Goal: Obtain resource: Obtain resource

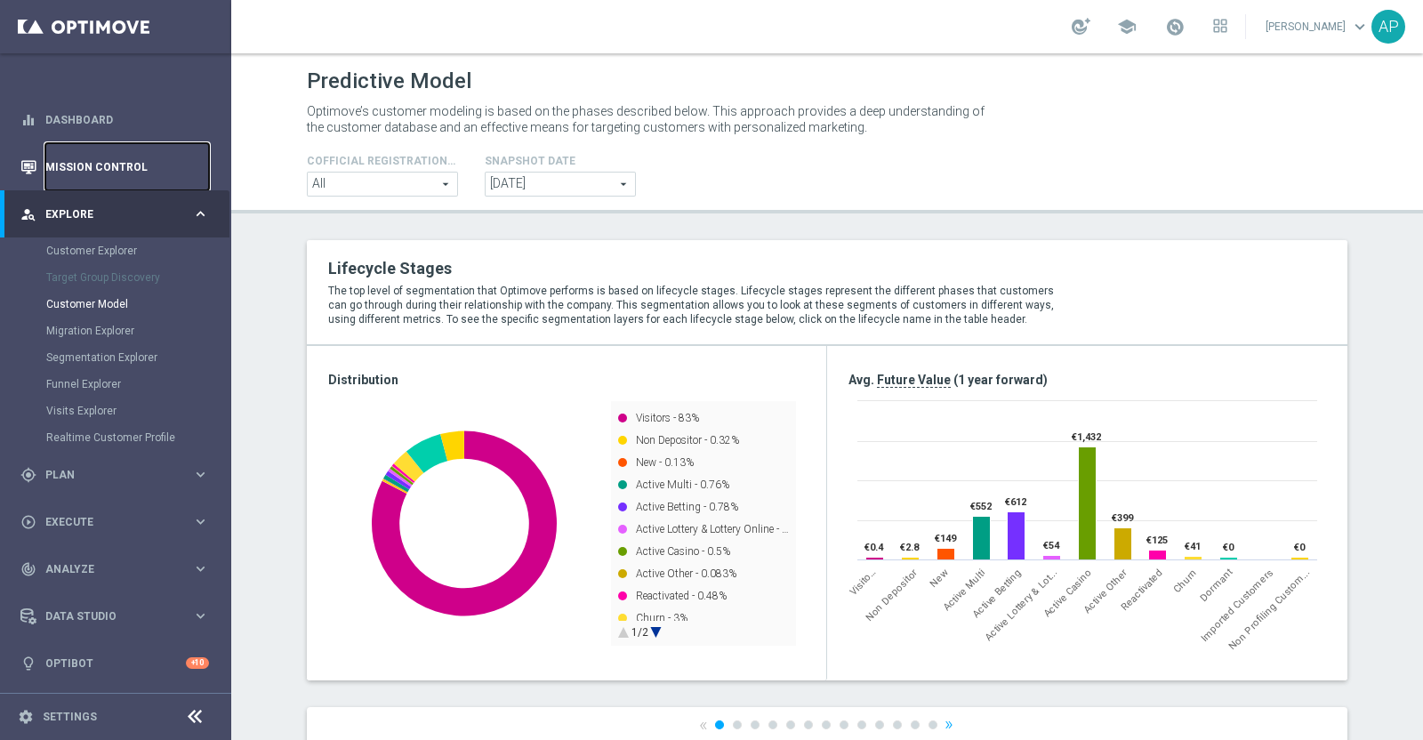
click at [61, 162] on link "Mission Control" at bounding box center [127, 166] width 164 height 47
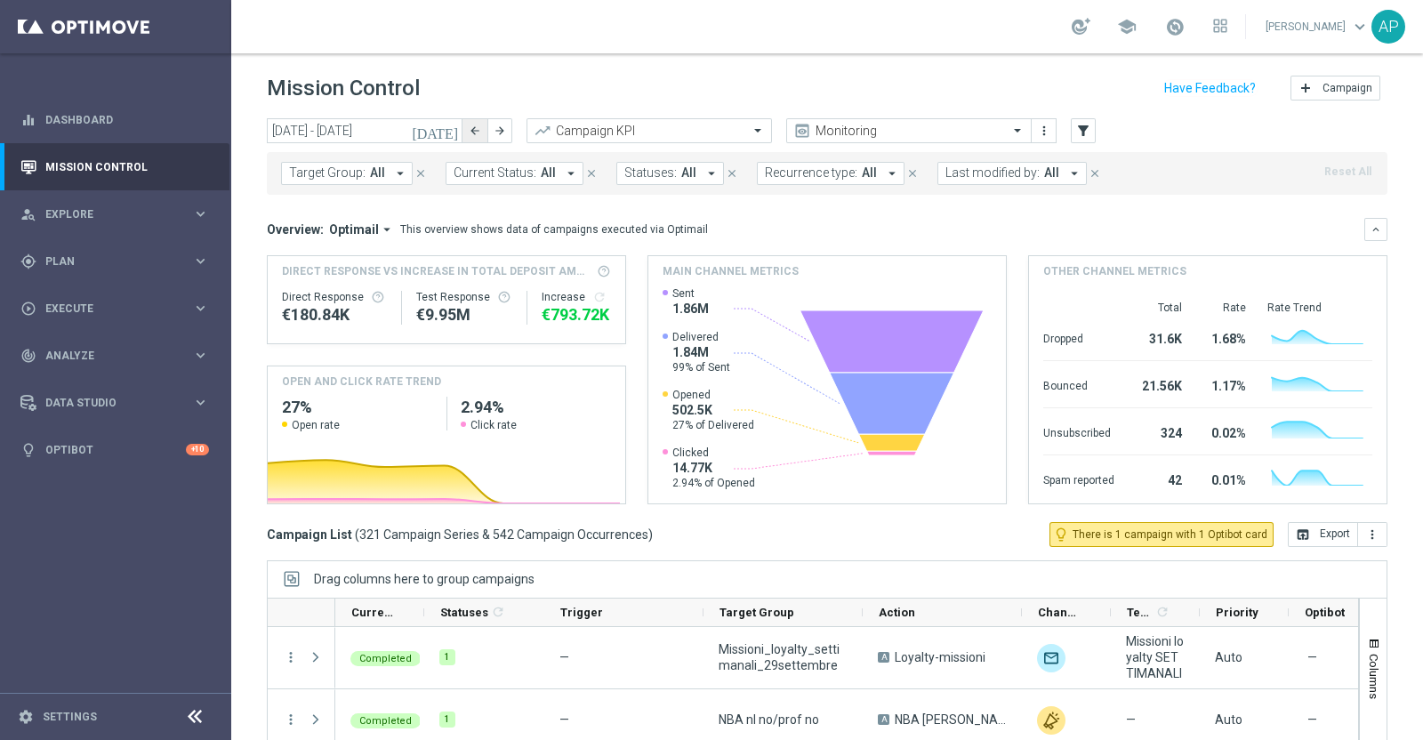
click at [463, 130] on button "arrow_back" at bounding box center [475, 130] width 25 height 25
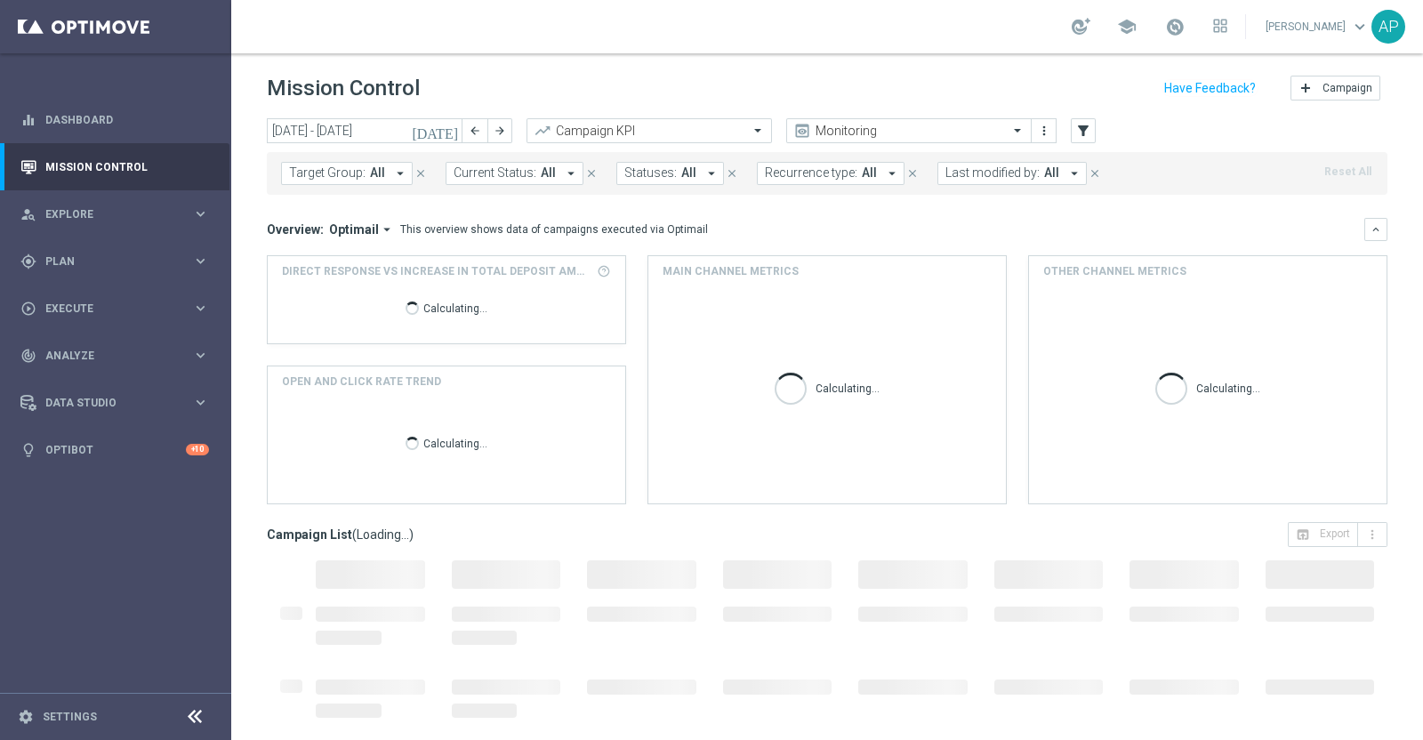
click at [447, 132] on icon "[DATE]" at bounding box center [436, 131] width 48 height 16
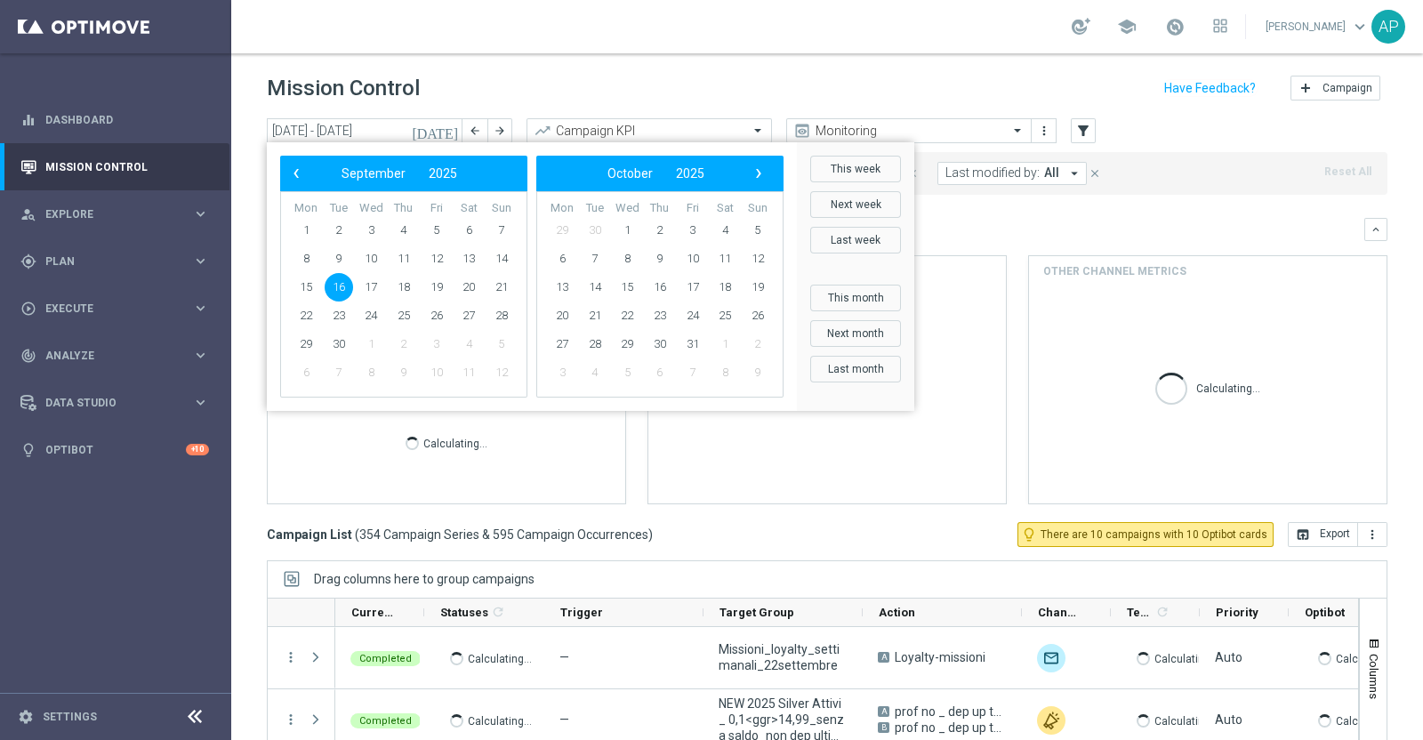
click at [347, 282] on span "16" at bounding box center [339, 287] width 28 height 28
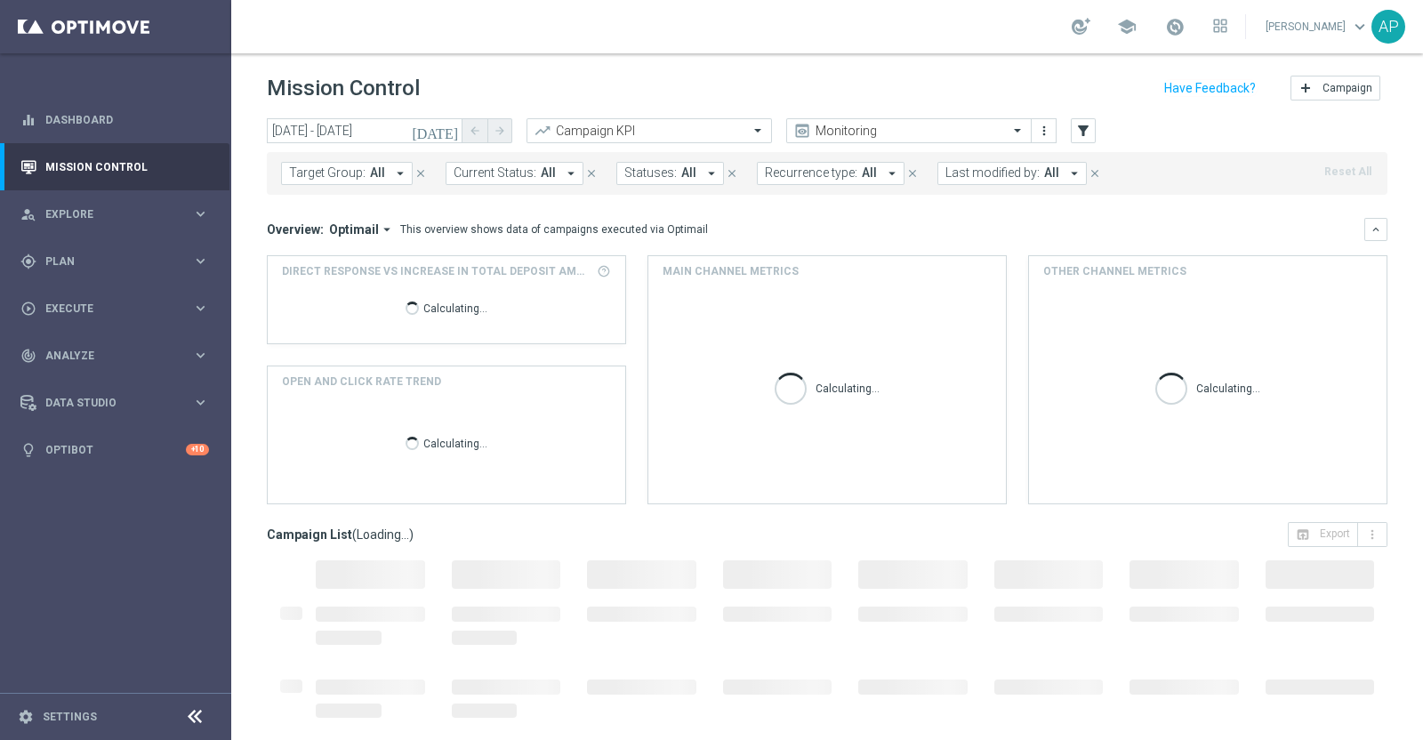
type input "[DATE] - [DATE]"
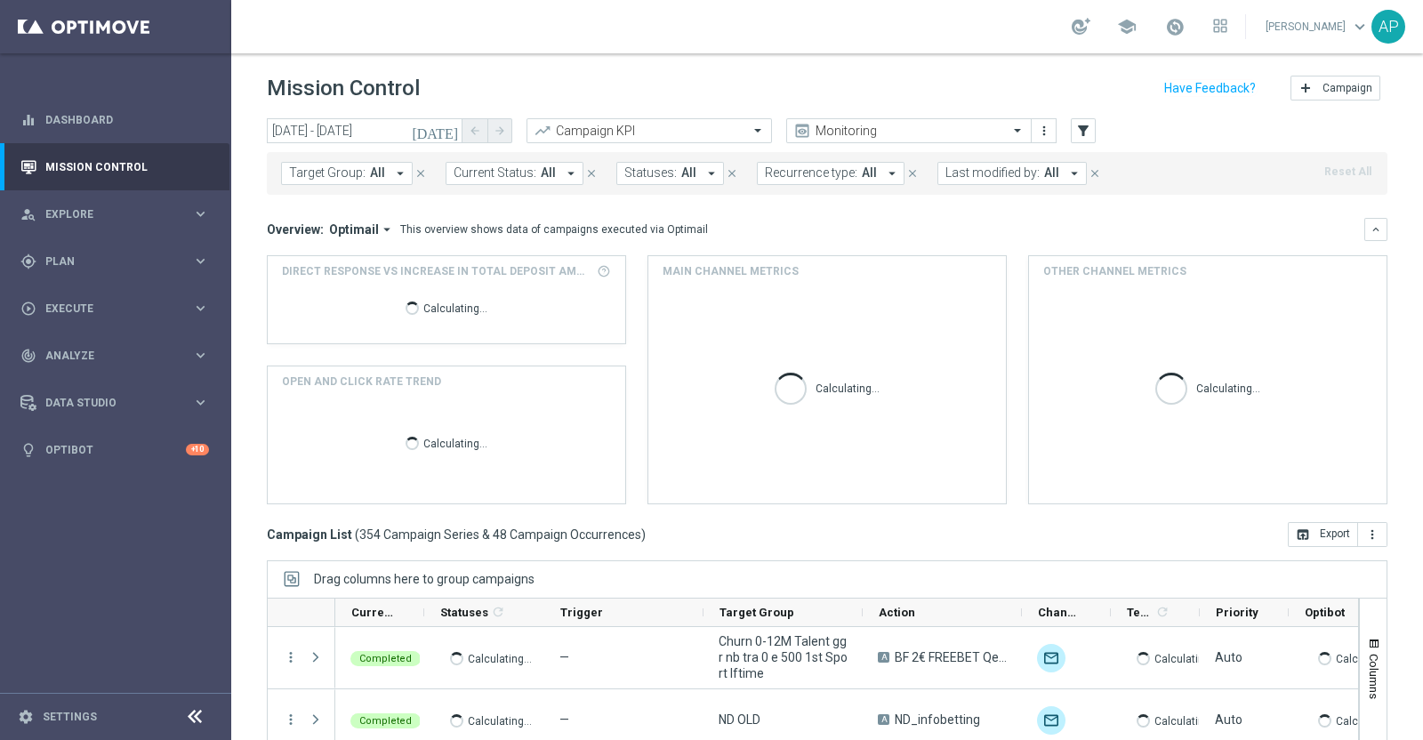
click at [952, 172] on span "Last modified by:" at bounding box center [993, 172] width 94 height 15
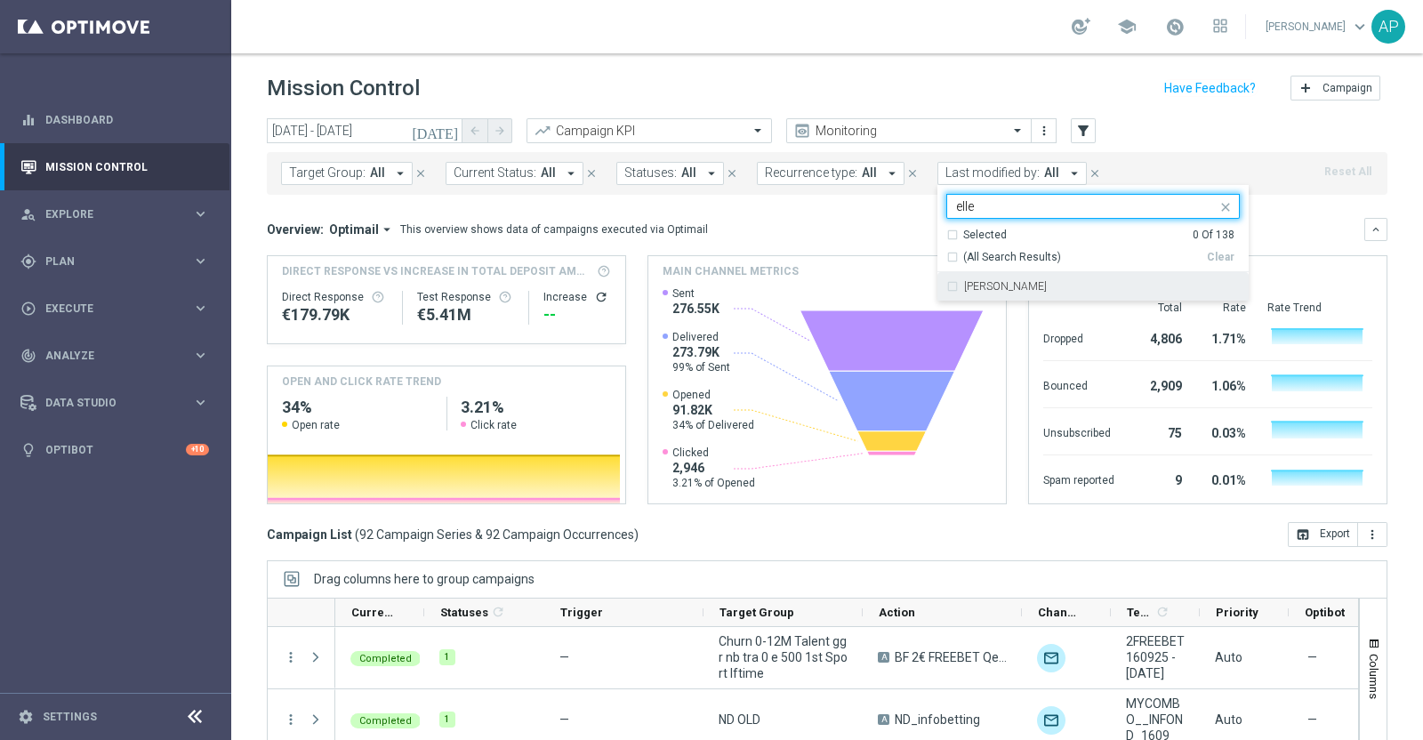
click at [994, 295] on div "[PERSON_NAME]" at bounding box center [1093, 286] width 294 height 28
type input "elle"
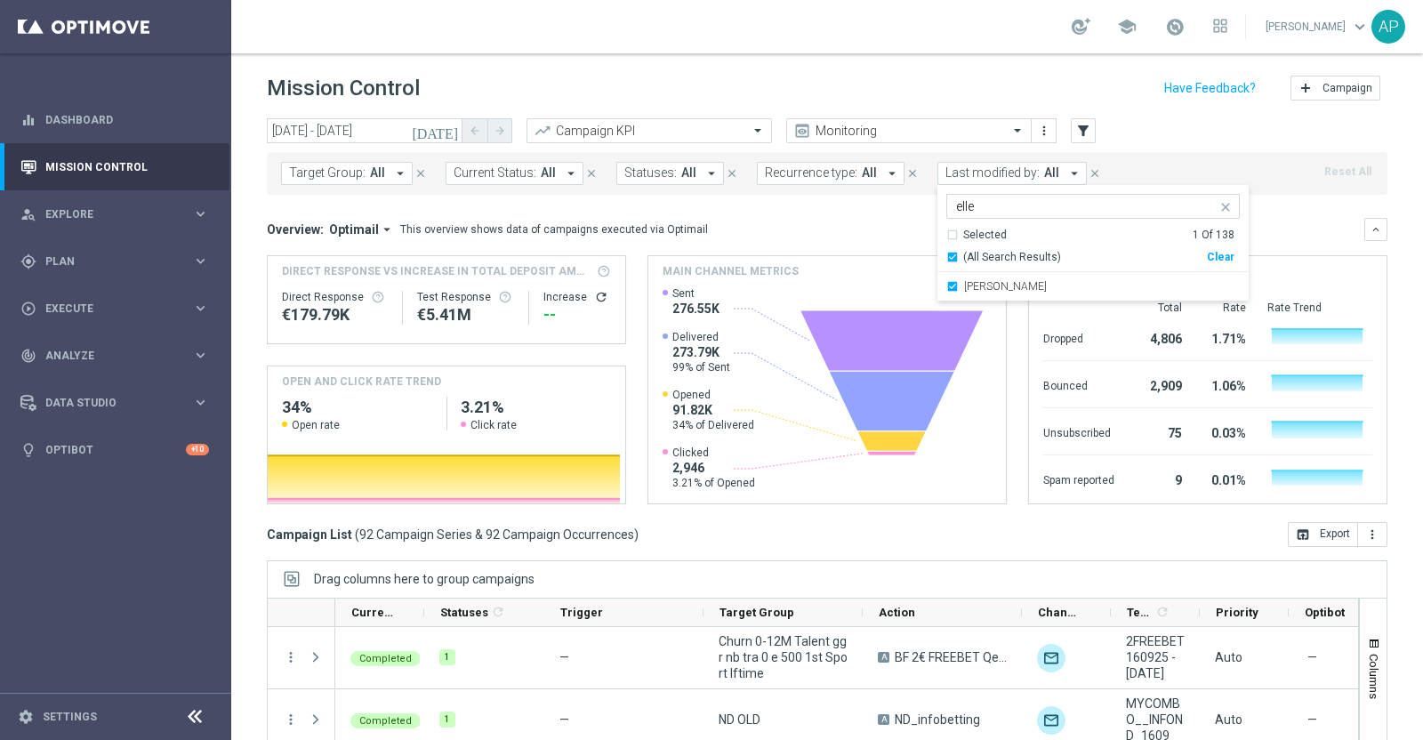
drag, startPoint x: 986, startPoint y: 204, endPoint x: 911, endPoint y: 202, distance: 74.7
click at [911, 202] on div "[DATE] [DATE] - [DATE] arrow_back arrow_forward Campaign KPI trending_up Monito…" at bounding box center [827, 421] width 1192 height 606
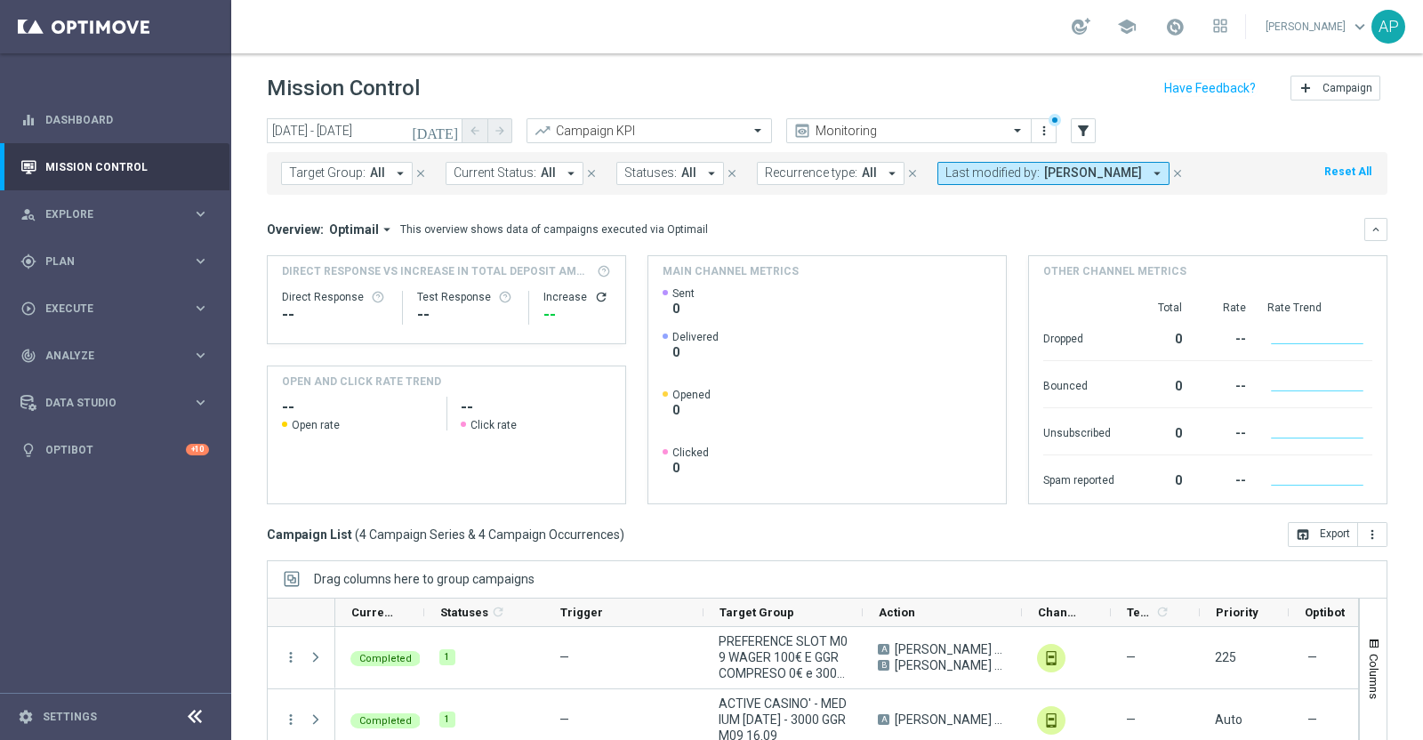
click at [961, 175] on span "Last modified by:" at bounding box center [993, 172] width 94 height 15
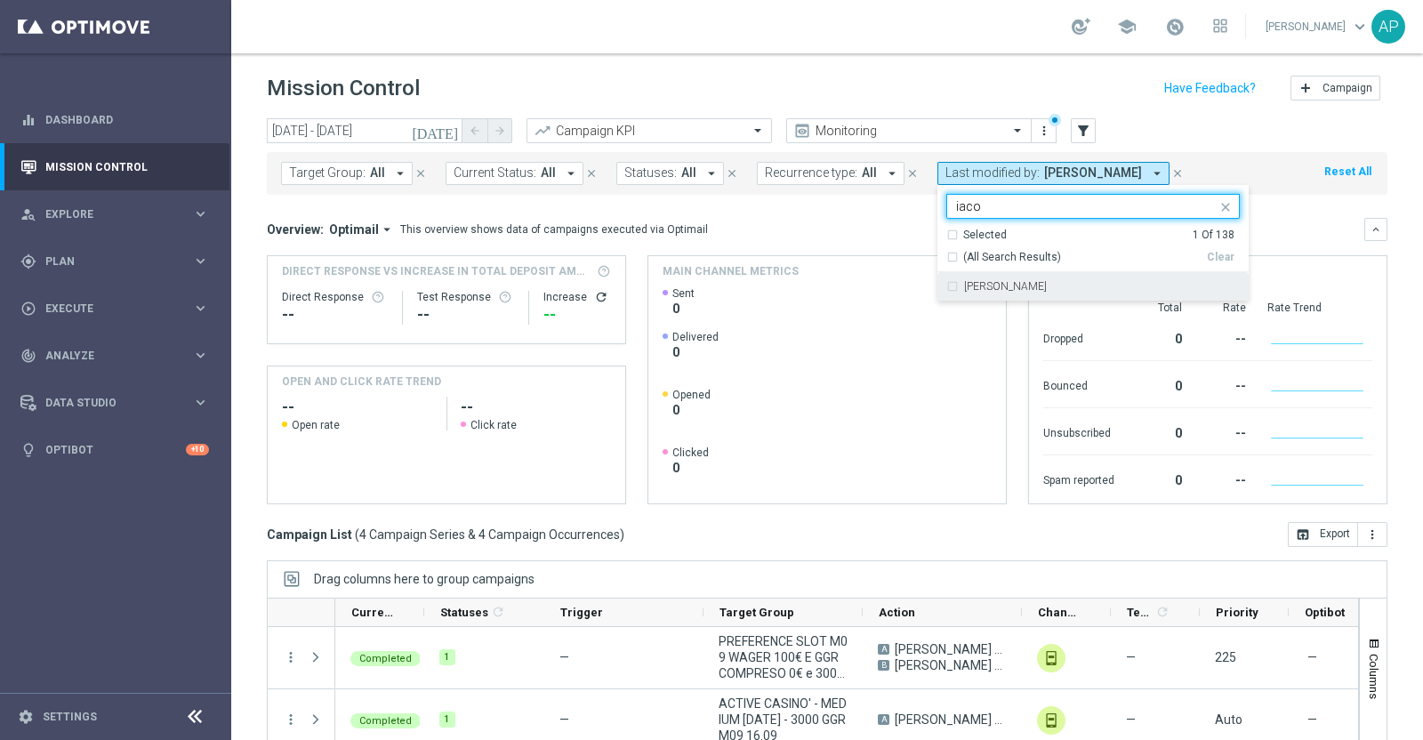
click at [983, 283] on label "[PERSON_NAME]" at bounding box center [1005, 286] width 83 height 11
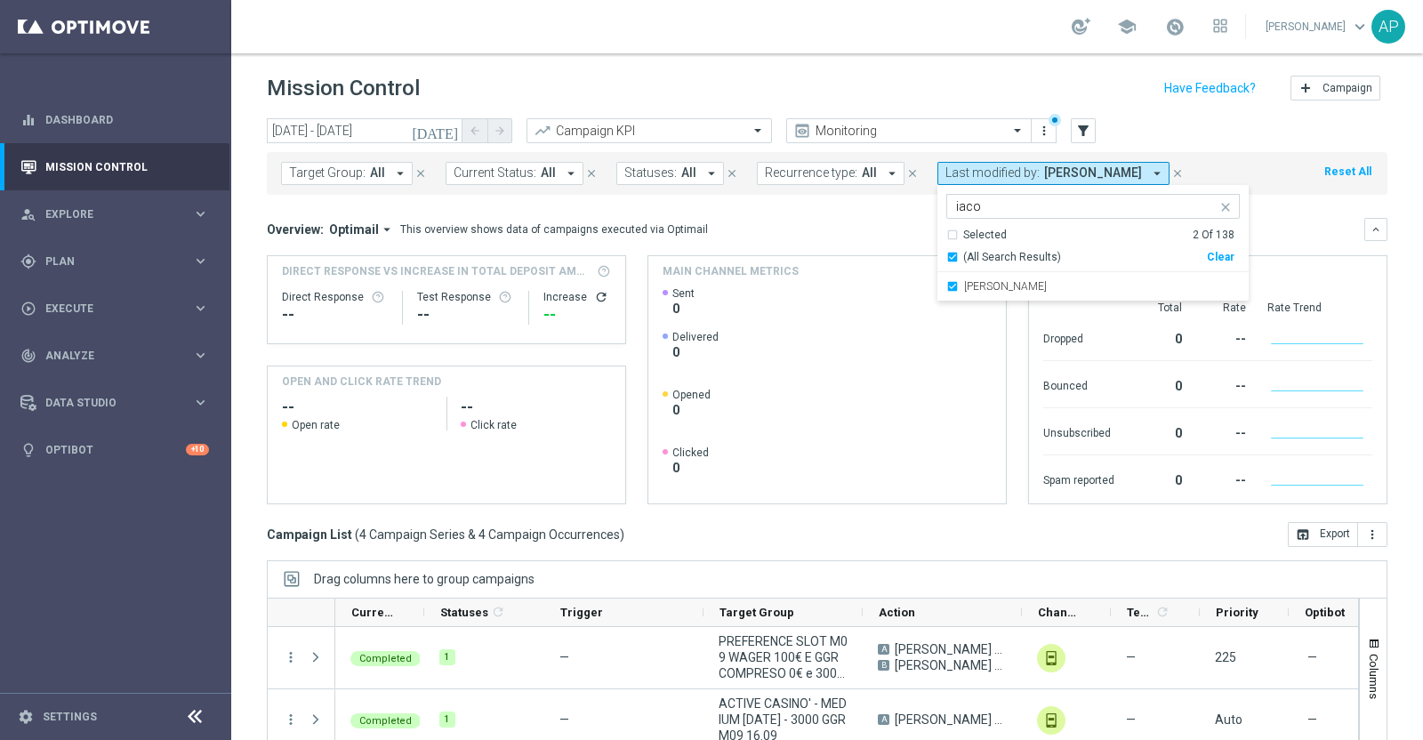
click at [983, 211] on input "iaco" at bounding box center [1086, 206] width 261 height 15
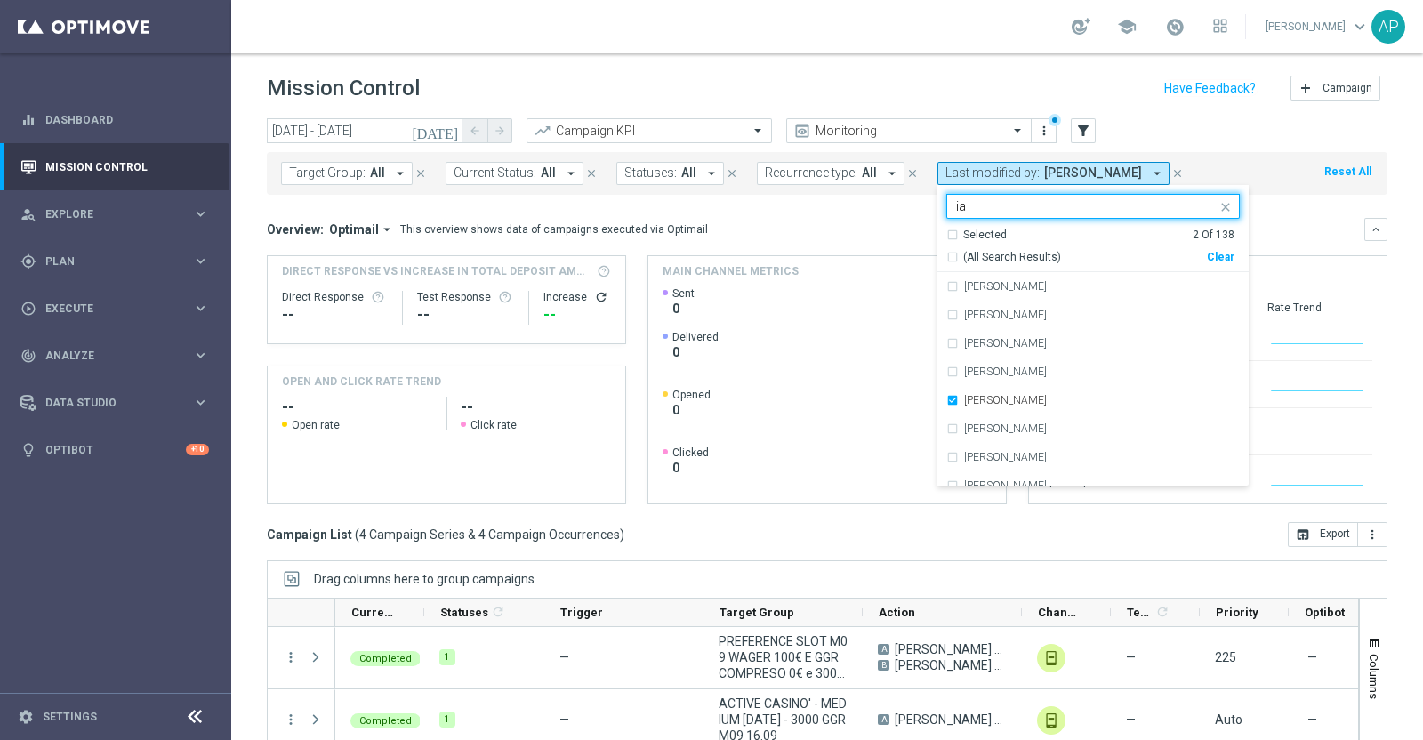
type input "i"
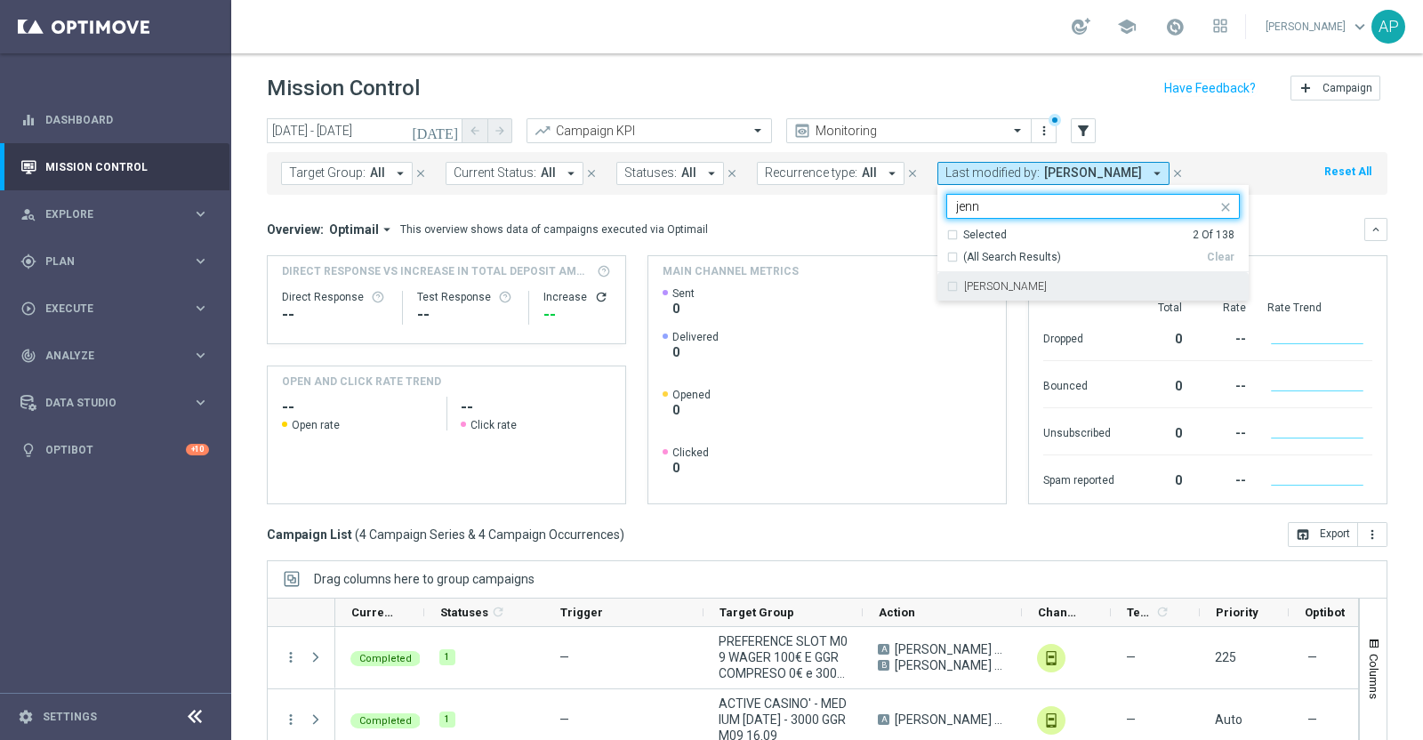
click at [996, 287] on label "[PERSON_NAME]" at bounding box center [1005, 286] width 83 height 11
type input "jenn"
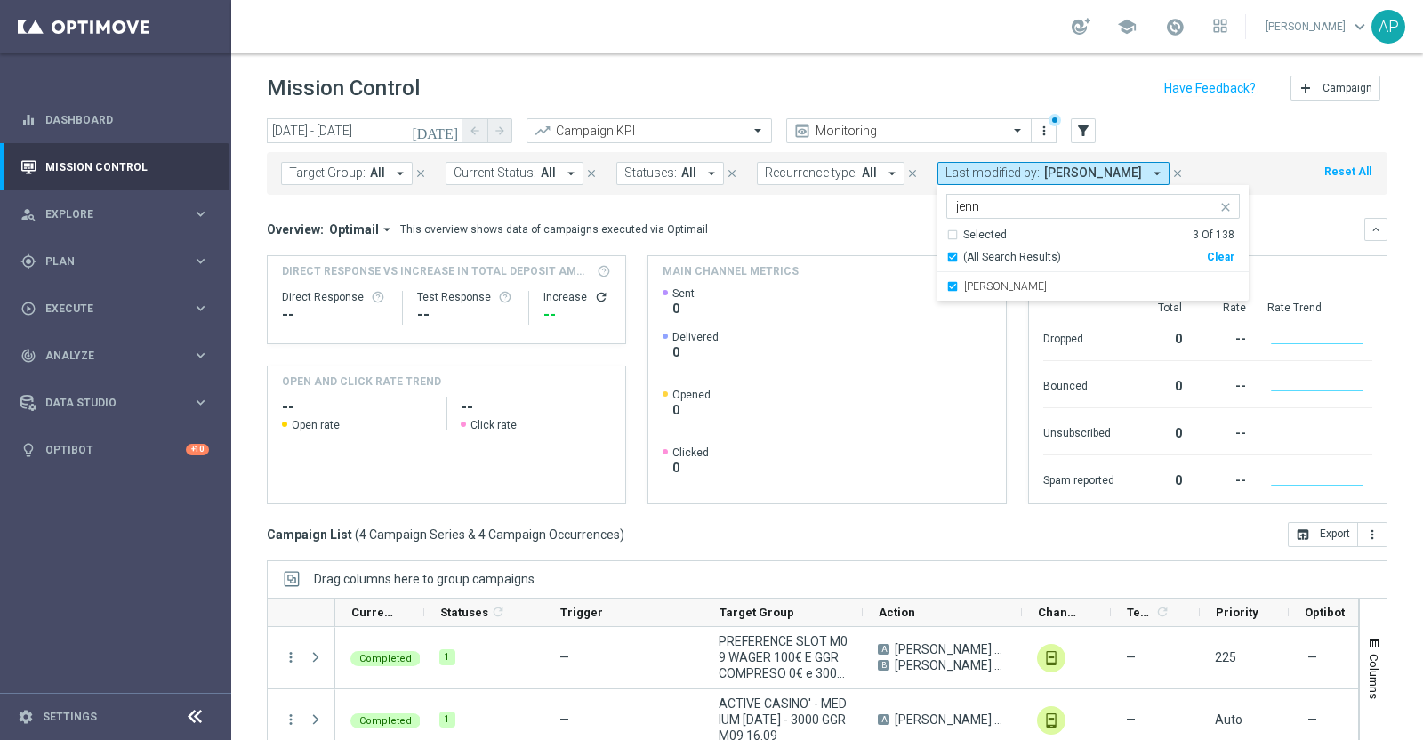
click at [853, 226] on div "Overview: Optimail arrow_drop_down This overview shows data of campaigns execut…" at bounding box center [816, 229] width 1098 height 16
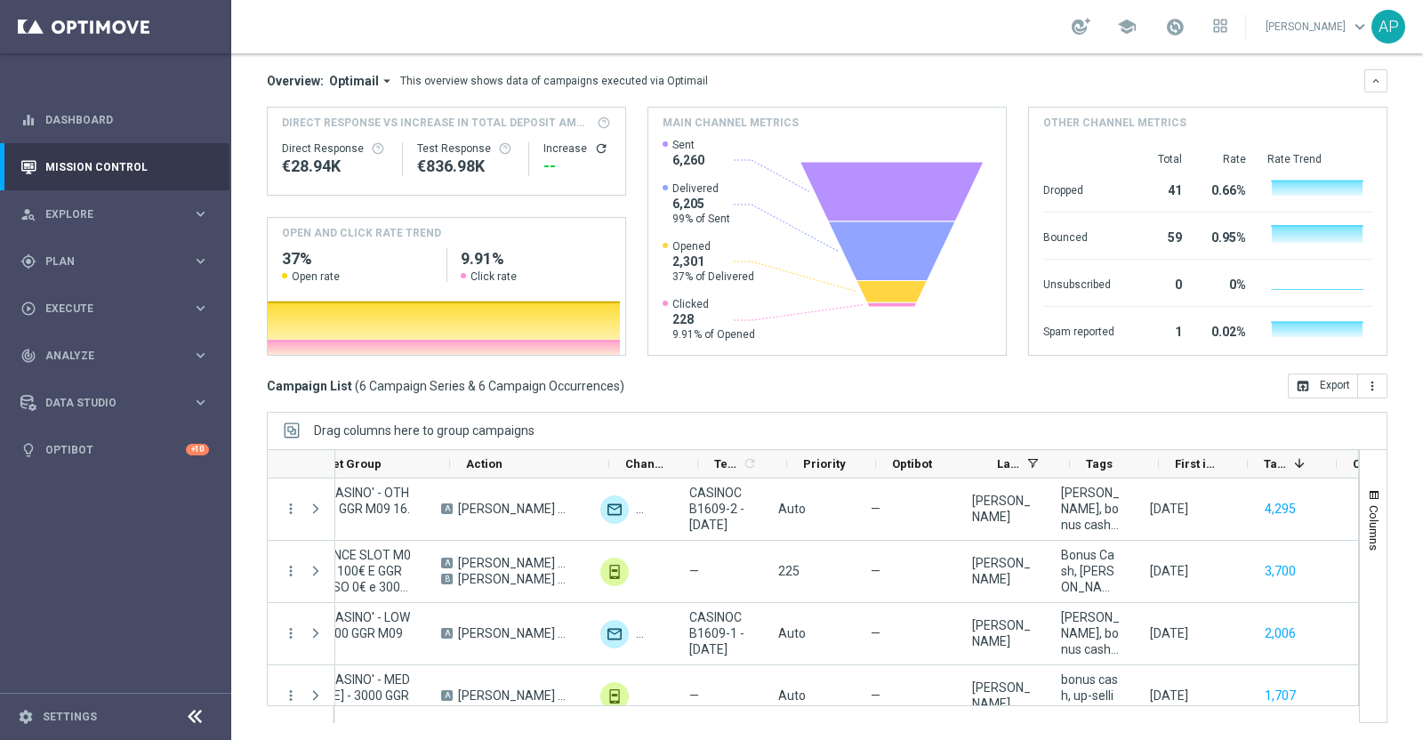
scroll to position [0, 496]
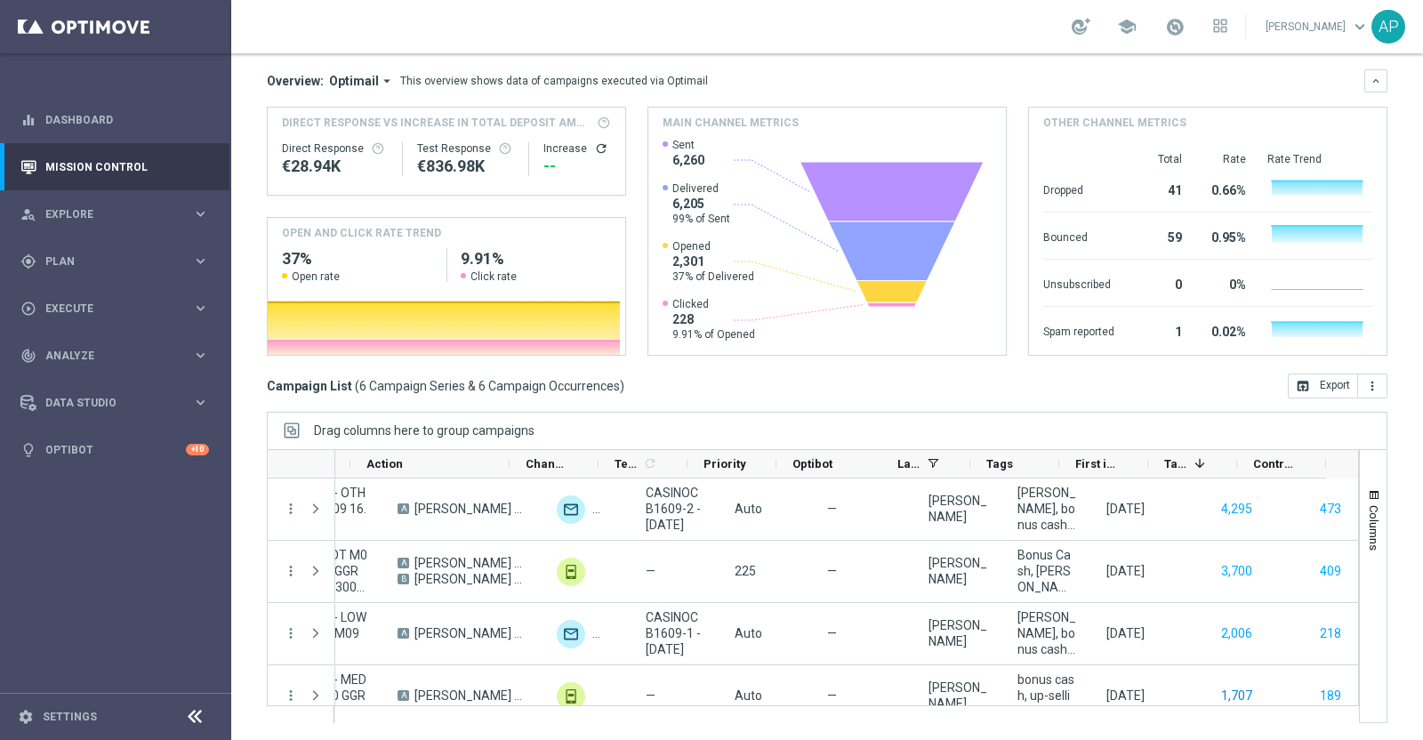
click at [1203, 695] on div "— PREFERENCE SLOT M09 WAGER 100€ E GGR COMPRESO 0€ e 300€ 16.09 A [PERSON_NAME]…" at bounding box center [606, 666] width 1503 height 374
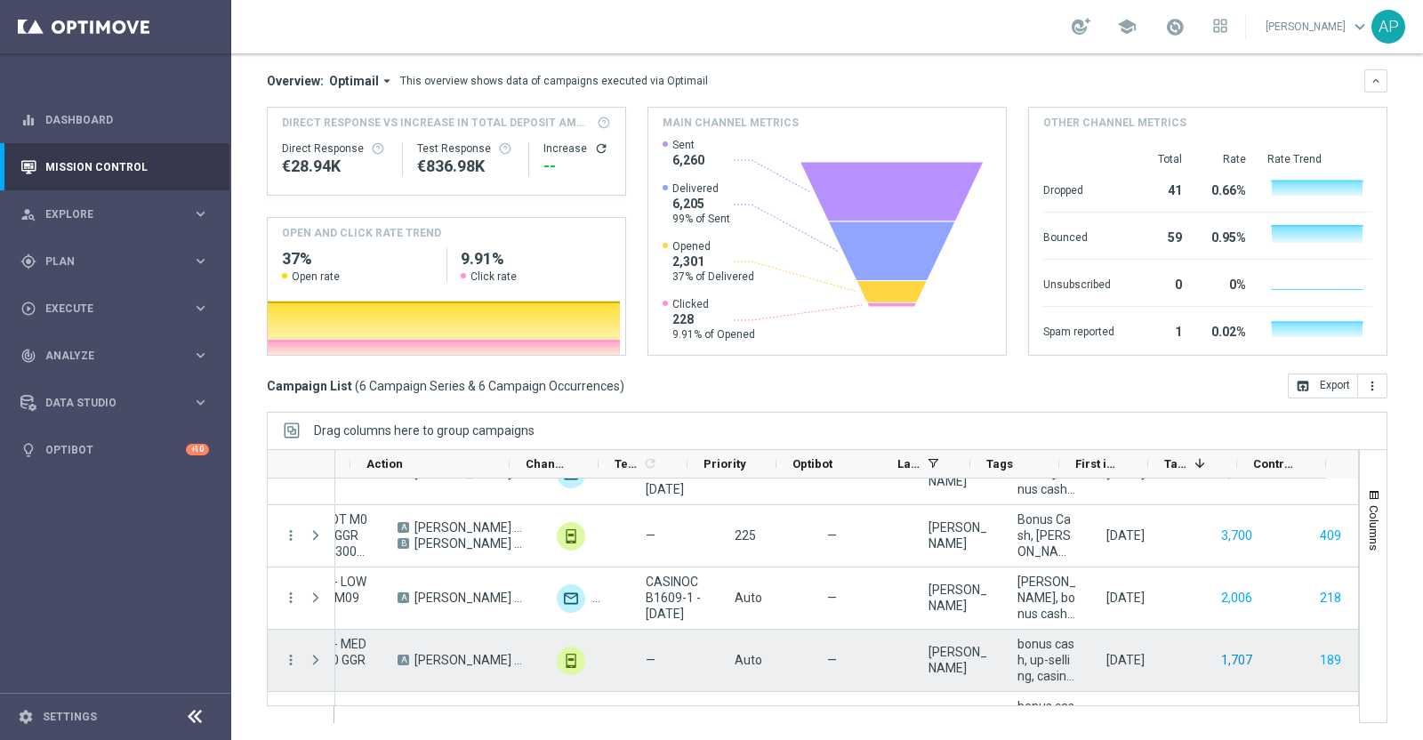
click at [1220, 660] on button "1,707" at bounding box center [1237, 660] width 35 height 22
click at [1318, 661] on button "189" at bounding box center [1330, 660] width 25 height 22
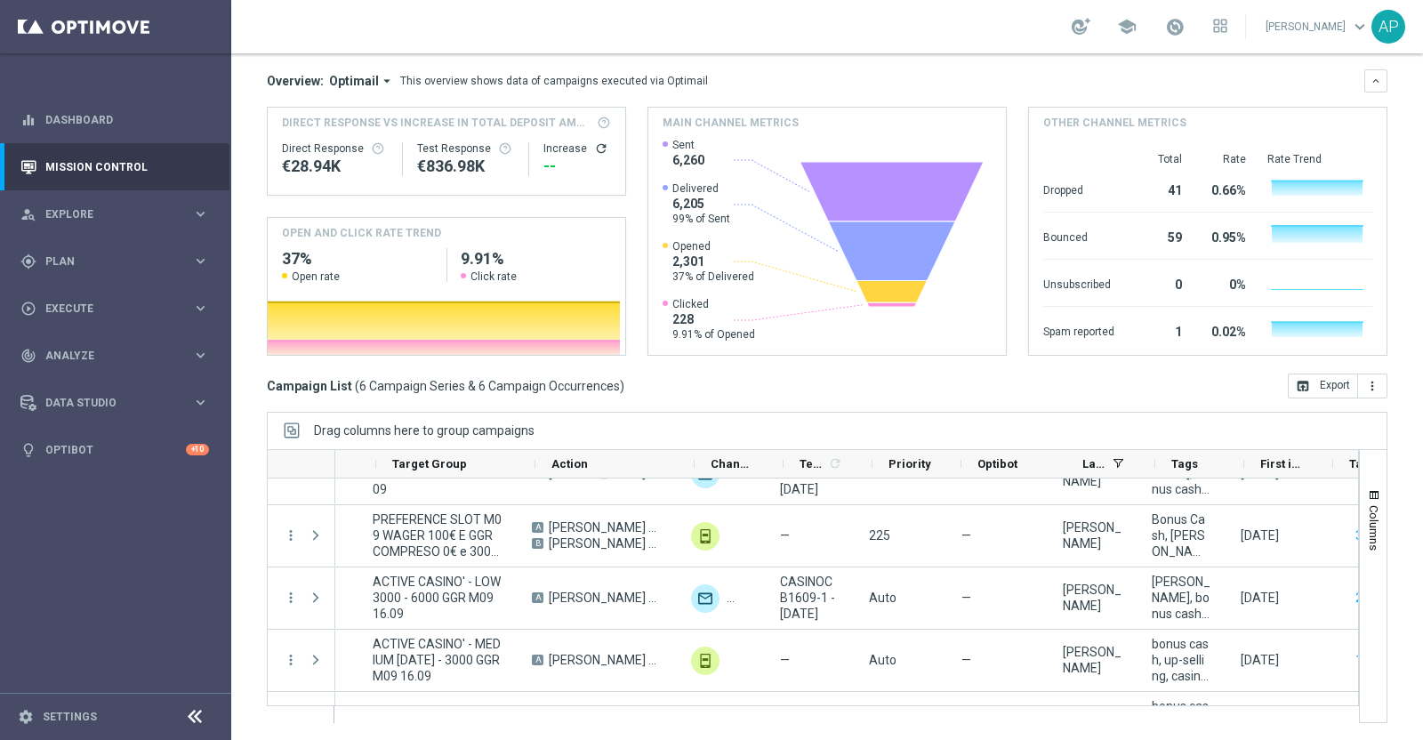
scroll to position [0, 403]
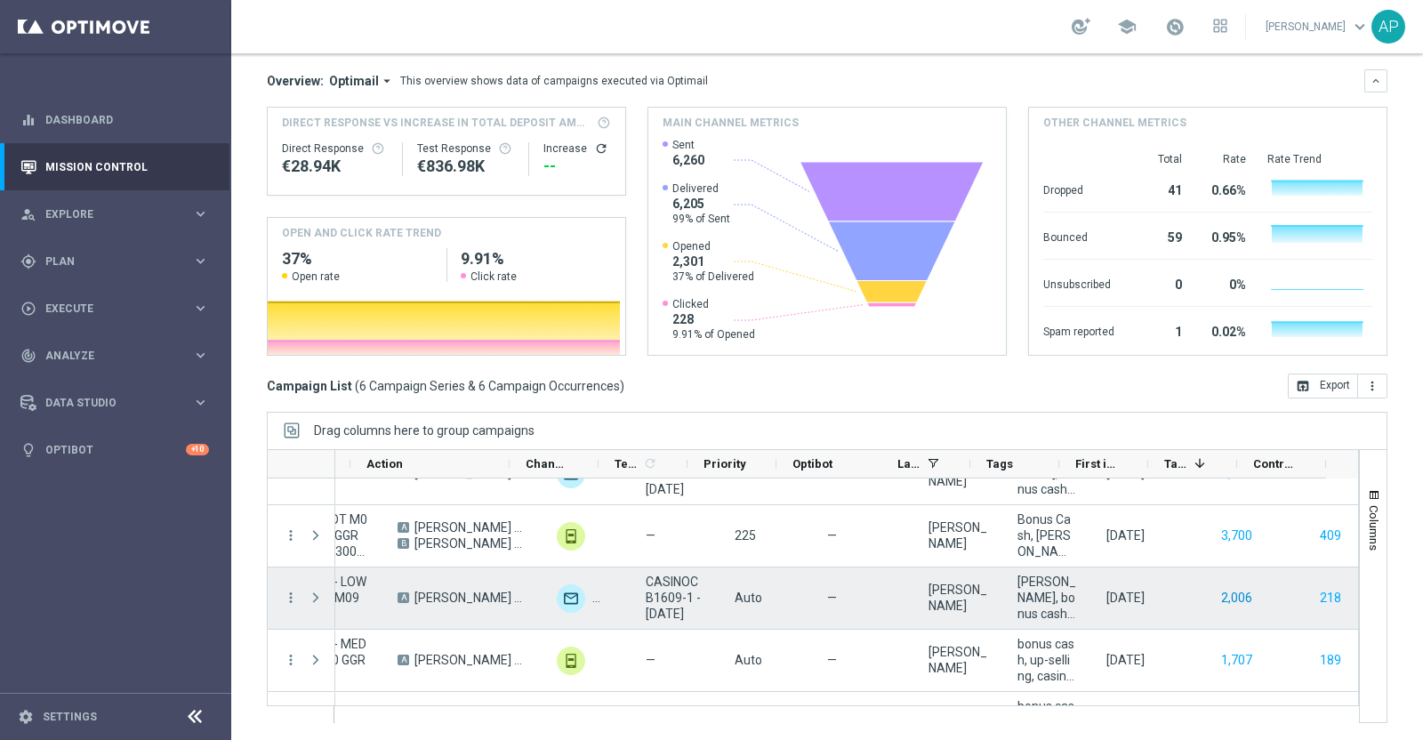
click at [1220, 597] on button "2,006" at bounding box center [1237, 598] width 35 height 22
click at [1318, 603] on button "218" at bounding box center [1330, 598] width 25 height 22
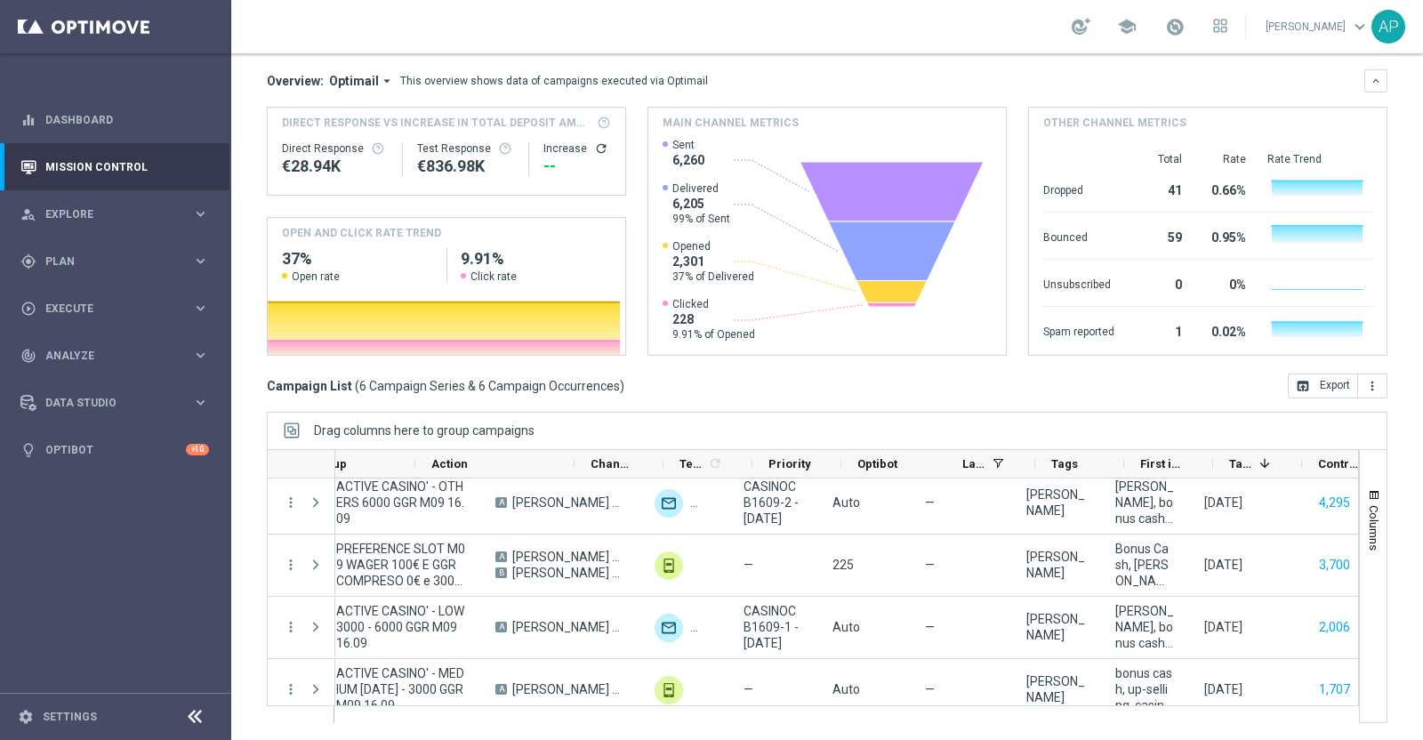
scroll to position [0, 511]
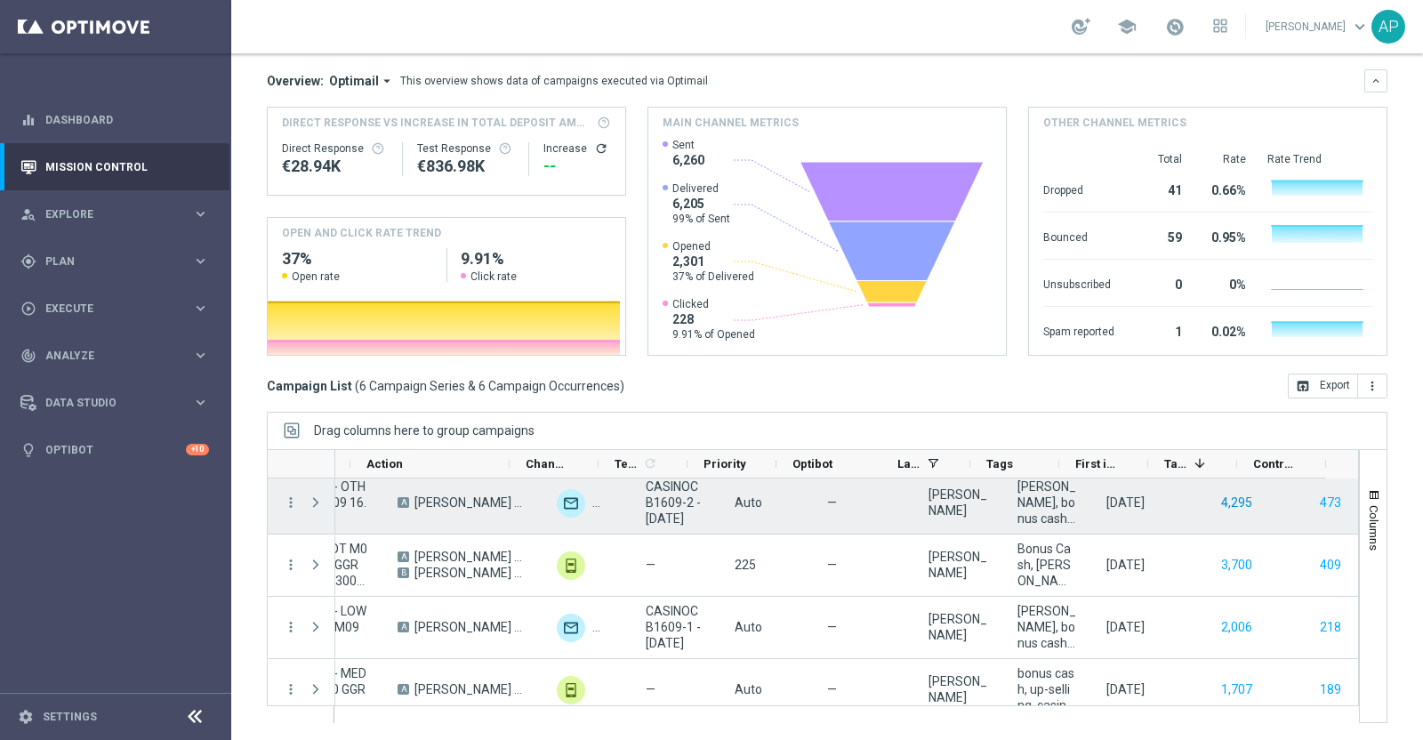
click at [1220, 502] on button "4,295" at bounding box center [1237, 503] width 35 height 22
click at [1318, 507] on button "473" at bounding box center [1330, 503] width 25 height 22
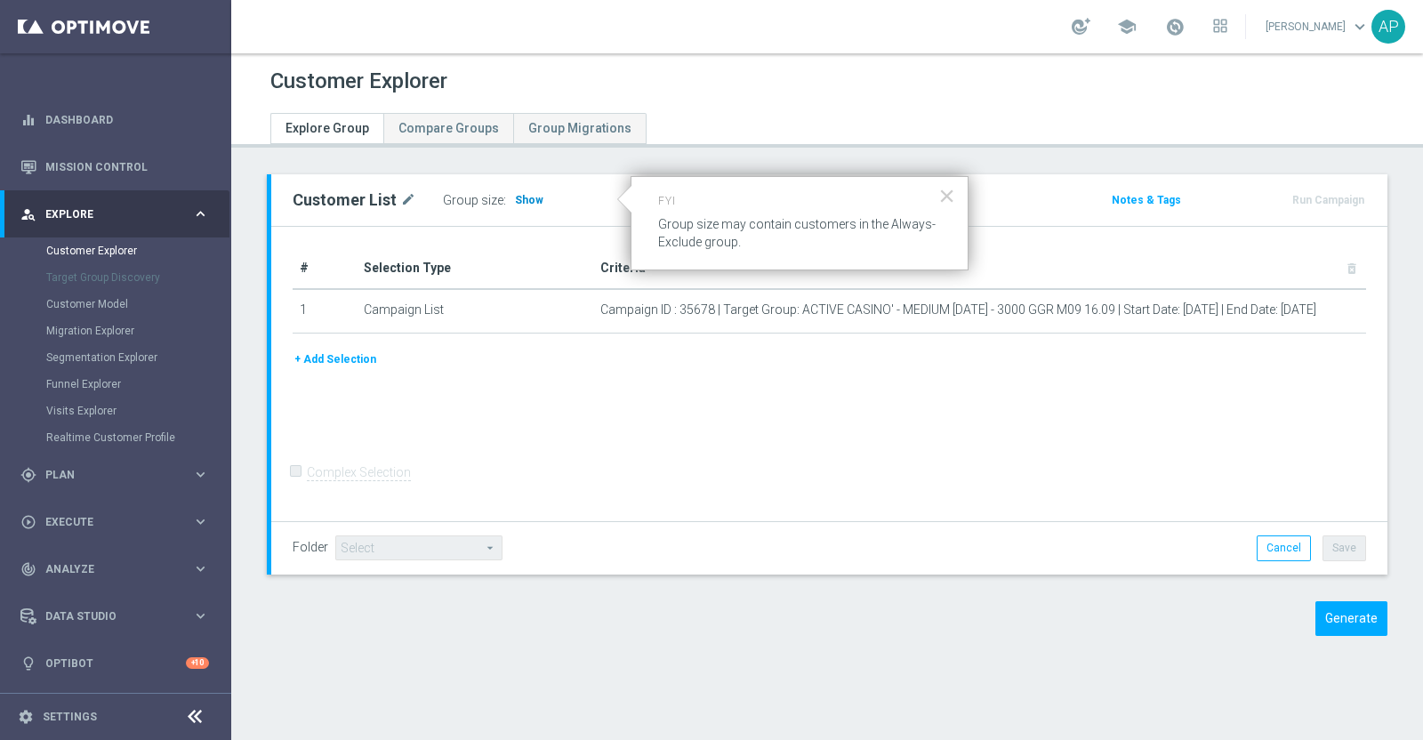
click at [525, 197] on span "Show" at bounding box center [529, 200] width 28 height 12
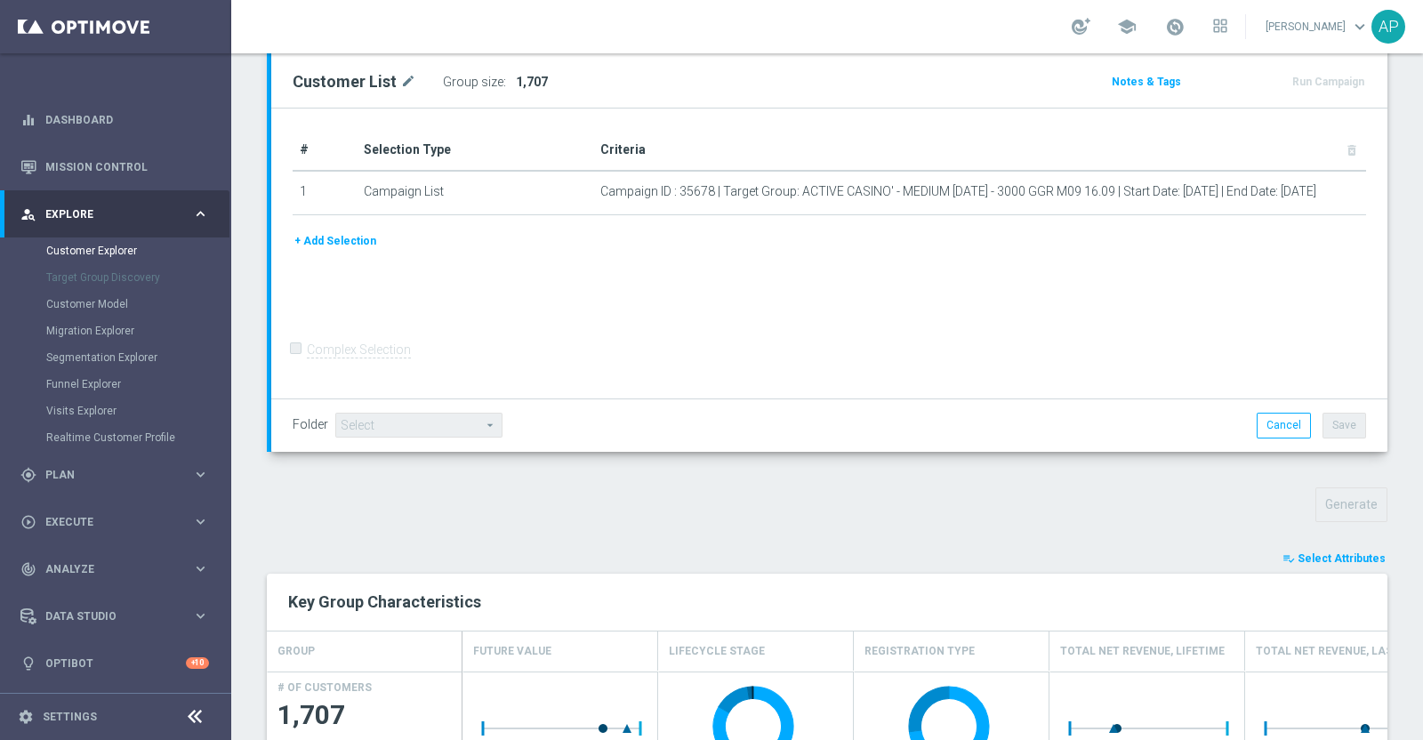
scroll to position [547, 0]
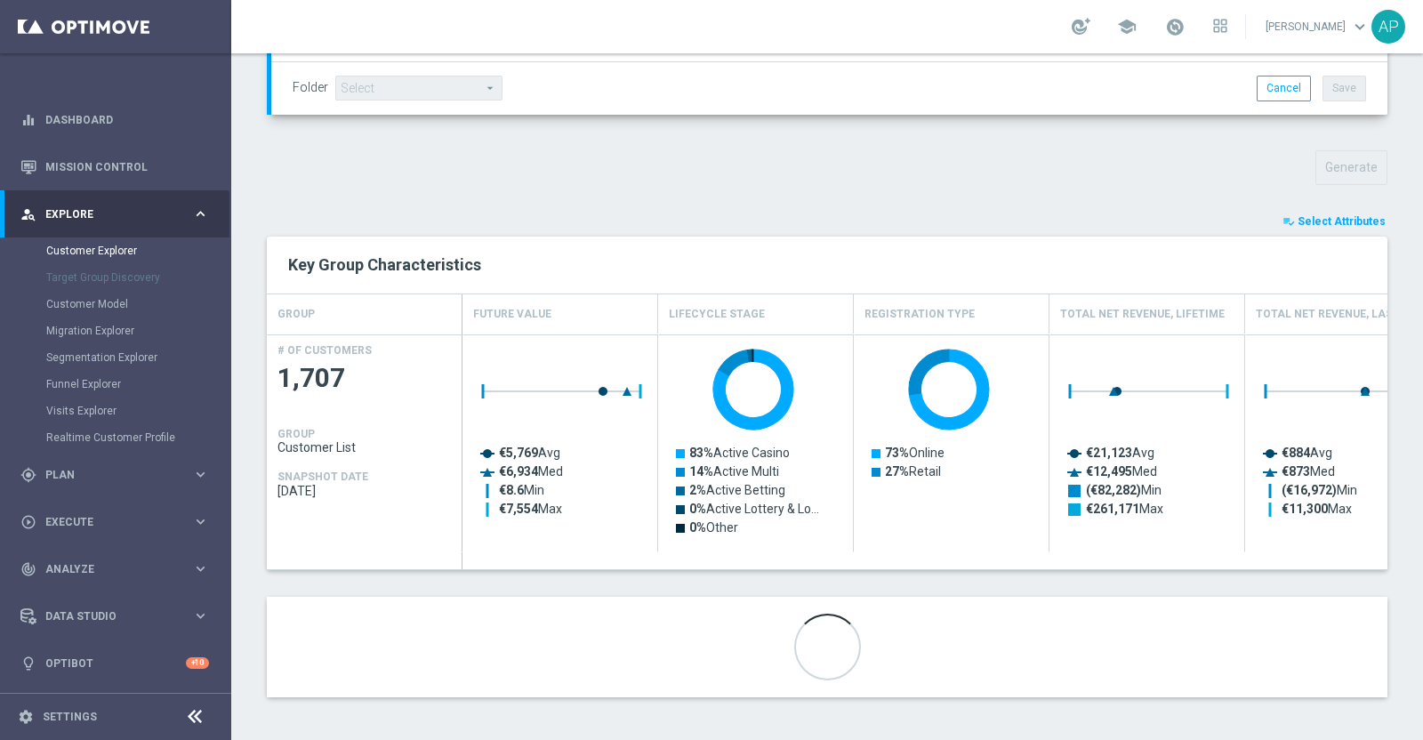
click at [1310, 215] on span "Select Attributes" at bounding box center [1342, 221] width 88 height 12
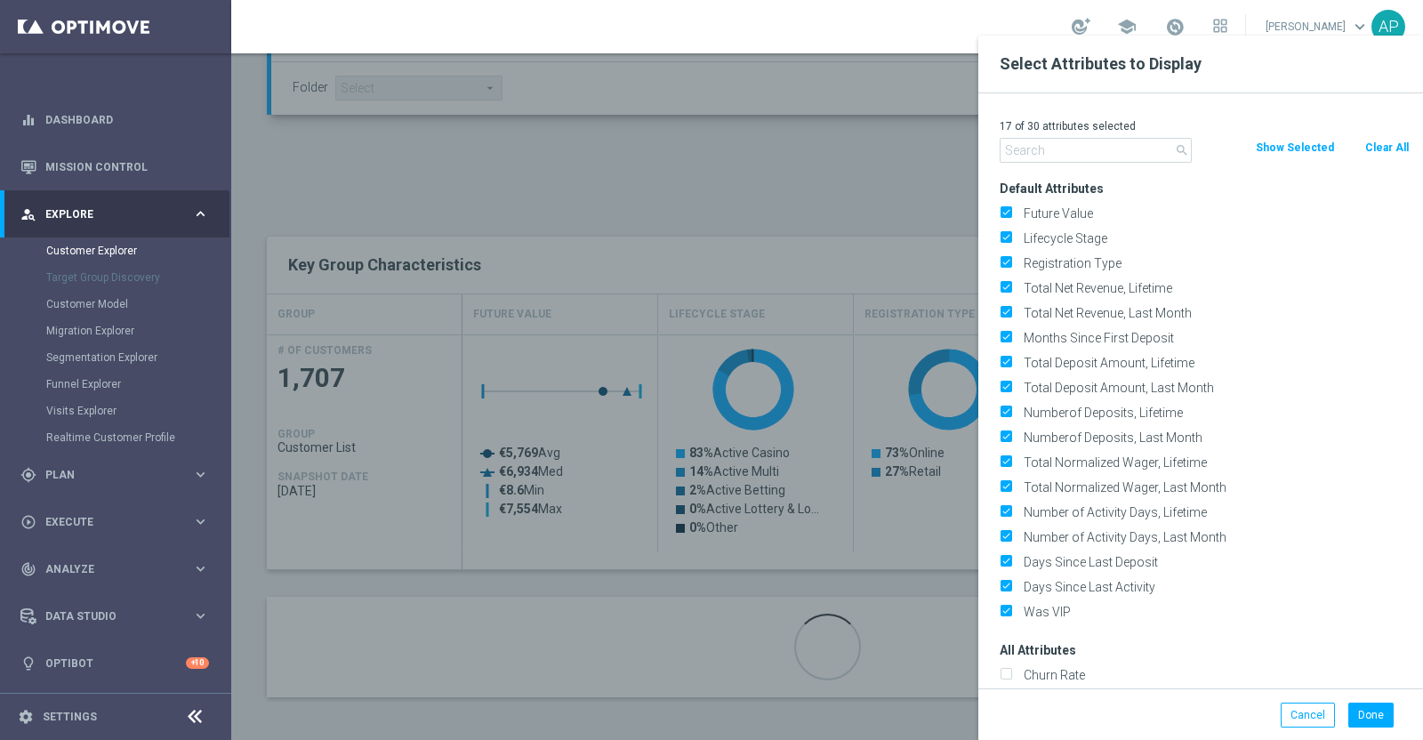
drag, startPoint x: 1388, startPoint y: 144, endPoint x: 1194, endPoint y: 152, distance: 194.1
click at [1385, 144] on button "Clear All" at bounding box center [1387, 148] width 47 height 20
checkbox input "false"
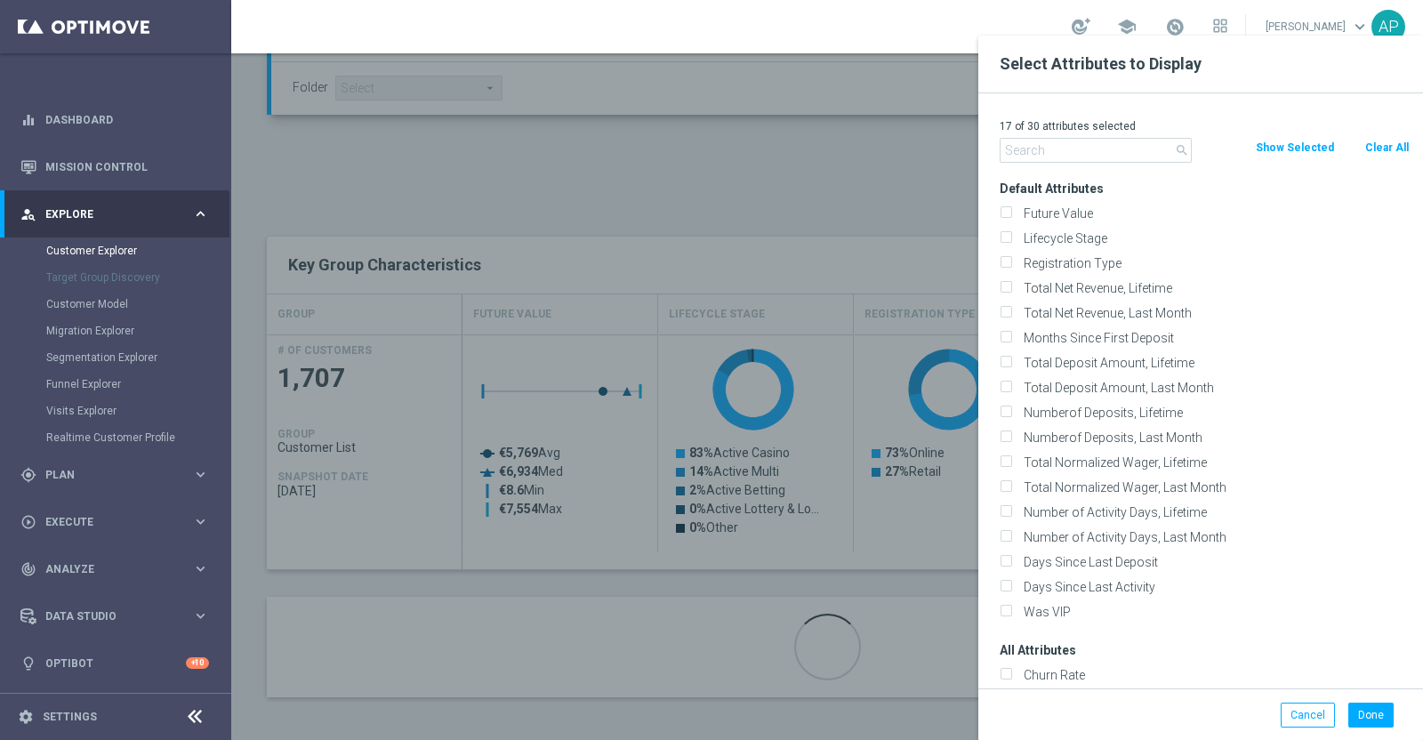
checkbox input "false"
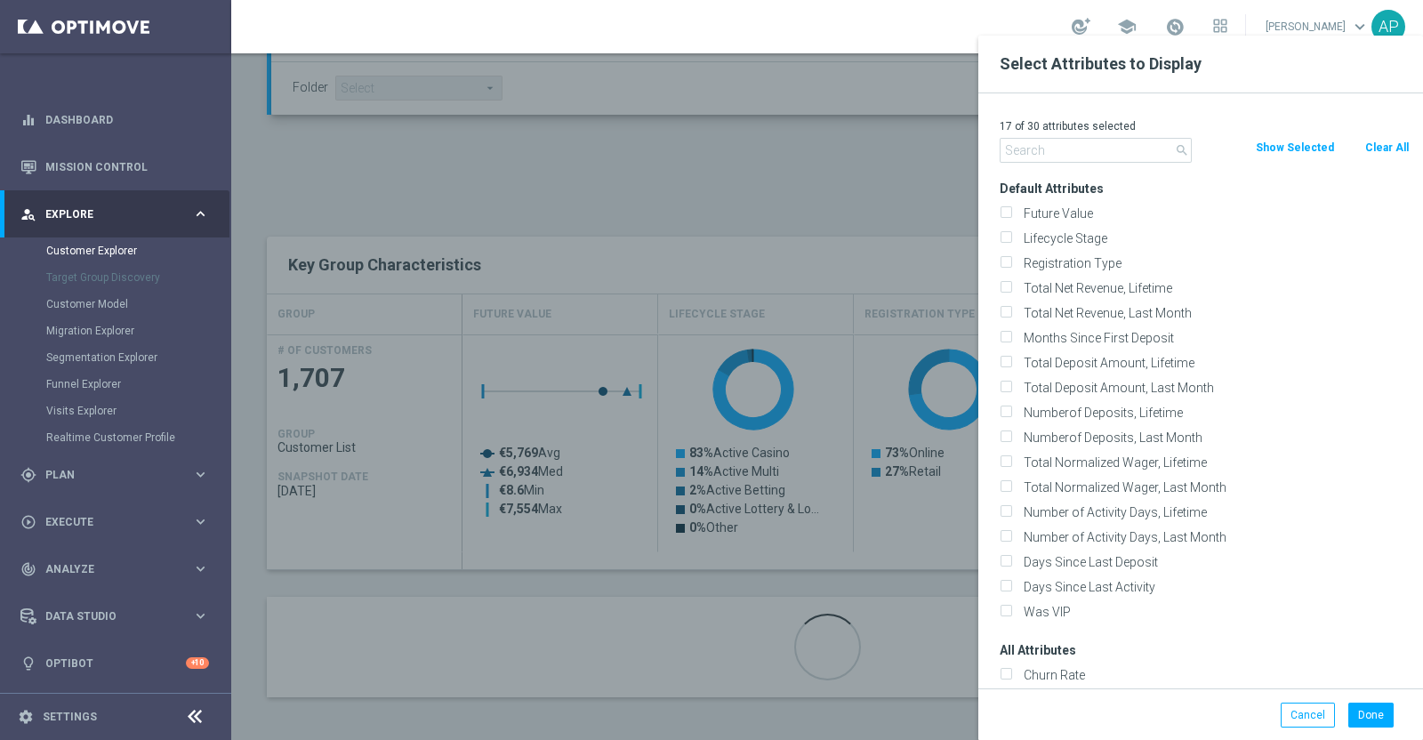
checkbox input "false"
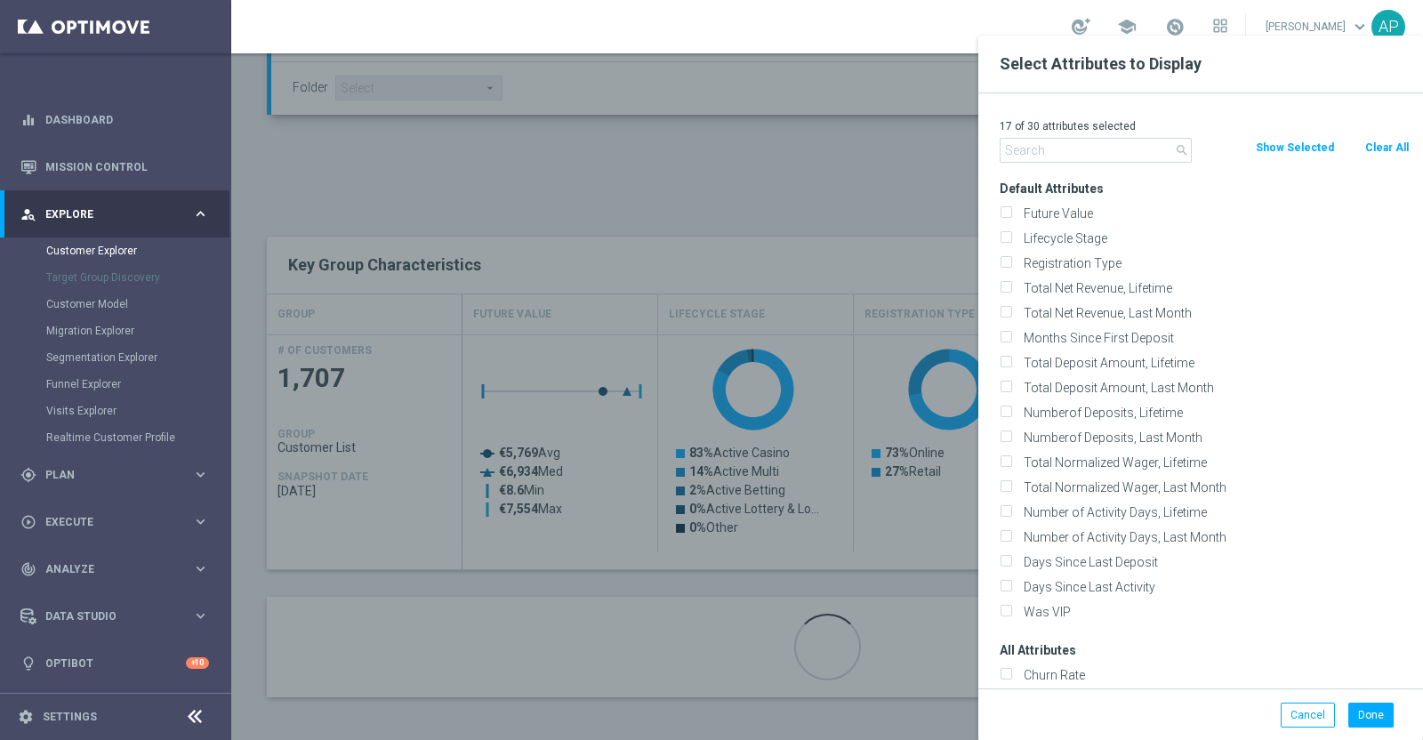
checkbox input "false"
click at [1083, 145] on input "text" at bounding box center [1096, 150] width 192 height 25
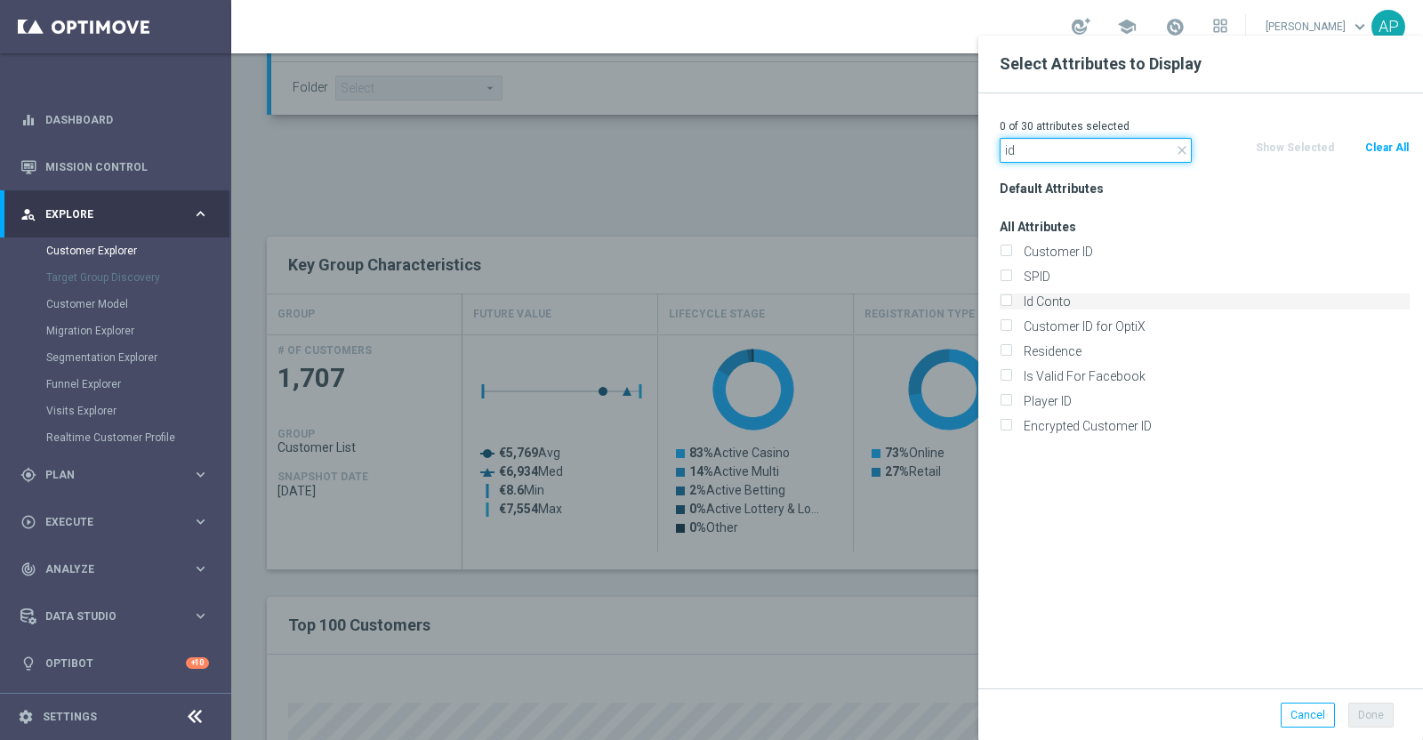
type input "id"
click at [1053, 299] on label "Id Conto" at bounding box center [1214, 302] width 392 height 16
click at [1011, 299] on input "Id Conto" at bounding box center [1006, 304] width 12 height 12
checkbox input "true"
click at [1382, 710] on button "Done" at bounding box center [1370, 715] width 45 height 25
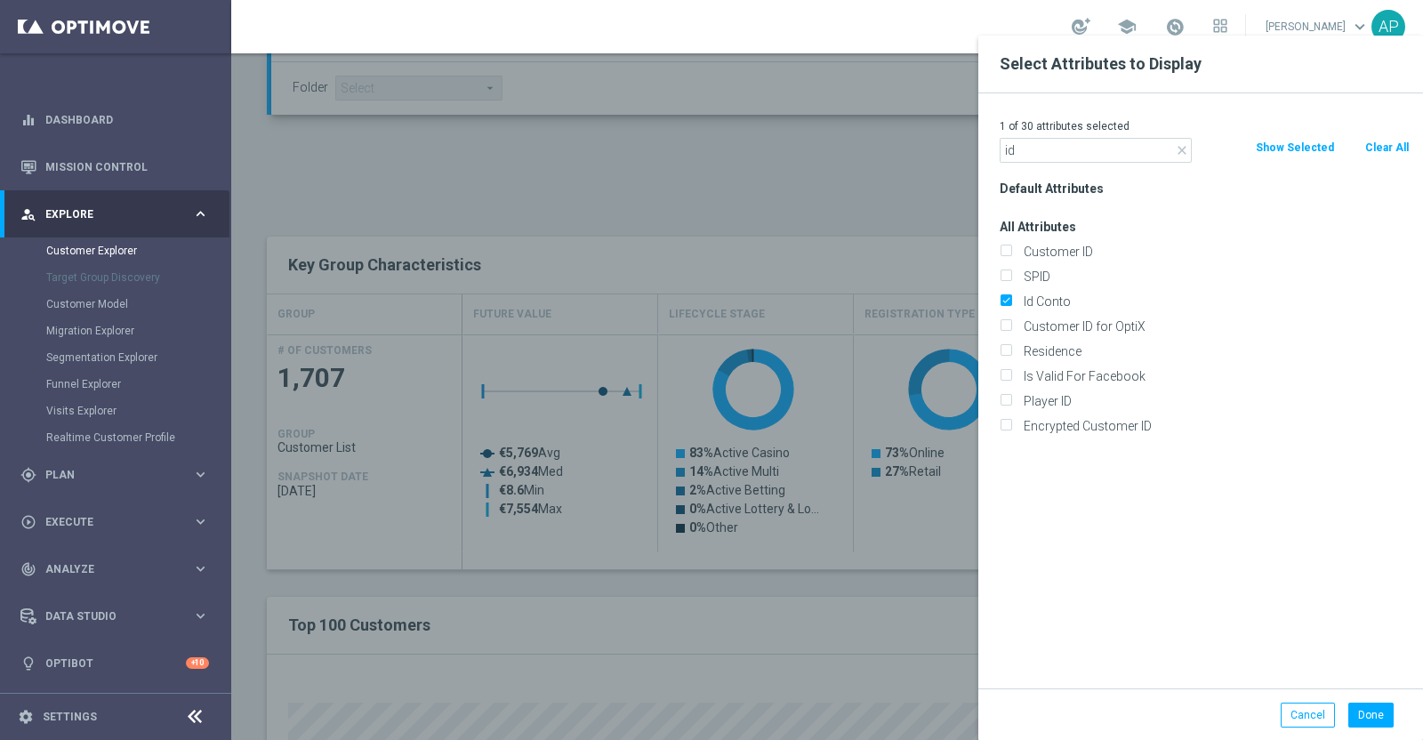
type input "Search"
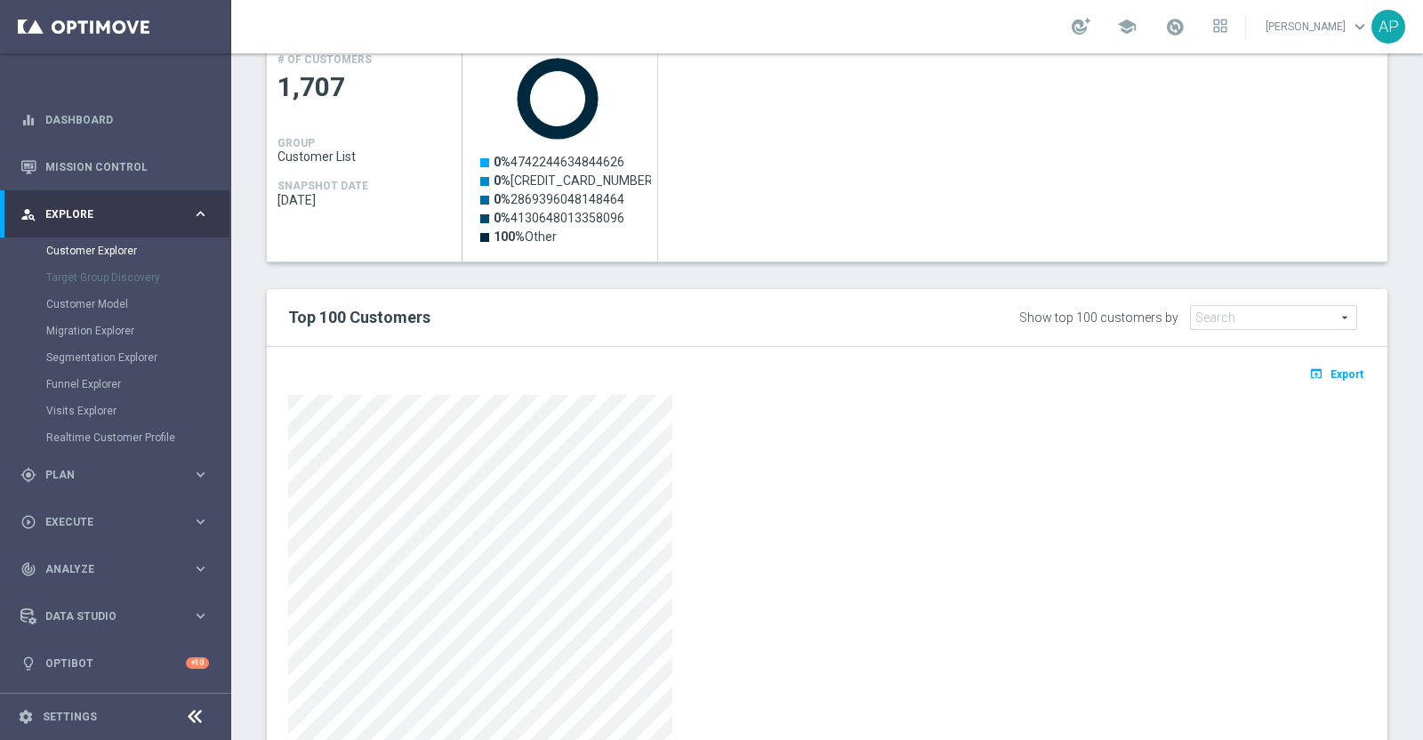
scroll to position [921, 0]
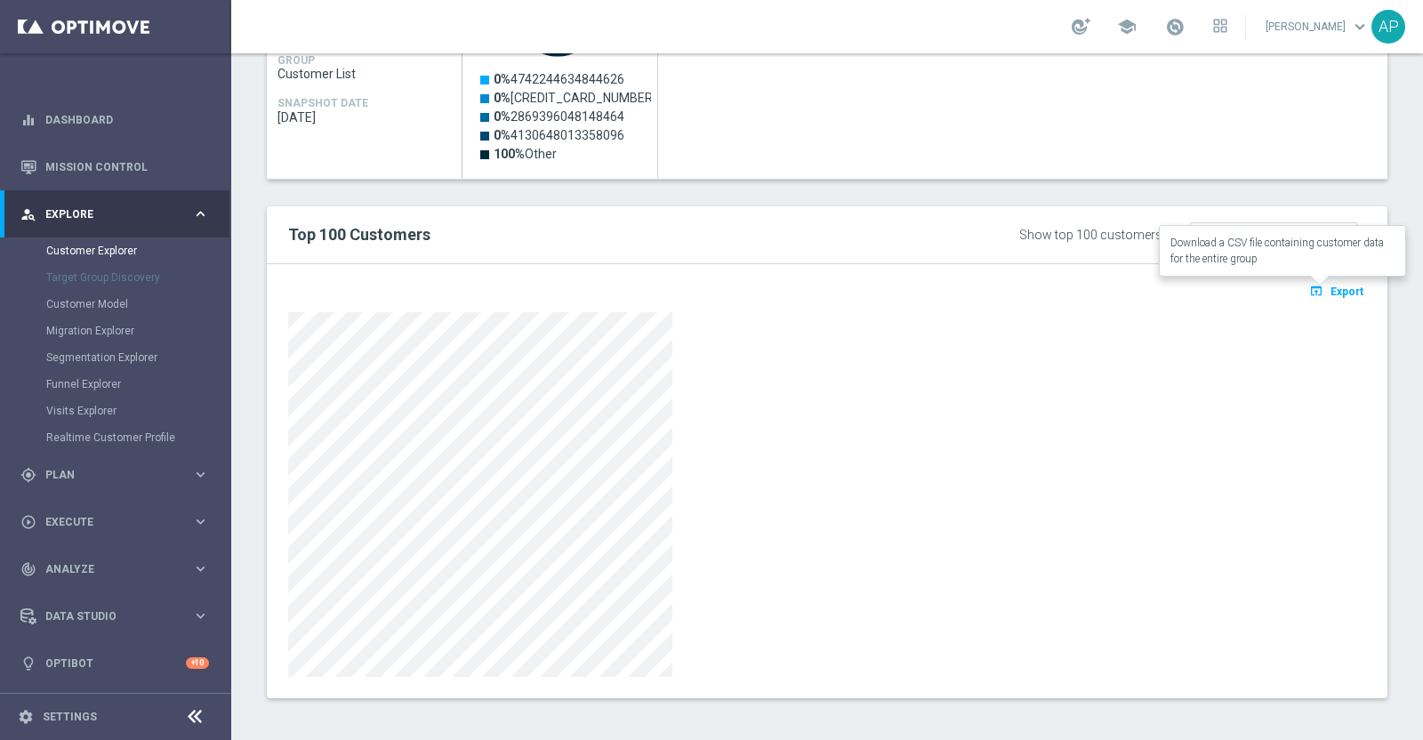
click at [1312, 287] on icon "open_in_browser" at bounding box center [1318, 291] width 19 height 14
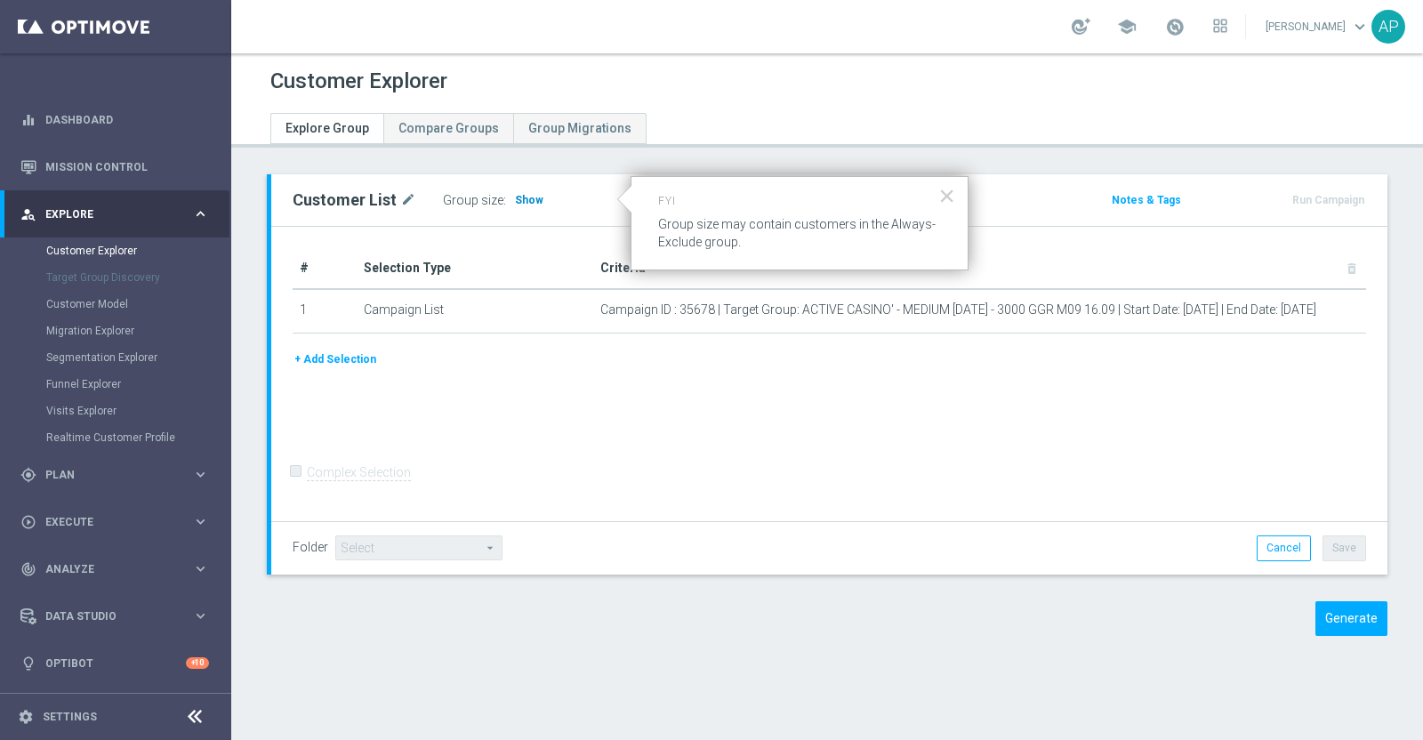
click at [526, 195] on span "Show" at bounding box center [529, 200] width 28 height 12
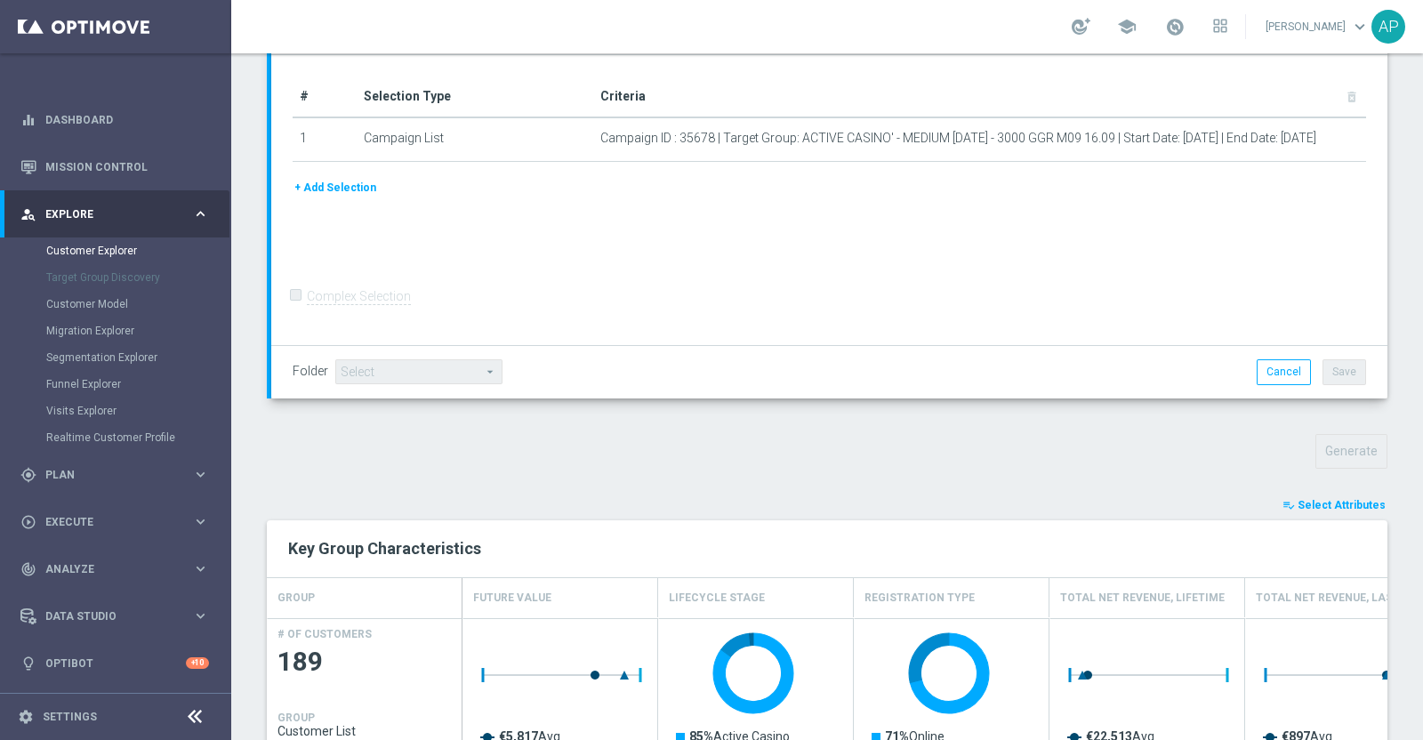
scroll to position [556, 0]
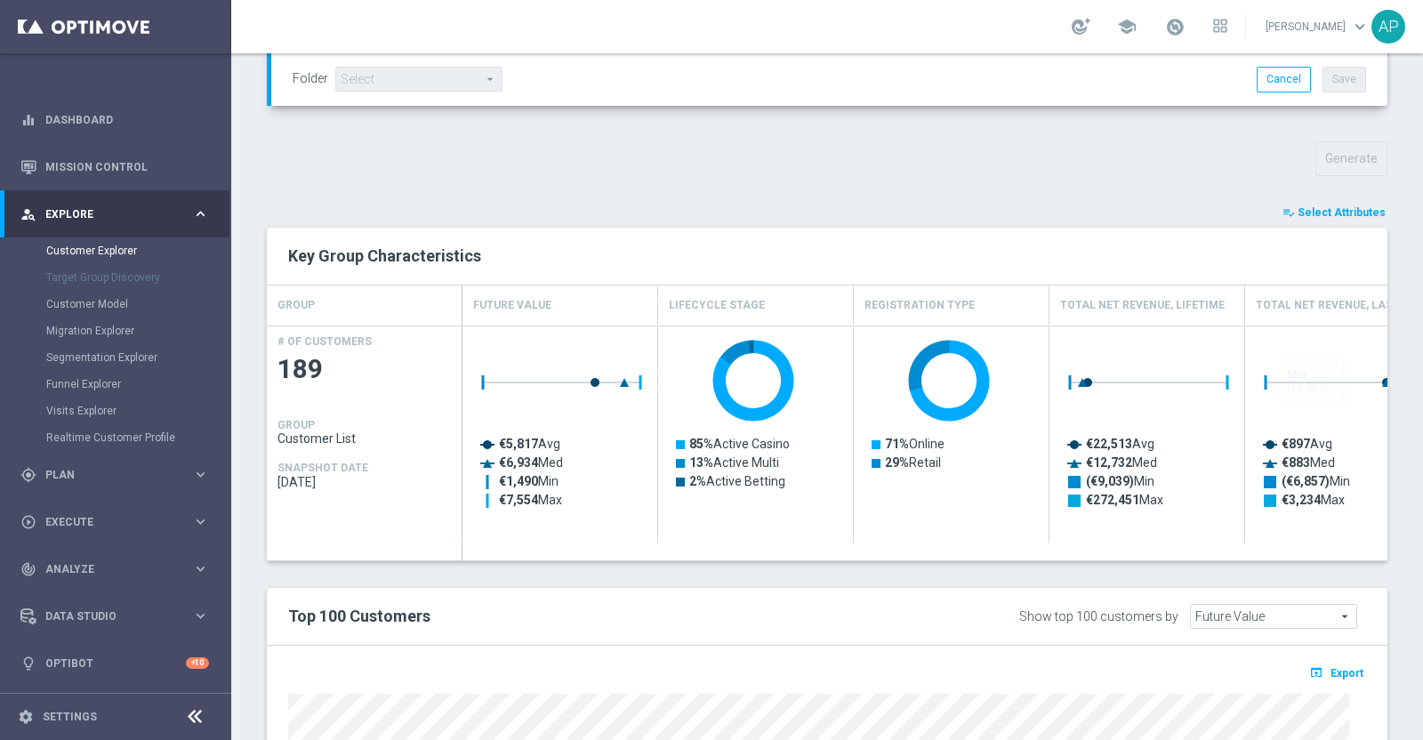
click at [1303, 206] on span "Select Attributes" at bounding box center [1342, 212] width 88 height 12
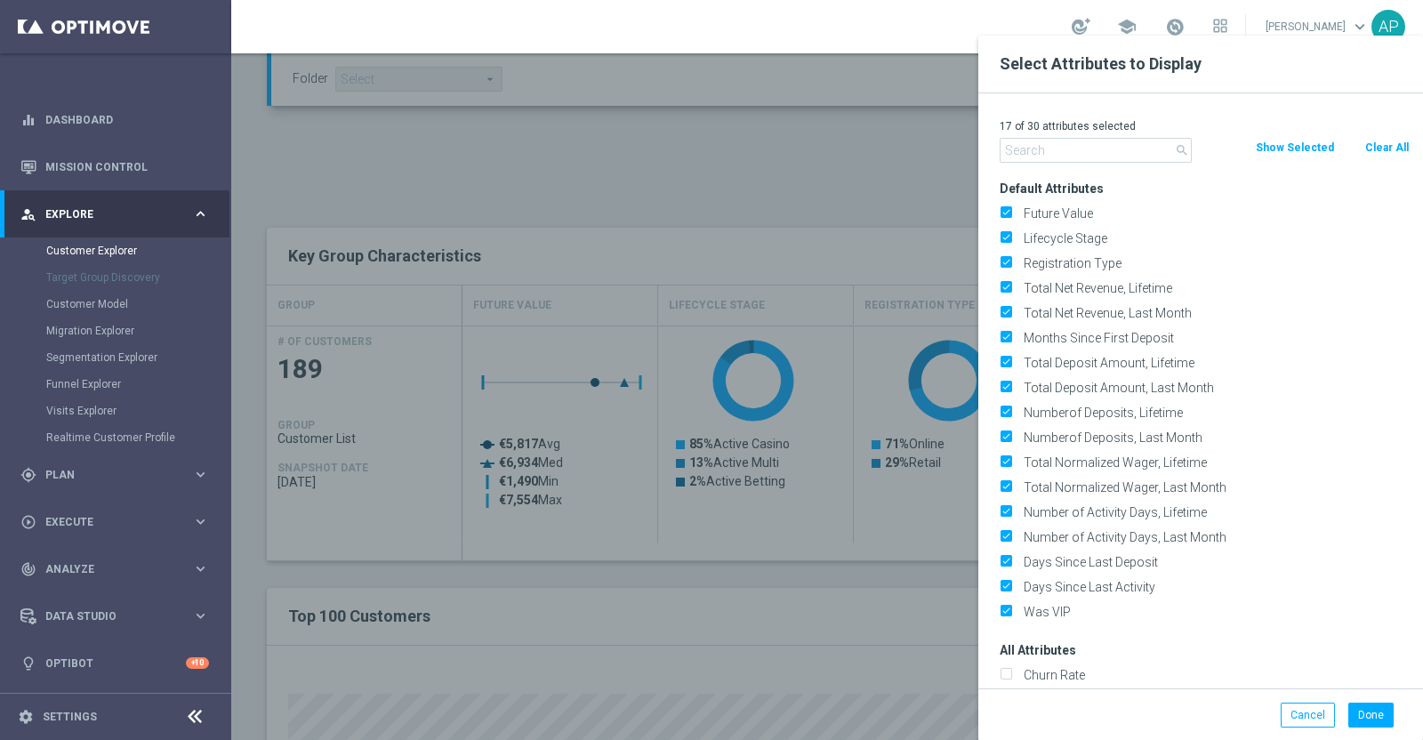
click at [1380, 145] on button "Clear All" at bounding box center [1387, 148] width 47 height 20
checkbox input "false"
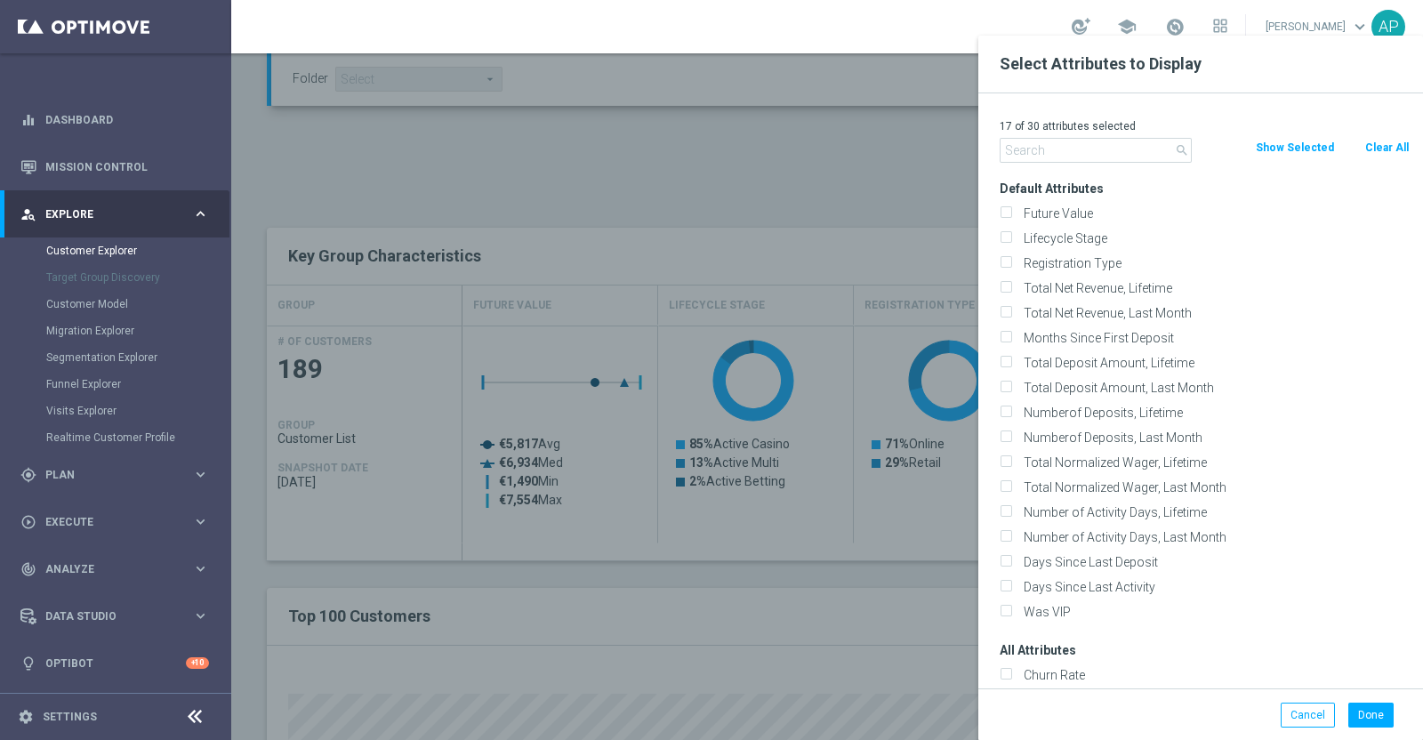
checkbox input "false"
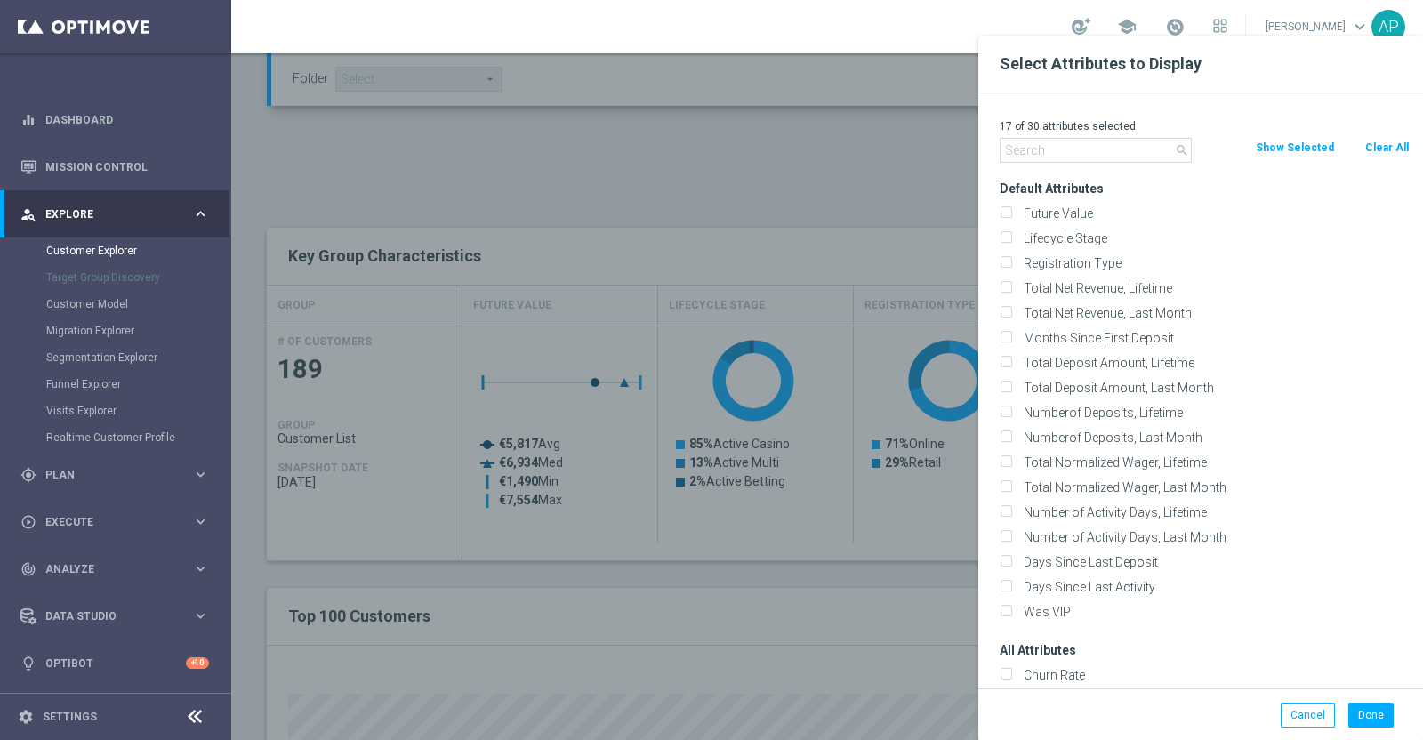
checkbox input "false"
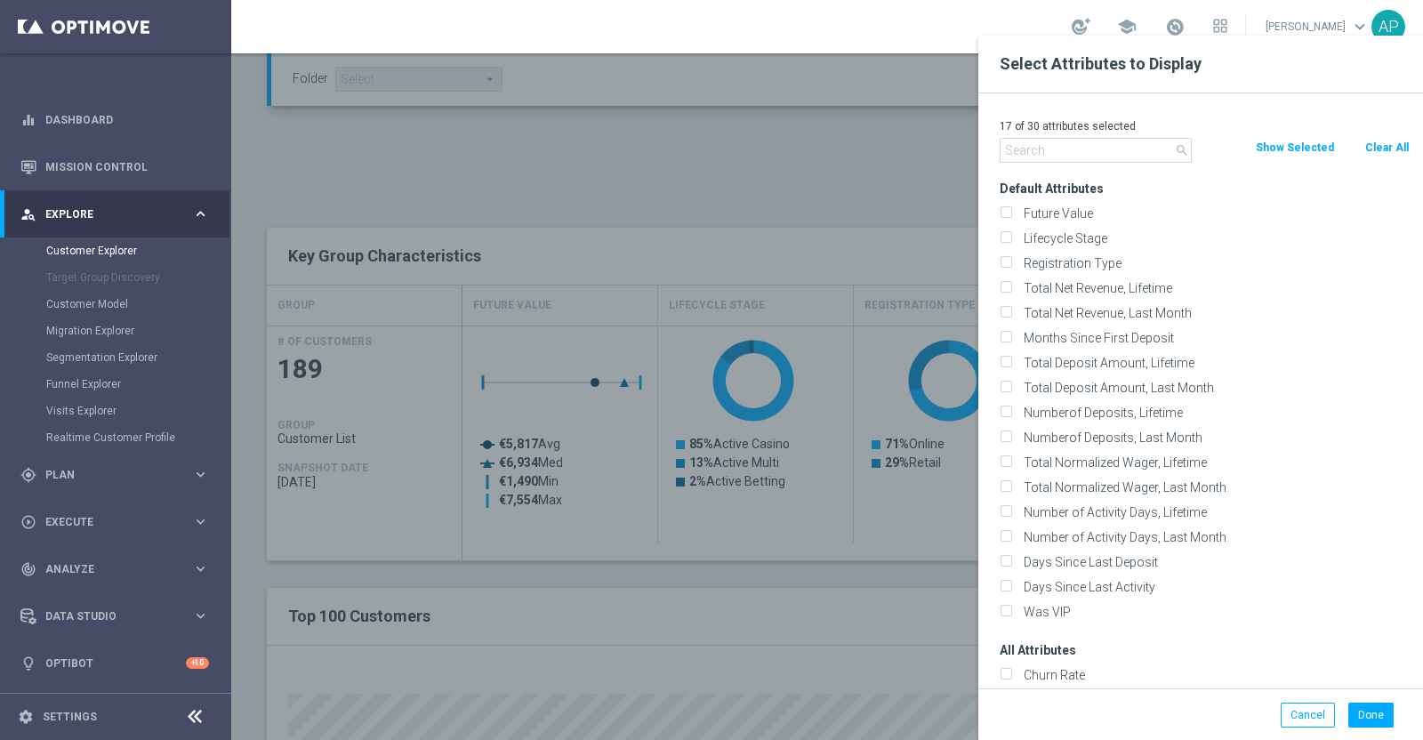
checkbox input "false"
click at [1086, 153] on input "text" at bounding box center [1096, 150] width 192 height 25
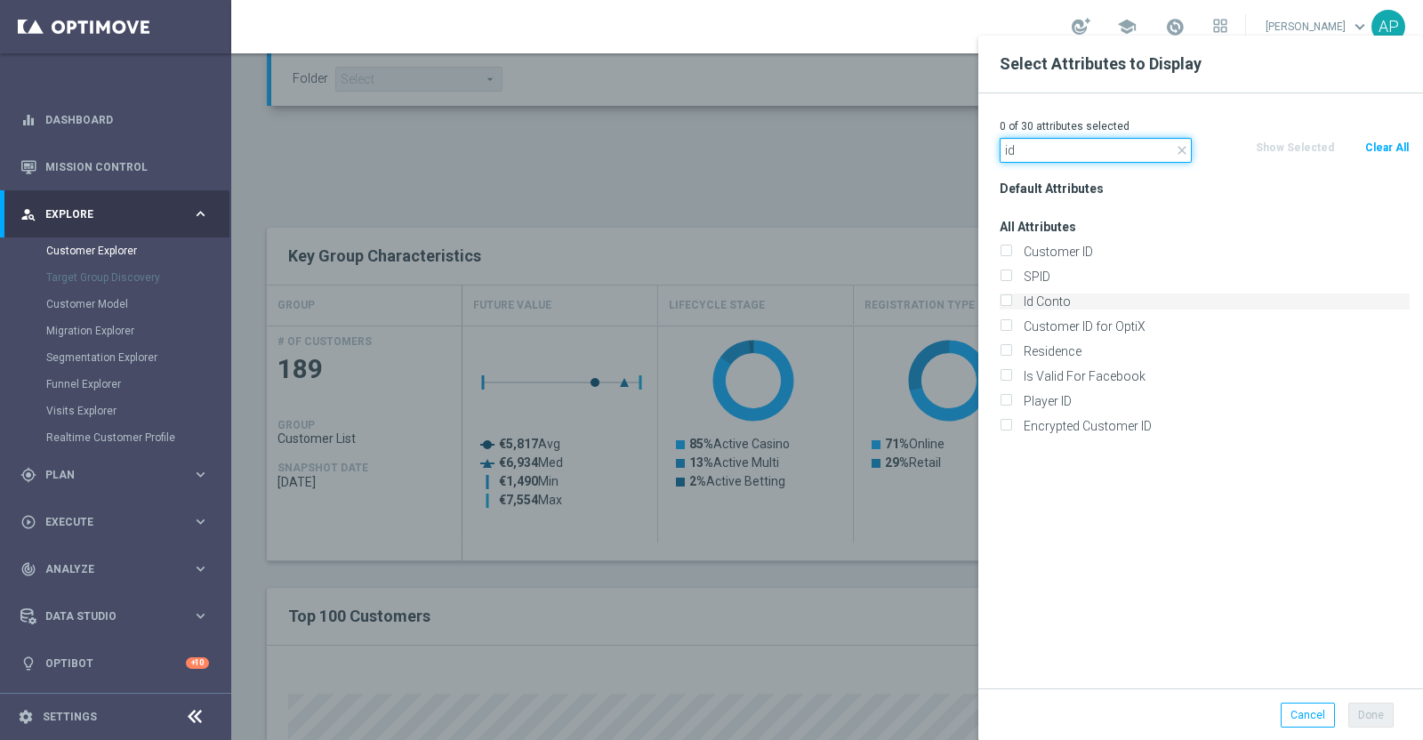
type input "id"
click at [1041, 297] on label "Id Conto" at bounding box center [1214, 302] width 392 height 16
click at [1011, 298] on input "Id Conto" at bounding box center [1006, 304] width 12 height 12
checkbox input "true"
click at [1374, 709] on button "Done" at bounding box center [1370, 715] width 45 height 25
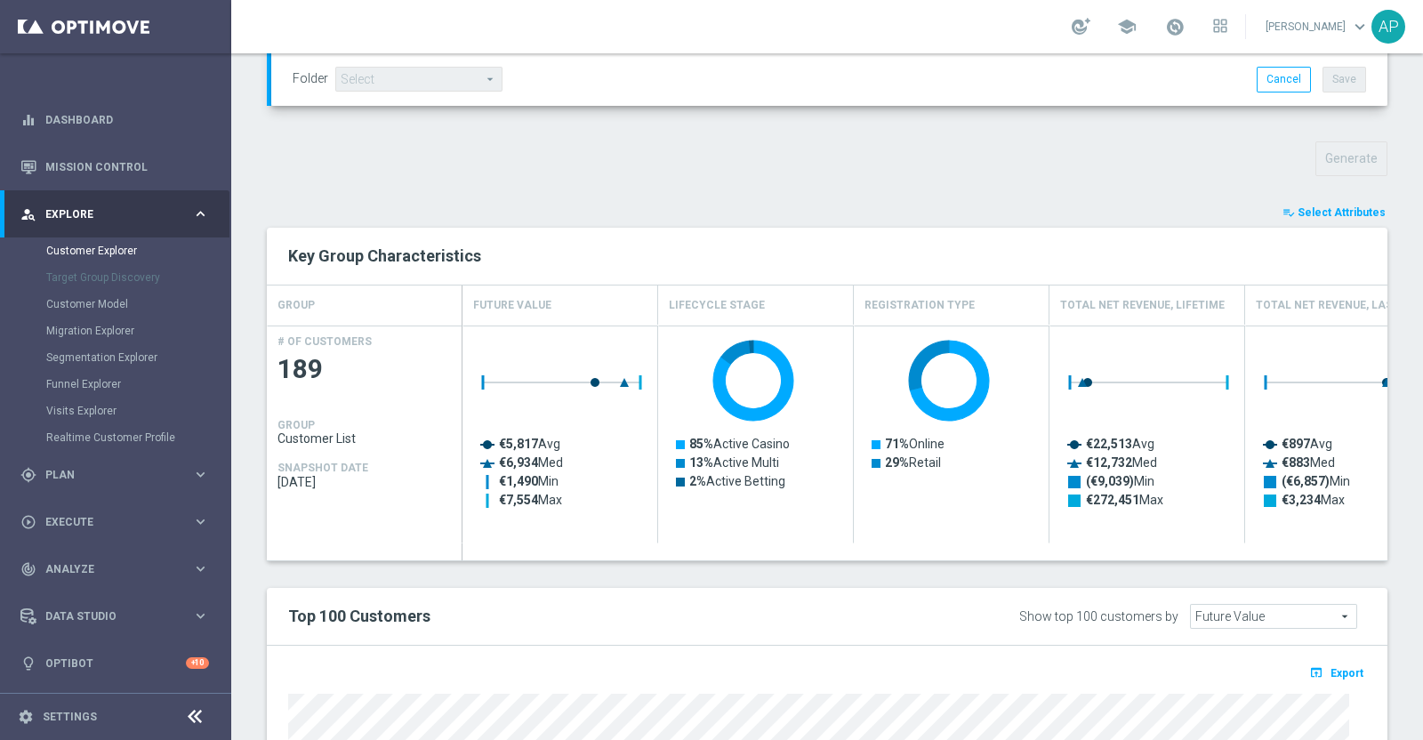
type input "Search"
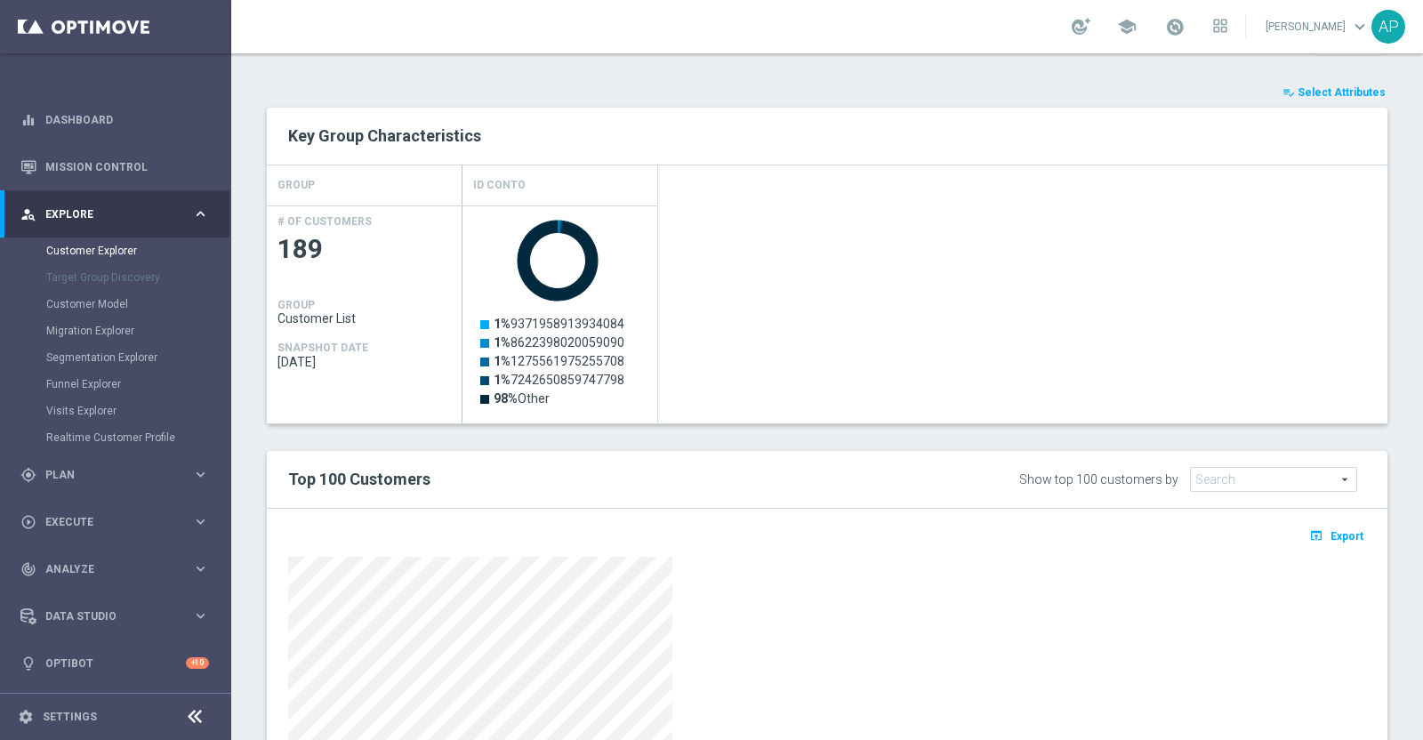
scroll to position [698, 0]
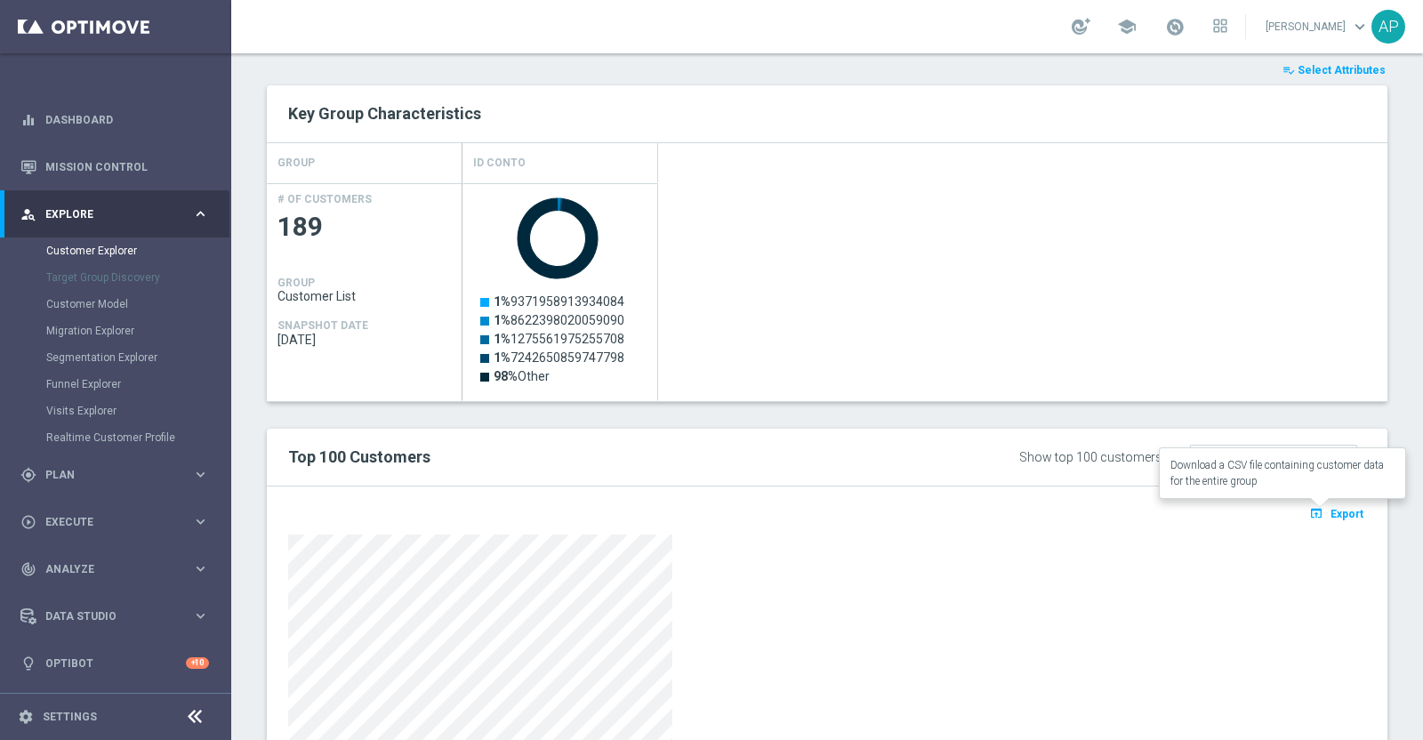
click at [1331, 515] on span "Export" at bounding box center [1347, 514] width 33 height 12
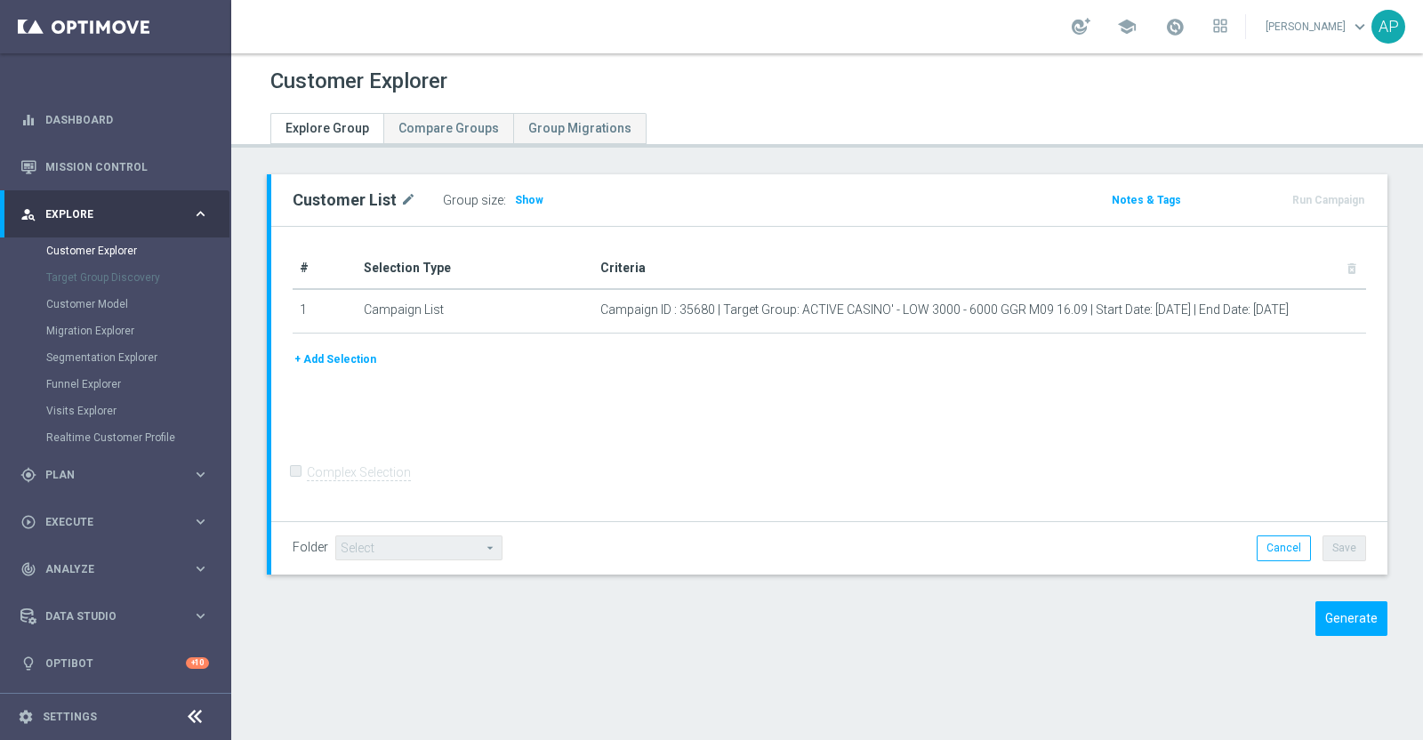
click at [523, 196] on span "Show" at bounding box center [529, 200] width 28 height 12
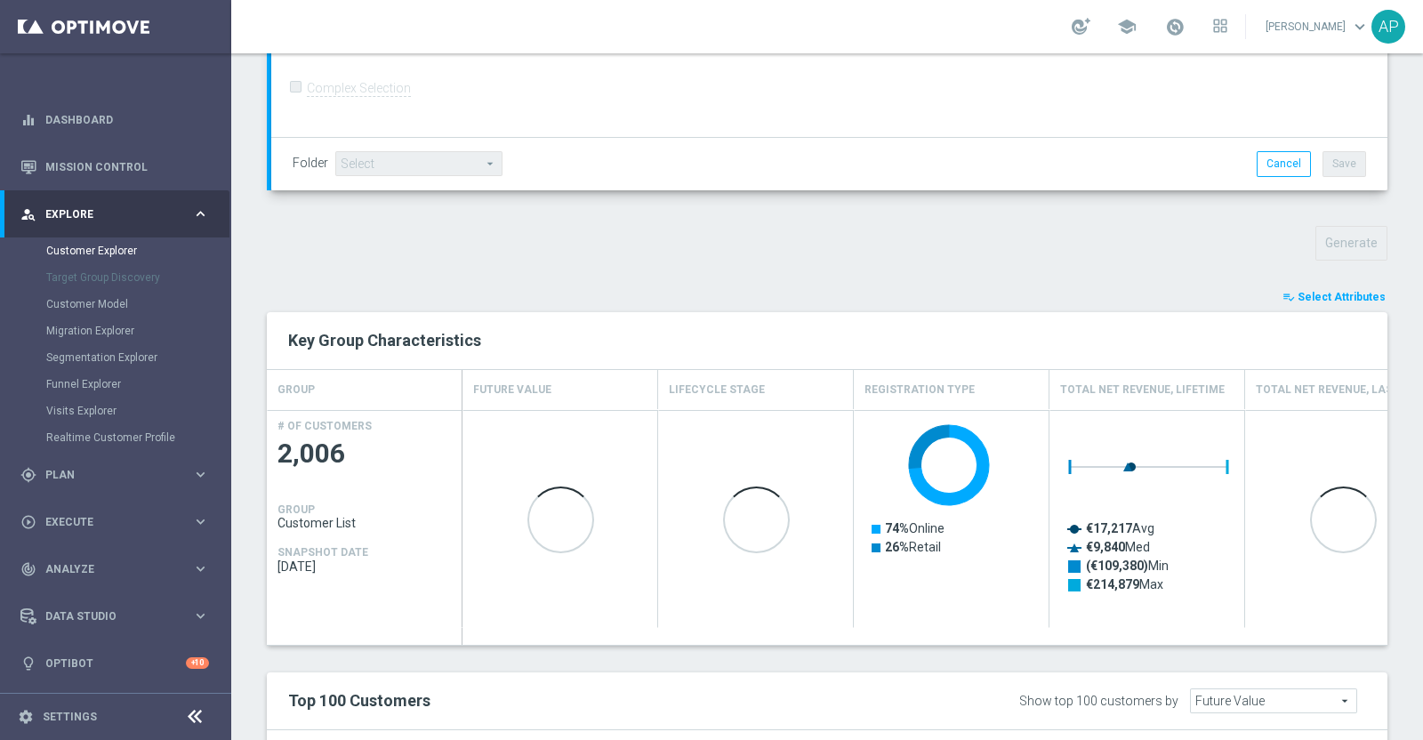
scroll to position [334, 0]
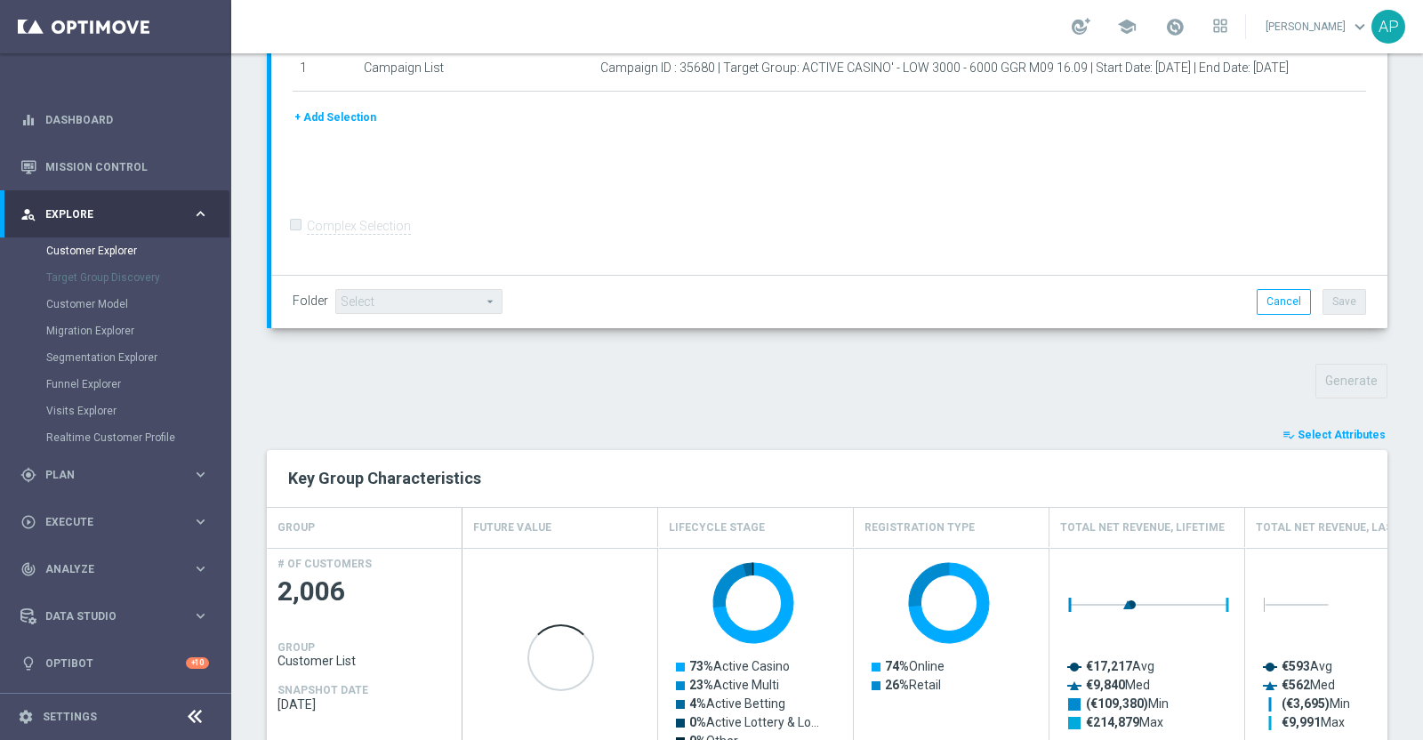
click at [1322, 437] on span "Select Attributes" at bounding box center [1342, 435] width 88 height 12
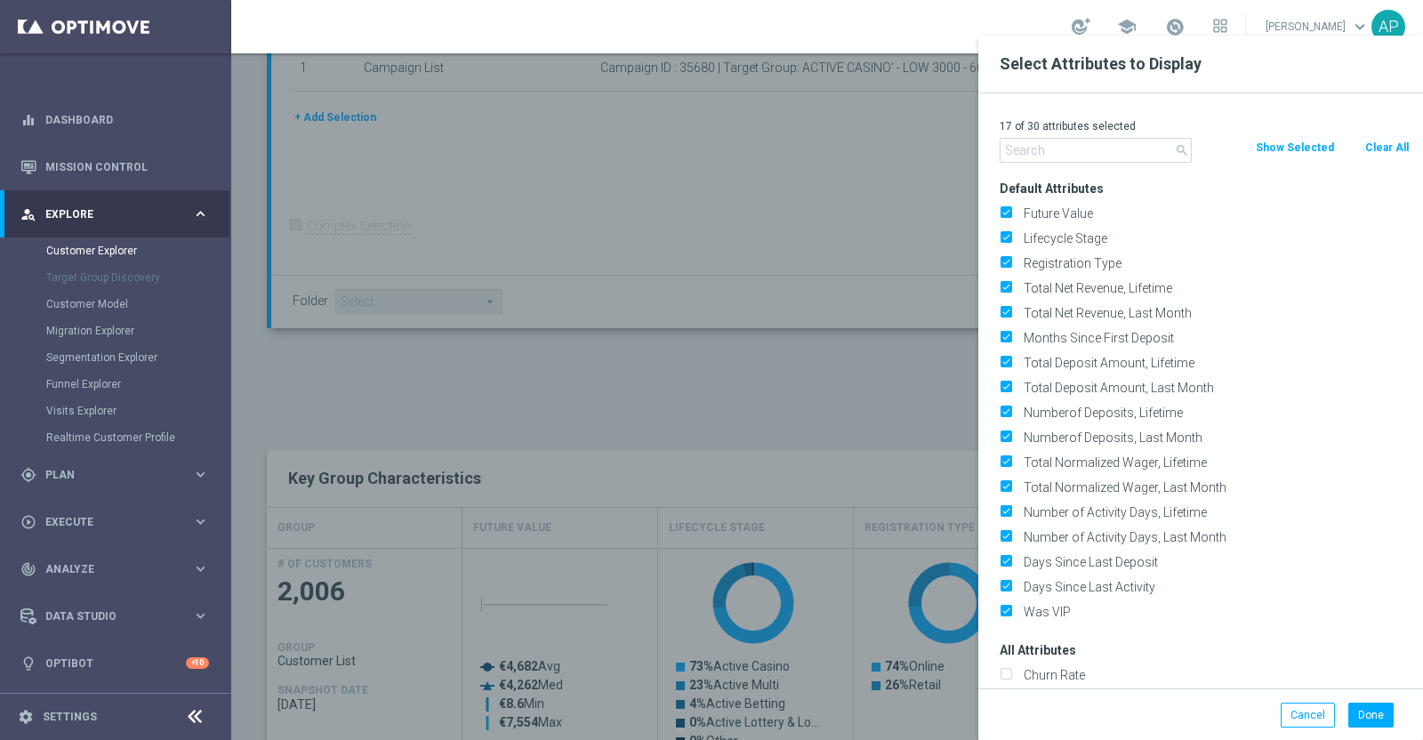
drag, startPoint x: 1390, startPoint y: 144, endPoint x: 1106, endPoint y: 153, distance: 284.8
click at [1377, 144] on button "Clear All" at bounding box center [1387, 148] width 47 height 20
checkbox input "false"
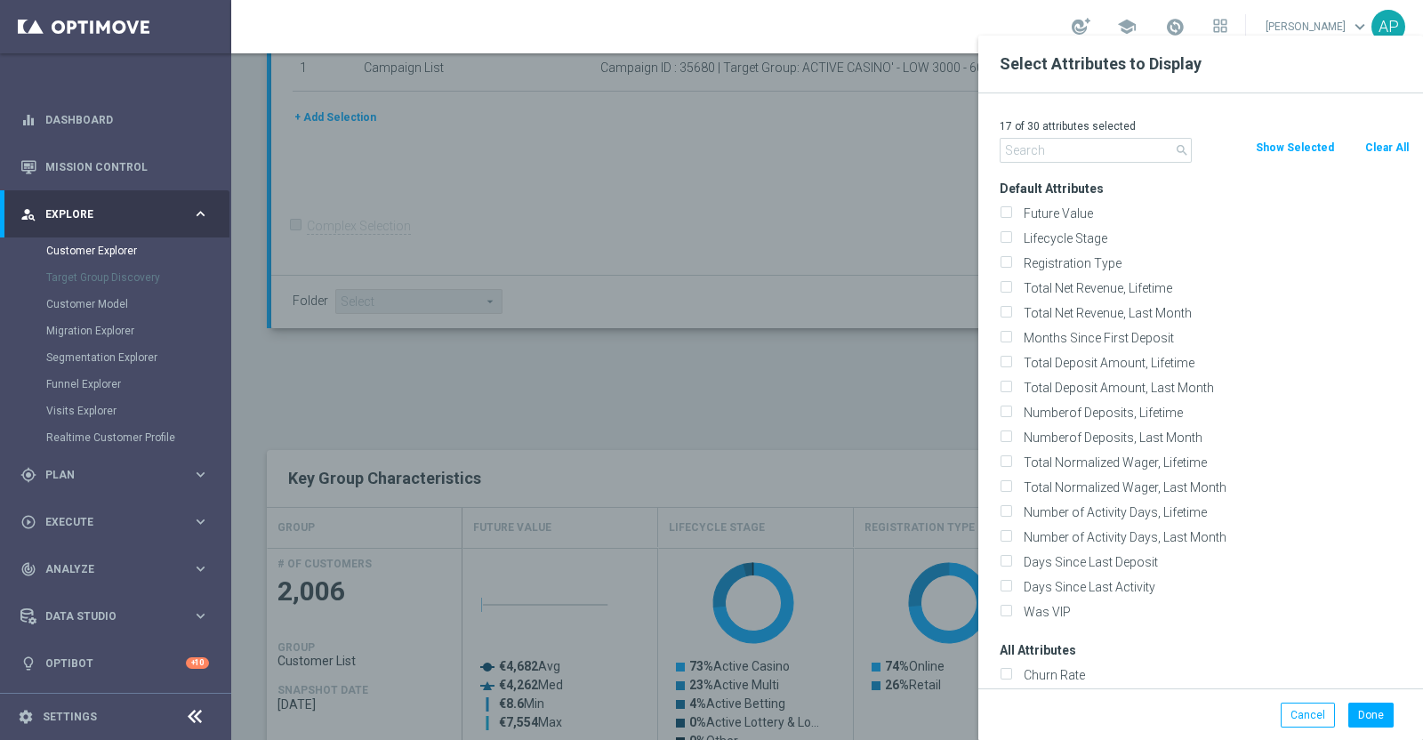
checkbox input "false"
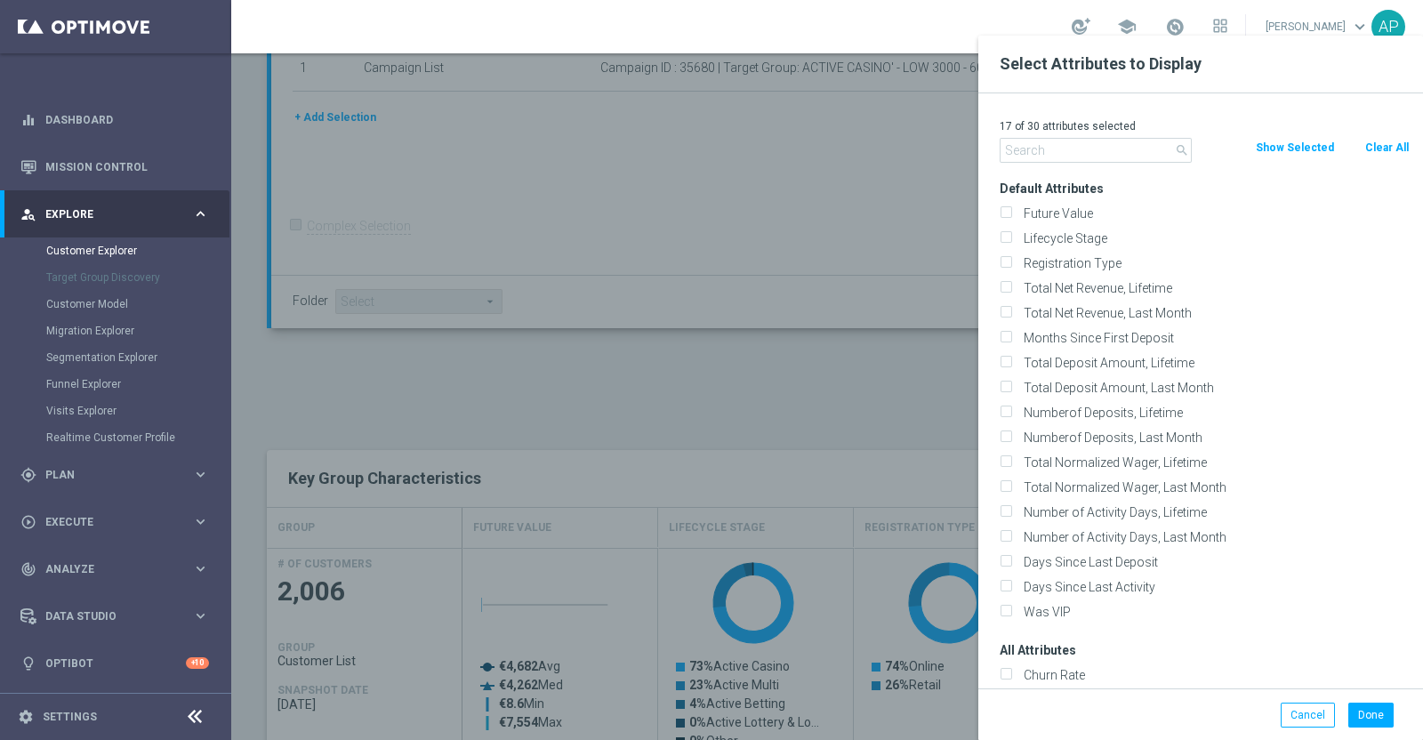
checkbox input "false"
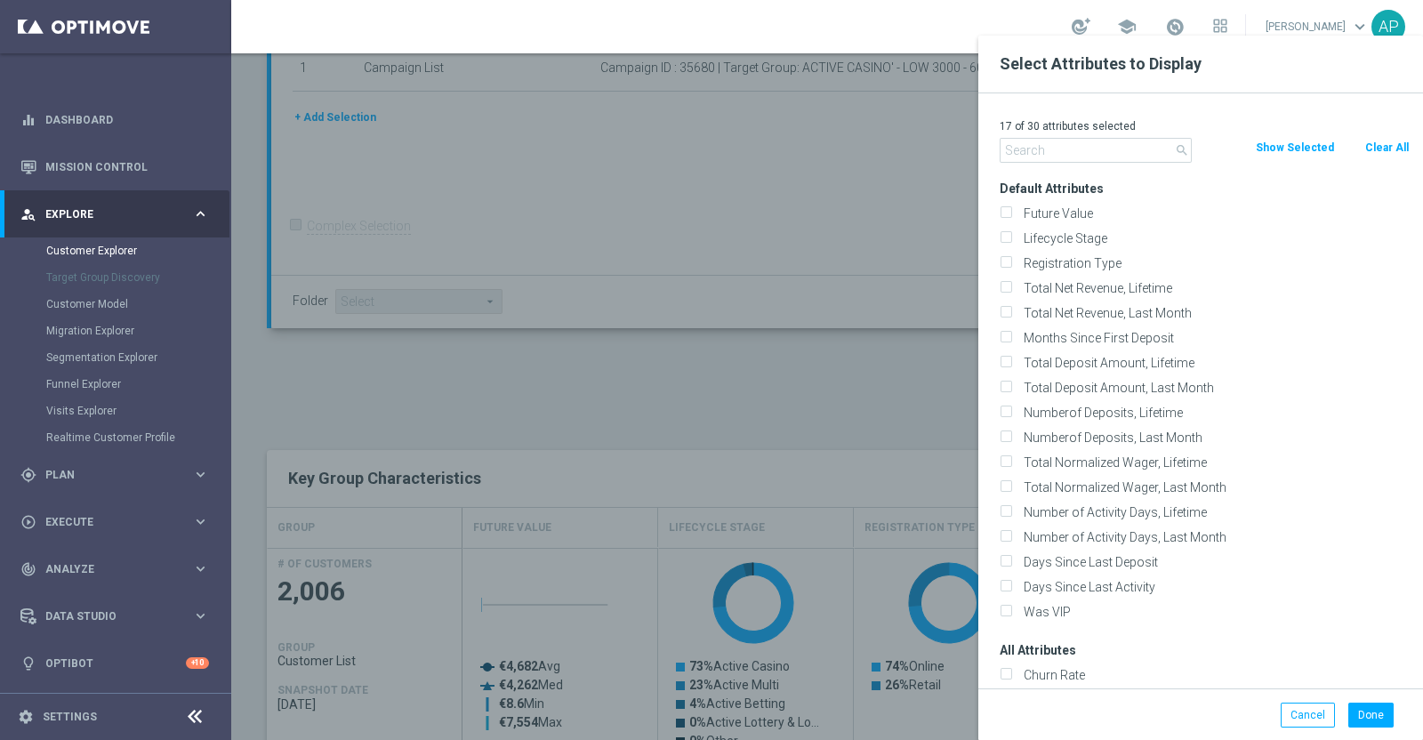
checkbox input "false"
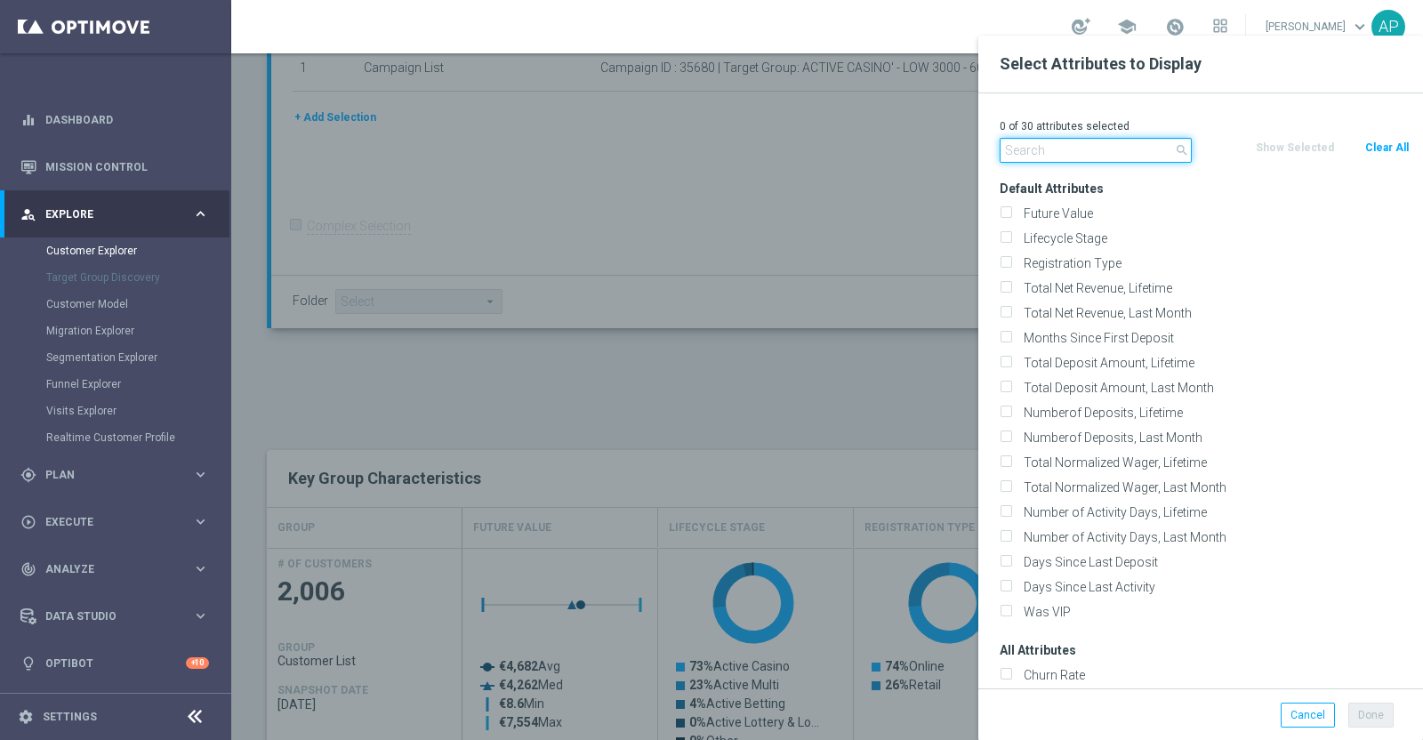
click at [1078, 148] on input "text" at bounding box center [1096, 150] width 192 height 25
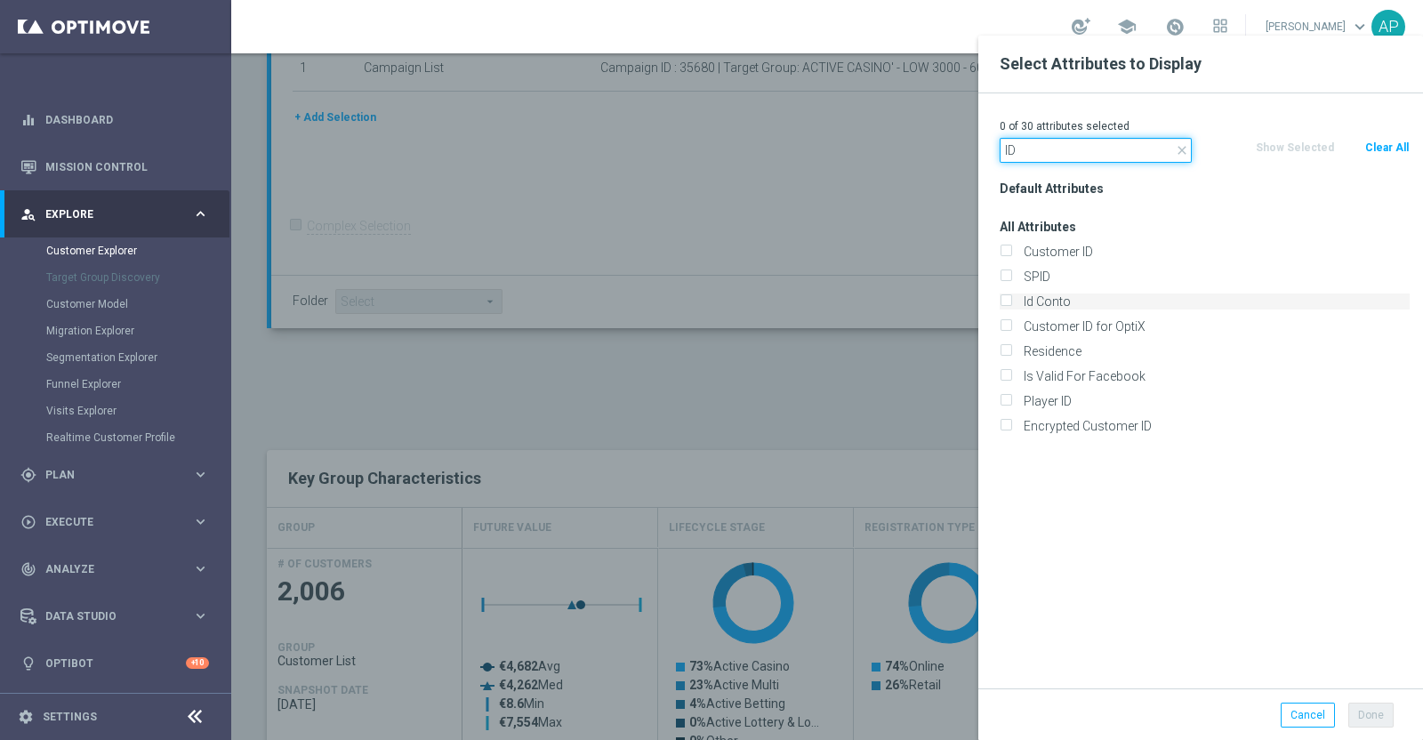
type input "ID"
click at [1049, 302] on label "Id Conto" at bounding box center [1214, 302] width 392 height 16
click at [1011, 302] on input "Id Conto" at bounding box center [1006, 304] width 12 height 12
checkbox input "true"
click at [1366, 715] on button "Done" at bounding box center [1370, 715] width 45 height 25
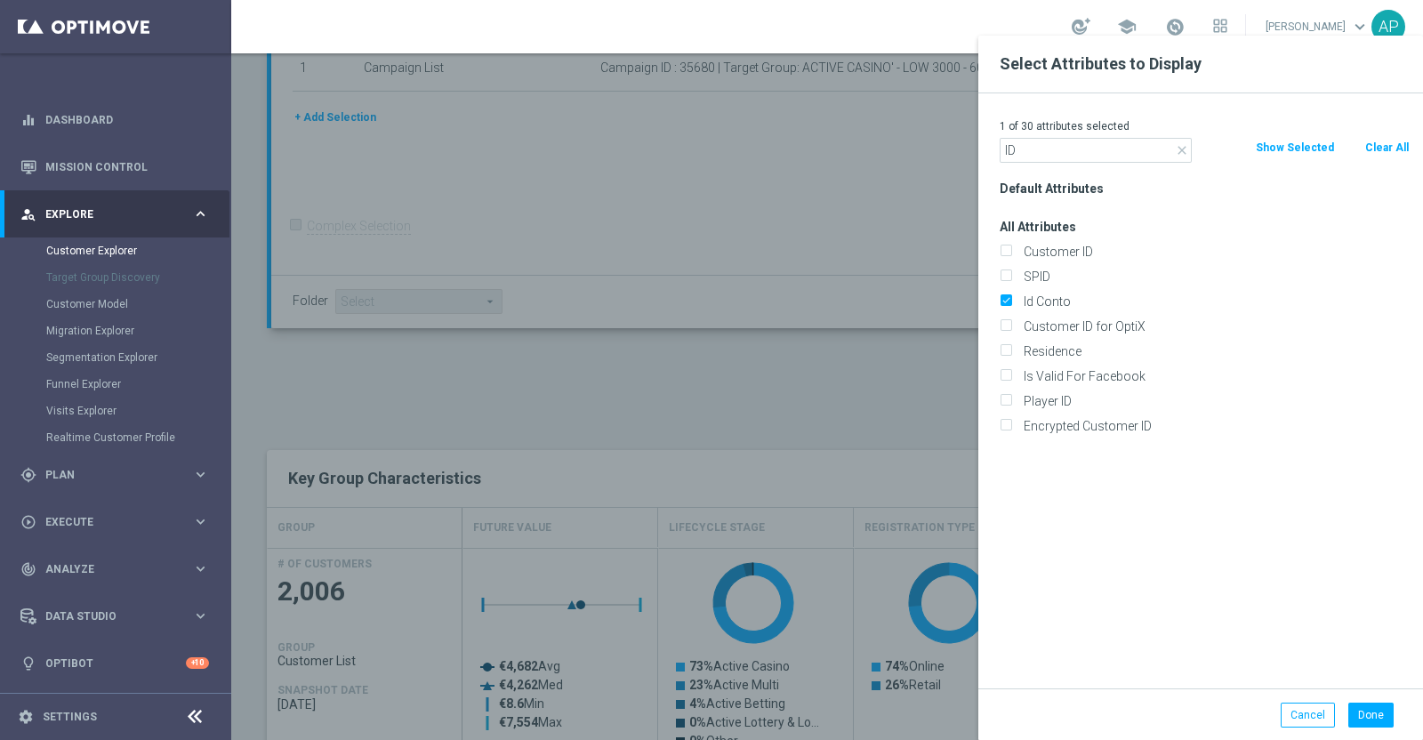
type input "Search"
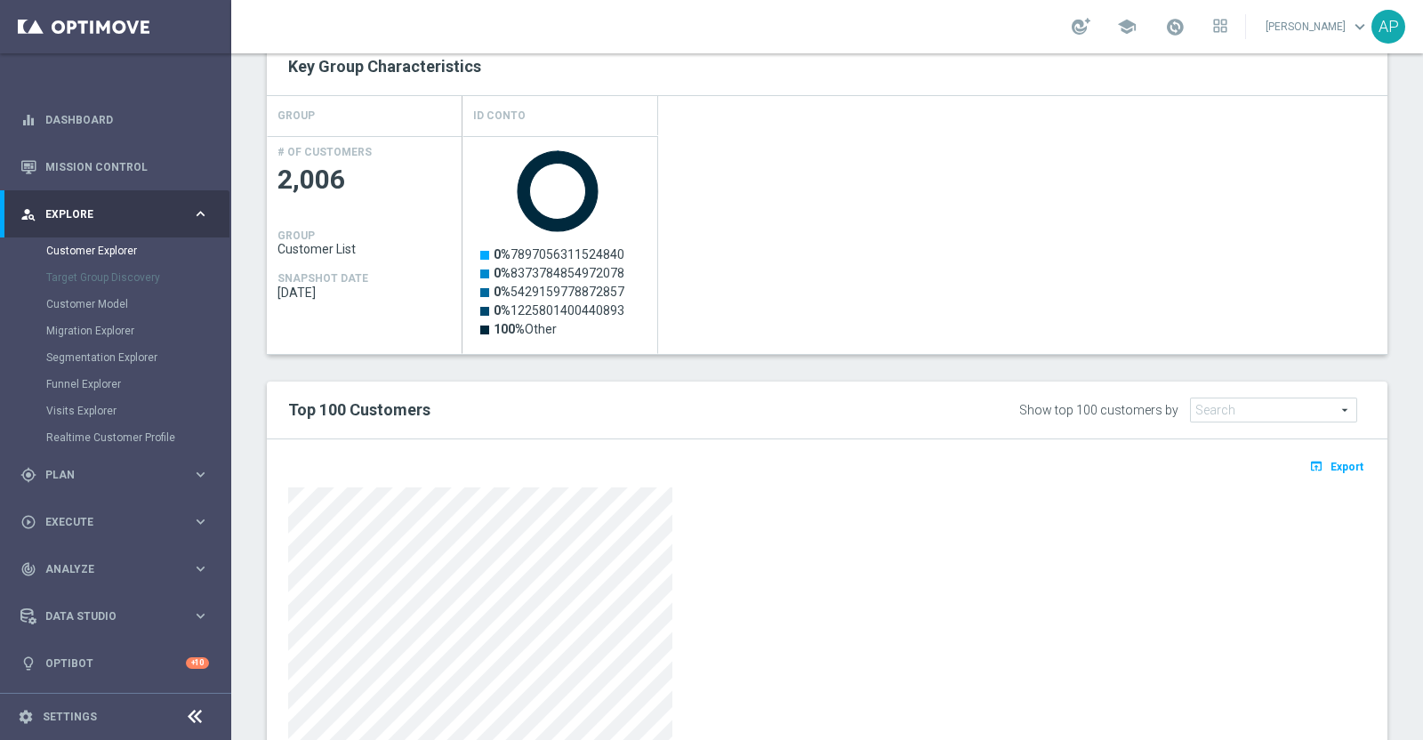
scroll to position [777, 0]
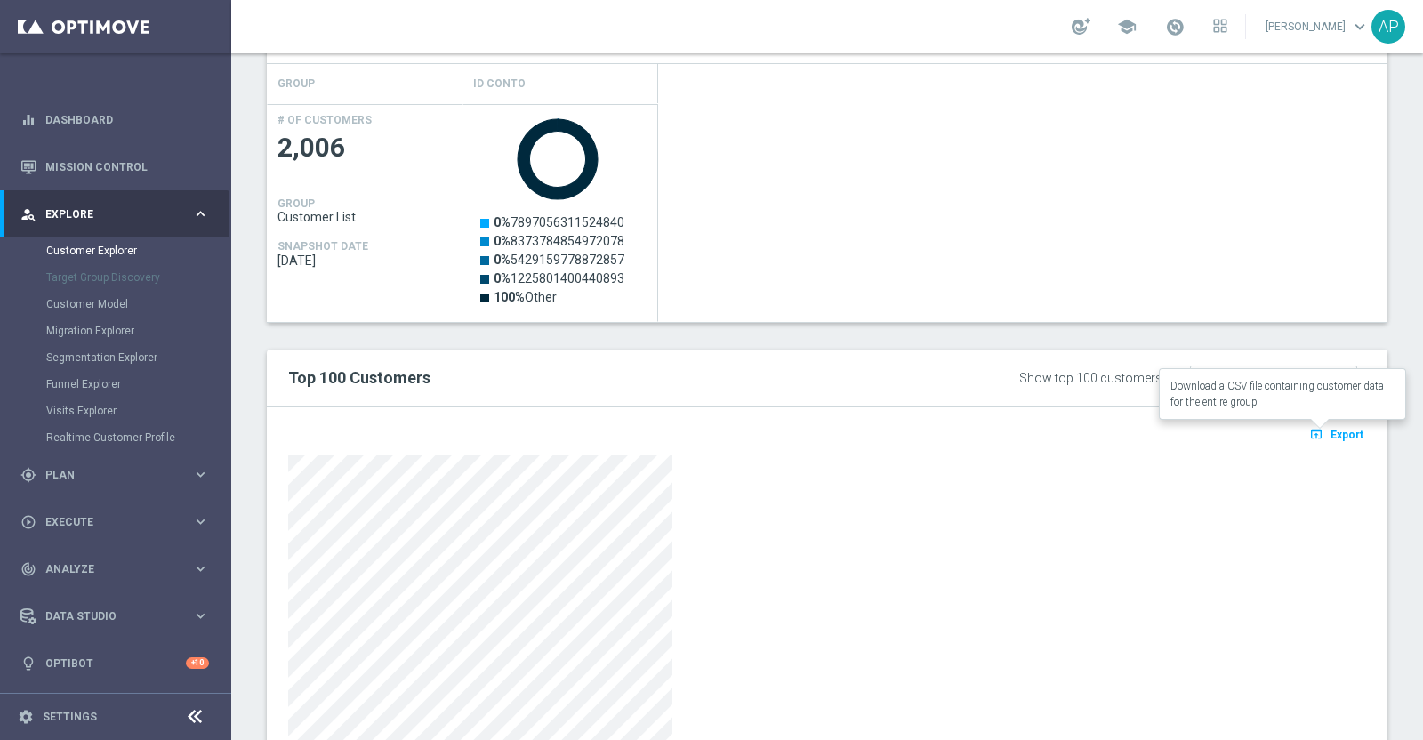
click at [1331, 433] on span "Export" at bounding box center [1347, 435] width 33 height 12
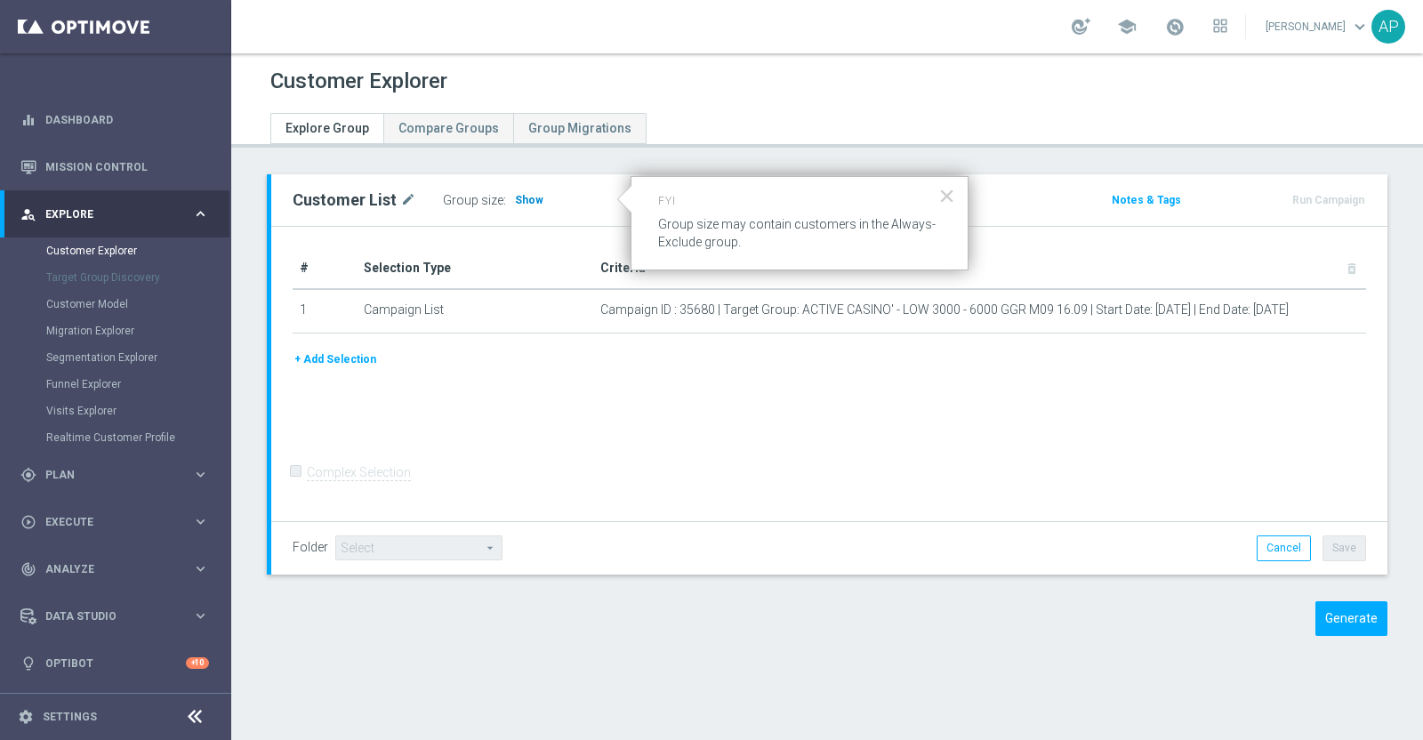
click at [516, 194] on span "Show" at bounding box center [529, 200] width 28 height 12
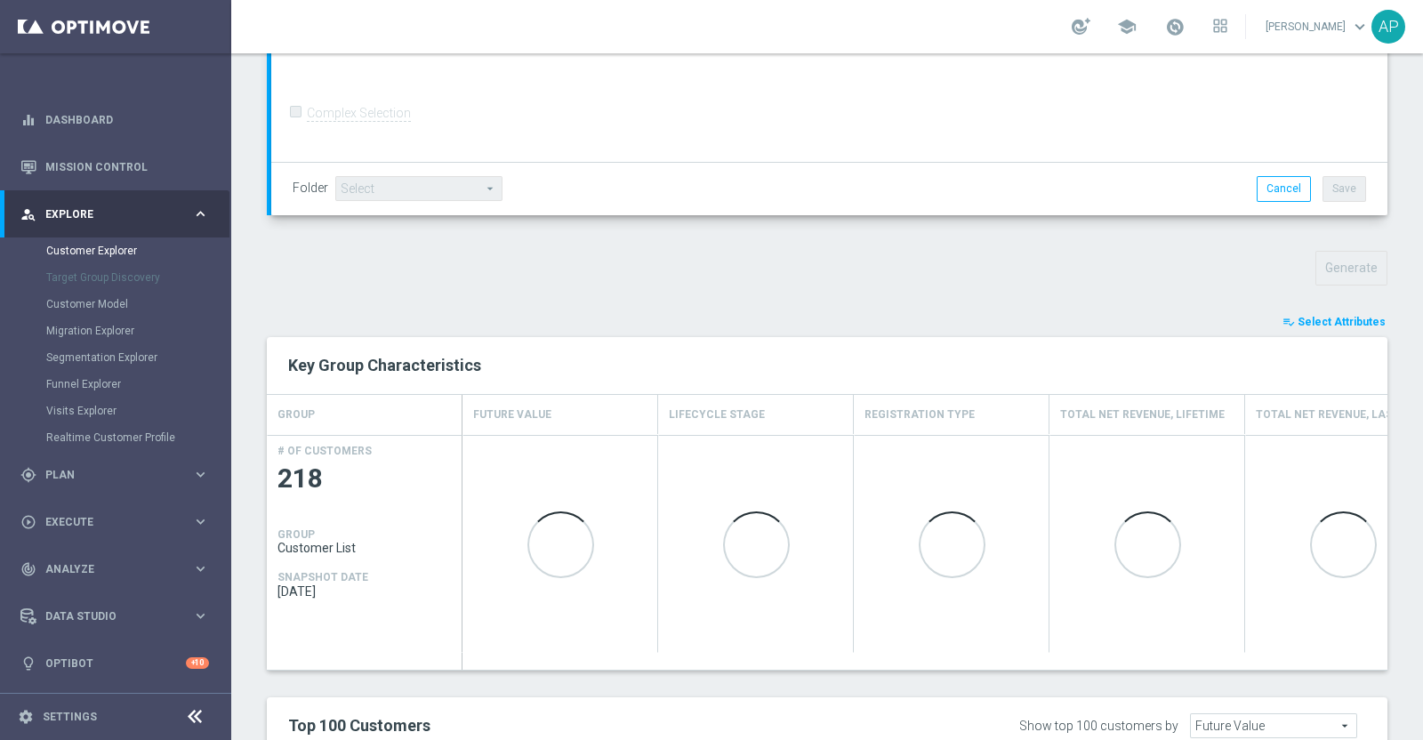
scroll to position [556, 0]
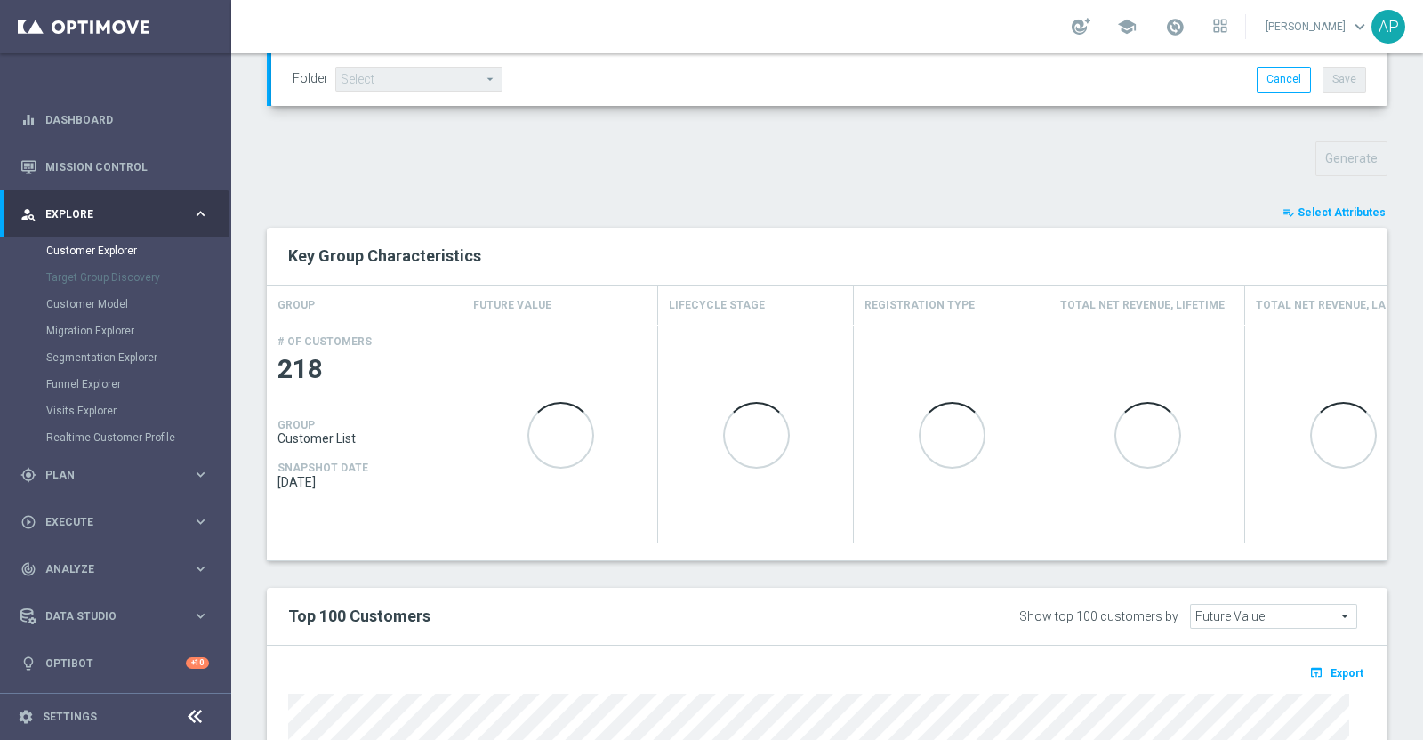
drag, startPoint x: 1318, startPoint y: 201, endPoint x: 1340, endPoint y: 166, distance: 41.2
click at [1319, 203] on button "playlist_add_check Select Attributes" at bounding box center [1334, 213] width 107 height 20
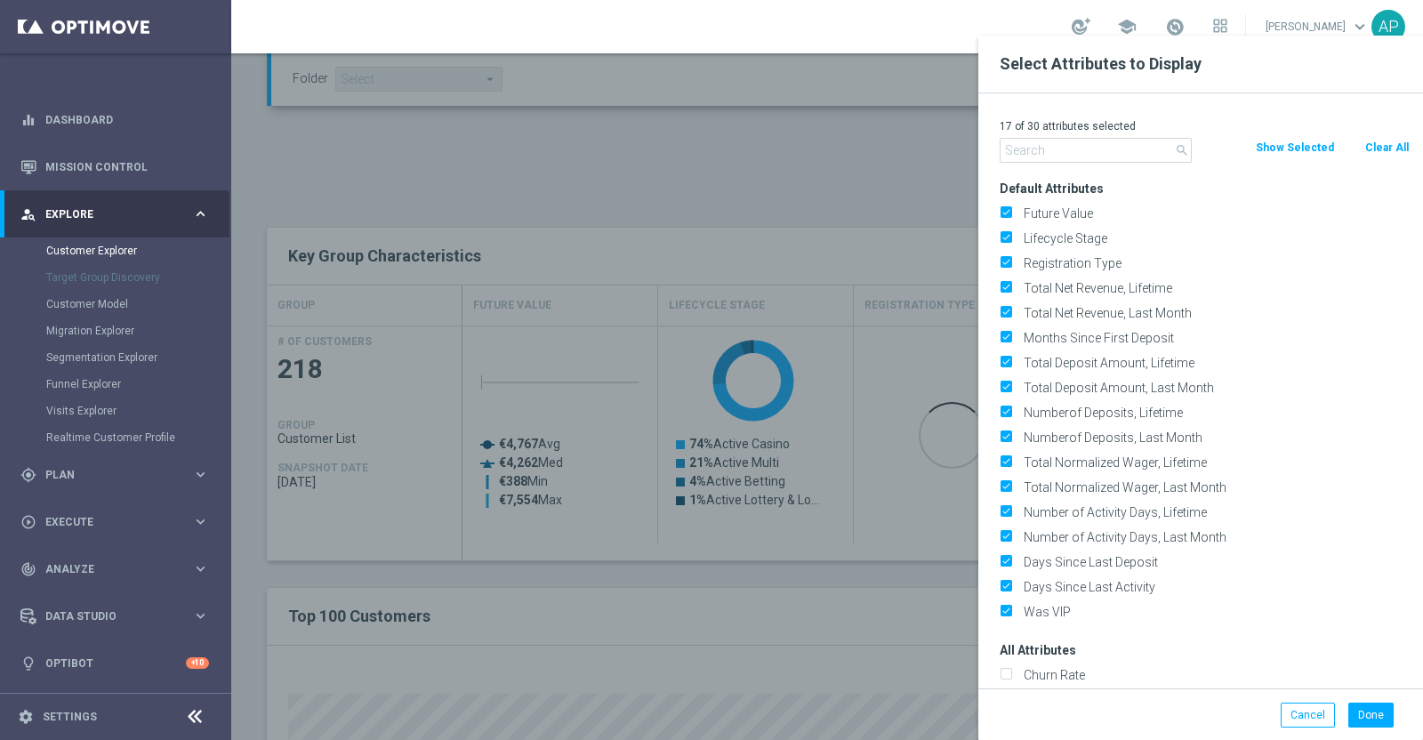
click at [1376, 149] on button "Clear All" at bounding box center [1387, 148] width 47 height 20
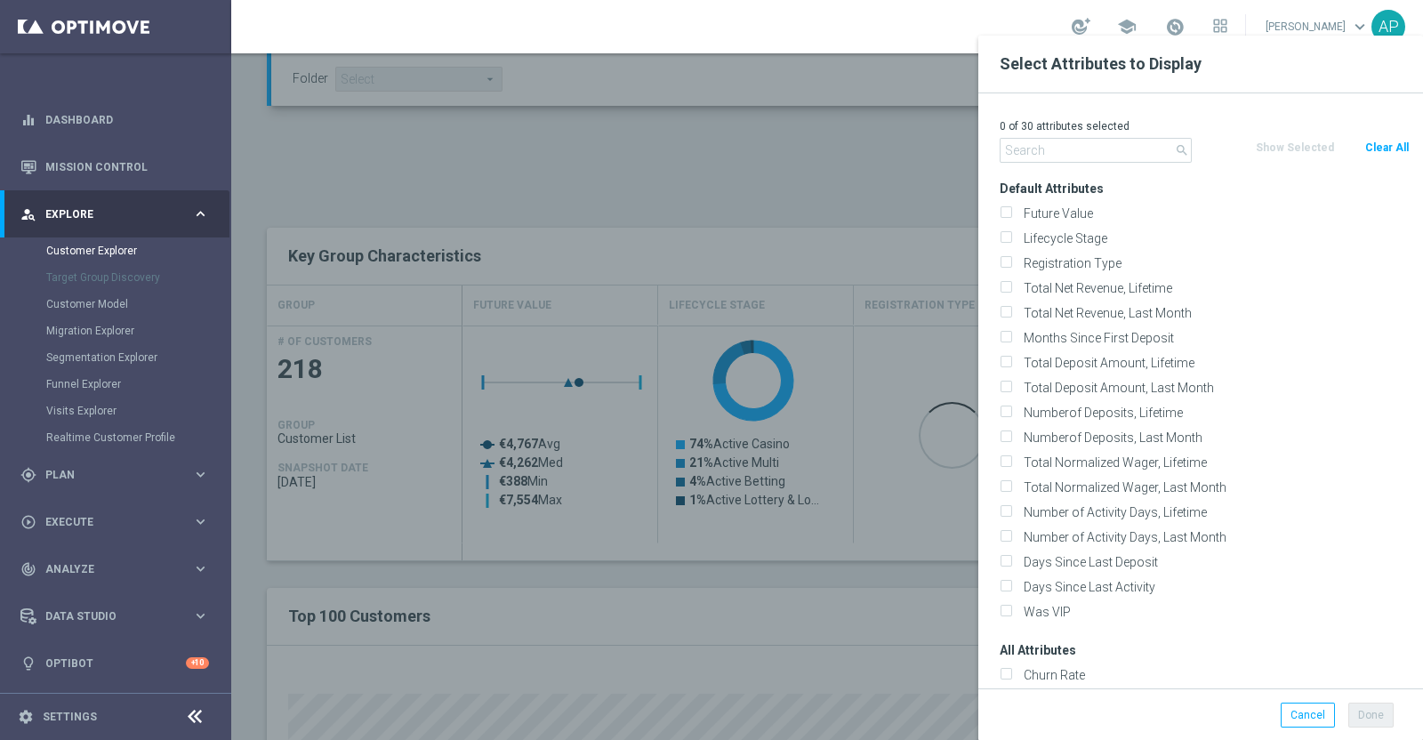
checkbox input "false"
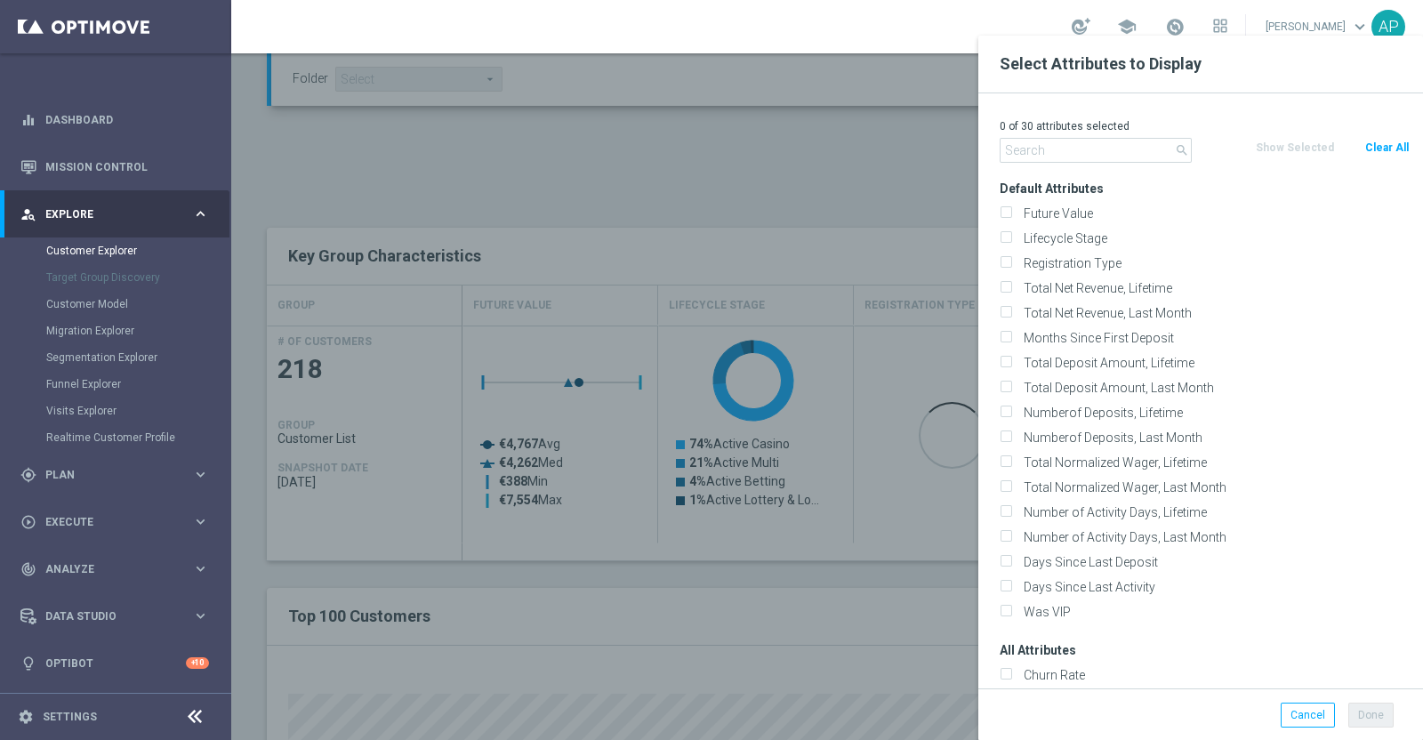
checkbox input "false"
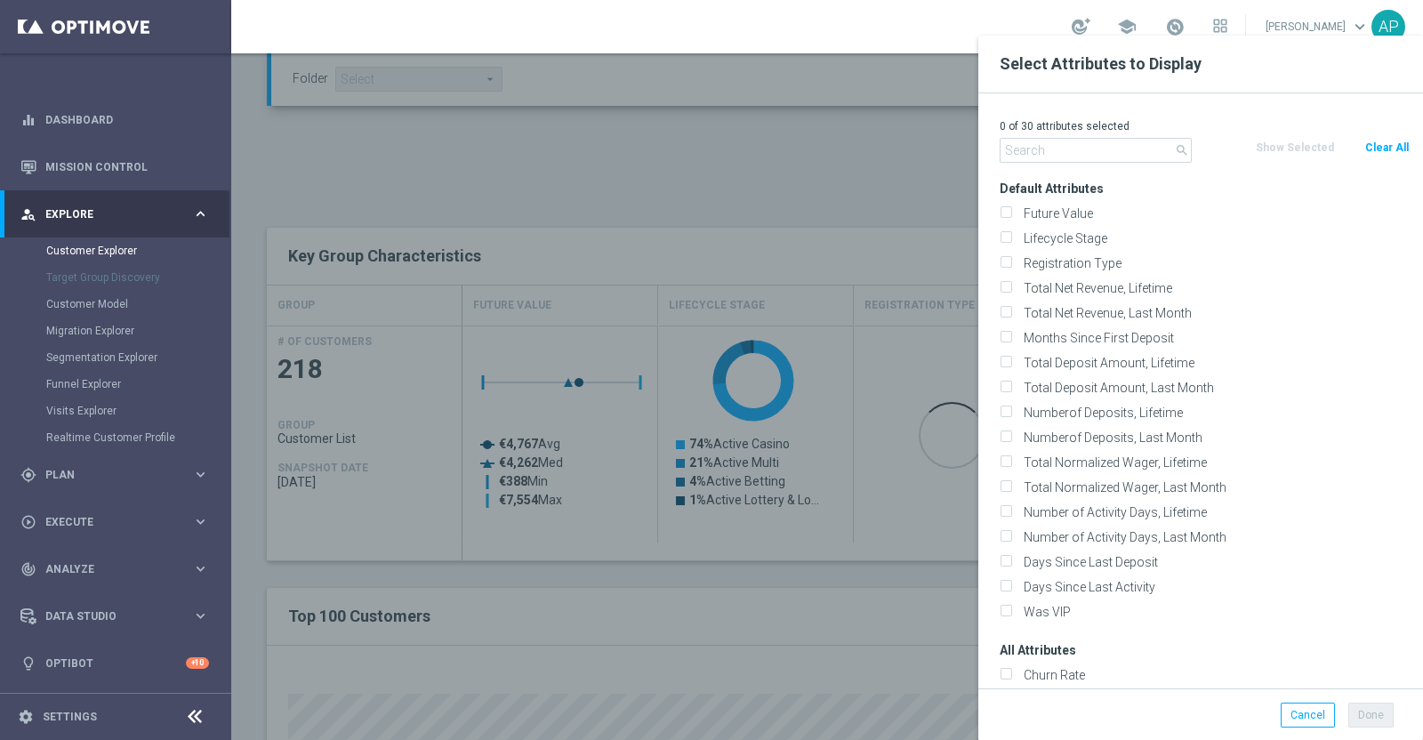
checkbox input "false"
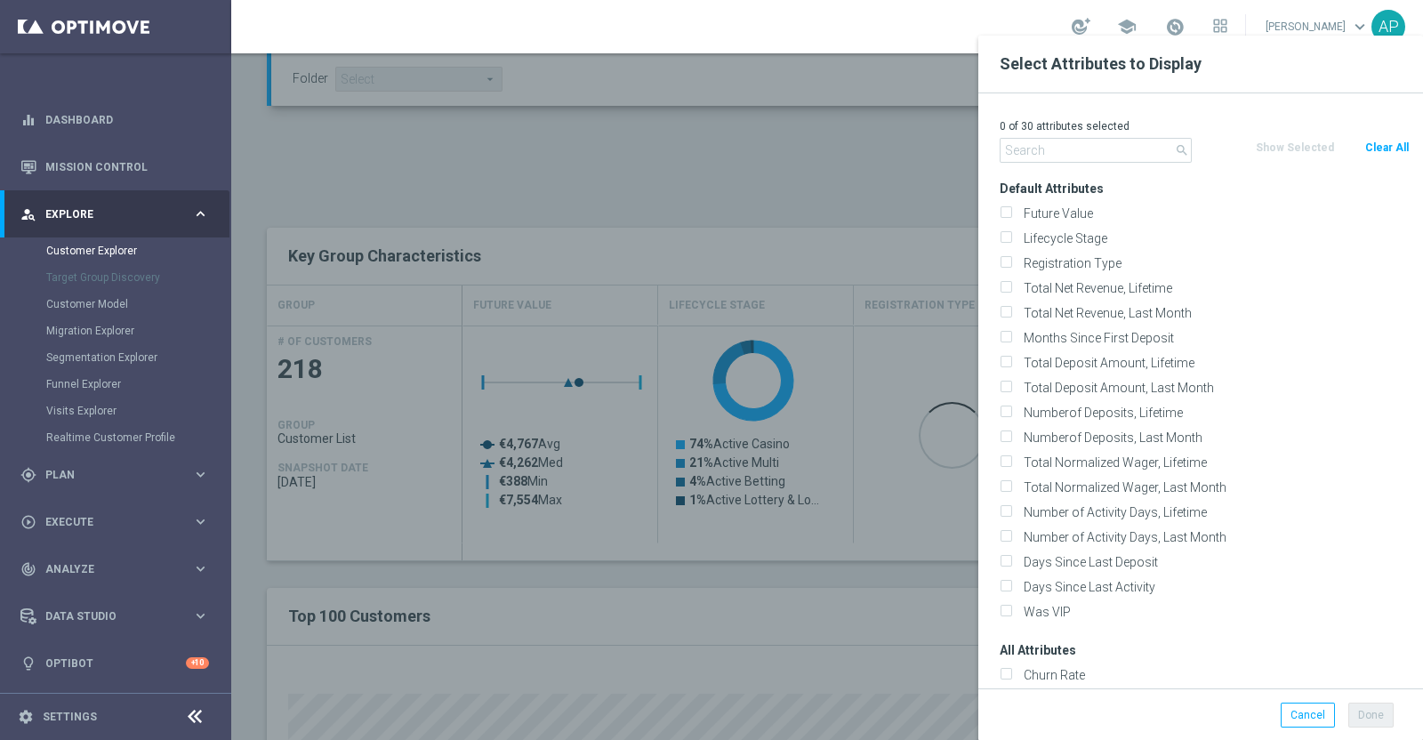
checkbox input "false"
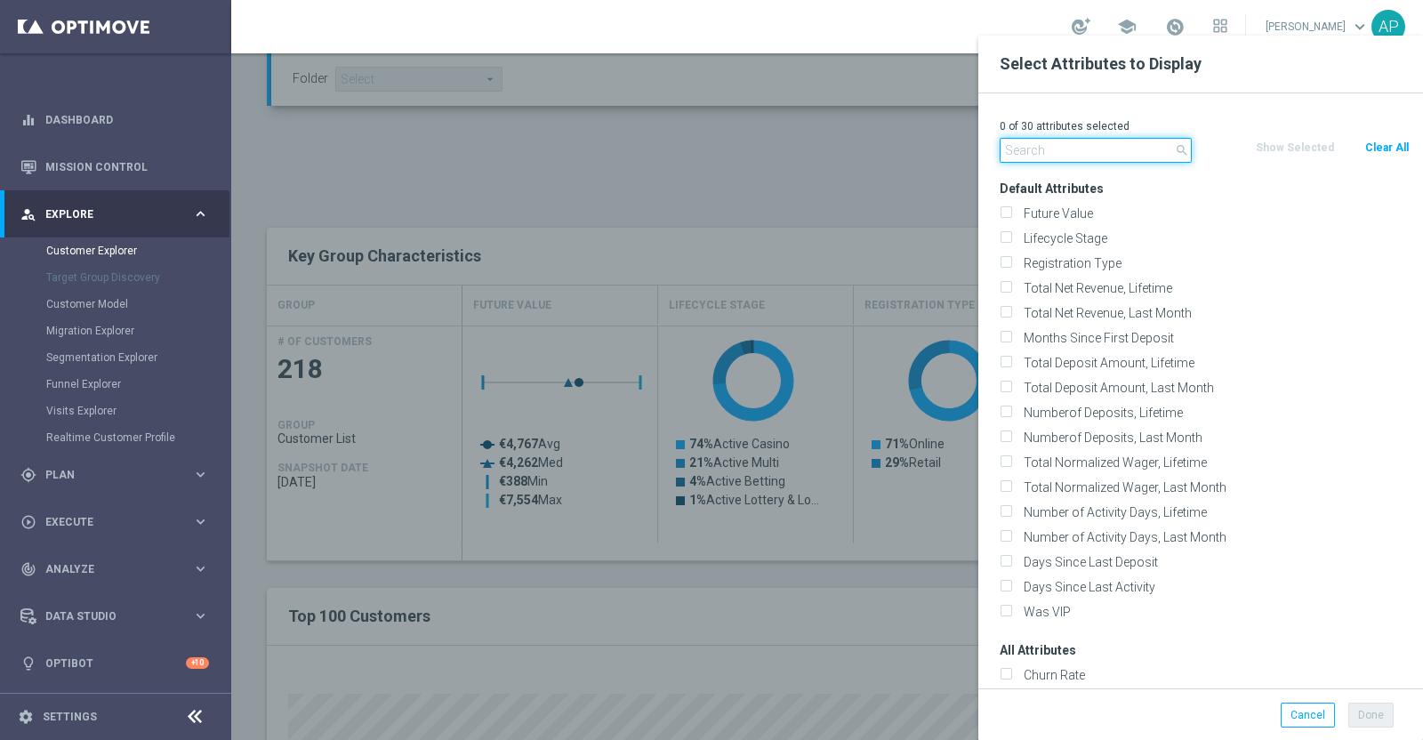
click at [1083, 150] on input "text" at bounding box center [1096, 150] width 192 height 25
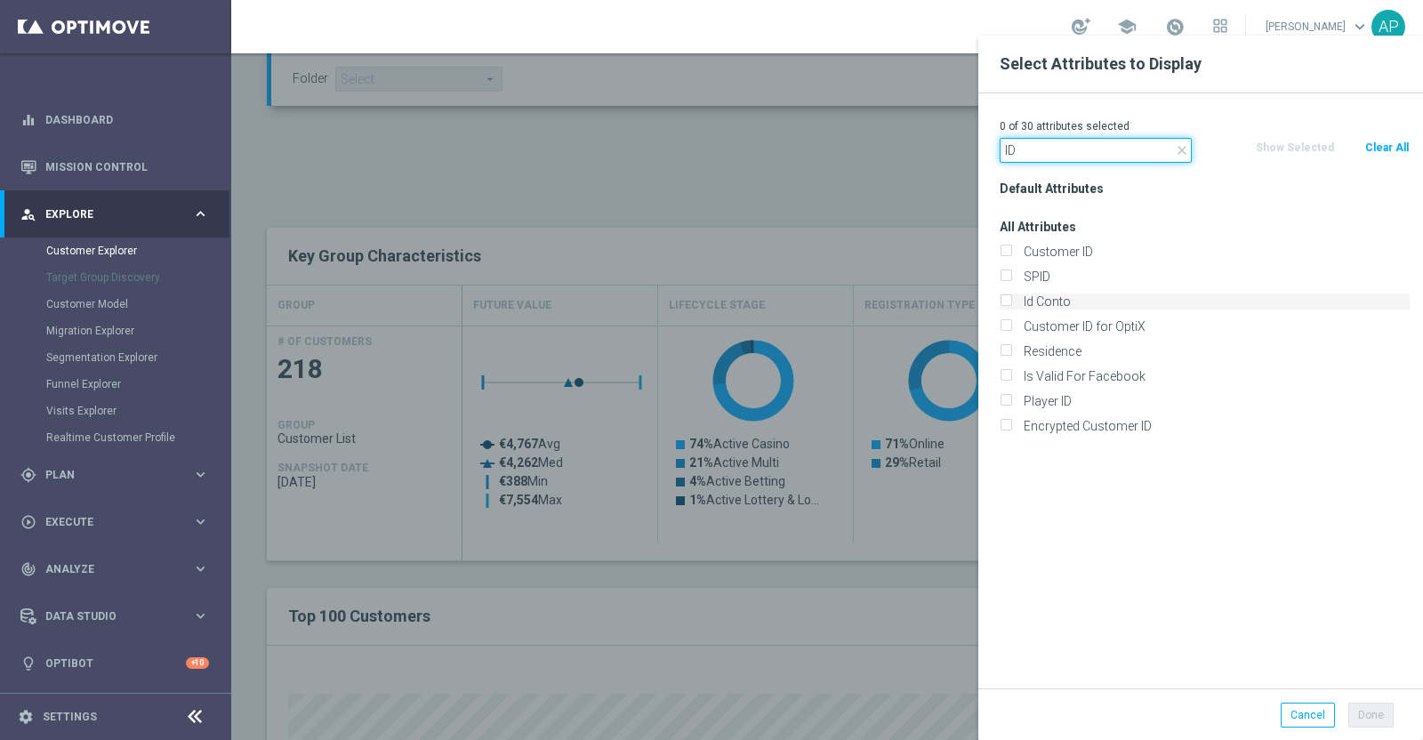
type input "ID"
click at [1063, 301] on label "Id Conto" at bounding box center [1214, 302] width 392 height 16
click at [1011, 301] on input "Id Conto" at bounding box center [1006, 304] width 12 height 12
checkbox input "true"
click at [1379, 712] on button "Done" at bounding box center [1370, 715] width 45 height 25
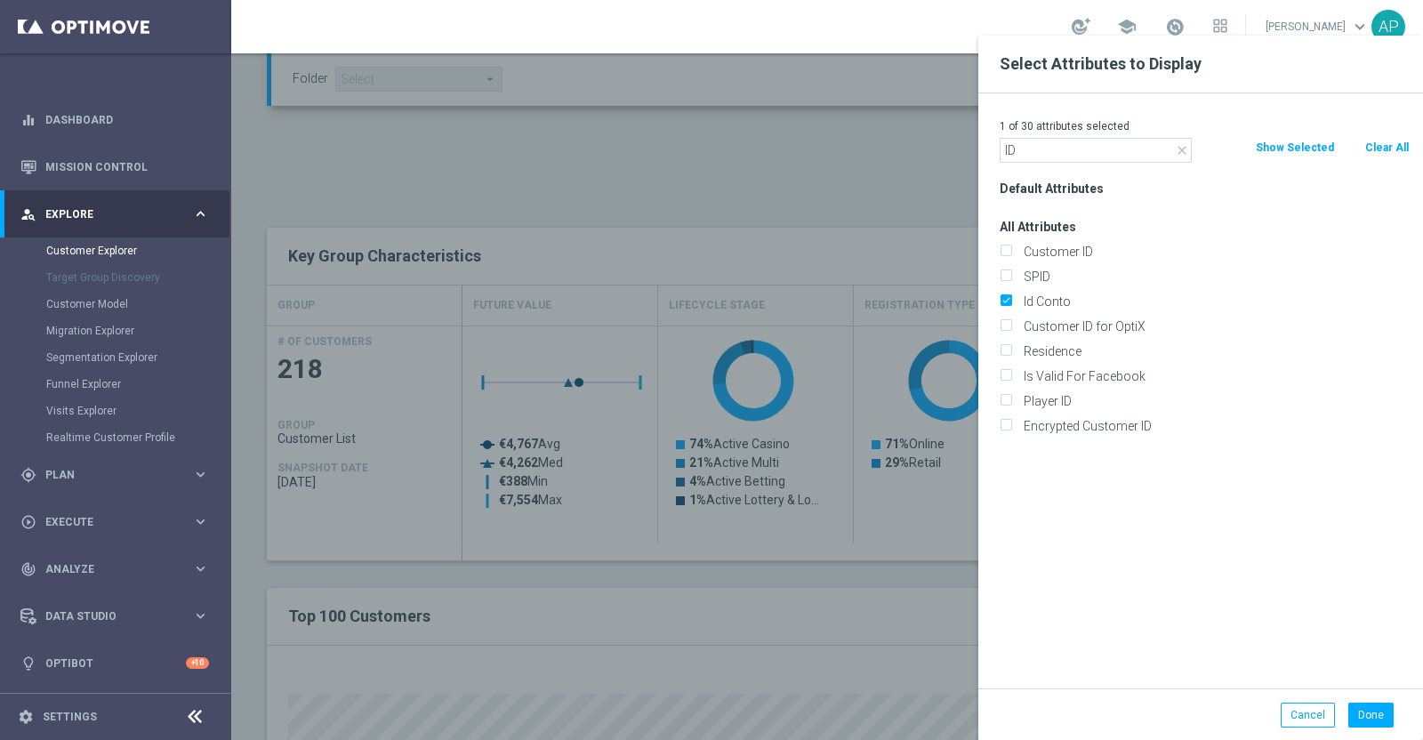
type input "Search"
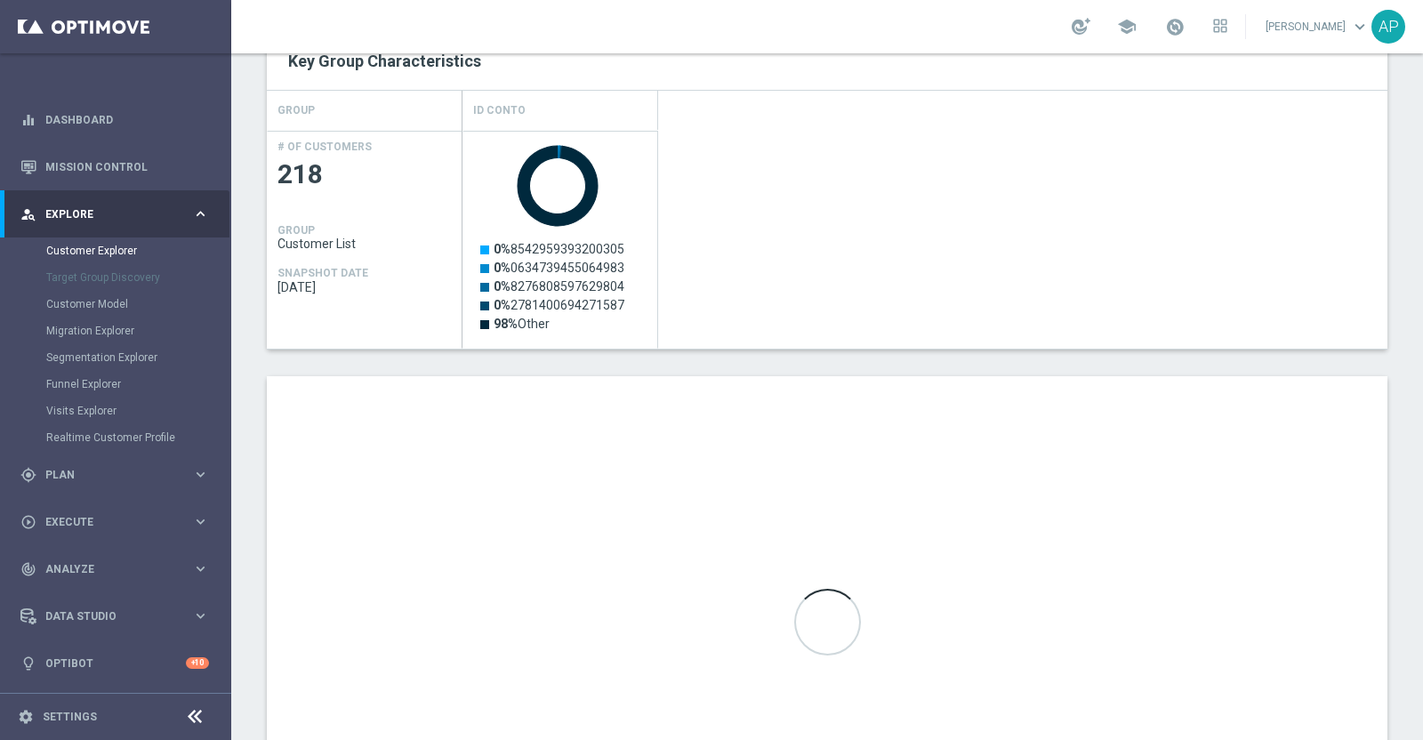
scroll to position [889, 0]
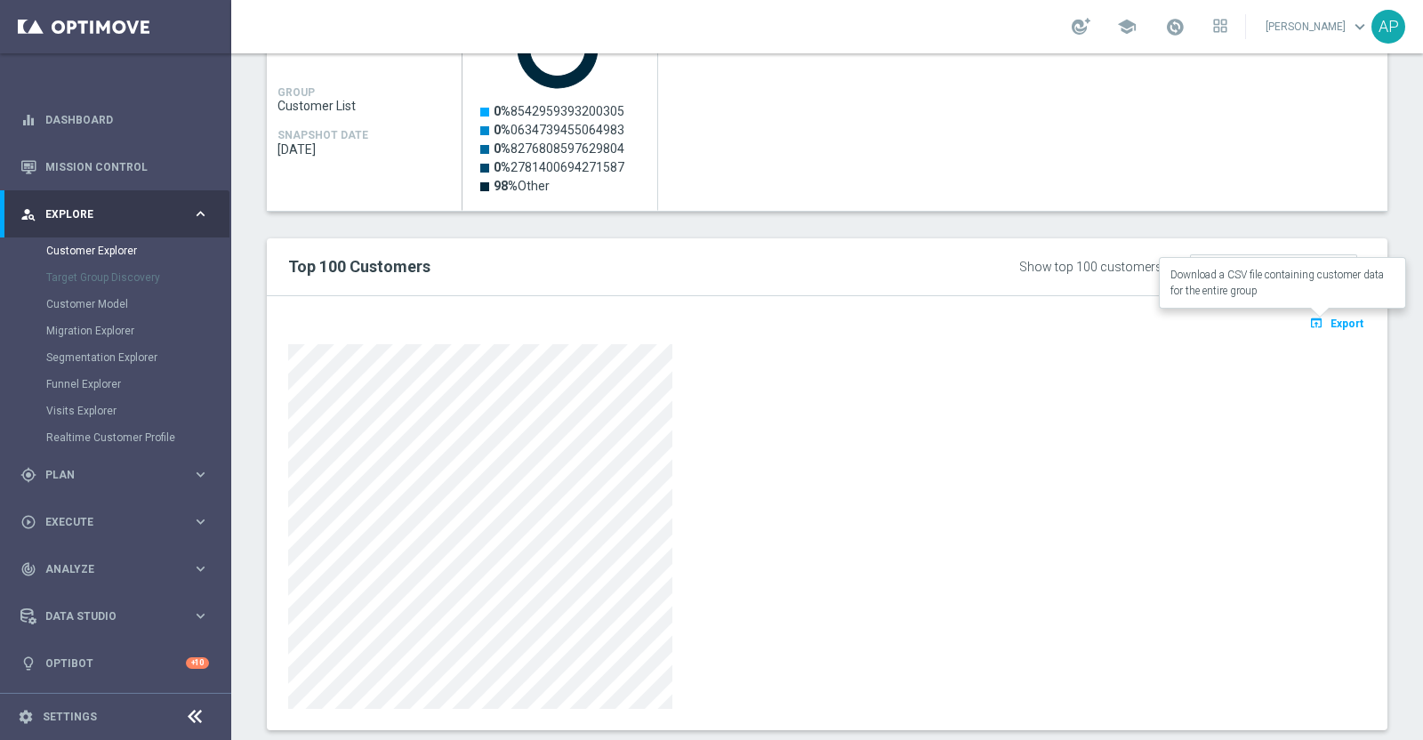
click at [1332, 318] on span "Export" at bounding box center [1347, 324] width 33 height 12
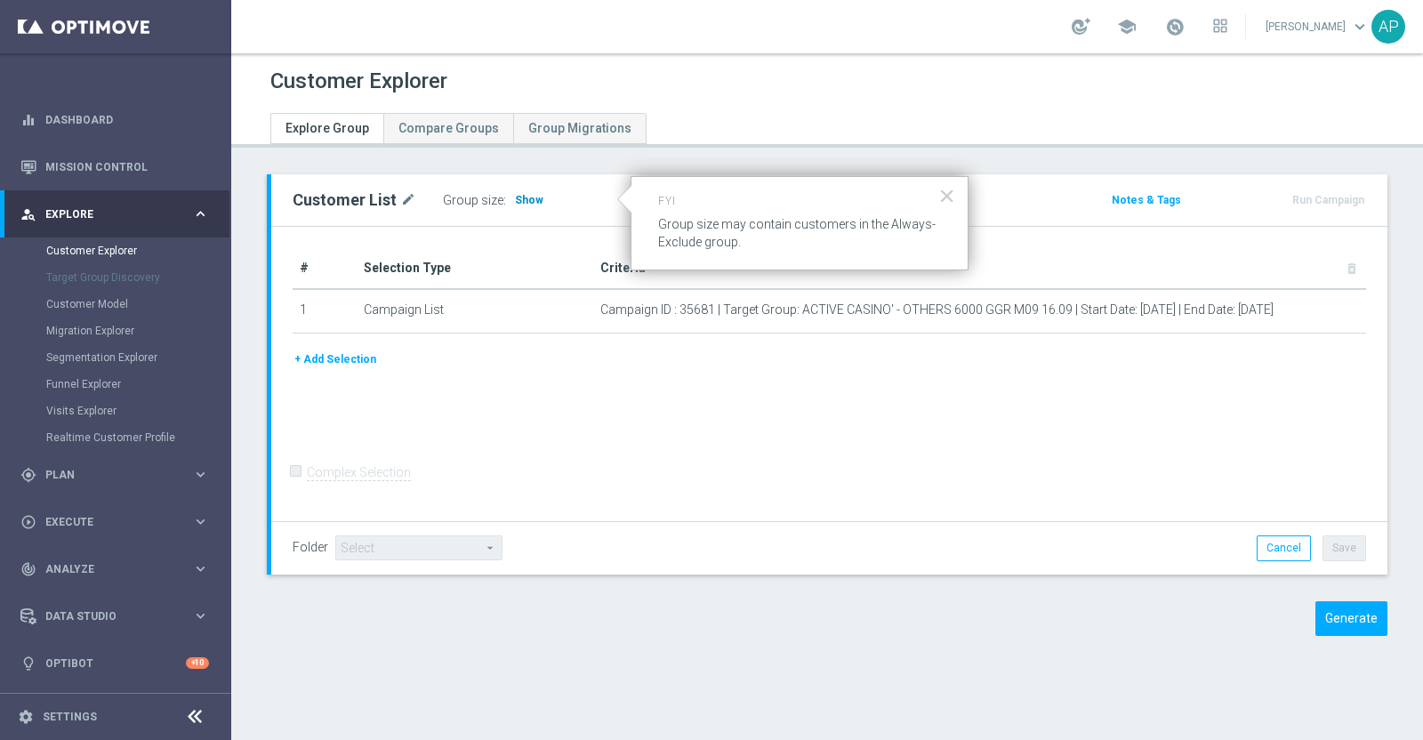
click at [519, 197] on span "Show" at bounding box center [529, 200] width 28 height 12
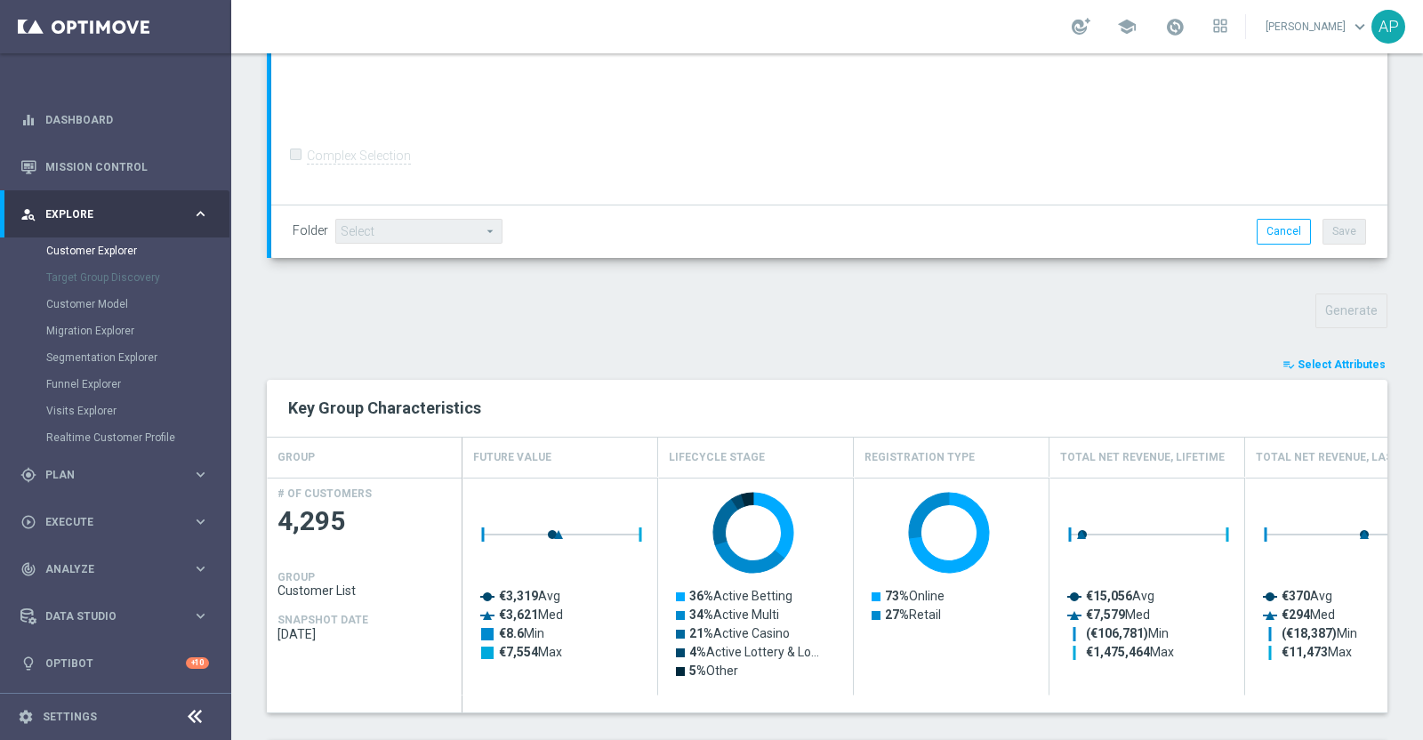
scroll to position [444, 0]
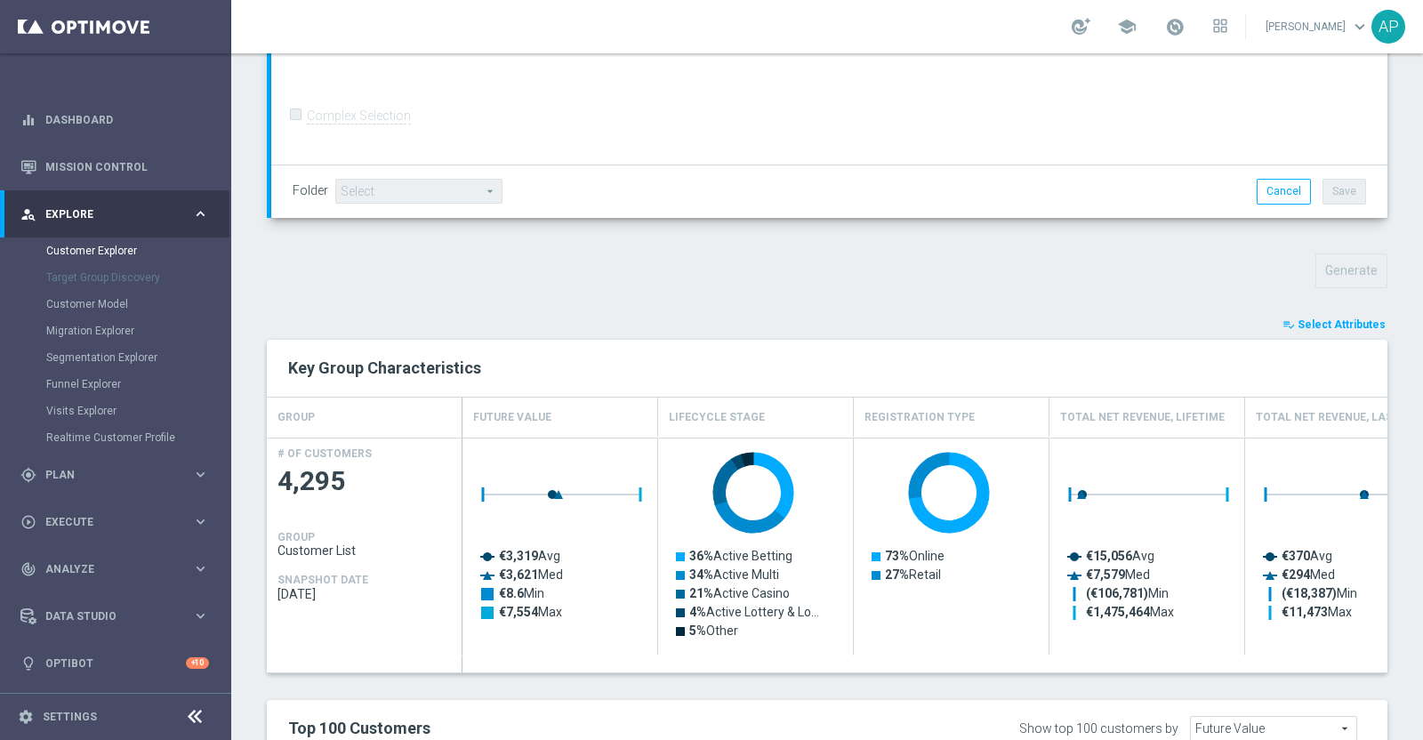
click at [1322, 318] on span "Select Attributes" at bounding box center [1342, 324] width 88 height 12
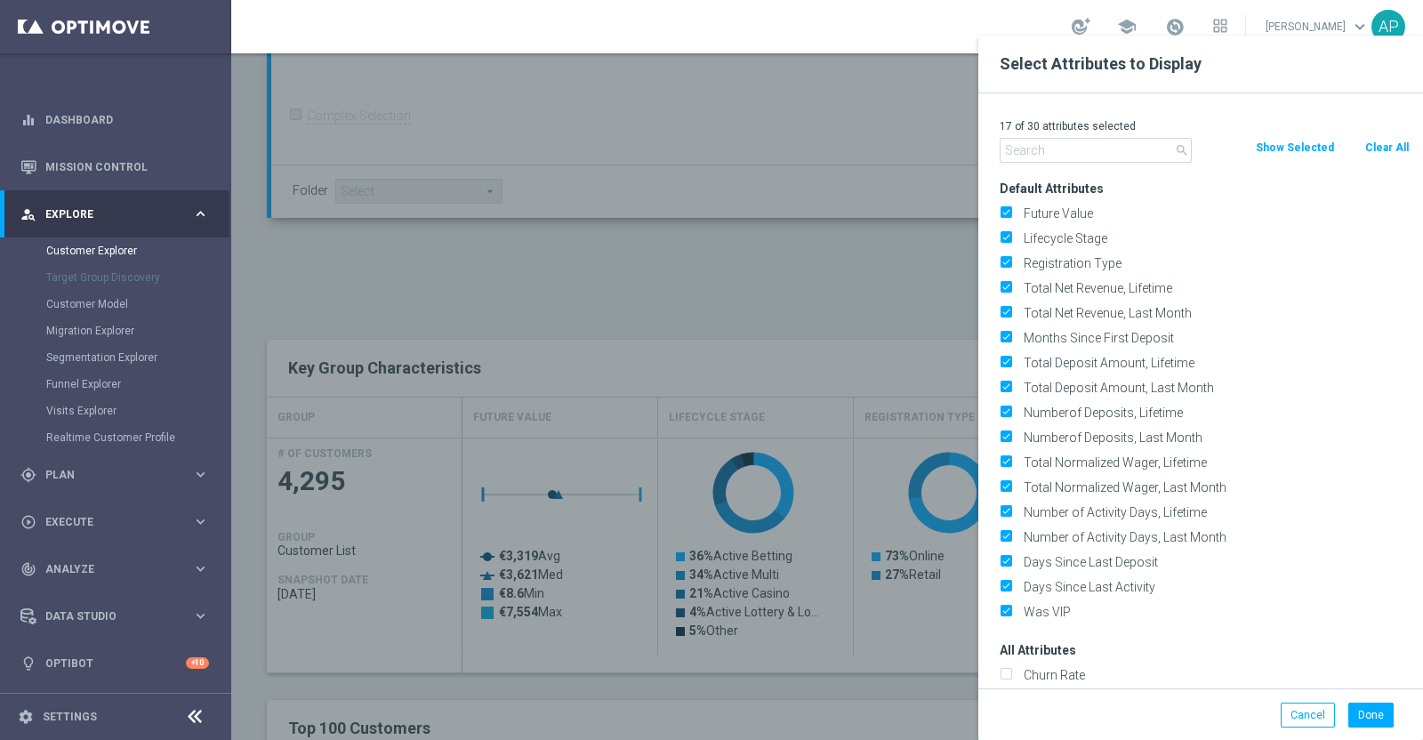
click at [1388, 140] on button "Clear All" at bounding box center [1387, 148] width 47 height 20
checkbox input "false"
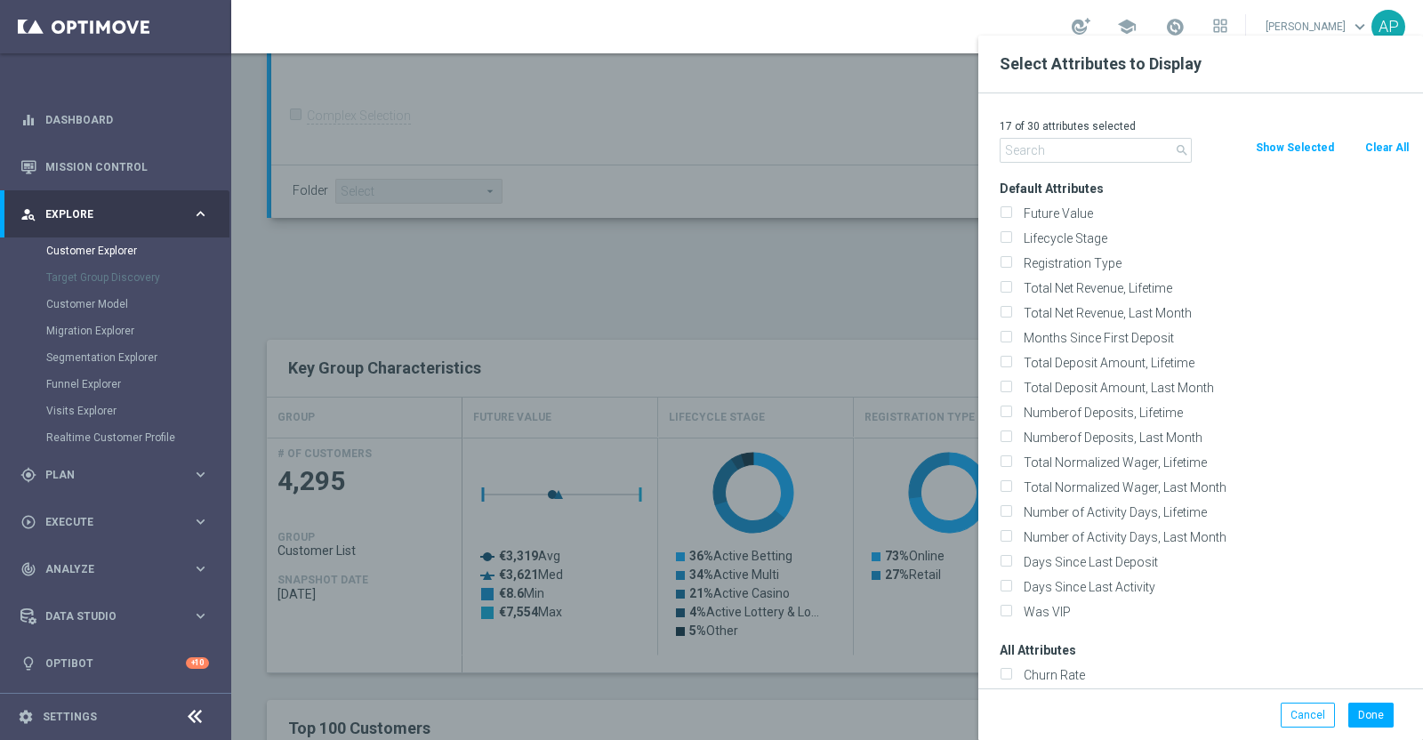
checkbox input "false"
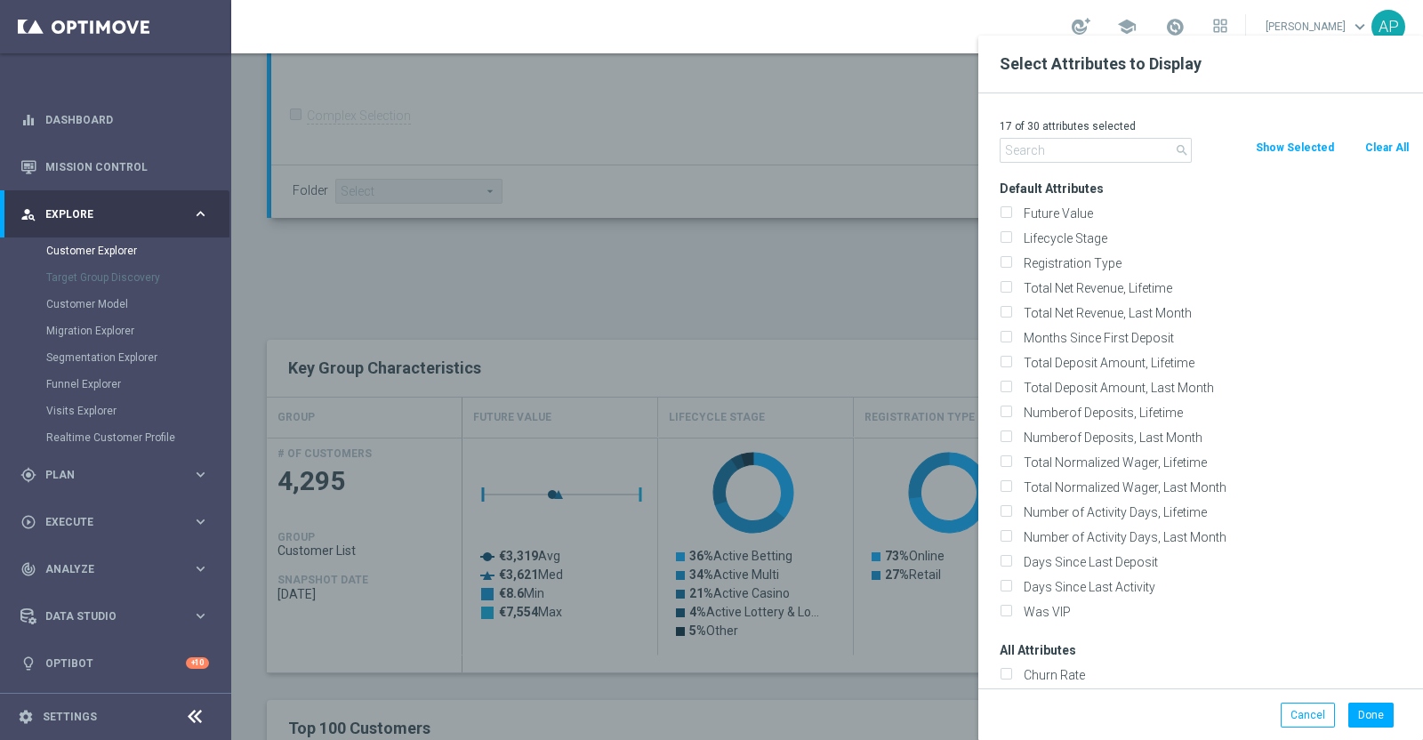
checkbox input "false"
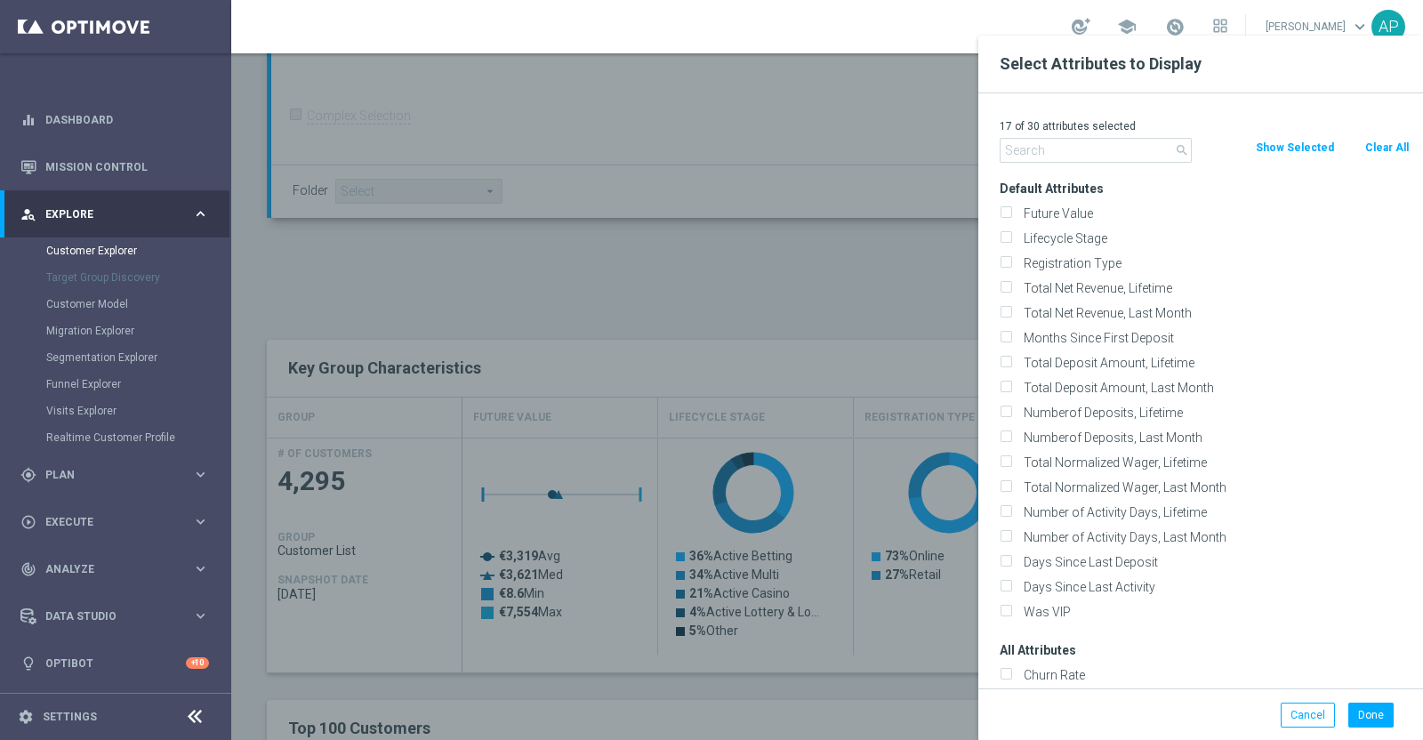
checkbox input "false"
click at [1066, 148] on input "text" at bounding box center [1096, 150] width 192 height 25
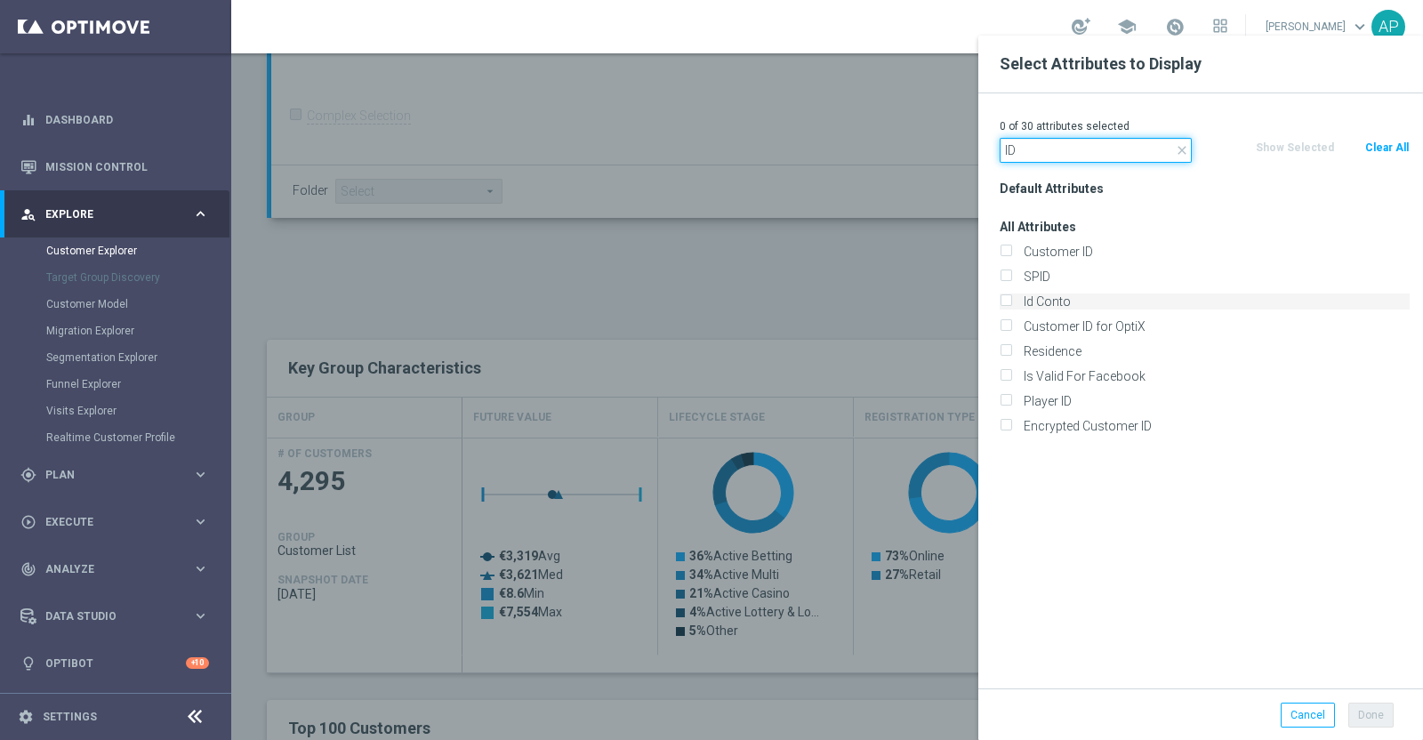
type input "ID"
click at [1045, 301] on label "Id Conto" at bounding box center [1214, 302] width 392 height 16
click at [1011, 301] on input "Id Conto" at bounding box center [1006, 304] width 12 height 12
checkbox input "true"
click at [1360, 716] on button "Done" at bounding box center [1370, 715] width 45 height 25
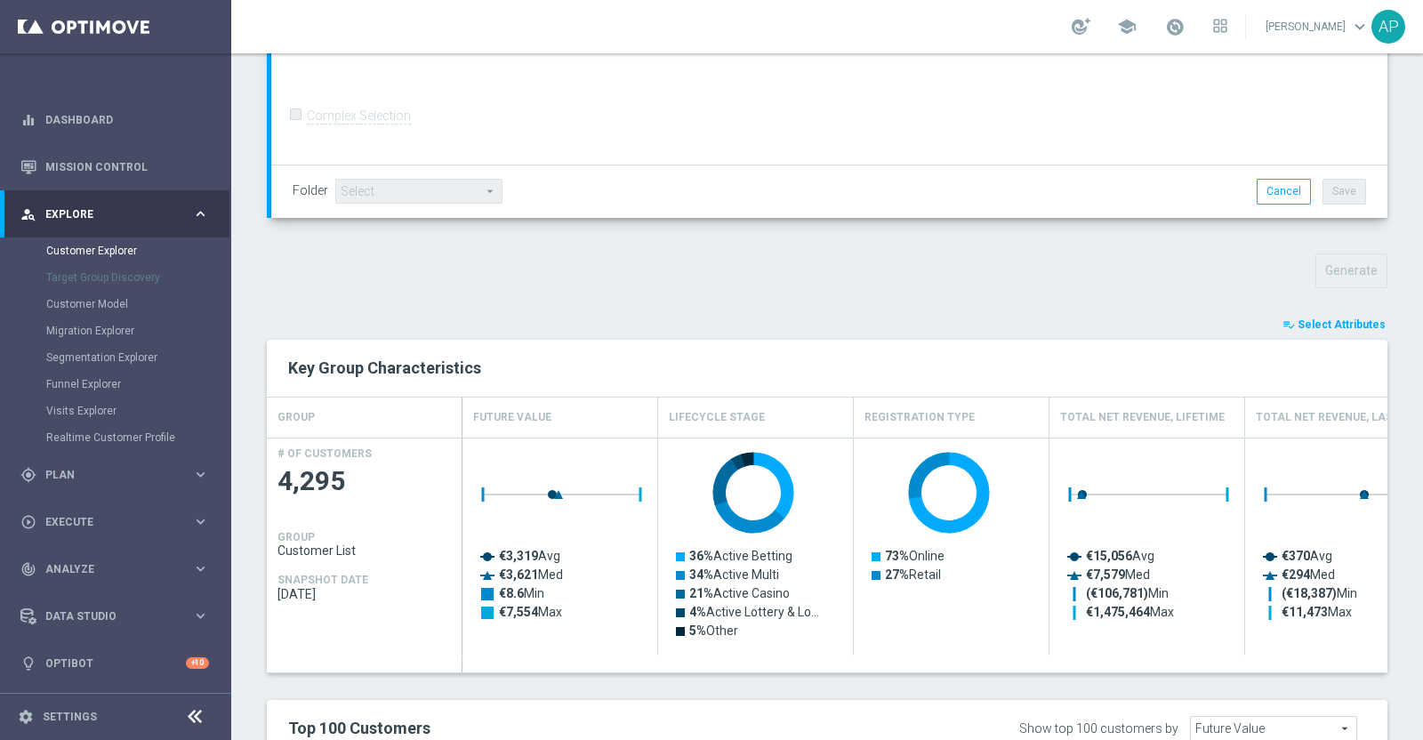
type input "Search"
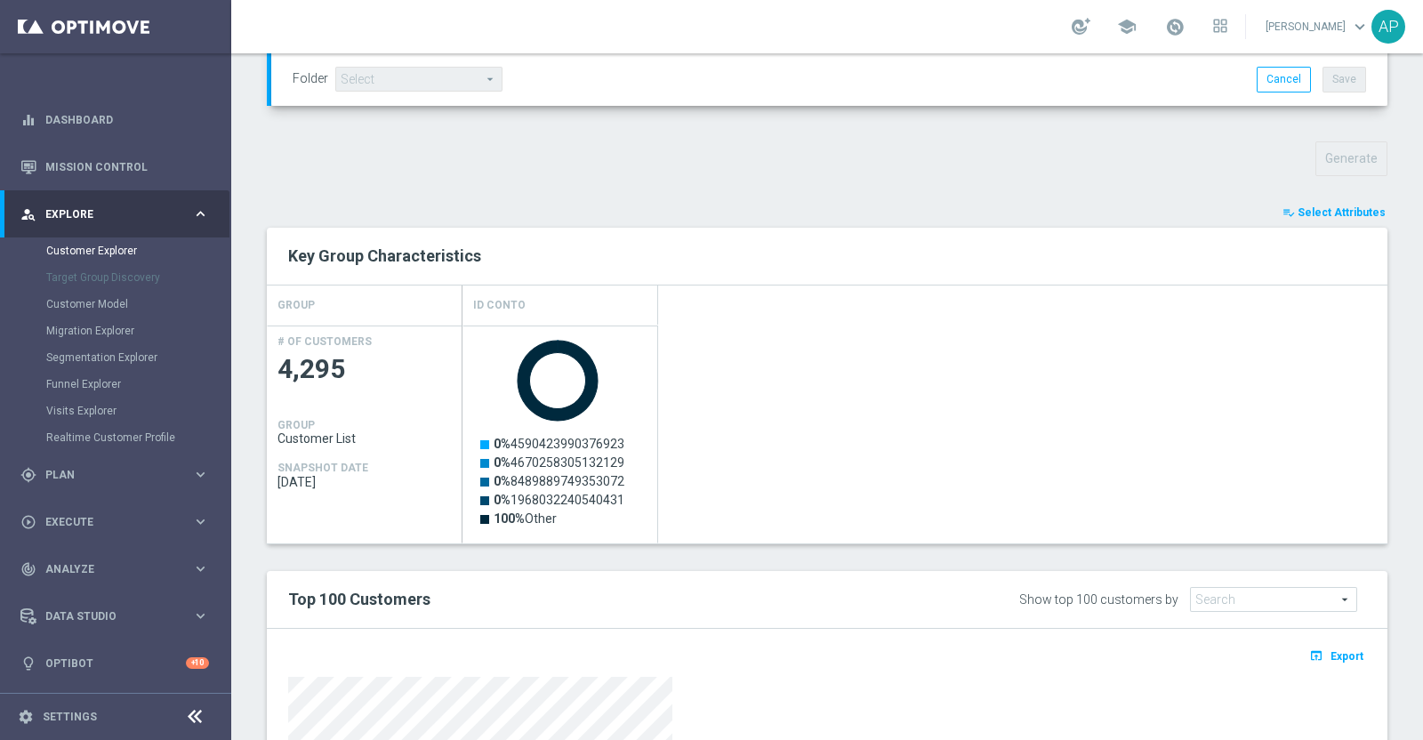
scroll to position [889, 0]
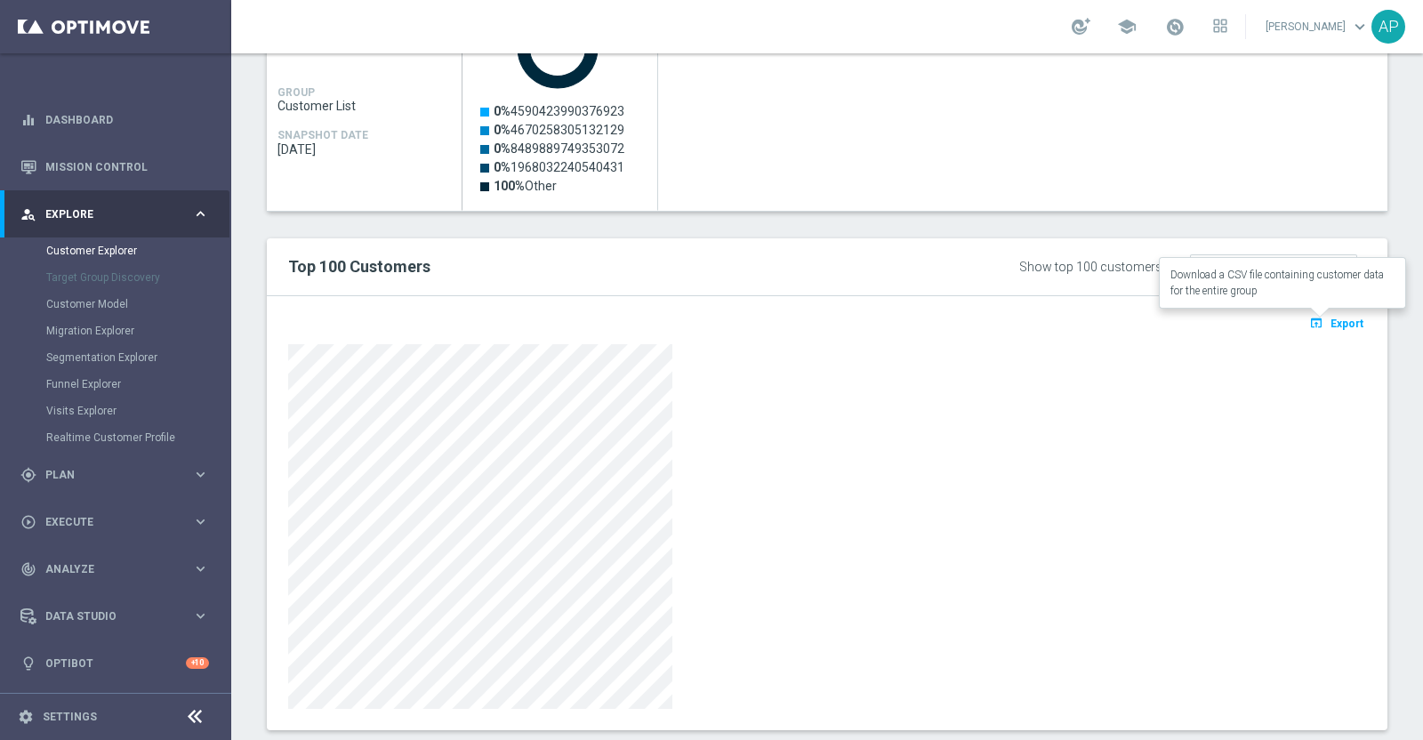
click at [1331, 322] on span "Export" at bounding box center [1347, 324] width 33 height 12
click at [1328, 312] on button "open_in_browser Export" at bounding box center [1337, 322] width 60 height 23
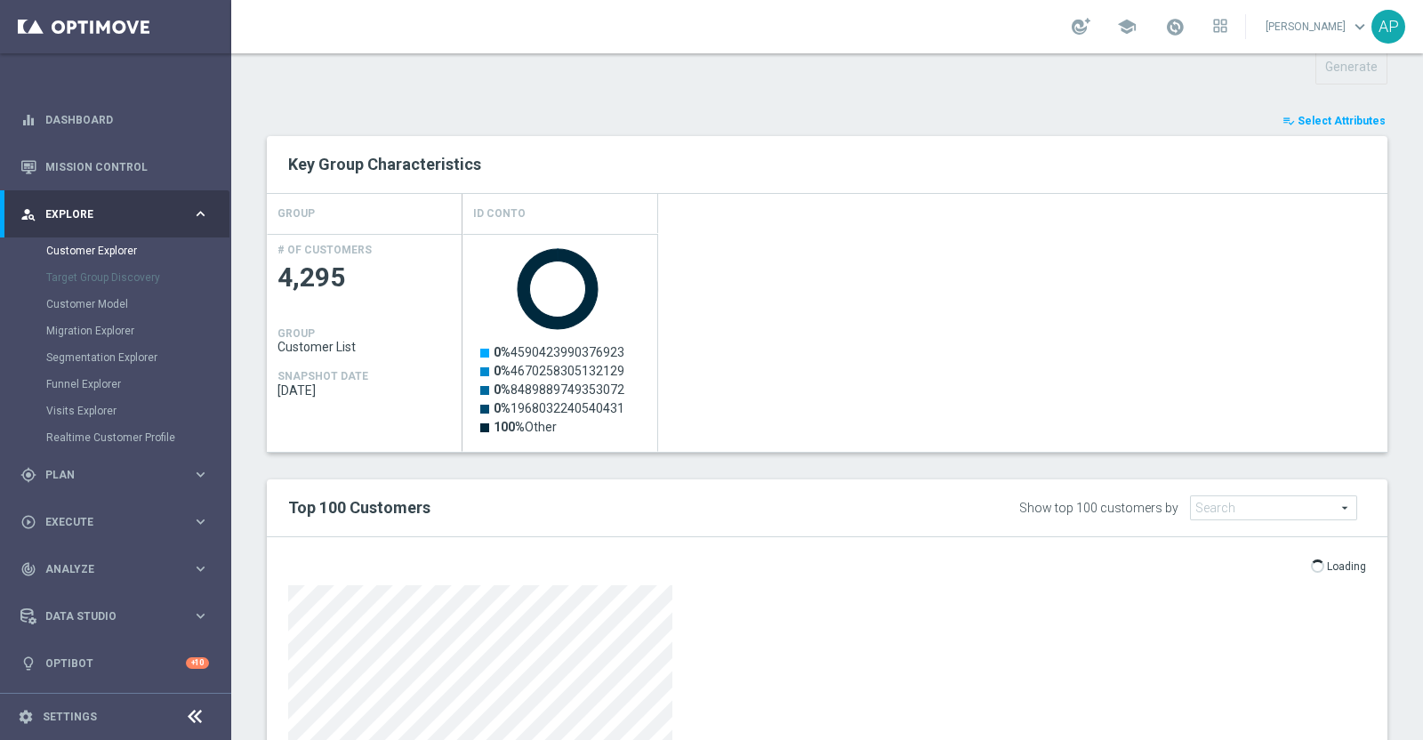
scroll to position [667, 0]
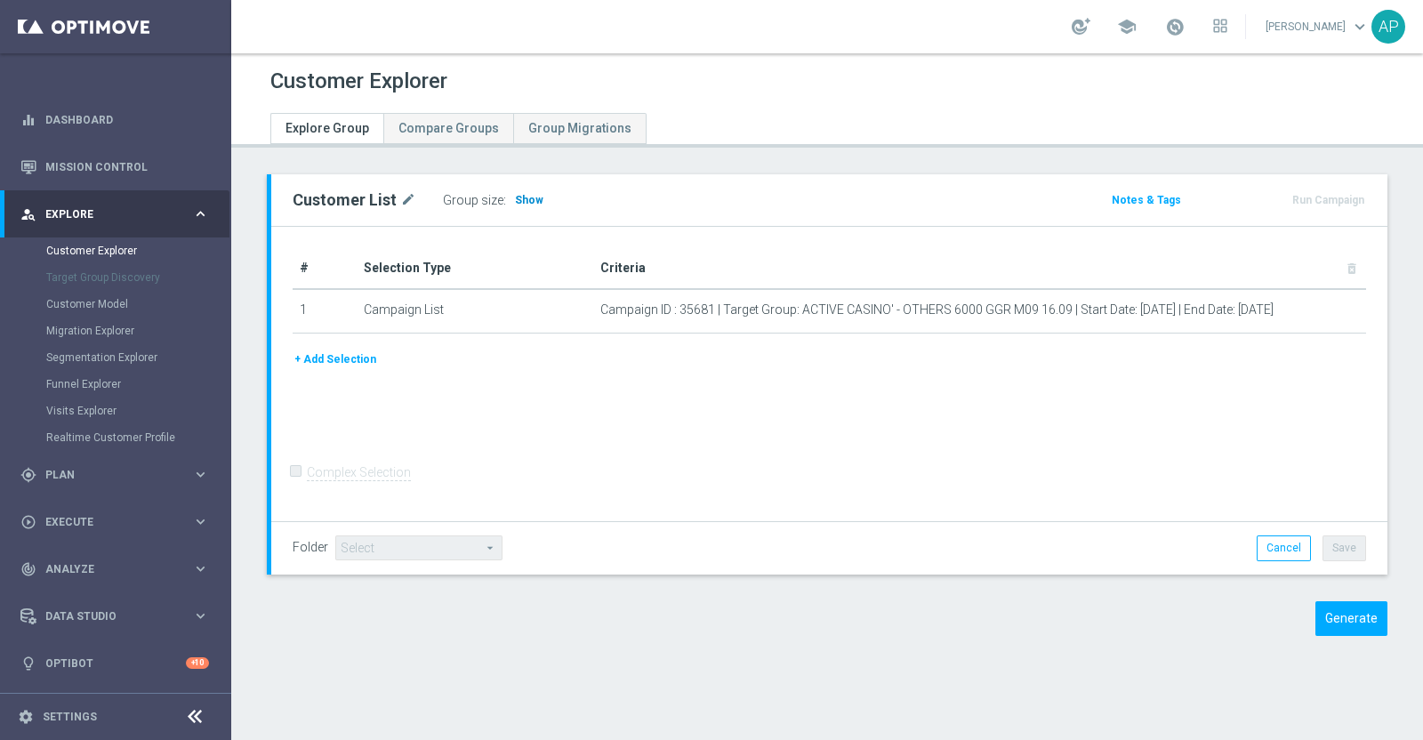
click at [520, 195] on span "Show" at bounding box center [529, 200] width 28 height 12
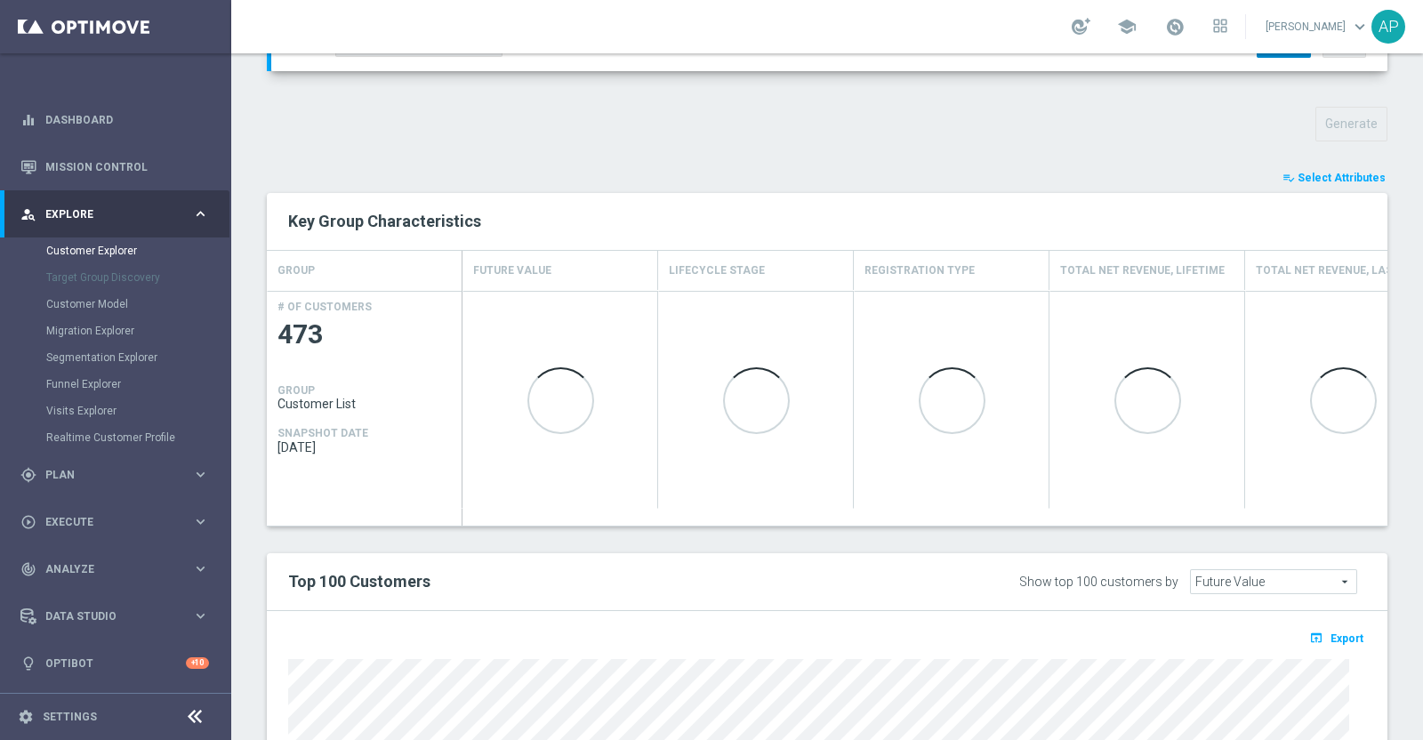
scroll to position [334, 0]
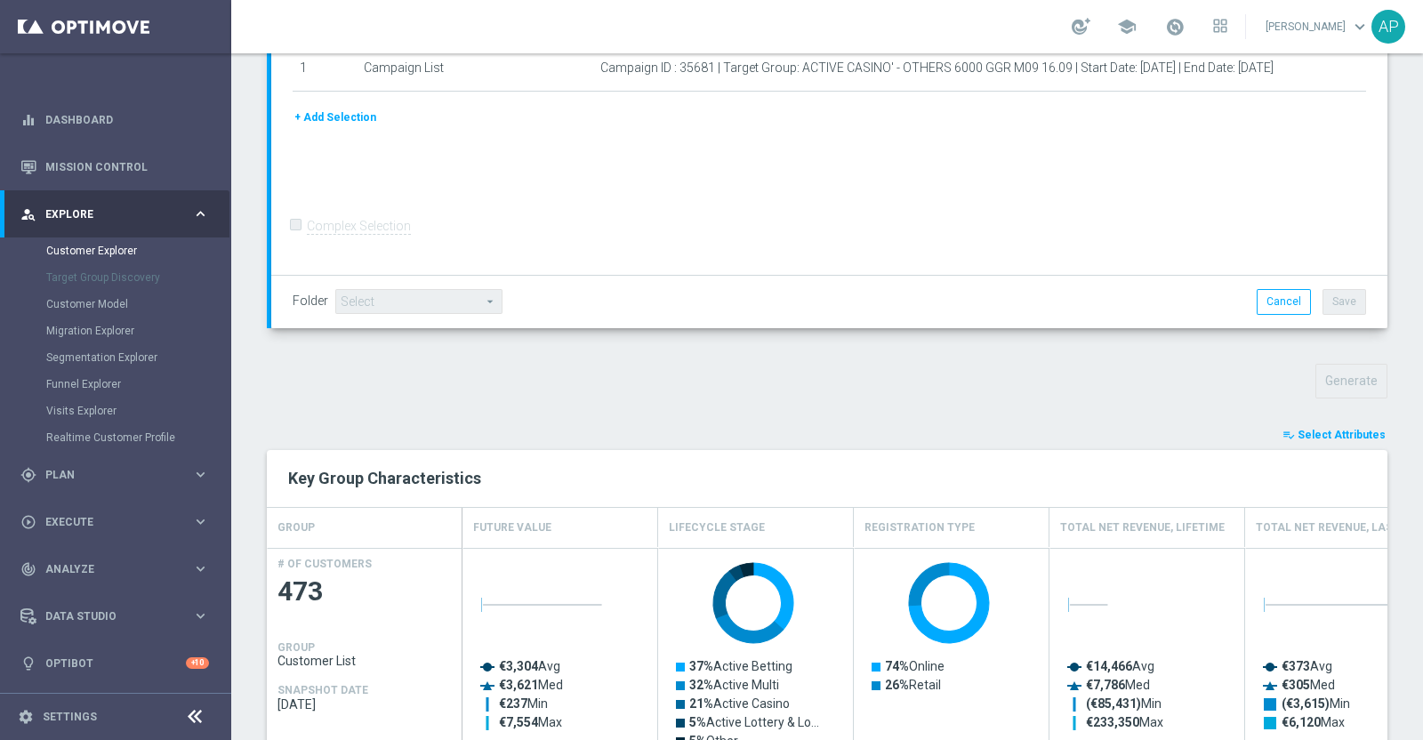
click at [1333, 433] on span "Select Attributes" at bounding box center [1342, 435] width 88 height 12
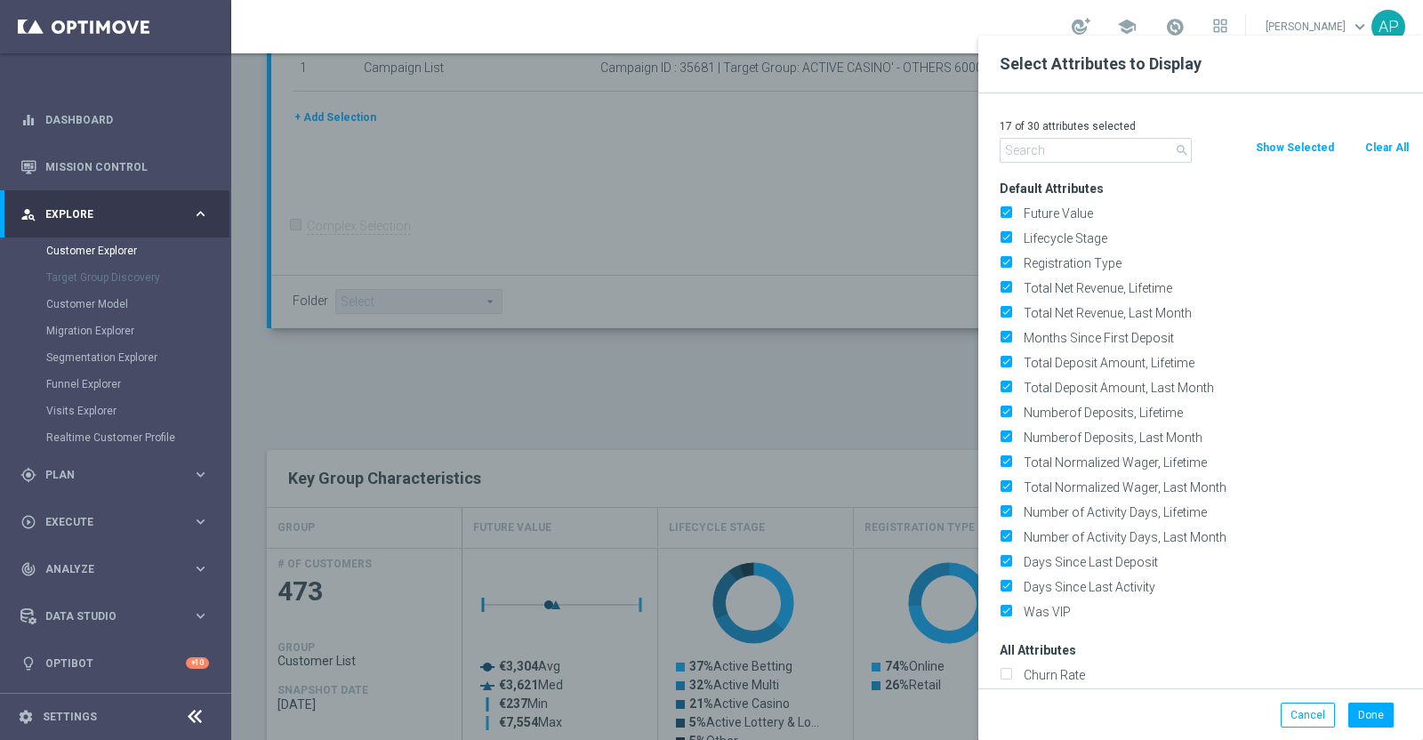
drag, startPoint x: 1383, startPoint y: 146, endPoint x: 1242, endPoint y: 146, distance: 141.4
click at [1381, 146] on button "Clear All" at bounding box center [1387, 148] width 47 height 20
checkbox input "false"
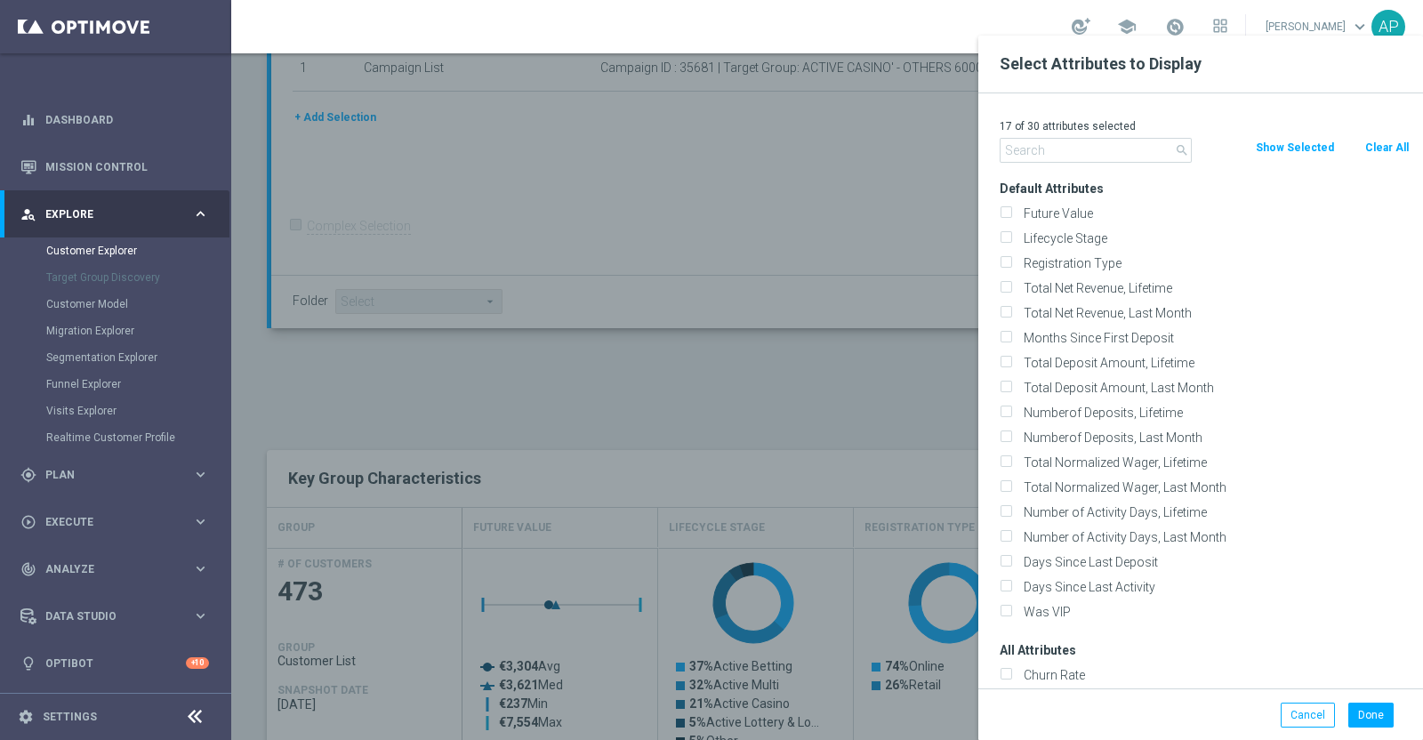
checkbox input "false"
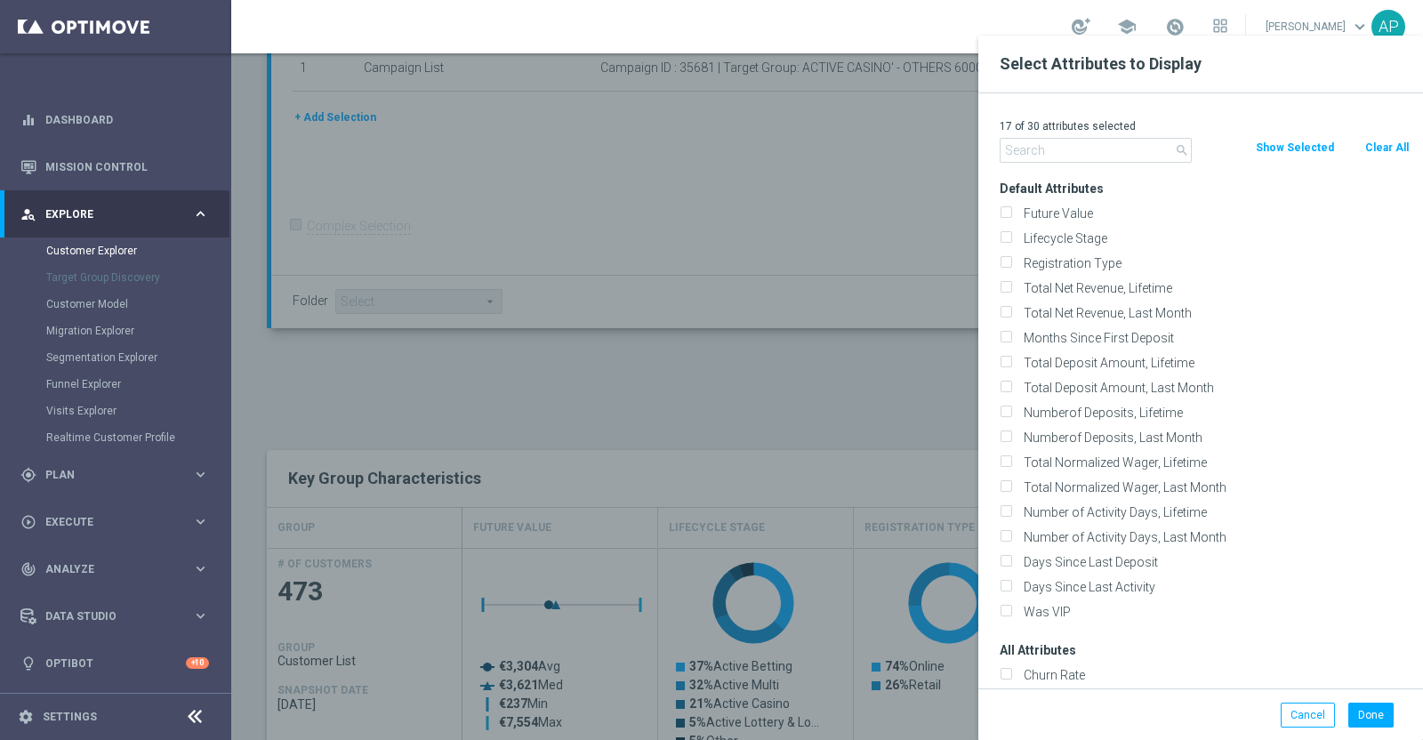
checkbox input "false"
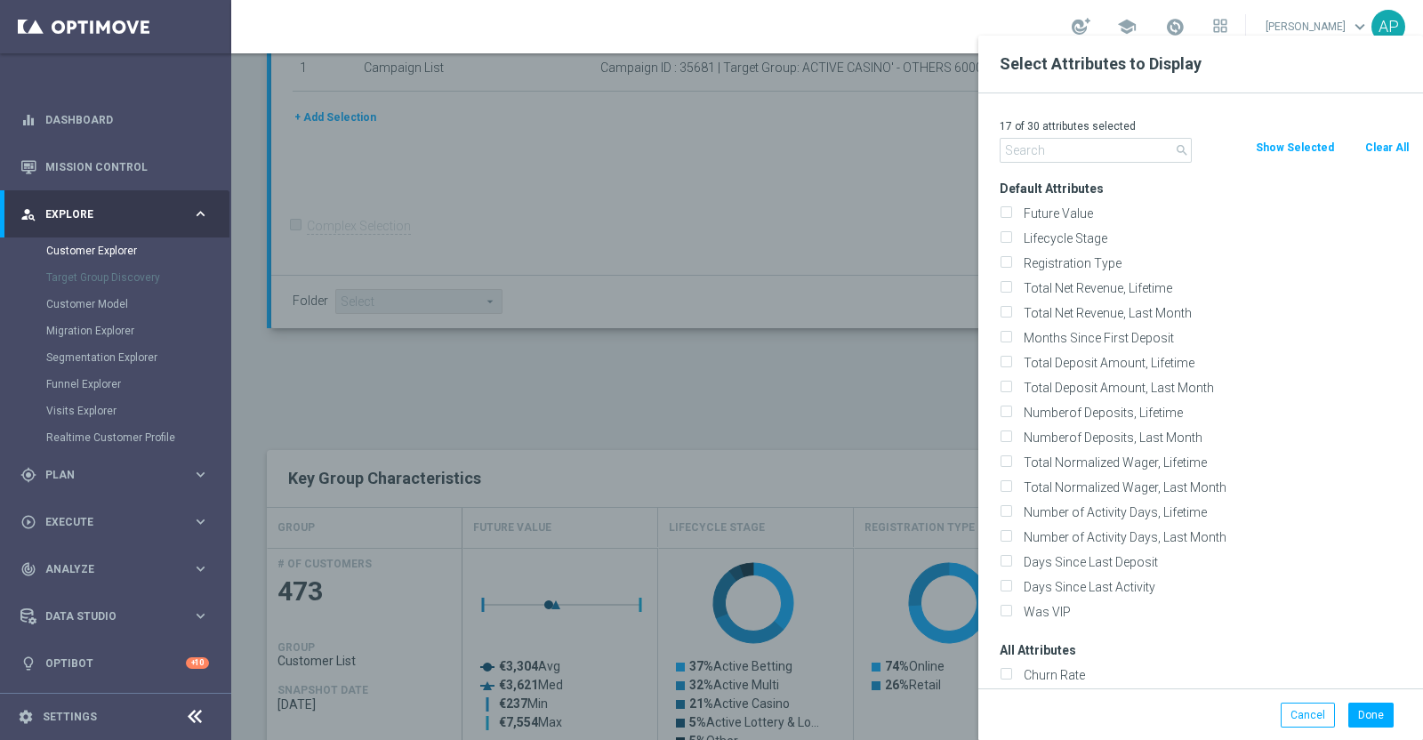
checkbox input "false"
click at [1099, 158] on input "text" at bounding box center [1096, 150] width 192 height 25
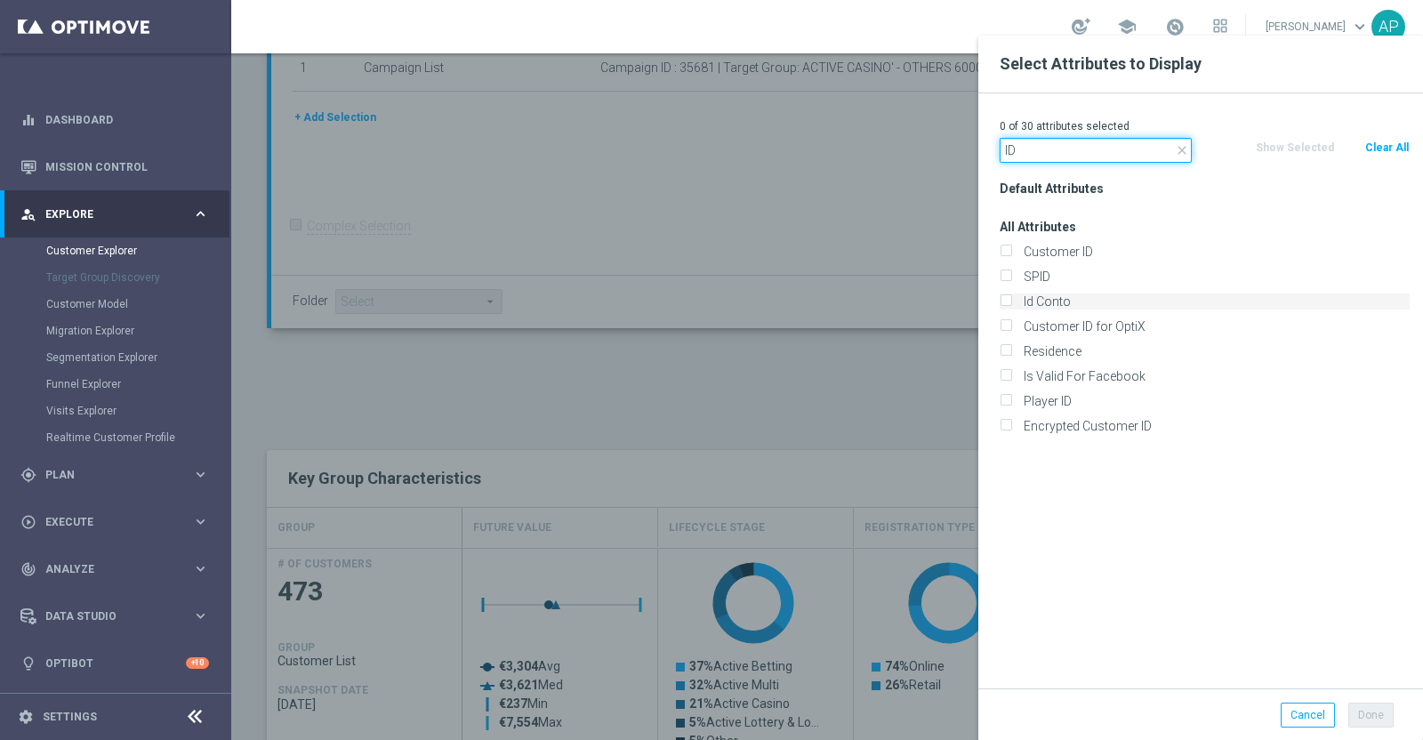
type input "ID"
click at [1047, 300] on label "Id Conto" at bounding box center [1214, 302] width 392 height 16
click at [1011, 300] on input "Id Conto" at bounding box center [1006, 304] width 12 height 12
checkbox input "true"
click at [1373, 714] on button "Done" at bounding box center [1370, 715] width 45 height 25
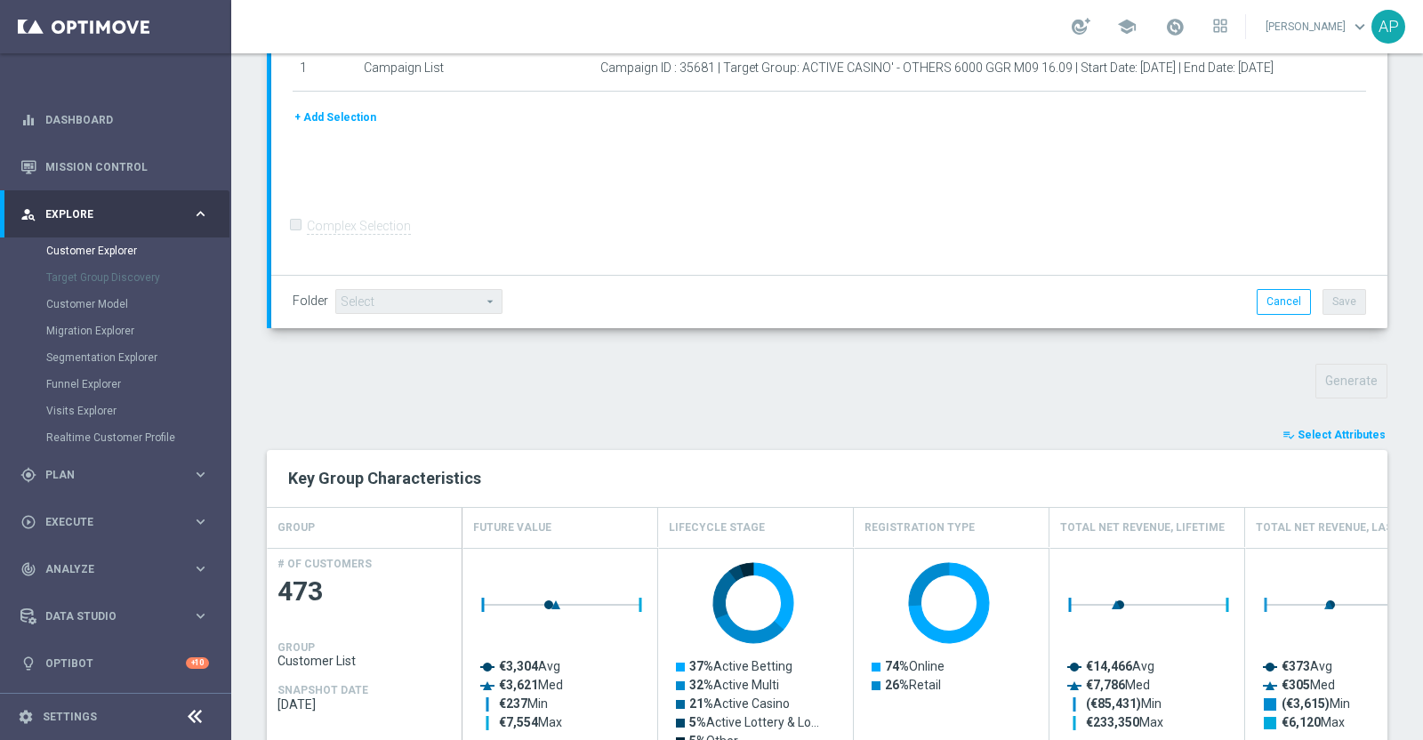
type input "Search"
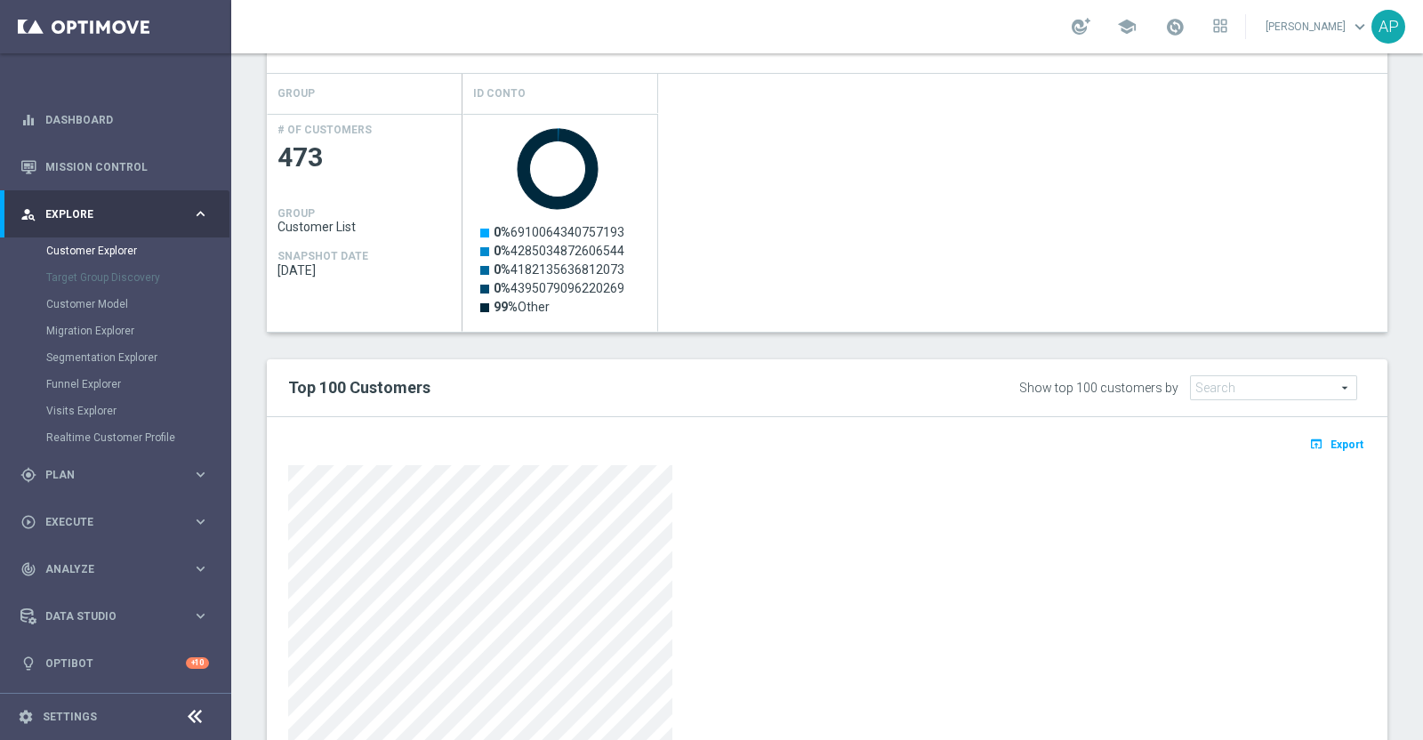
scroll to position [777, 0]
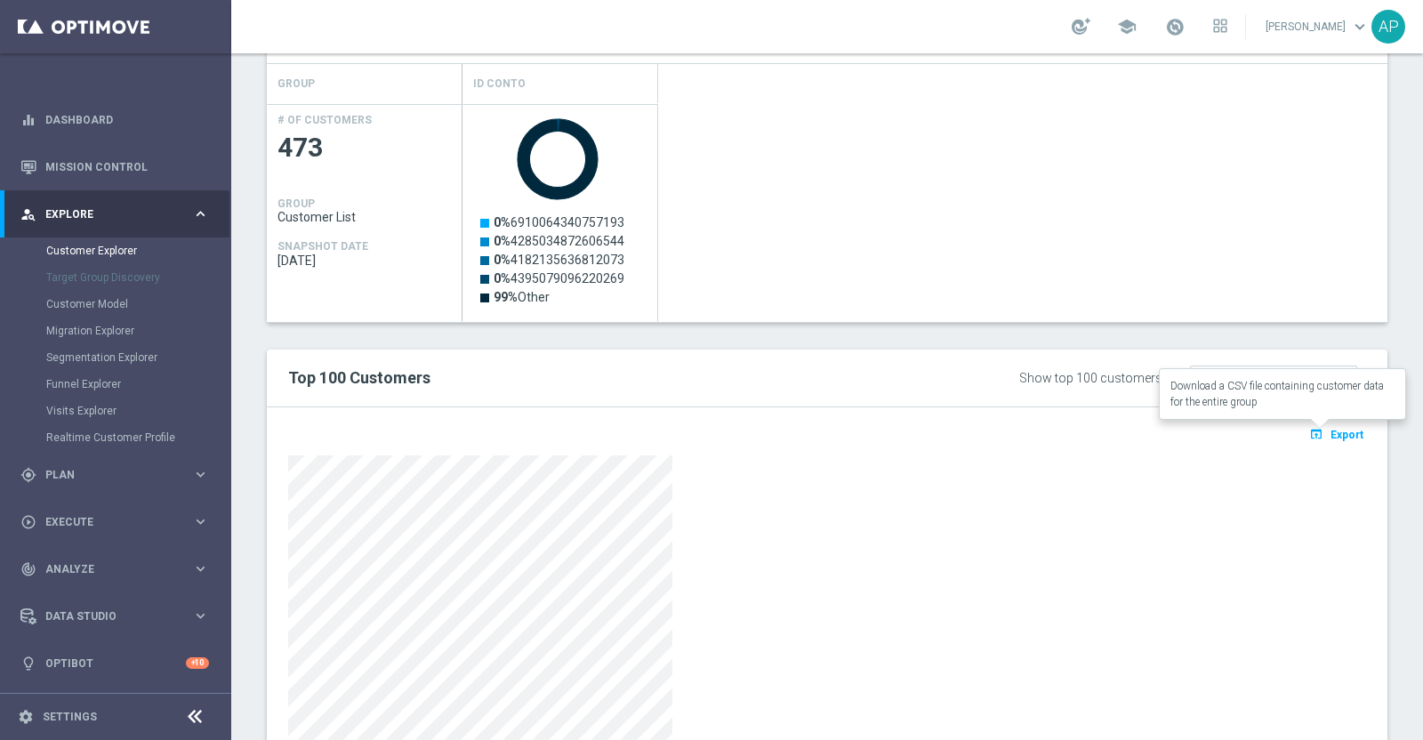
click at [1331, 433] on span "Export" at bounding box center [1347, 435] width 33 height 12
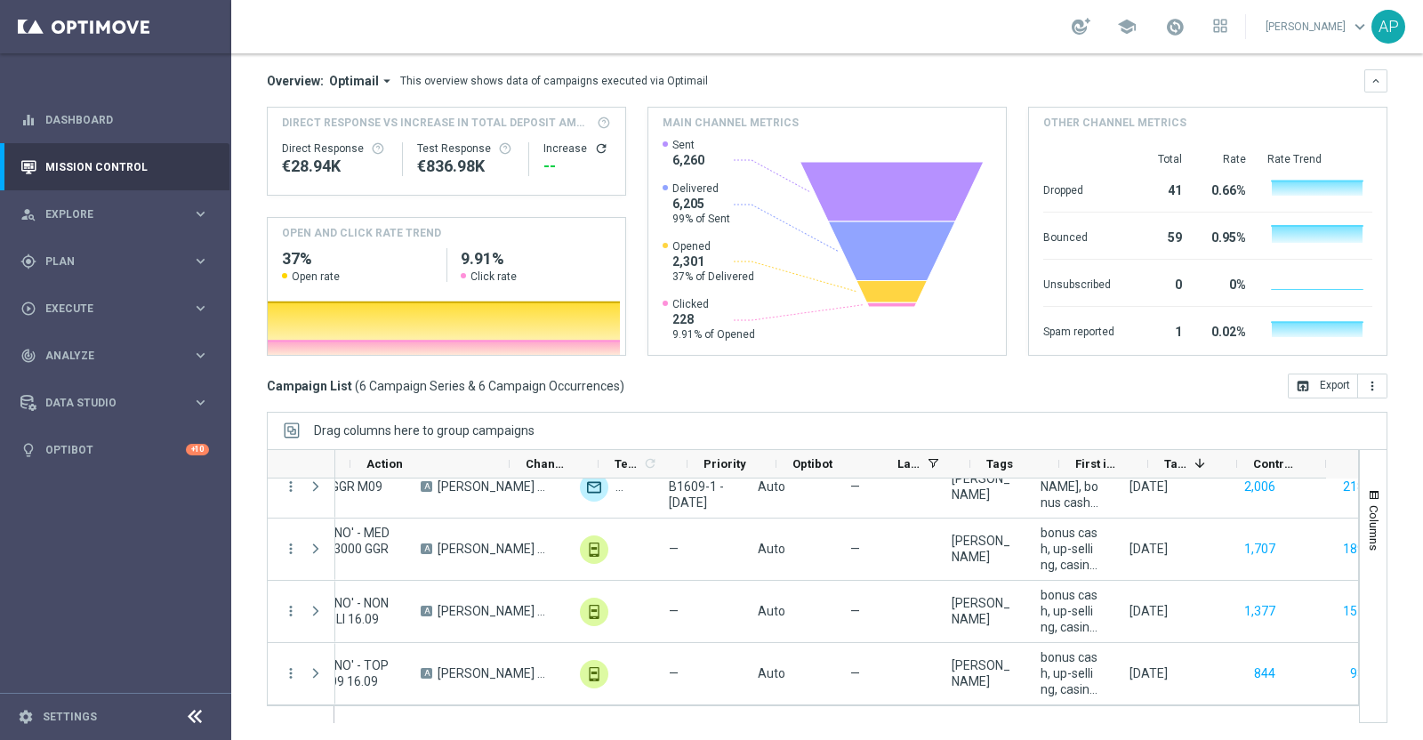
scroll to position [0, 511]
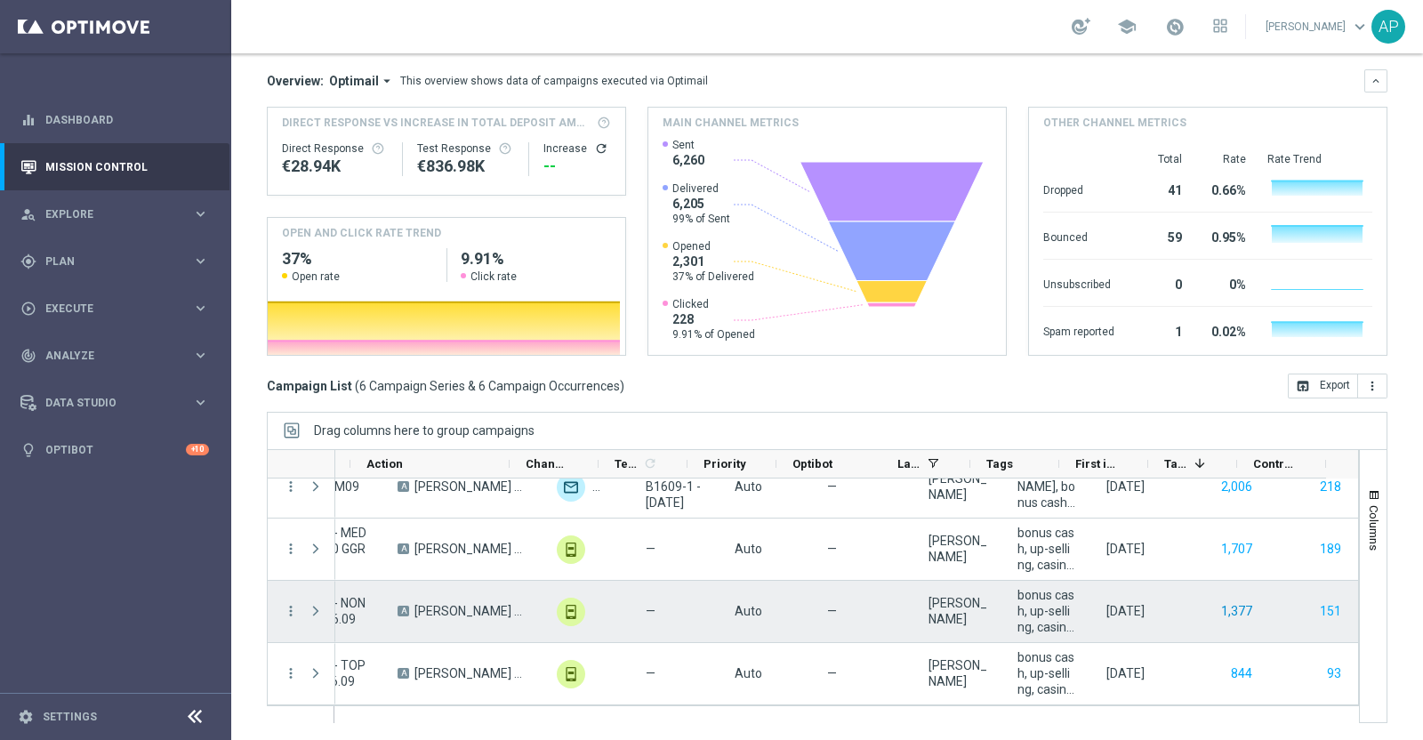
click at [1220, 615] on button "1,377" at bounding box center [1237, 611] width 35 height 22
click at [1318, 610] on button "151" at bounding box center [1330, 611] width 25 height 22
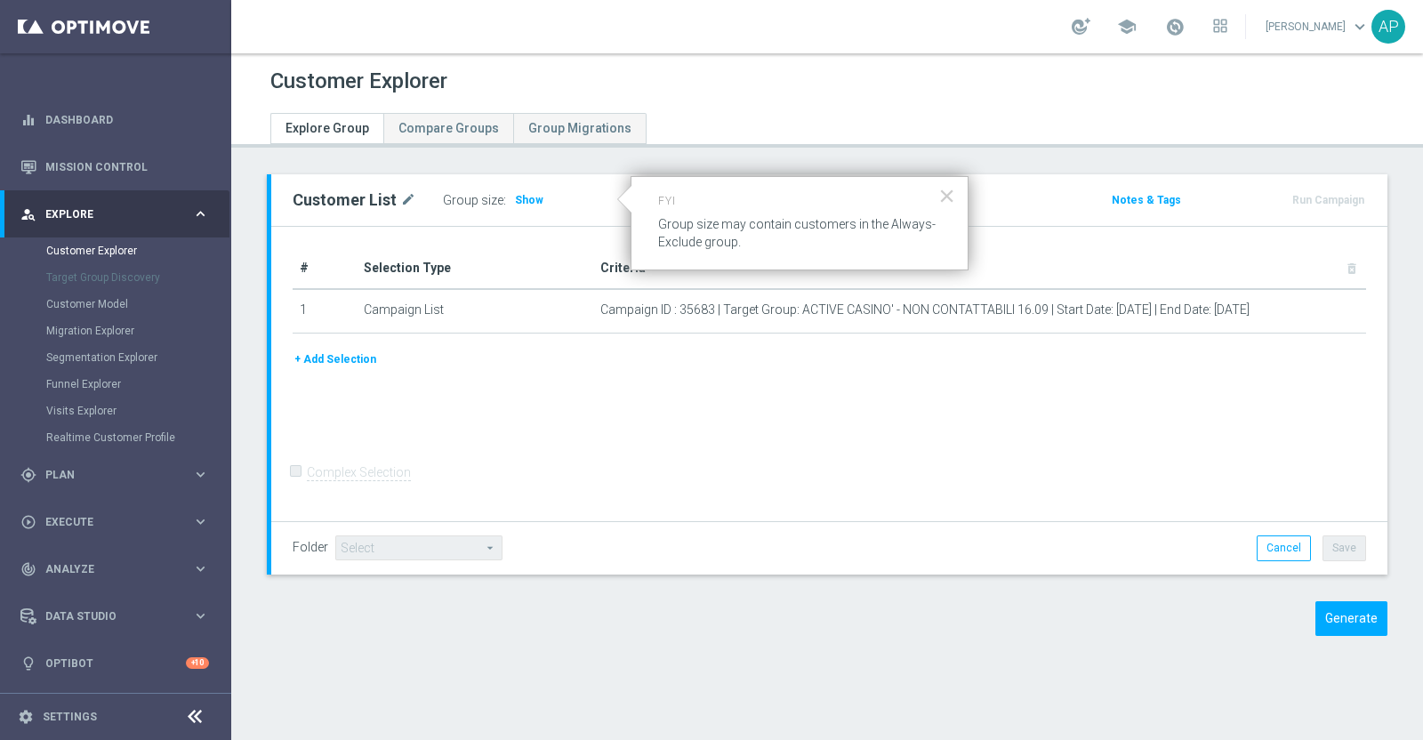
click at [524, 194] on span "Show" at bounding box center [529, 200] width 28 height 12
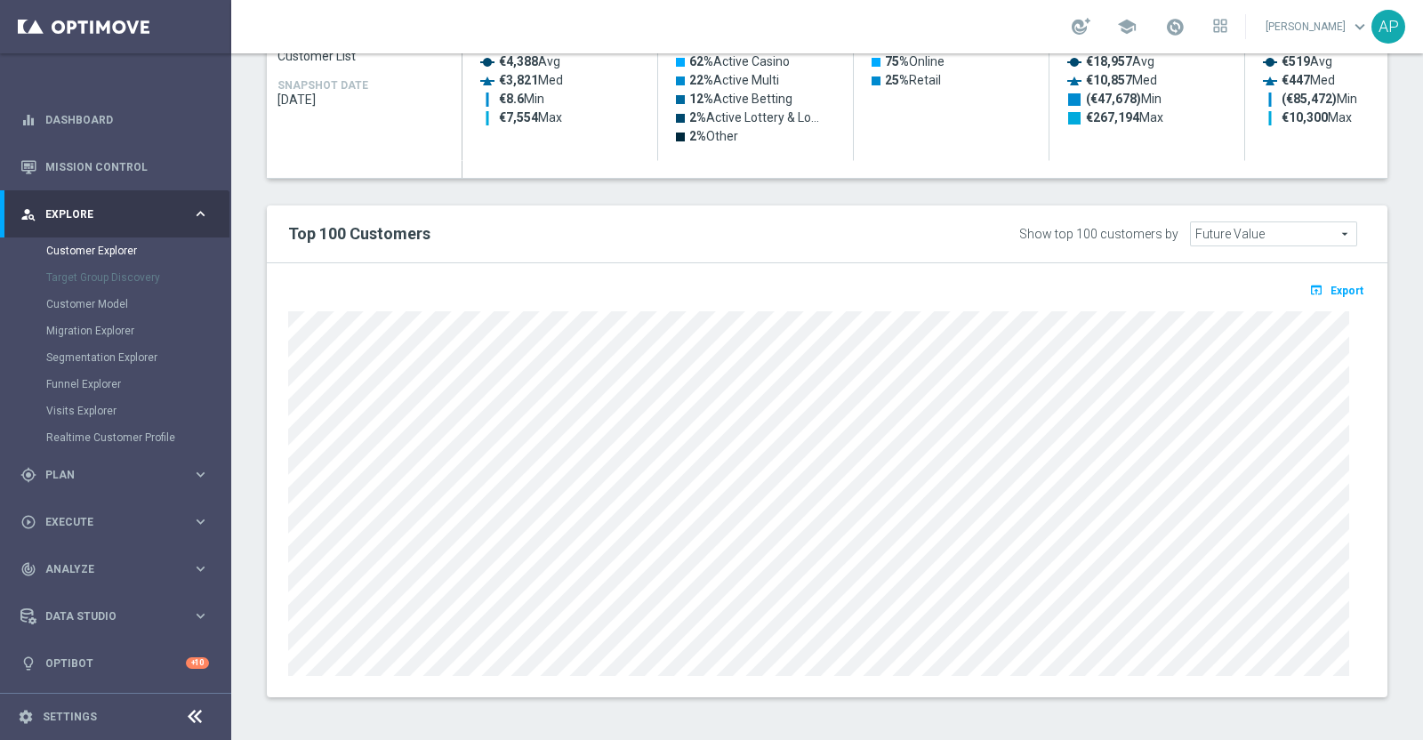
scroll to position [382, 0]
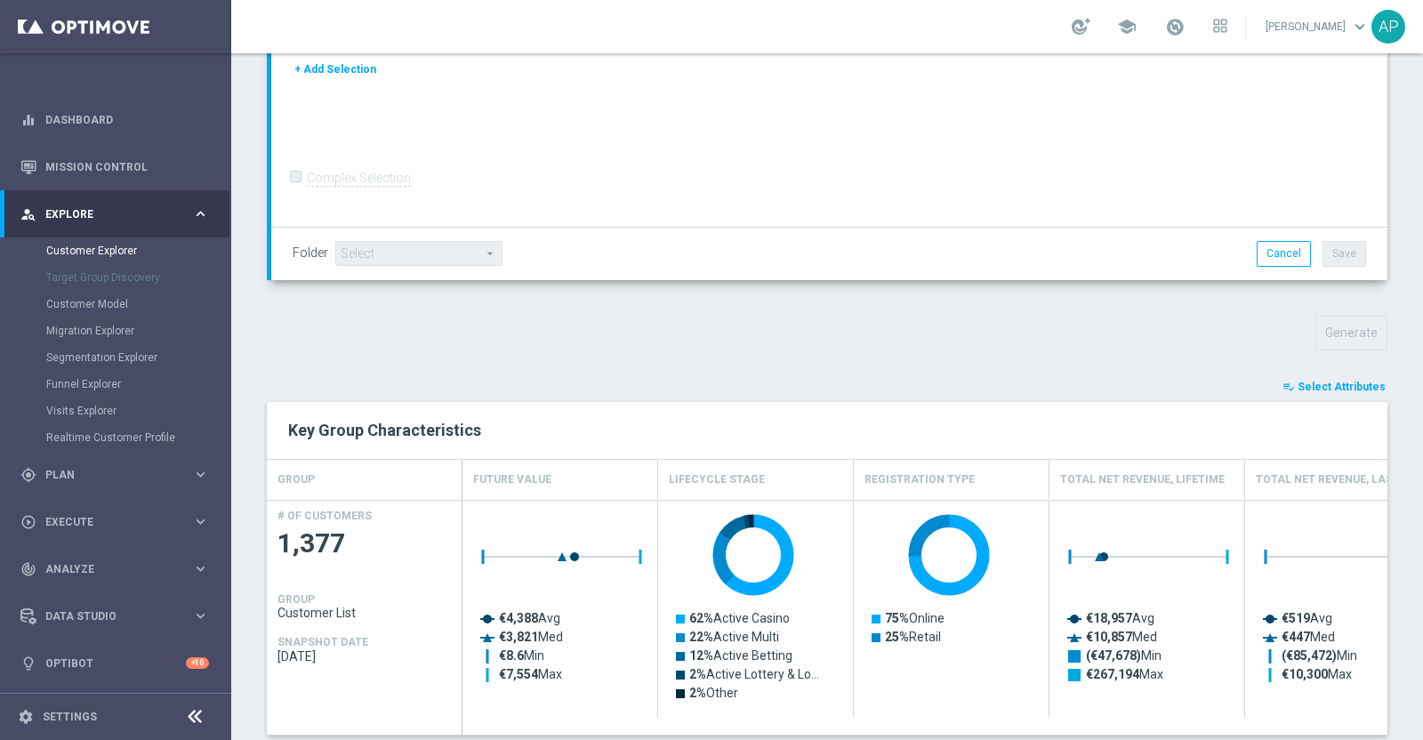
click at [1324, 384] on span "Select Attributes" at bounding box center [1342, 387] width 88 height 12
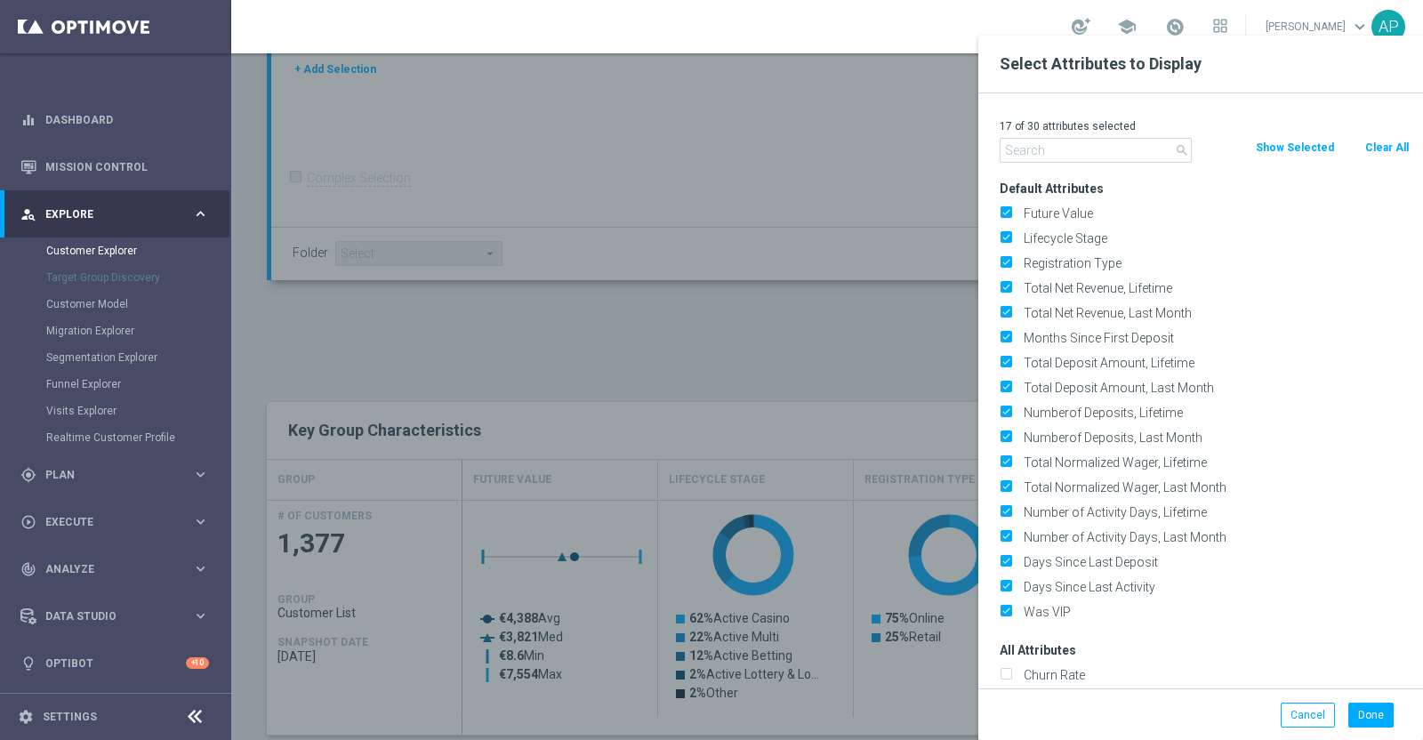
click at [1392, 149] on button "Clear All" at bounding box center [1387, 148] width 47 height 20
checkbox input "false"
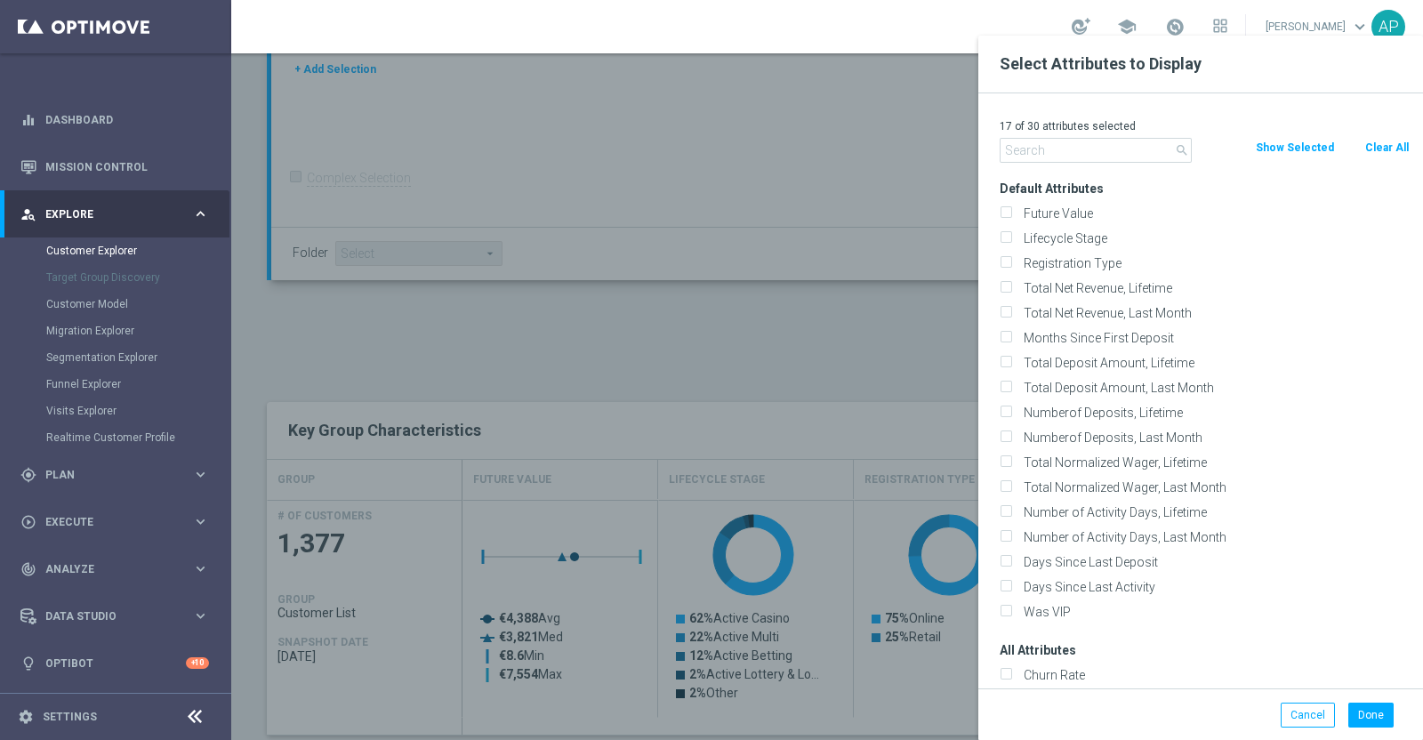
checkbox input "false"
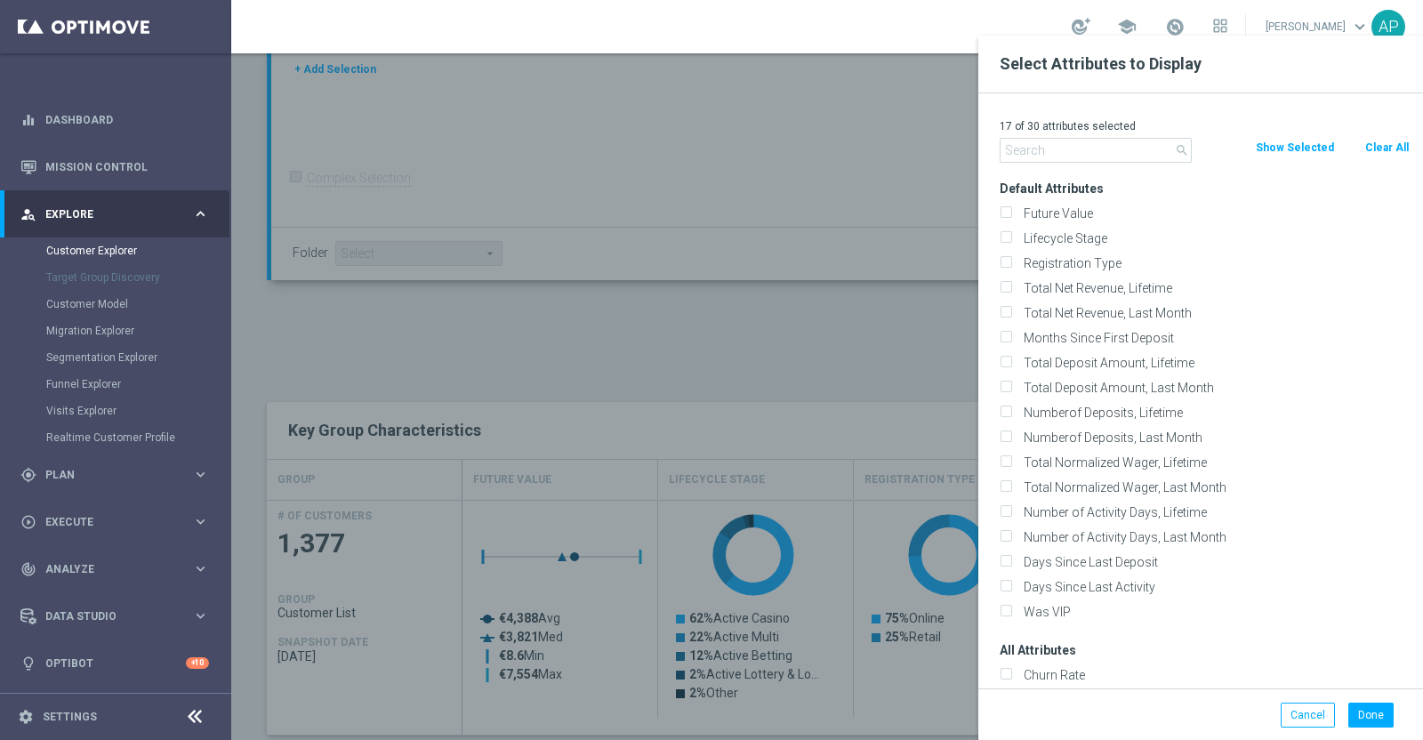
checkbox input "false"
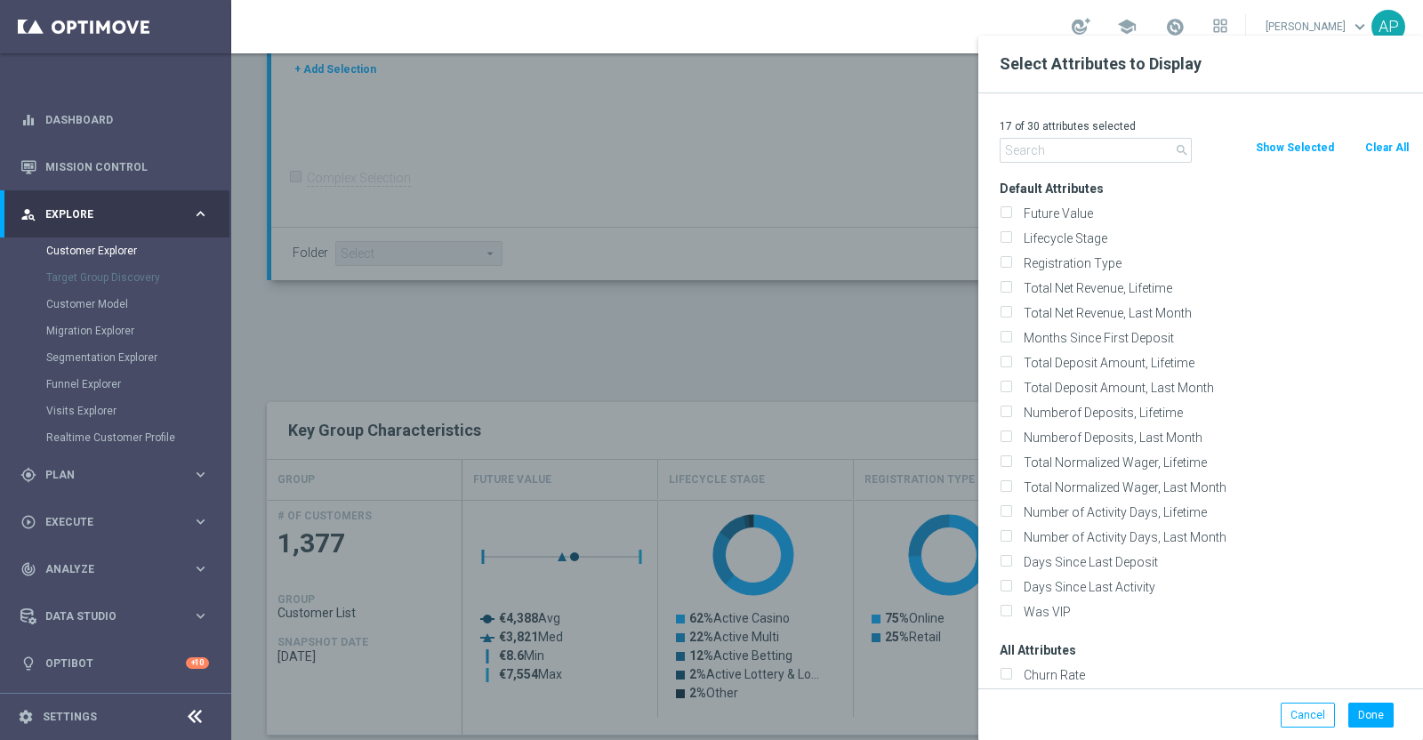
checkbox input "false"
click at [1067, 149] on input "text" at bounding box center [1096, 150] width 192 height 25
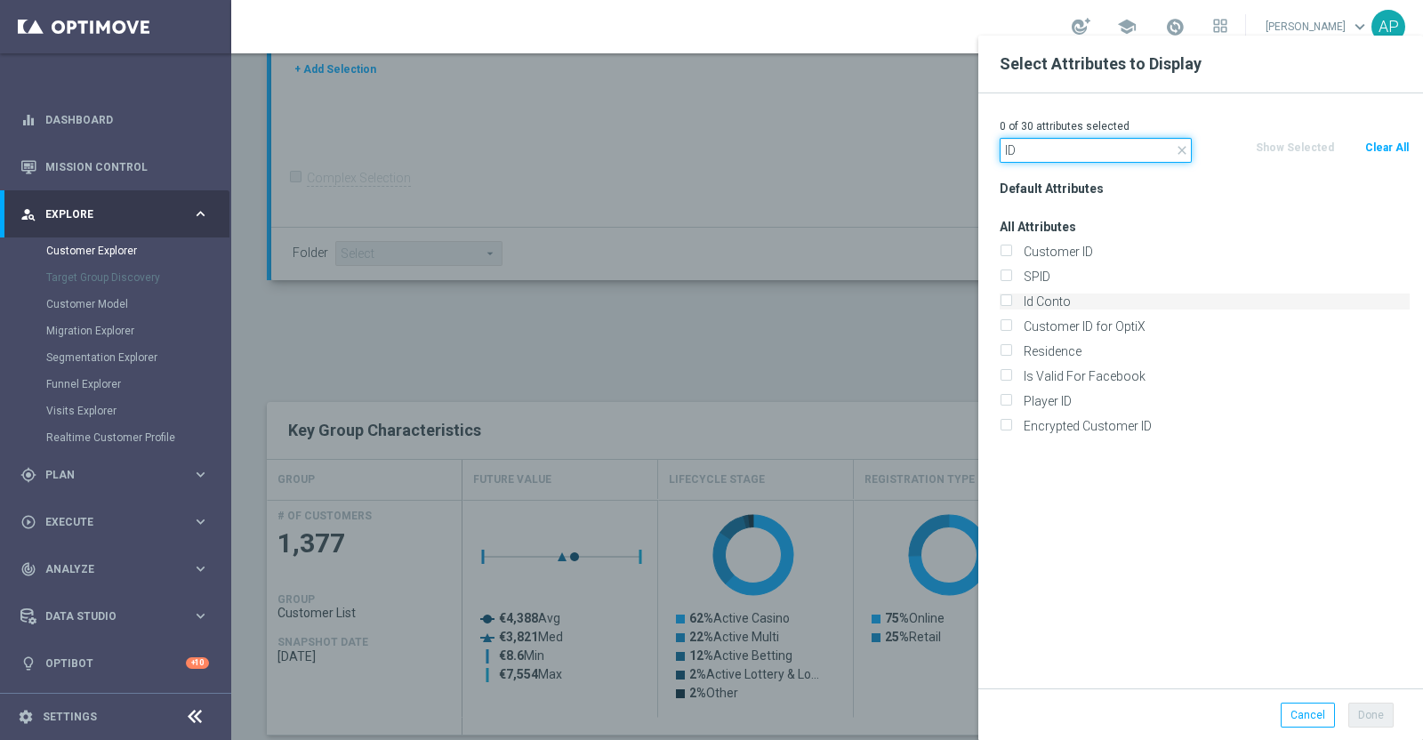
type input "ID"
click at [1054, 302] on label "Id Conto" at bounding box center [1214, 302] width 392 height 16
click at [1011, 302] on input "Id Conto" at bounding box center [1006, 304] width 12 height 12
checkbox input "true"
click at [1363, 716] on button "Done" at bounding box center [1370, 715] width 45 height 25
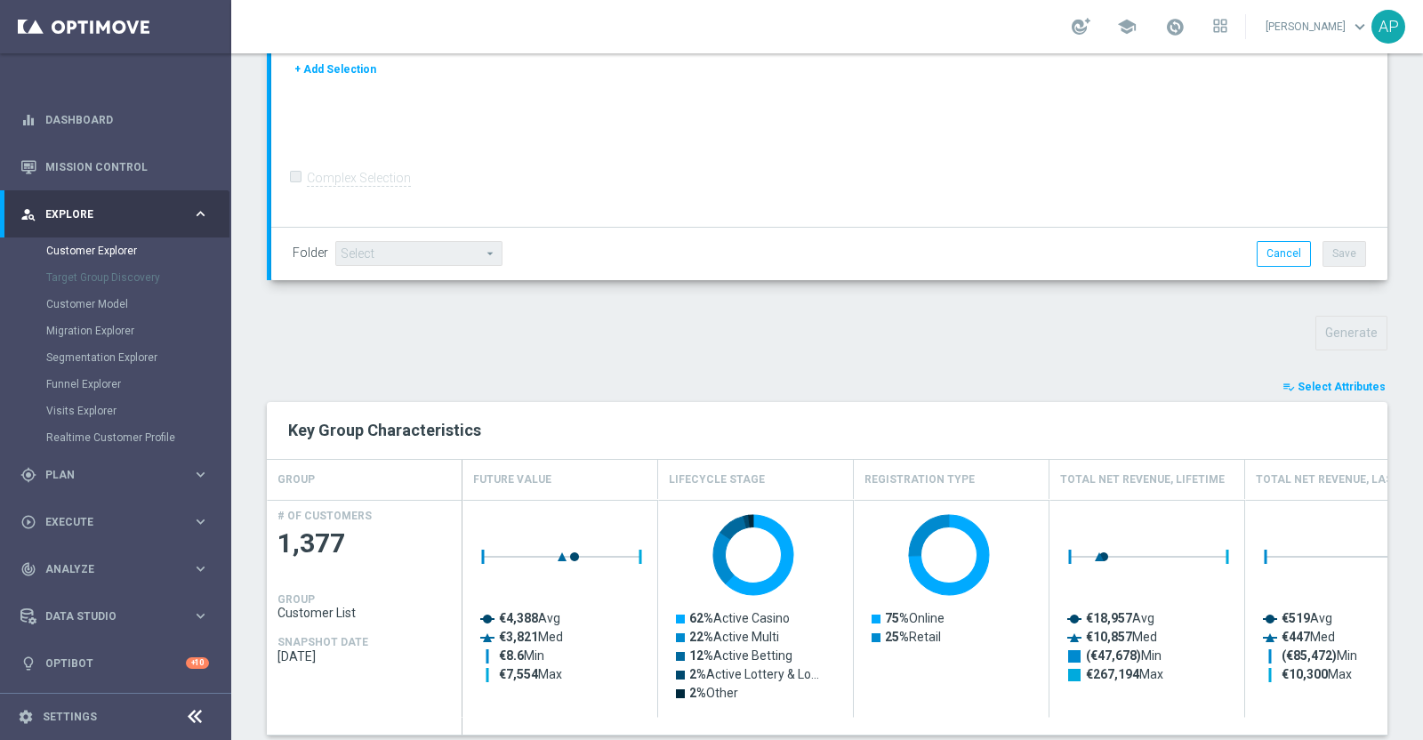
type input "Search"
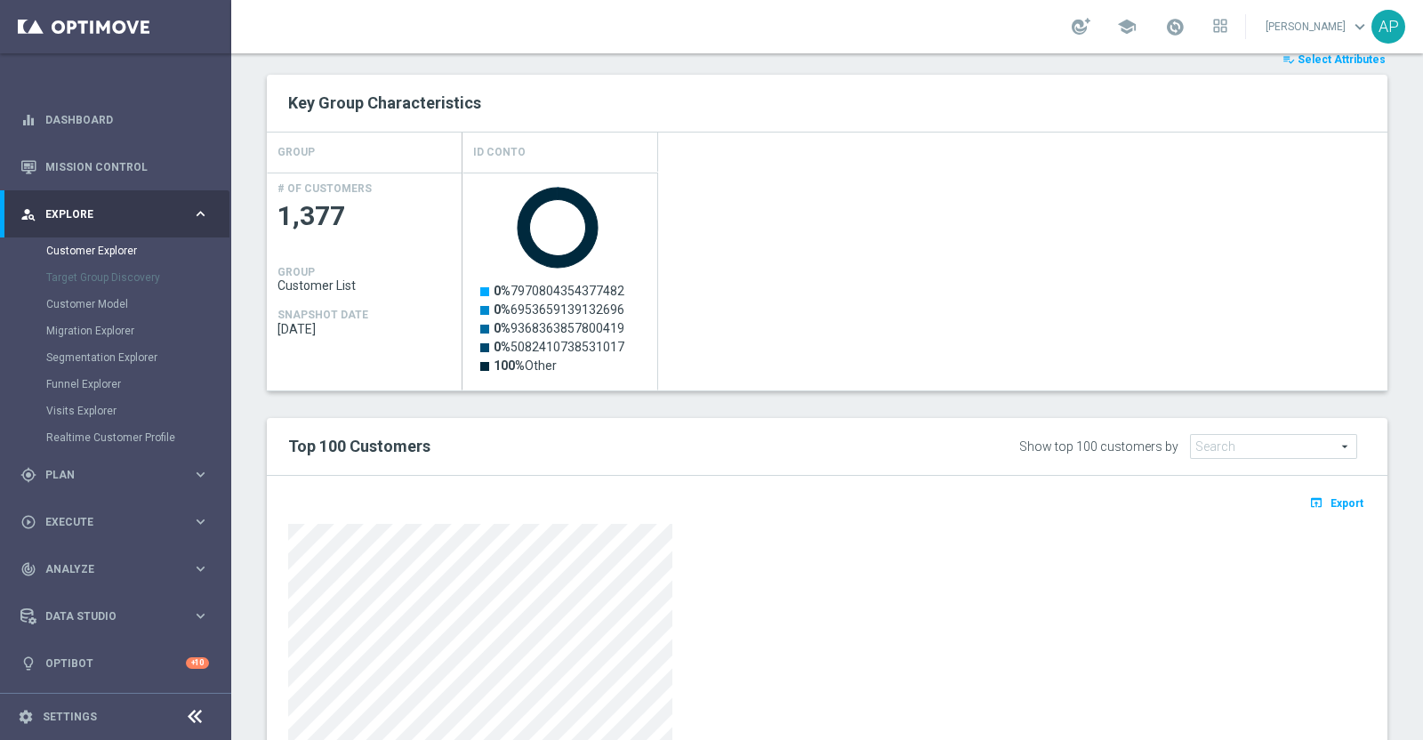
scroll to position [826, 0]
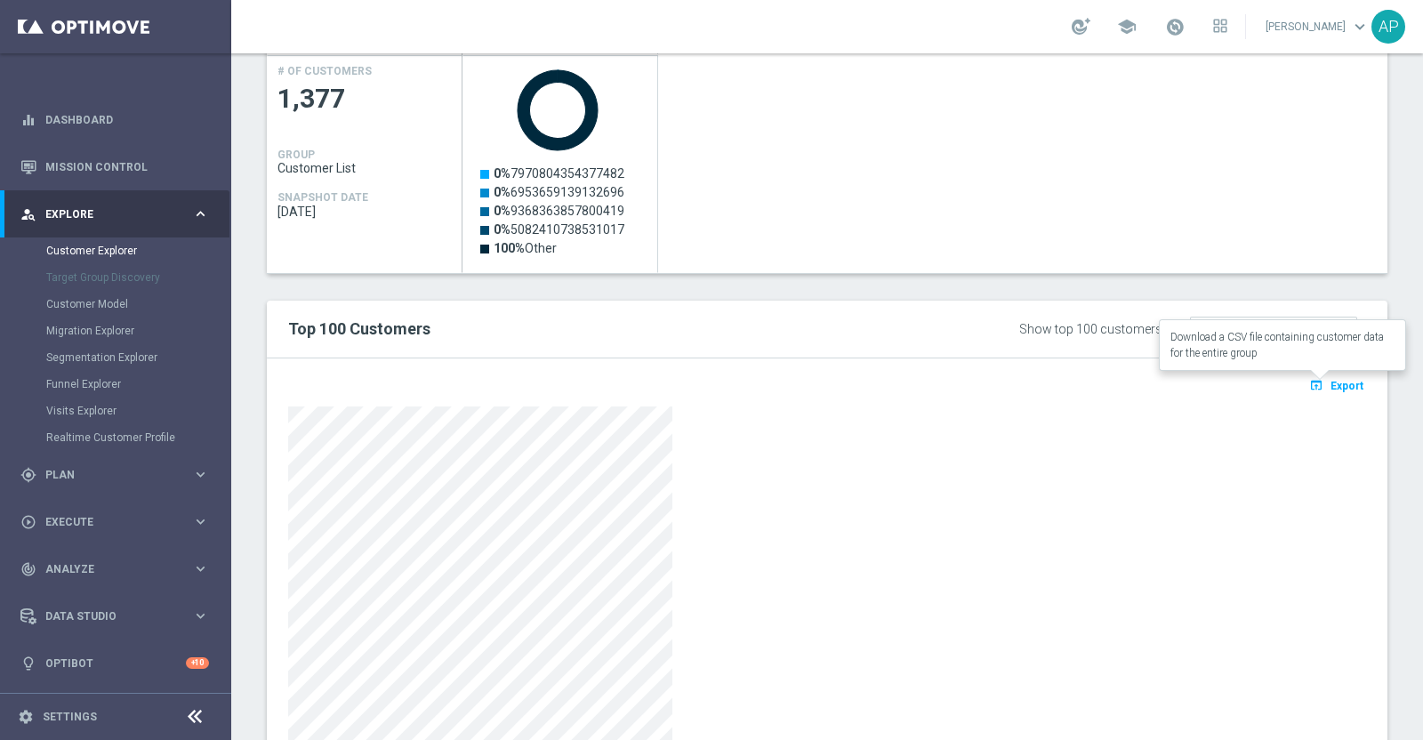
click at [1340, 380] on span "Export" at bounding box center [1347, 386] width 33 height 12
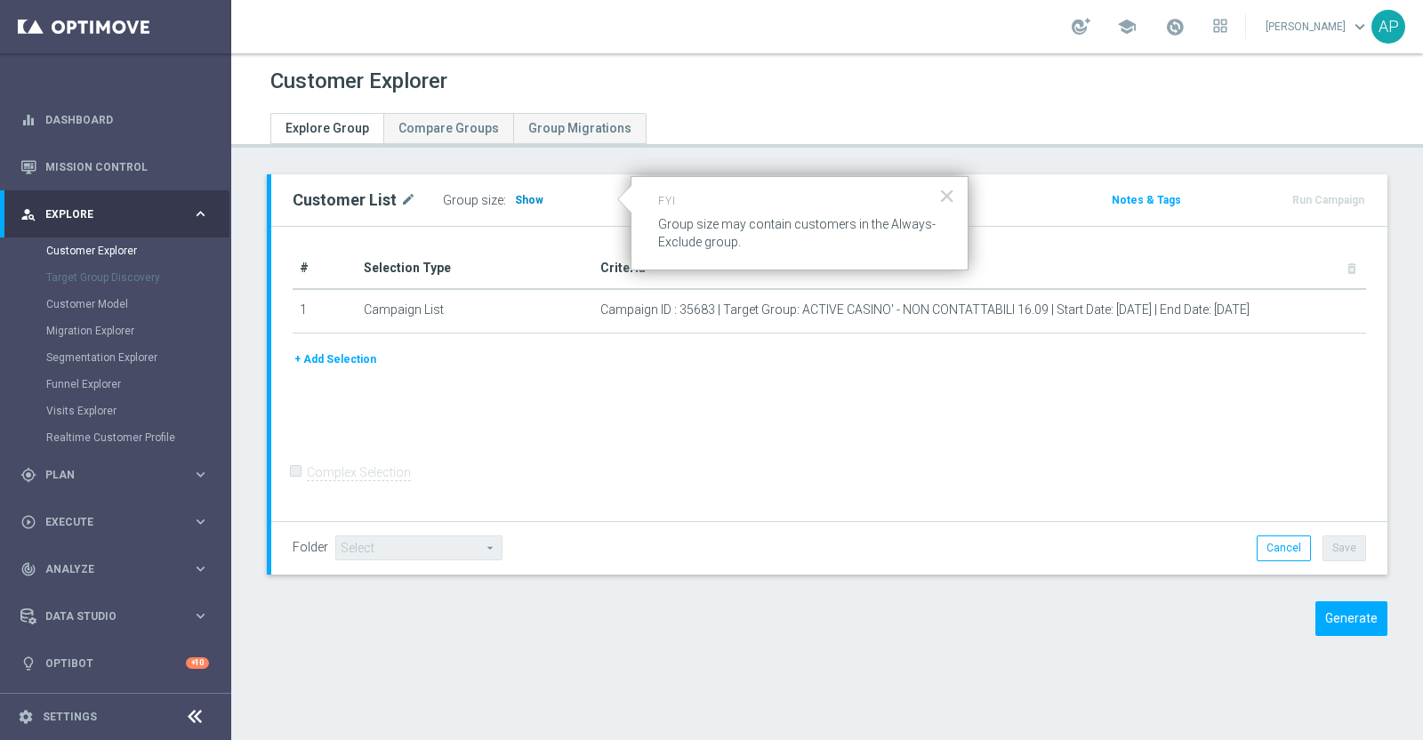
click at [519, 200] on span "Show" at bounding box center [529, 200] width 28 height 12
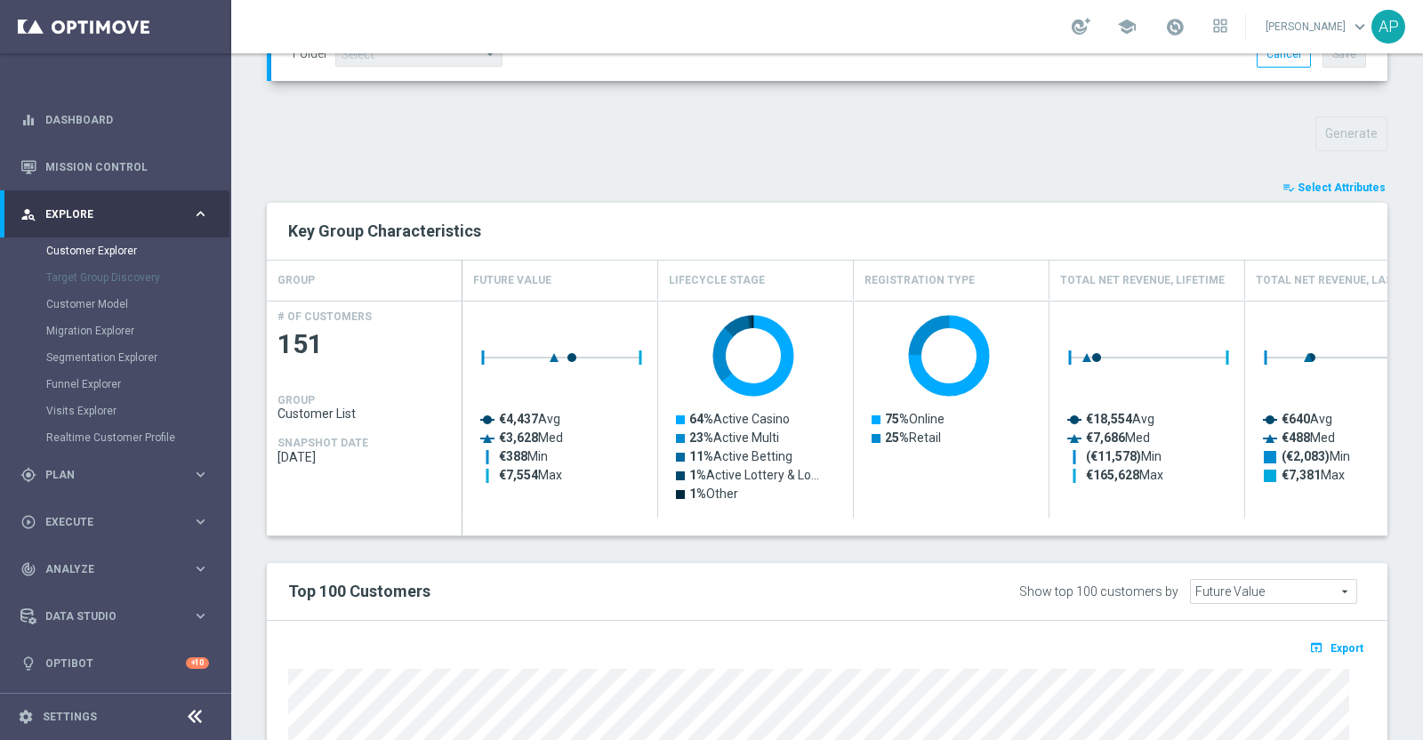
scroll to position [588, 0]
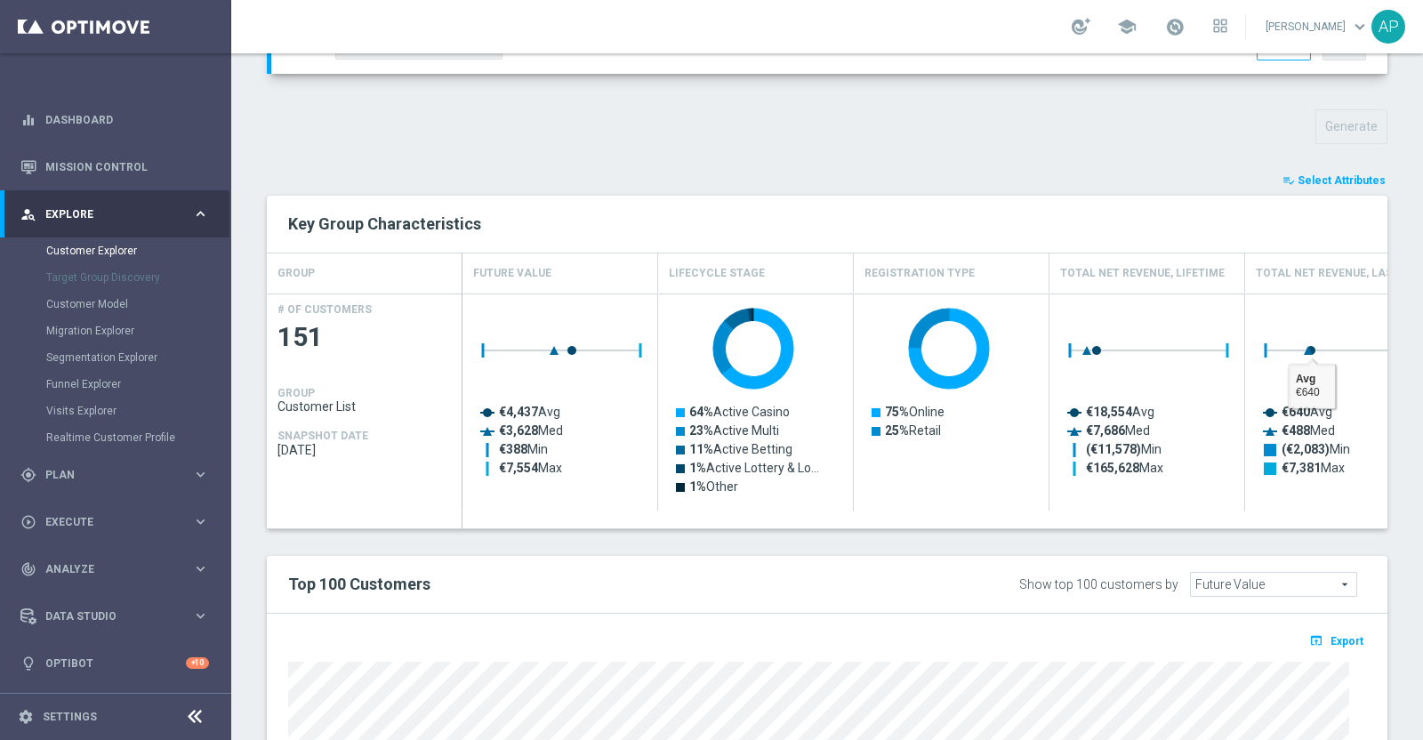
click at [1306, 174] on span "Select Attributes" at bounding box center [1342, 180] width 88 height 12
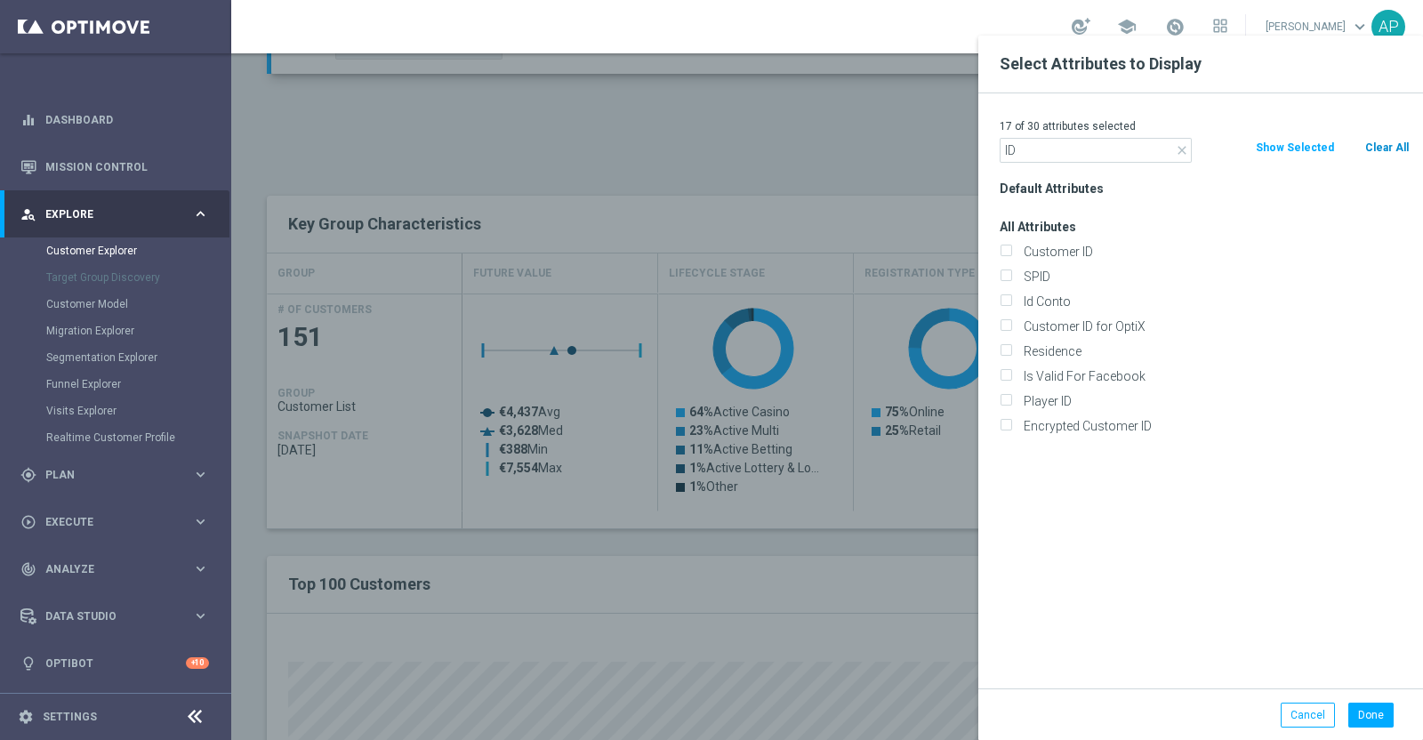
type input "ID"
drag, startPoint x: 1397, startPoint y: 142, endPoint x: 1302, endPoint y: 156, distance: 95.2
click at [1389, 143] on button "Clear All" at bounding box center [1387, 148] width 47 height 20
click at [1045, 302] on label "Id Conto" at bounding box center [1214, 302] width 392 height 16
click at [1011, 302] on input "Id Conto" at bounding box center [1006, 304] width 12 height 12
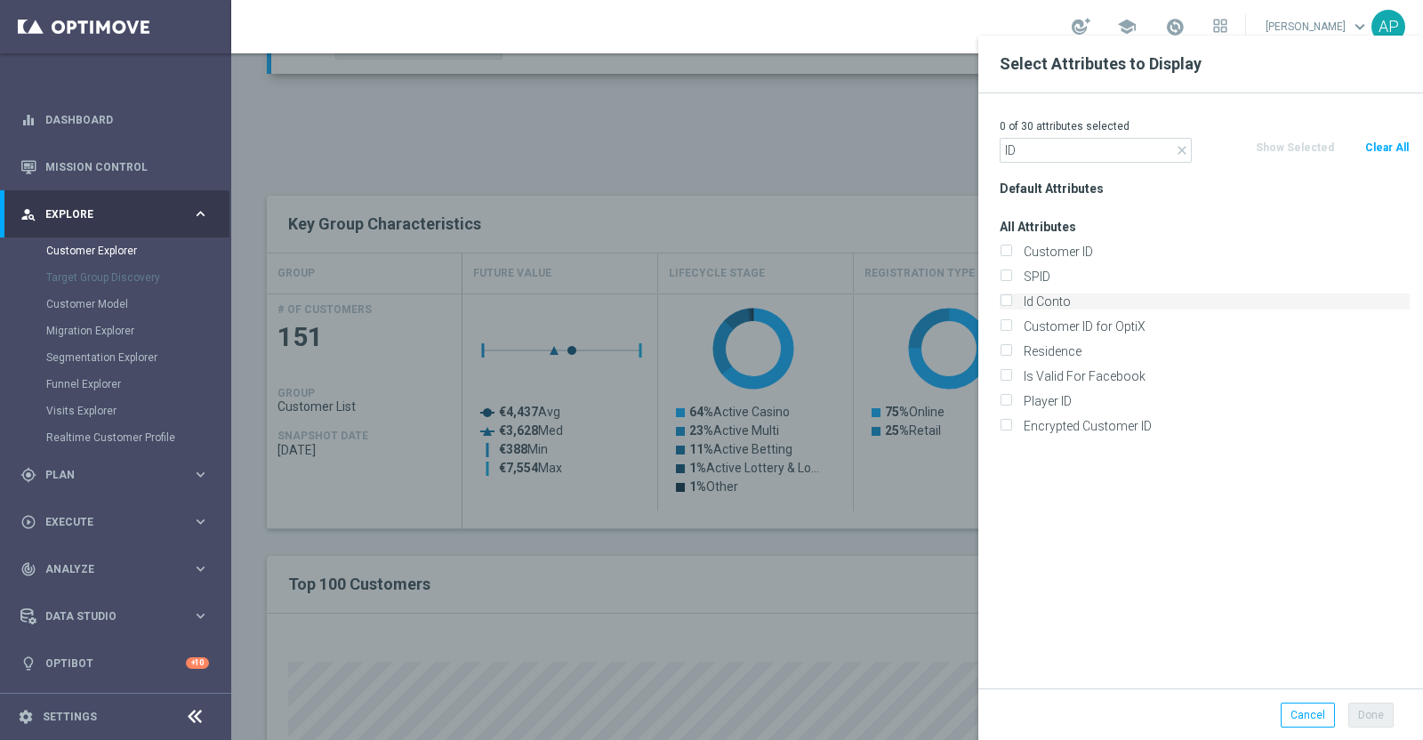
checkbox input "true"
click at [1377, 713] on button "Done" at bounding box center [1370, 715] width 45 height 25
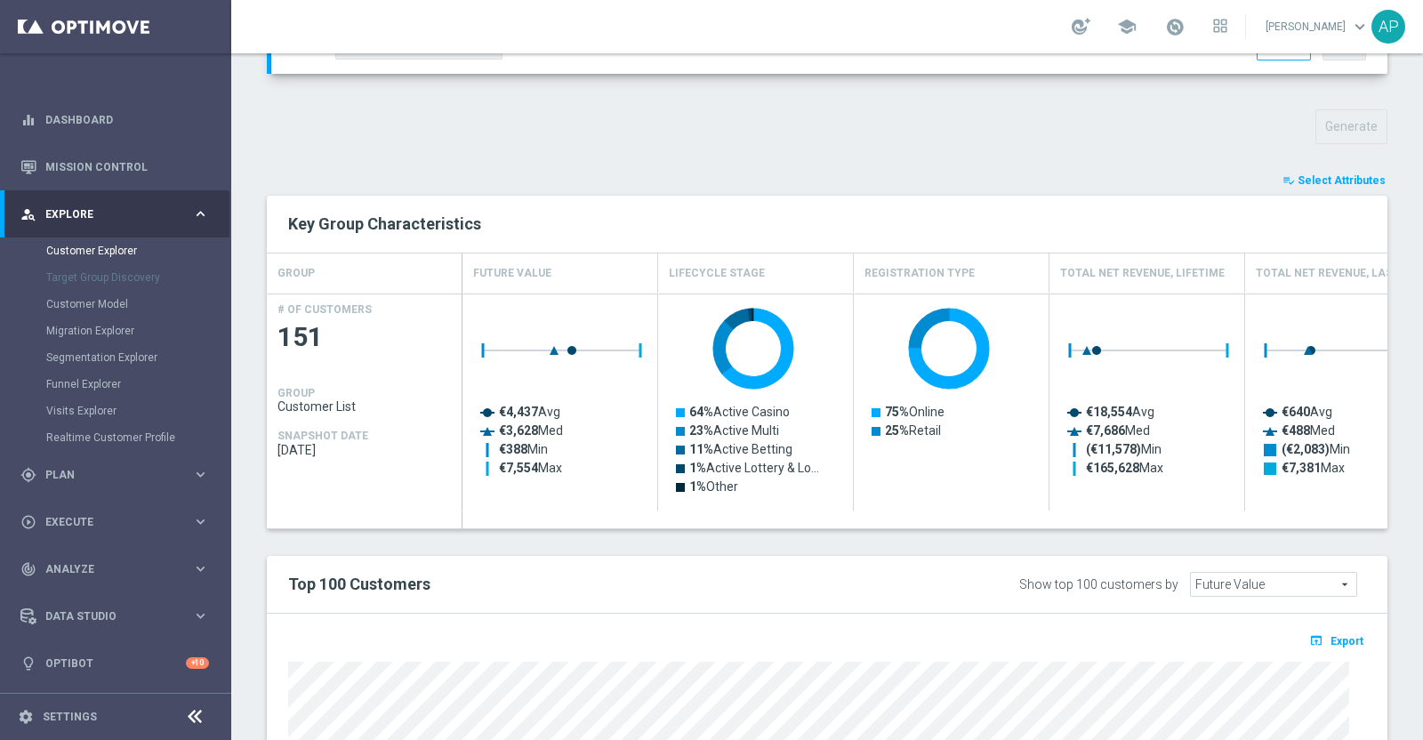
type input "Search"
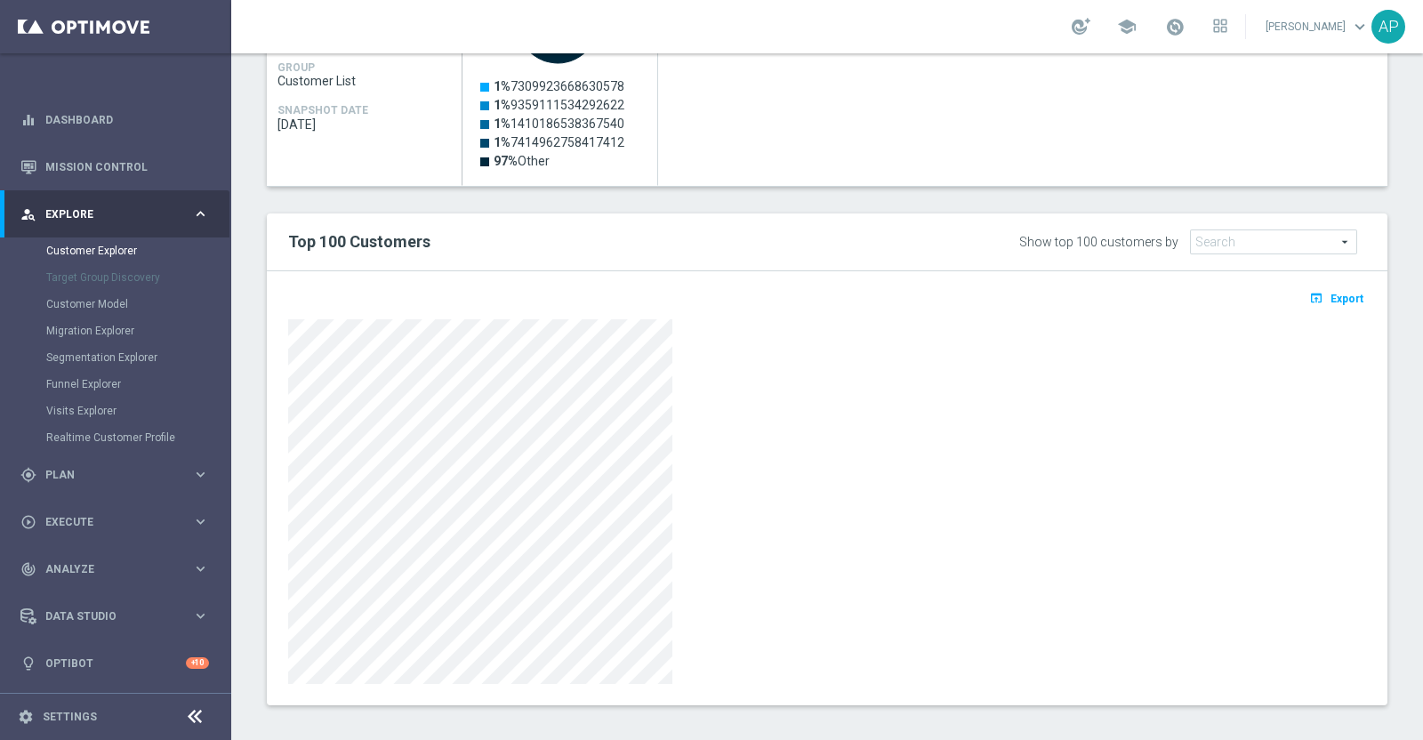
scroll to position [921, 0]
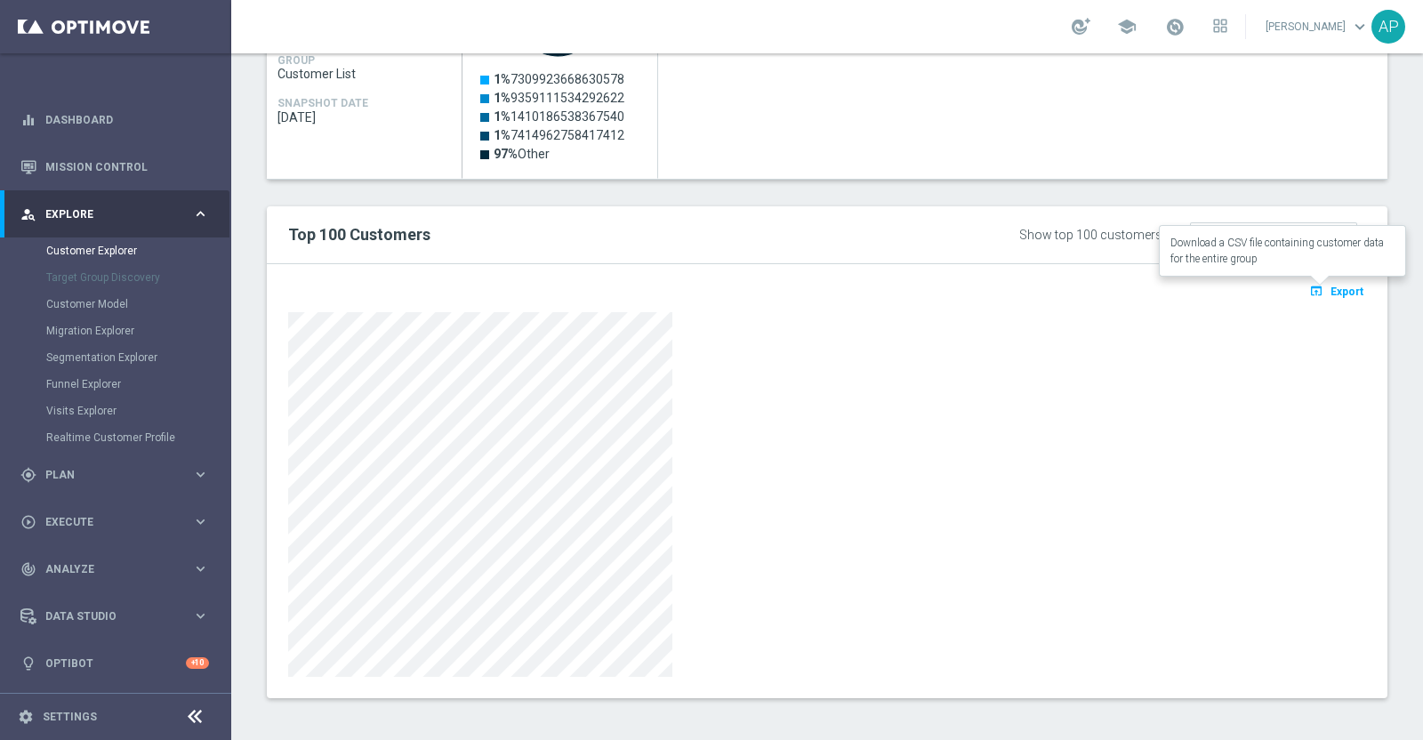
click at [1331, 286] on span "Export" at bounding box center [1347, 292] width 33 height 12
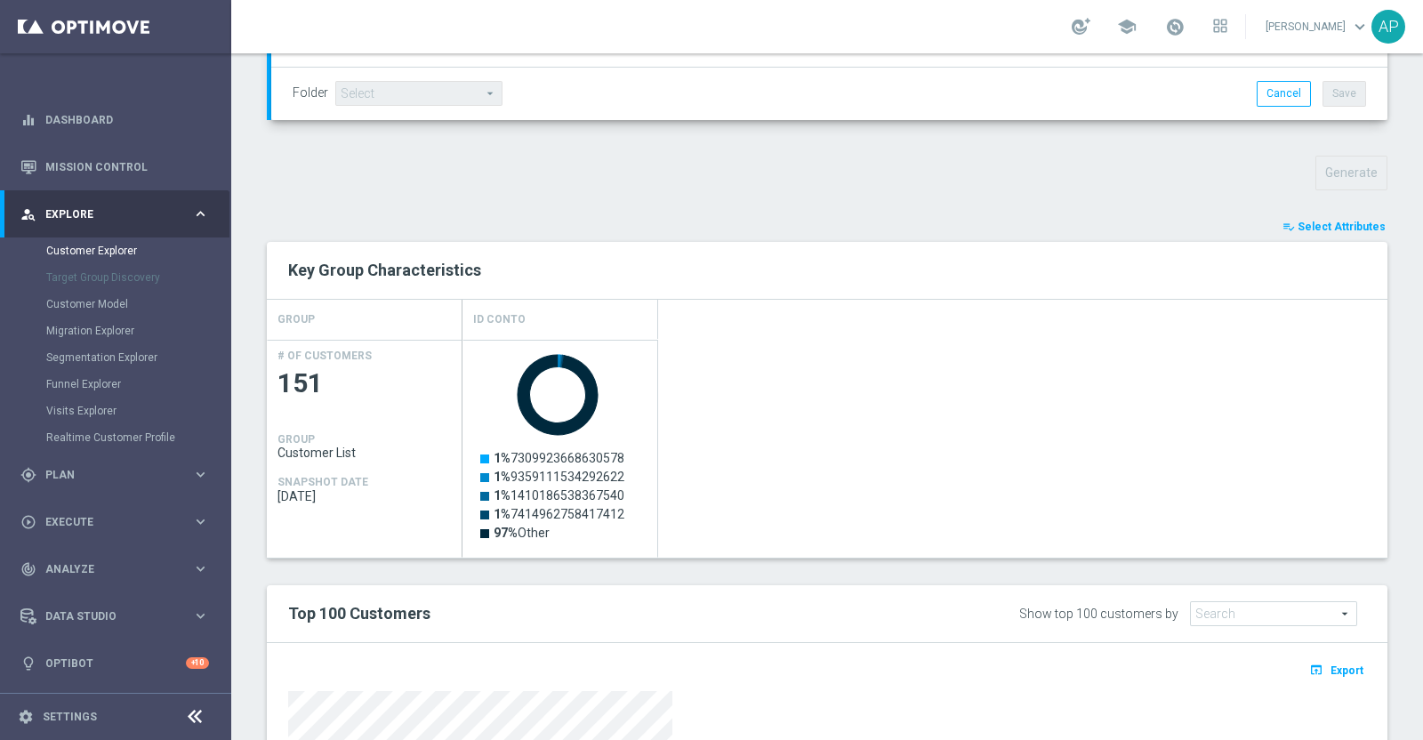
scroll to position [365, 0]
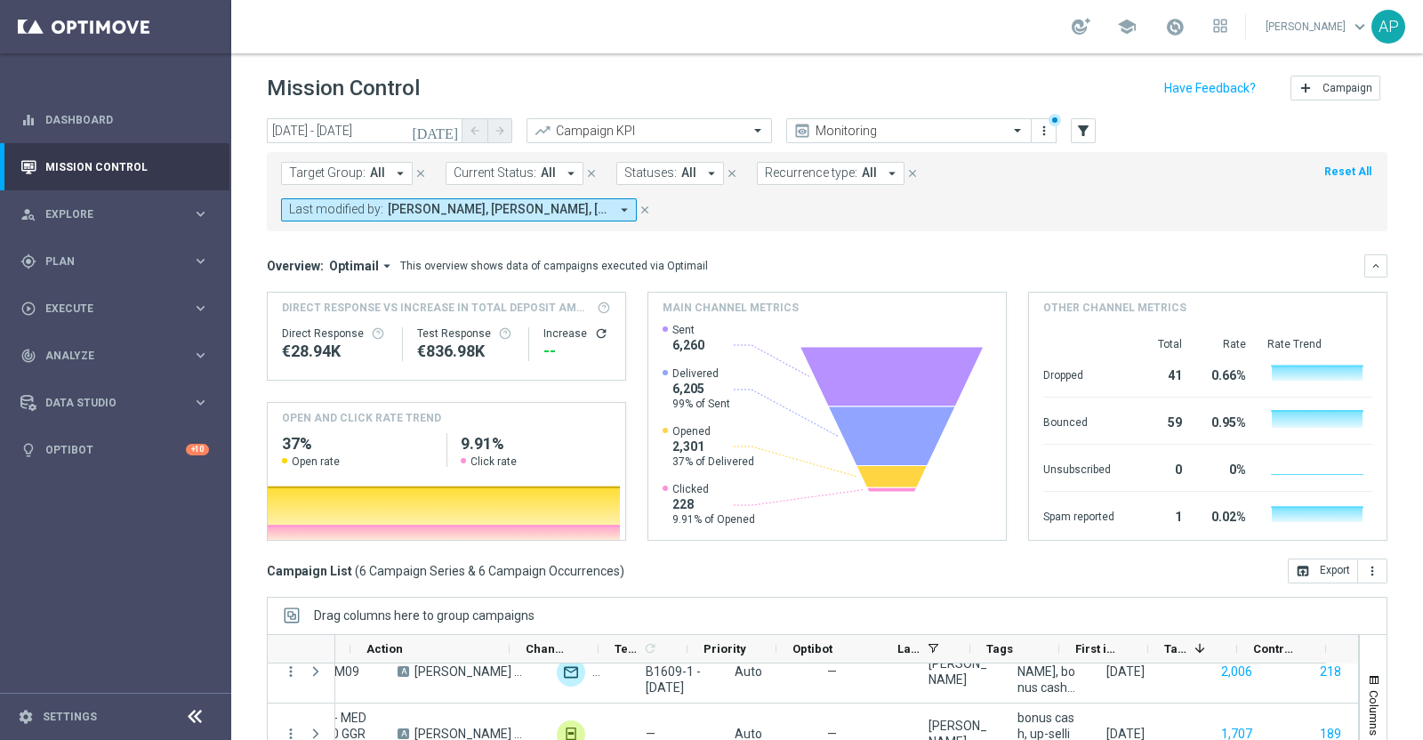
click at [450, 125] on icon "today" at bounding box center [436, 131] width 48 height 16
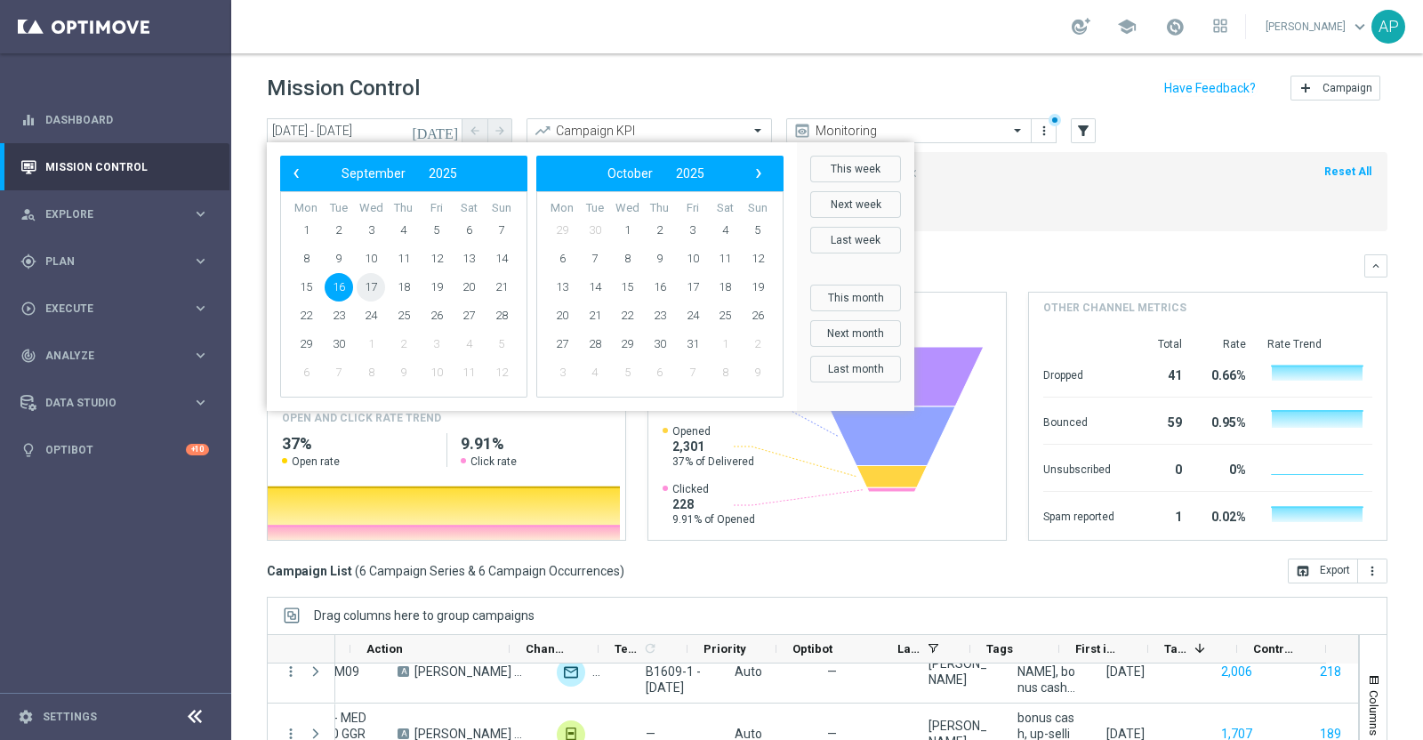
click at [368, 281] on span "17" at bounding box center [371, 287] width 28 height 28
click at [370, 286] on span "17" at bounding box center [371, 287] width 28 height 28
type input "17 Sep 2025 - 17 Sep 2025"
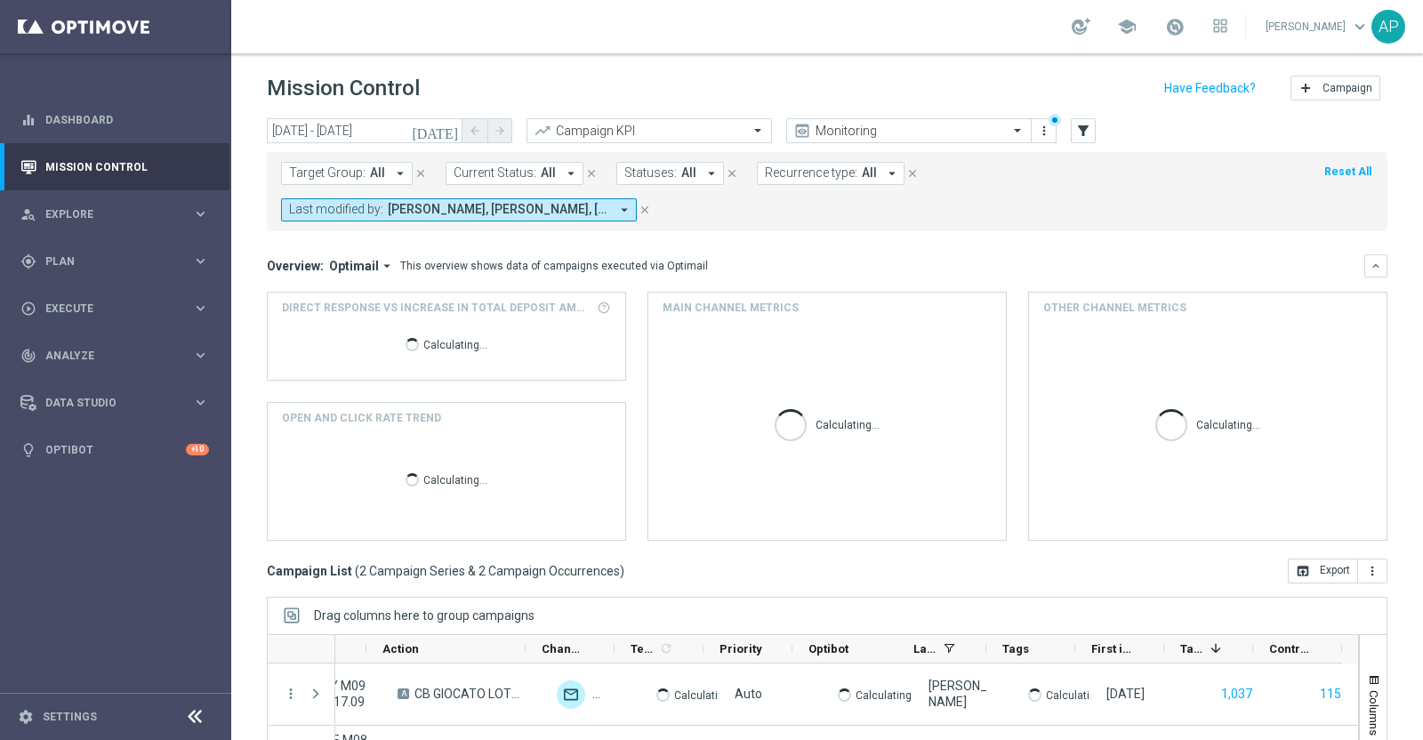
scroll to position [0, 495]
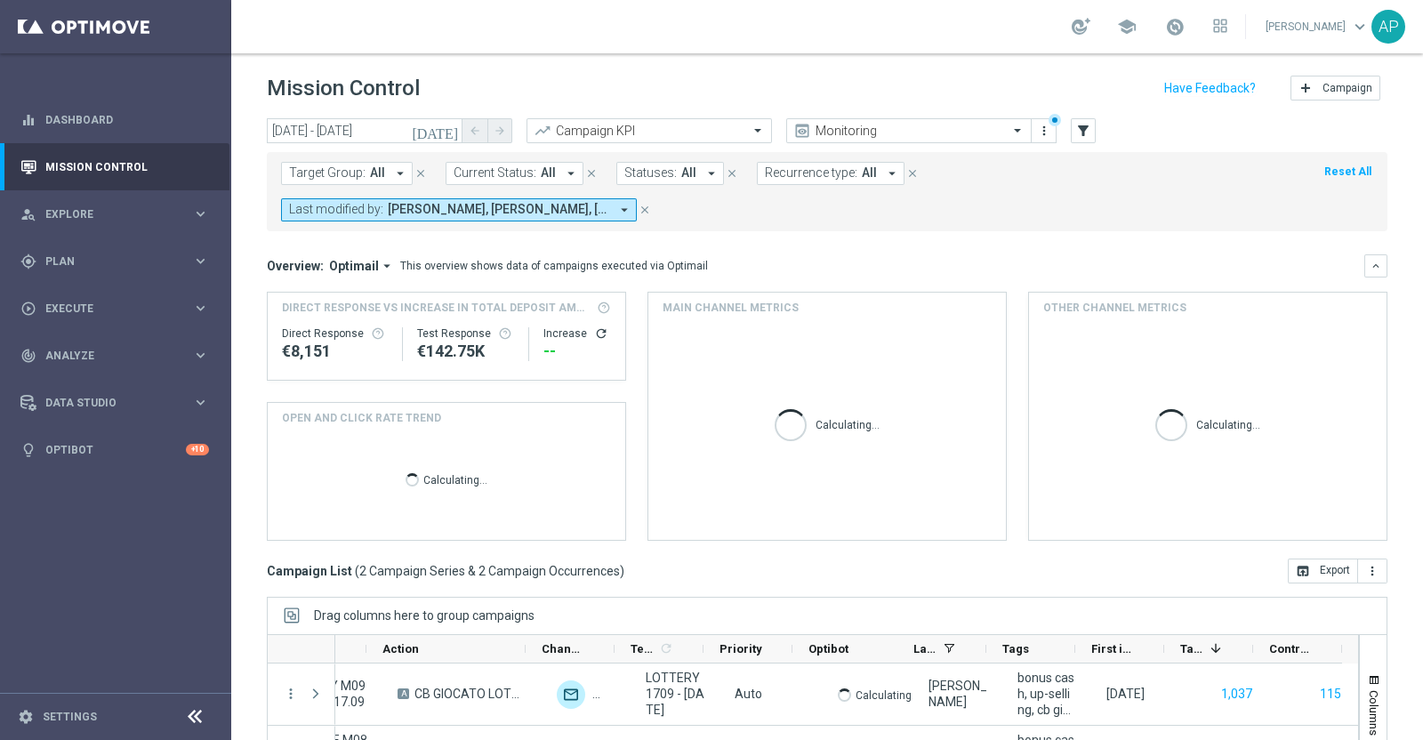
click at [856, 239] on mini-dashboard "Overview: Optimail arrow_drop_down This overview shows data of campaigns execut…" at bounding box center [827, 394] width 1121 height 327
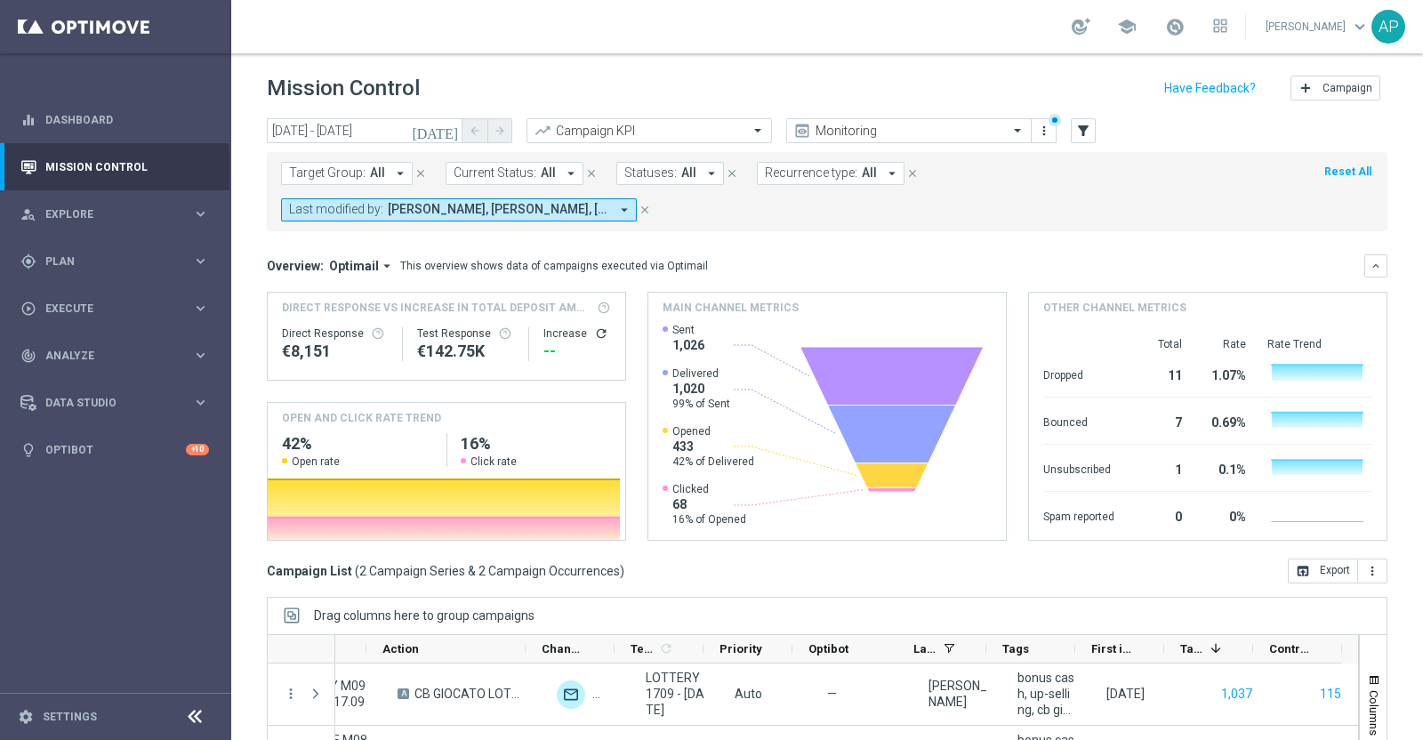
click at [713, 69] on header "Mission Control add Campaign" at bounding box center [827, 85] width 1192 height 65
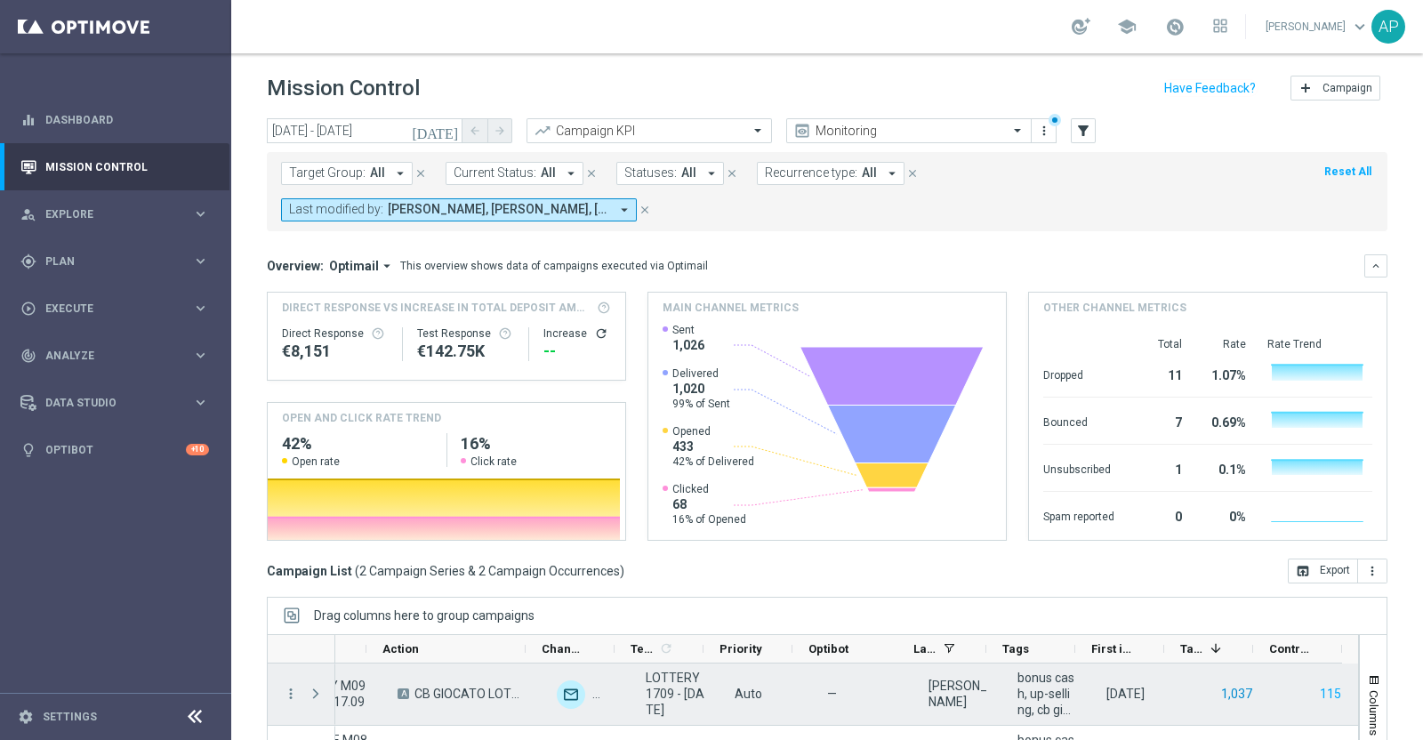
click at [1228, 695] on button "1,037" at bounding box center [1237, 694] width 35 height 22
click at [1318, 692] on button "115" at bounding box center [1330, 694] width 25 height 22
click at [1318, 695] on button "115" at bounding box center [1330, 694] width 25 height 22
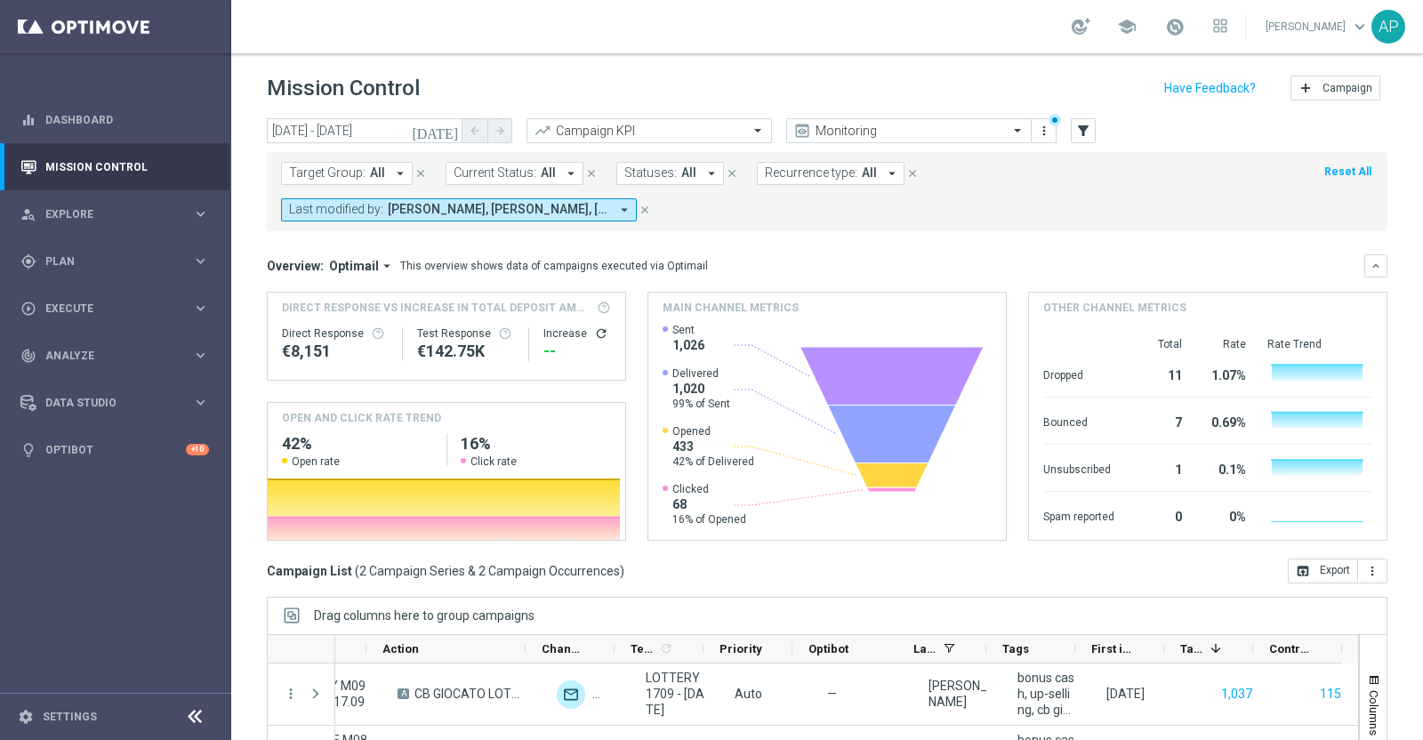
scroll to position [185, 0]
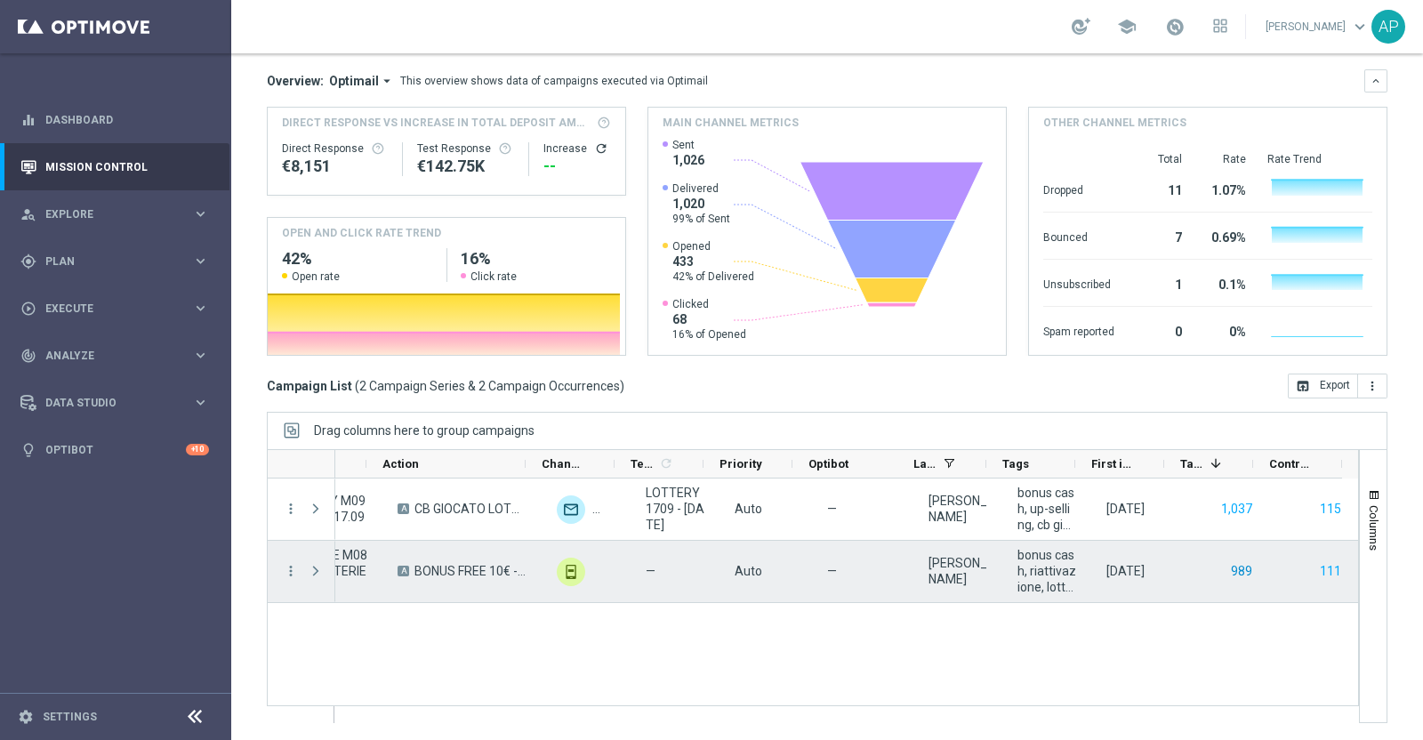
click at [1229, 573] on button "989" at bounding box center [1241, 571] width 25 height 22
click at [1318, 564] on button "111" at bounding box center [1330, 571] width 25 height 22
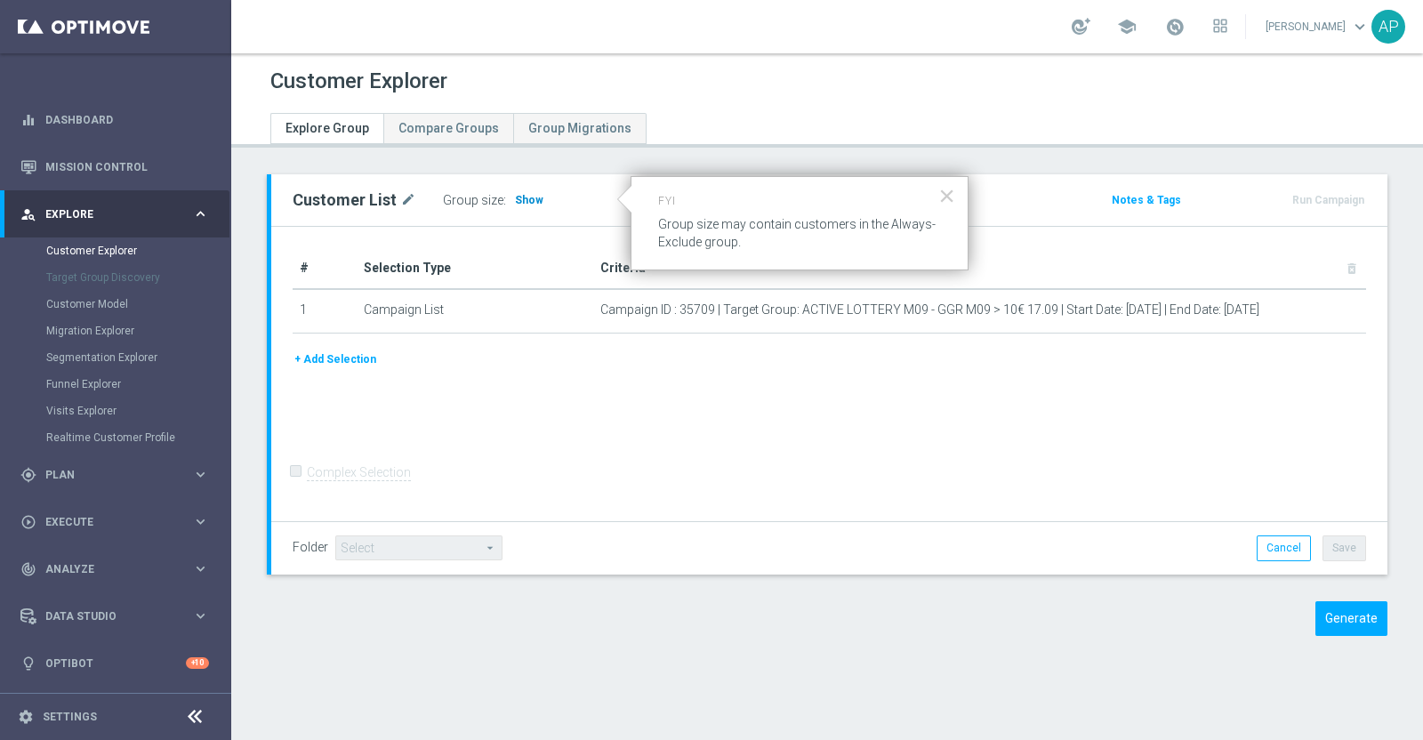
click at [529, 197] on span "Show" at bounding box center [529, 200] width 28 height 12
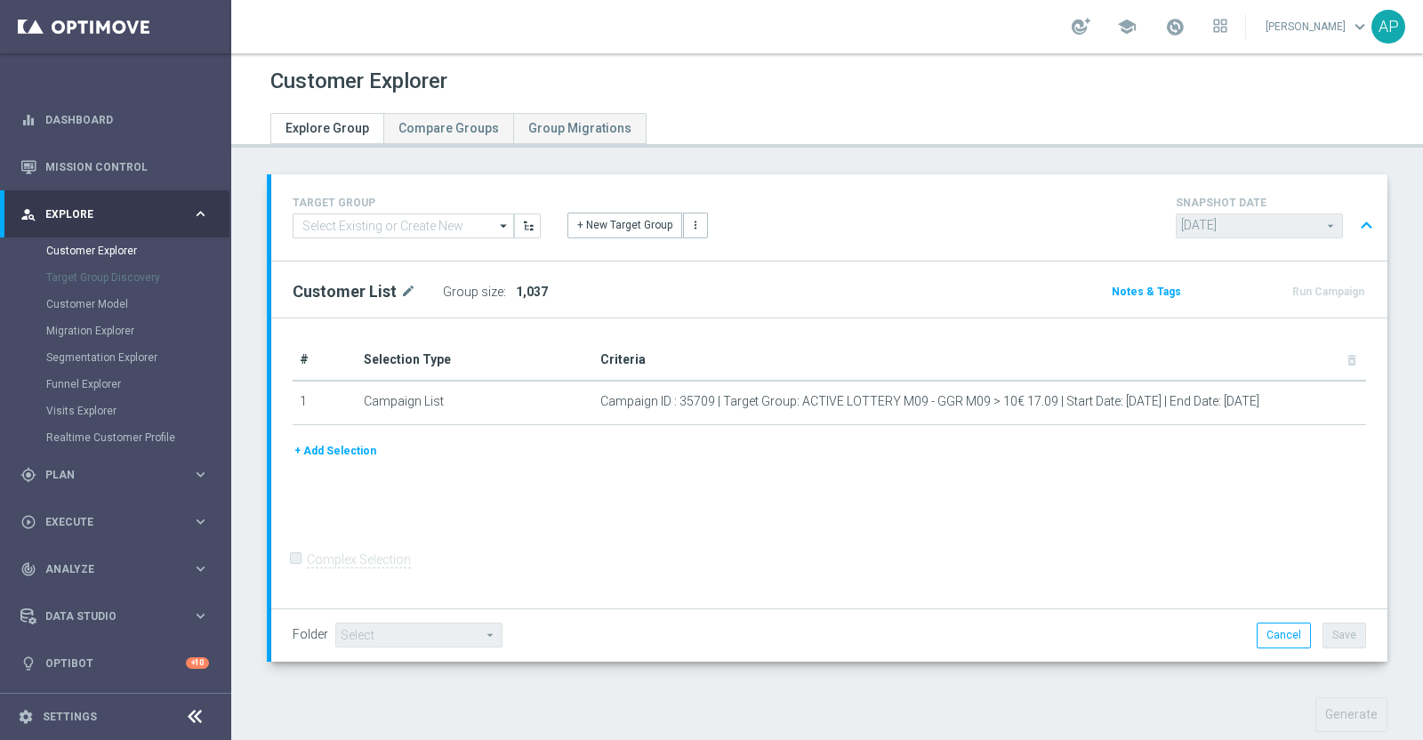
scroll to position [444, 0]
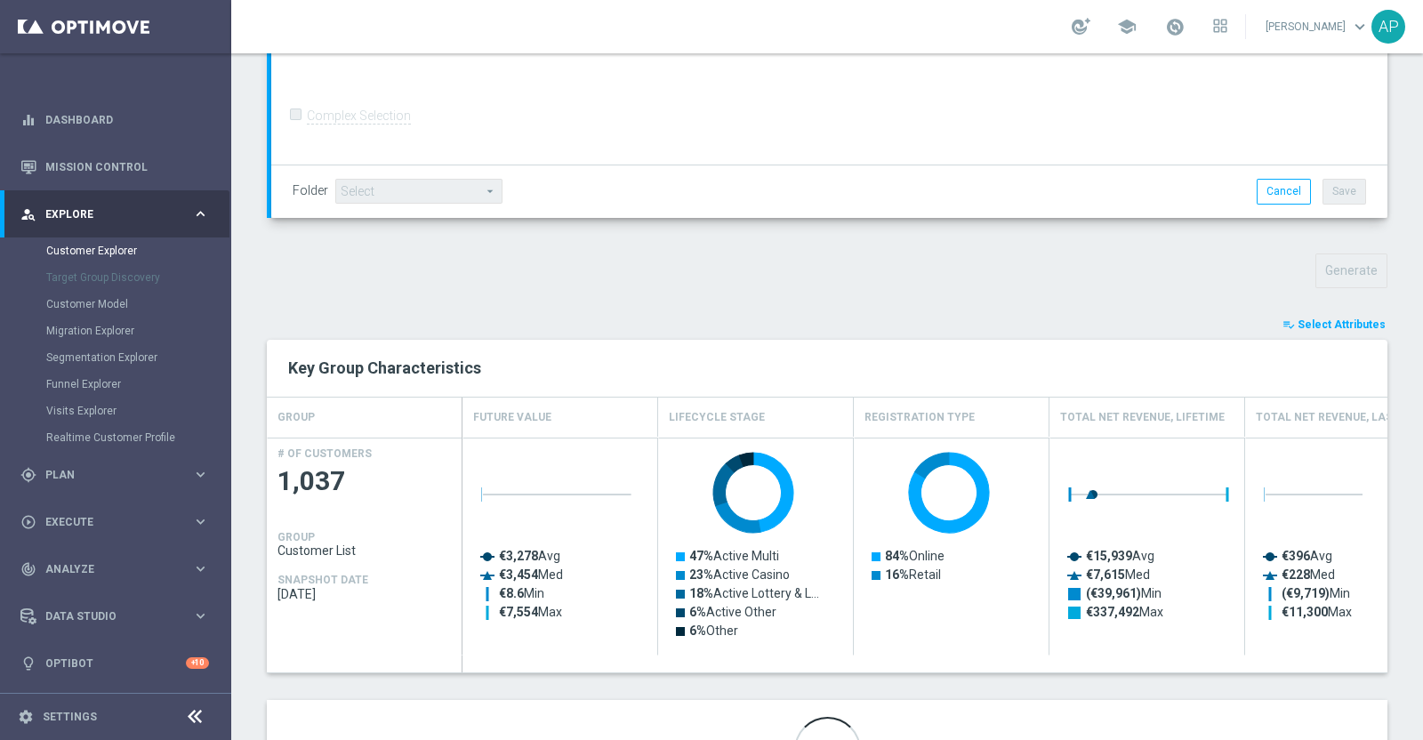
click at [1316, 322] on span "Select Attributes" at bounding box center [1342, 324] width 88 height 12
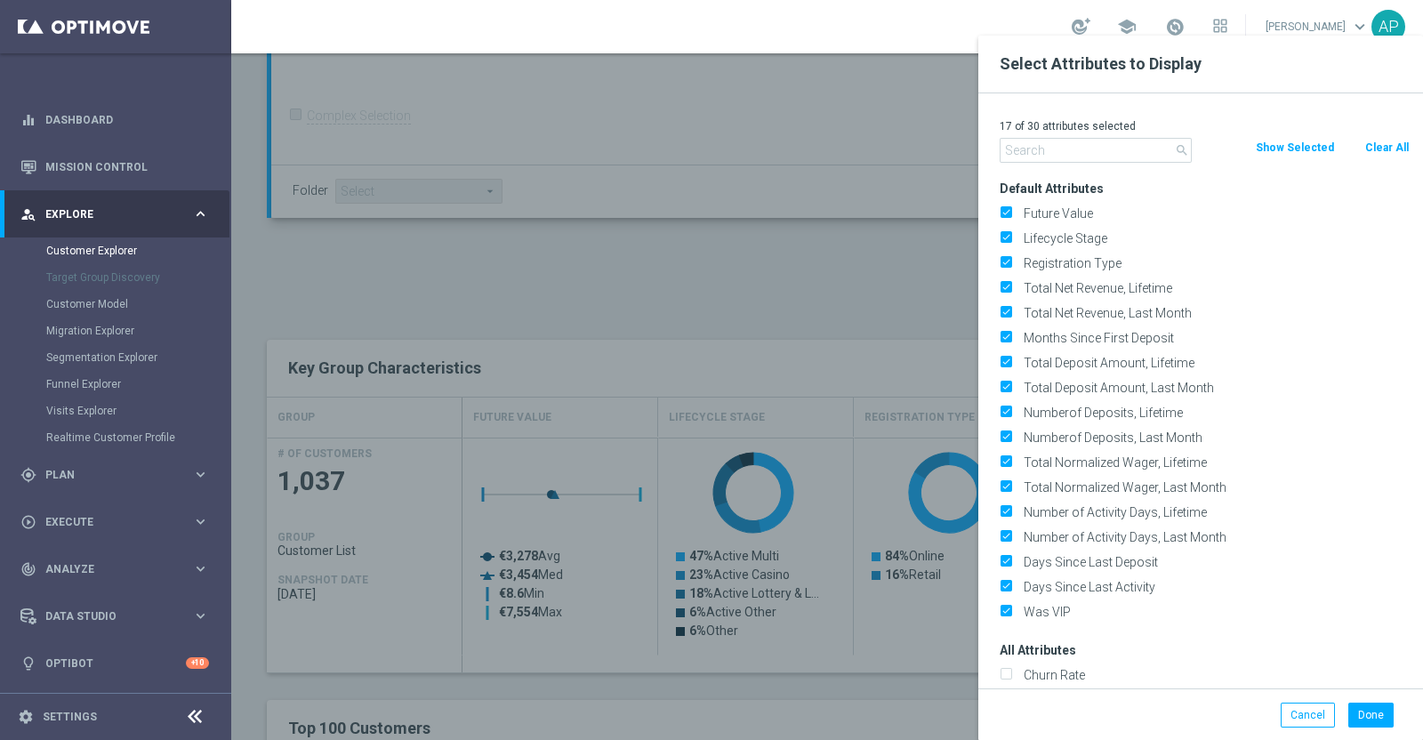
click at [1383, 140] on button "Clear All" at bounding box center [1387, 148] width 47 height 20
checkbox input "false"
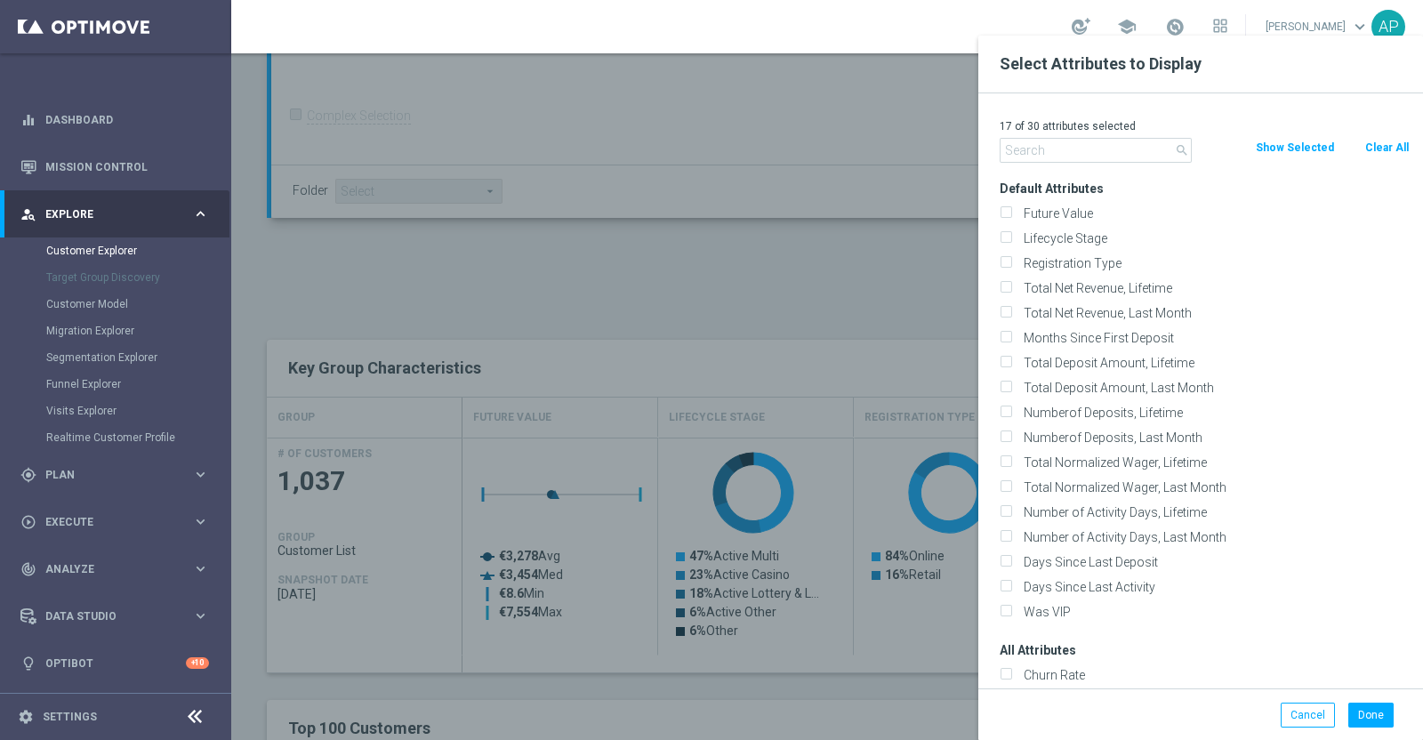
checkbox input "false"
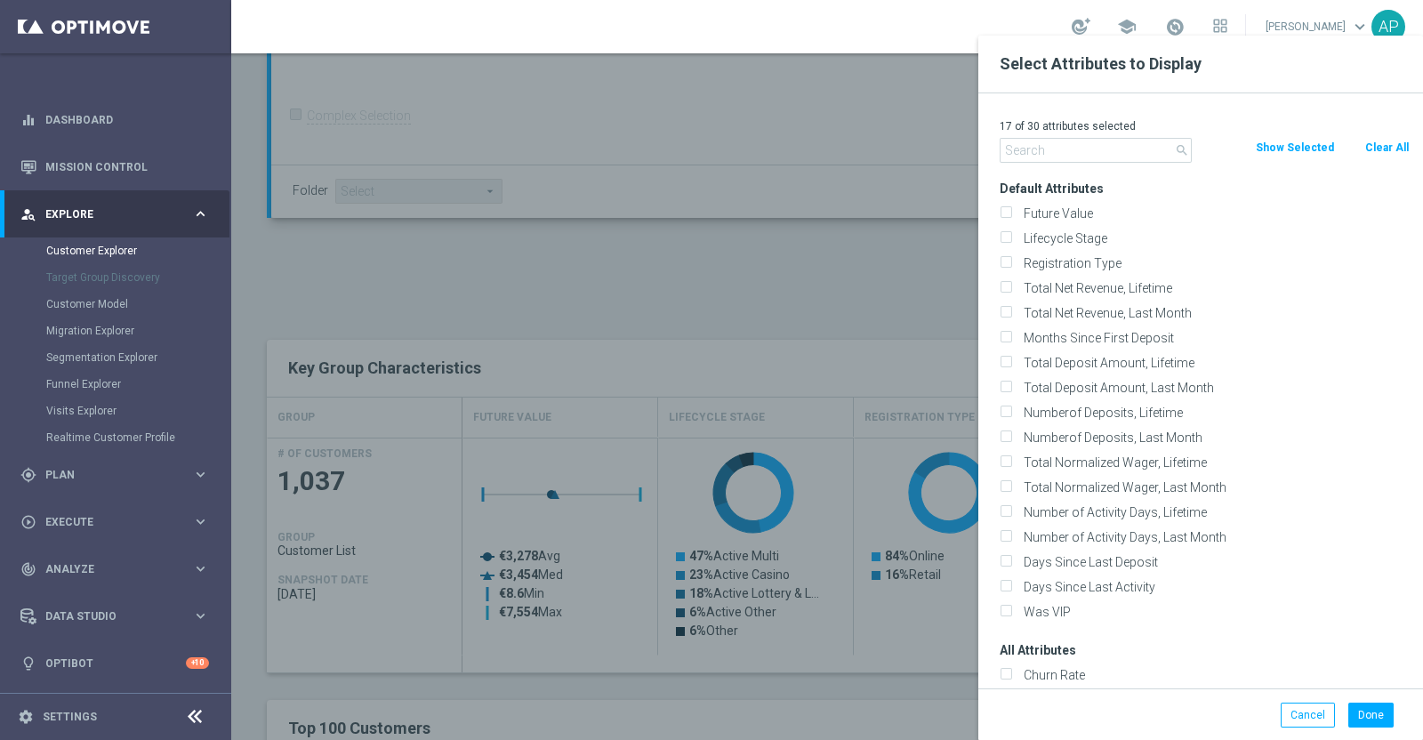
checkbox input "false"
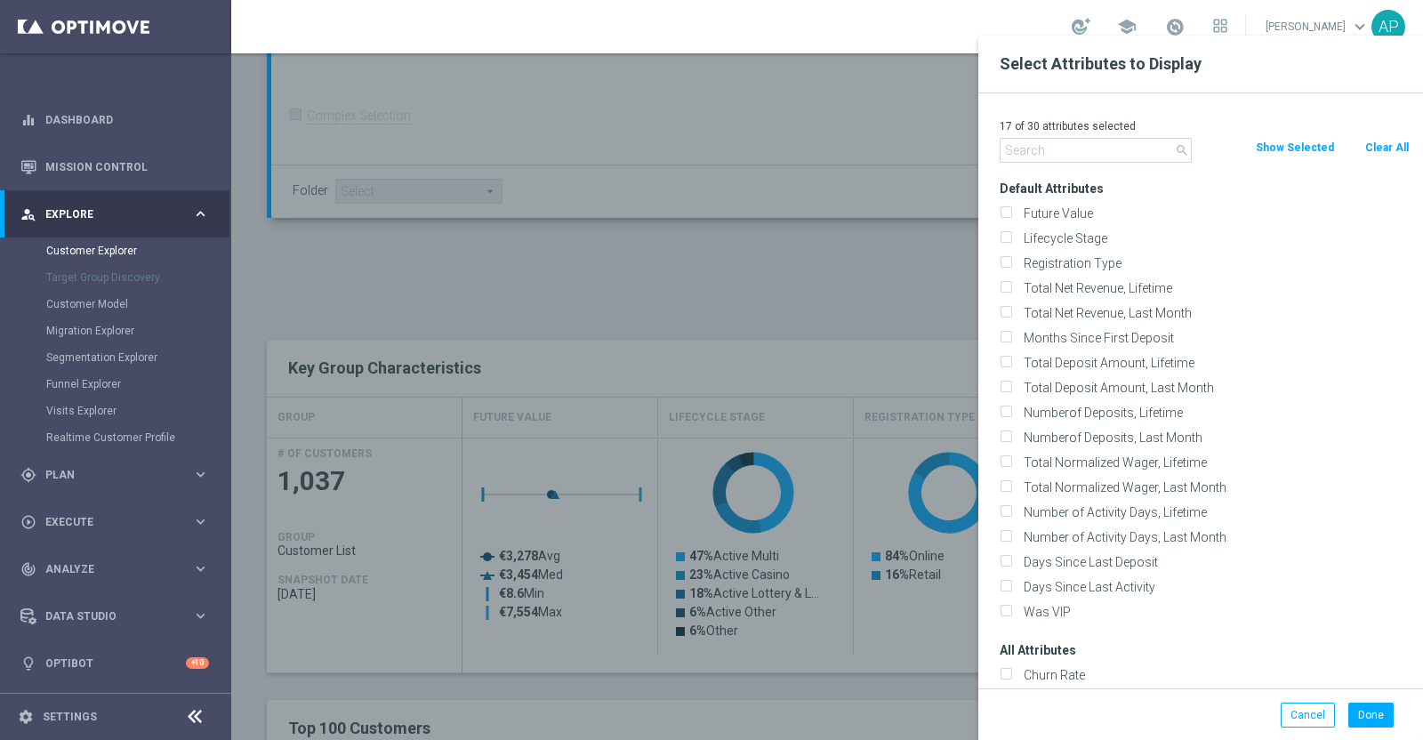
checkbox input "false"
click at [1075, 144] on input "text" at bounding box center [1096, 150] width 192 height 25
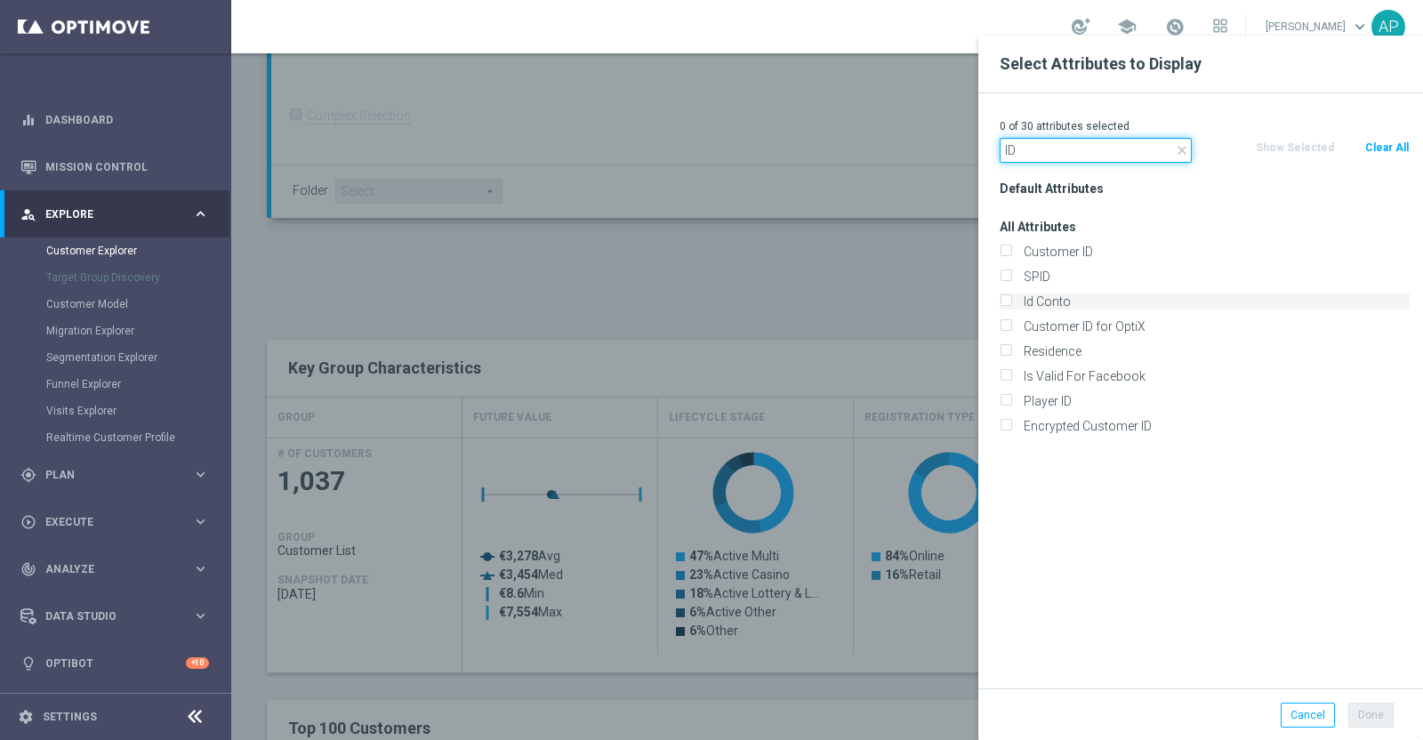
type input "ID"
click at [1055, 302] on label "Id Conto" at bounding box center [1214, 302] width 392 height 16
click at [1011, 302] on input "Id Conto" at bounding box center [1006, 304] width 12 height 12
checkbox input "true"
click at [1369, 713] on button "Done" at bounding box center [1370, 715] width 45 height 25
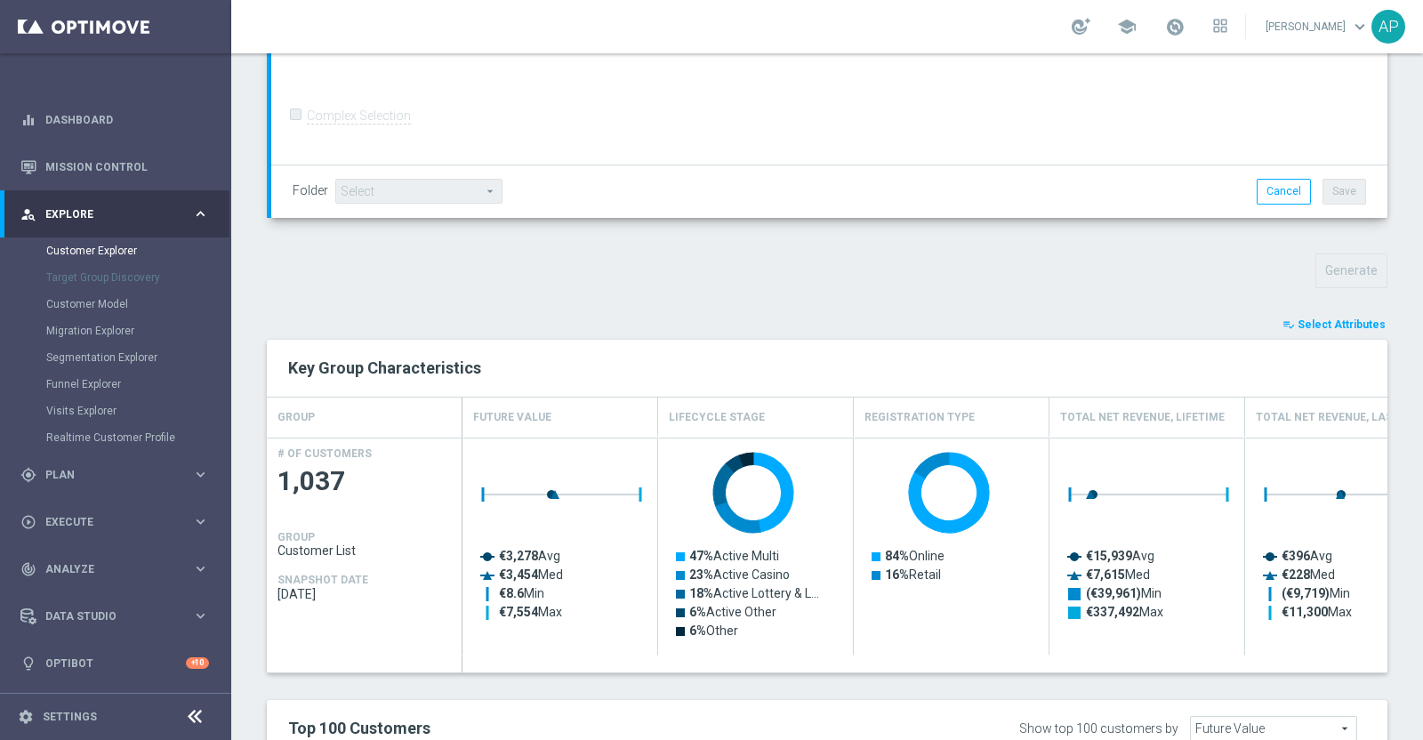
type input "Search"
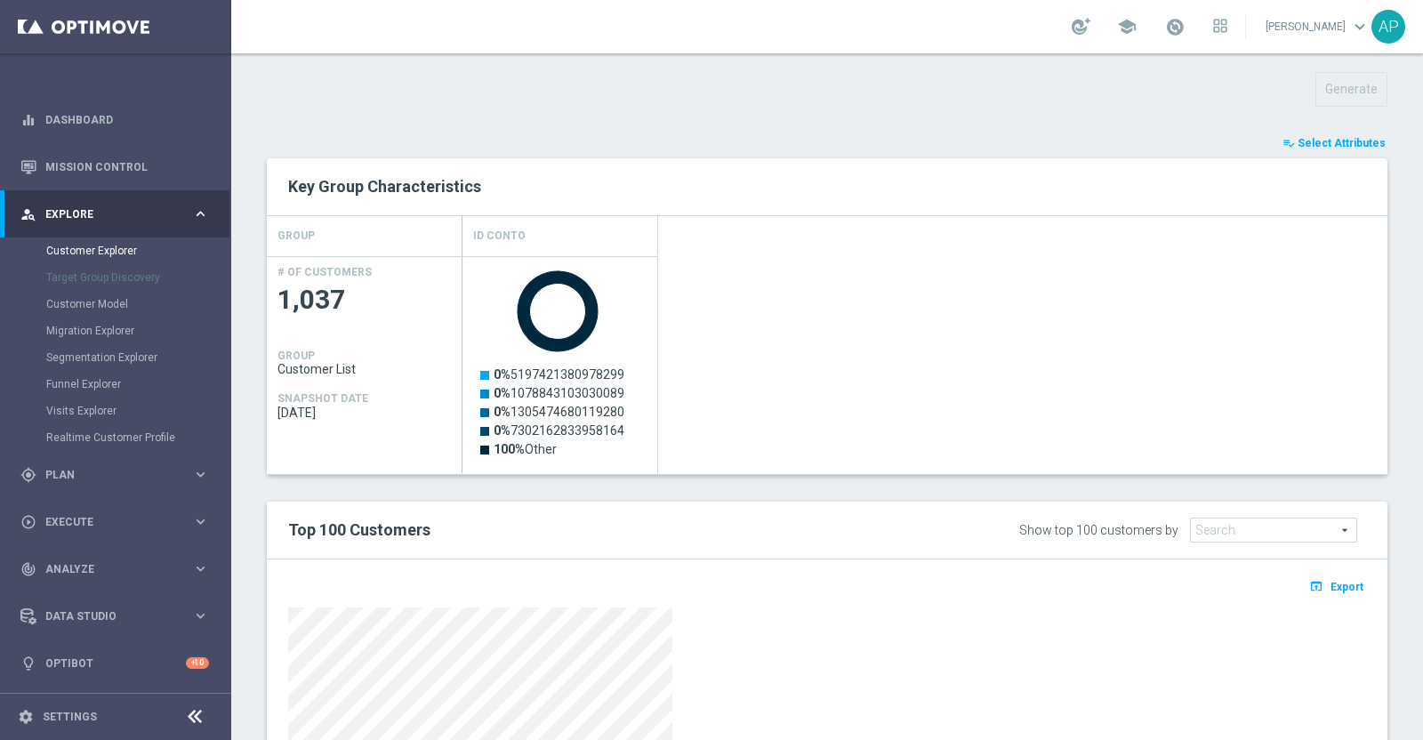
scroll to position [889, 0]
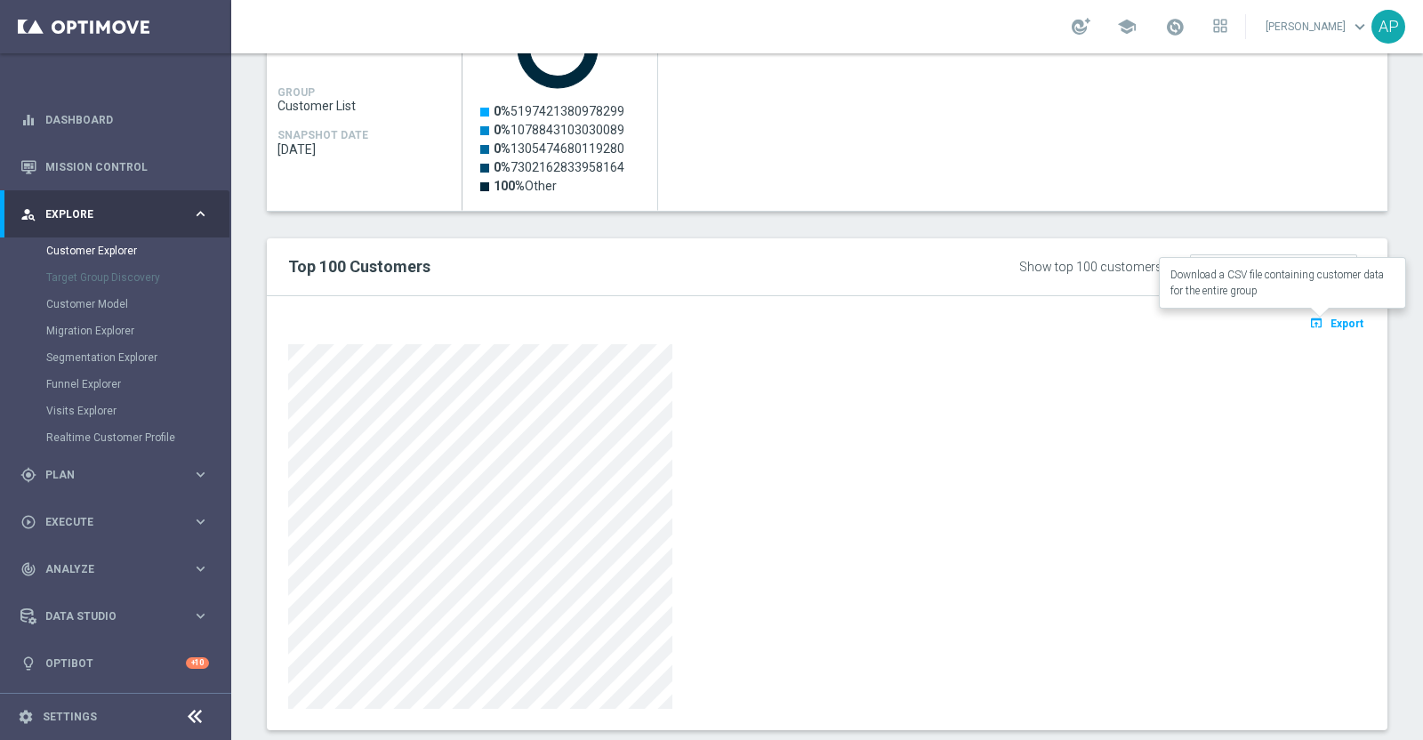
click at [1332, 319] on span "Export" at bounding box center [1347, 324] width 33 height 12
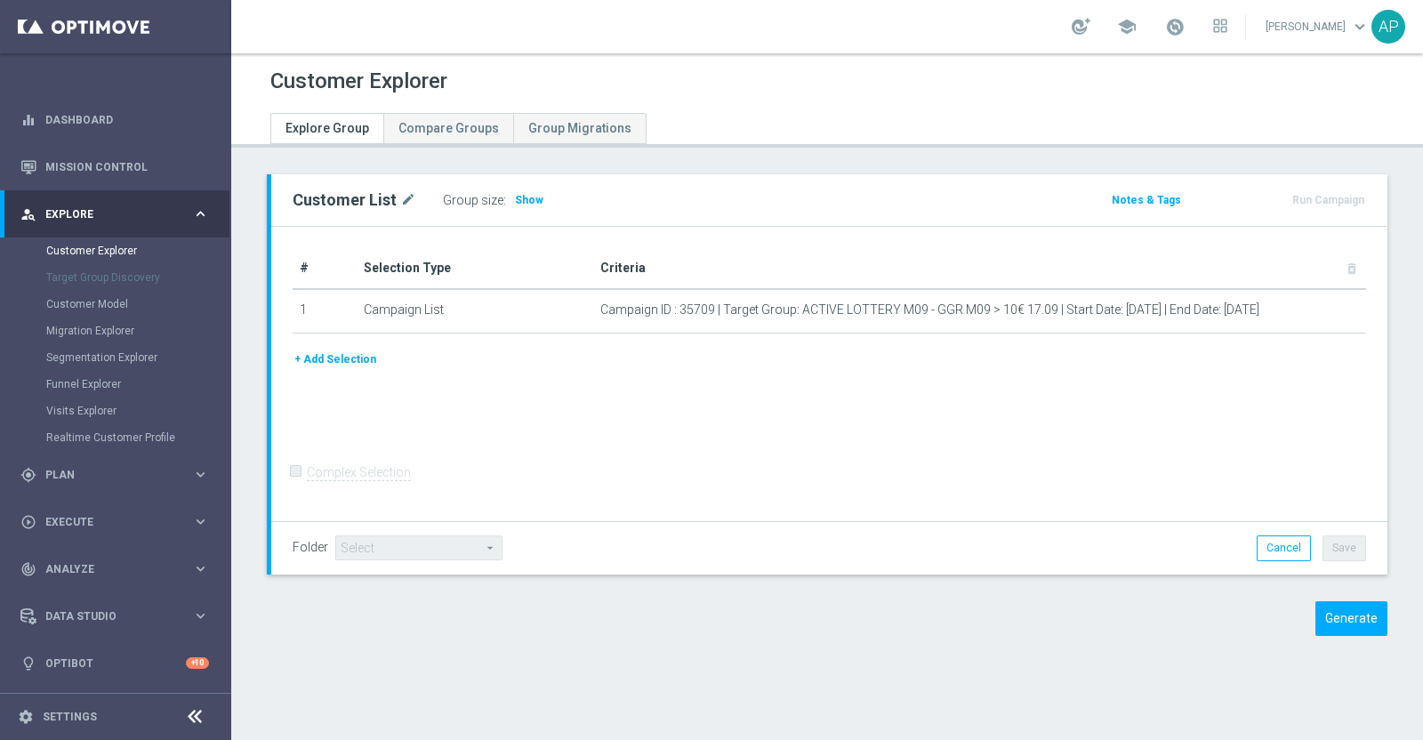
click at [796, 449] on div "# Selection Type Criteria delete_forever 1 Campaign List Campaign ID : 35709 | …" at bounding box center [829, 374] width 1116 height 295
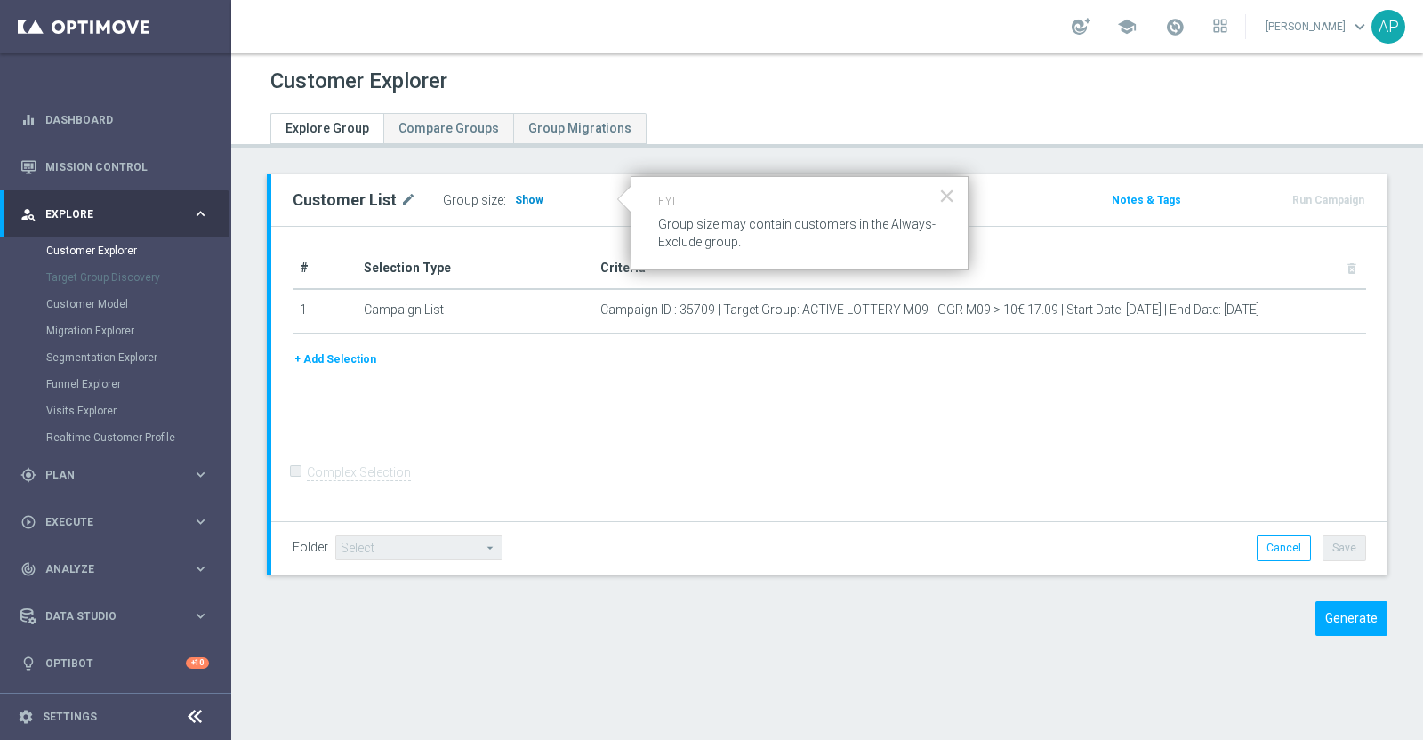
click at [520, 194] on span "Show" at bounding box center [529, 200] width 28 height 12
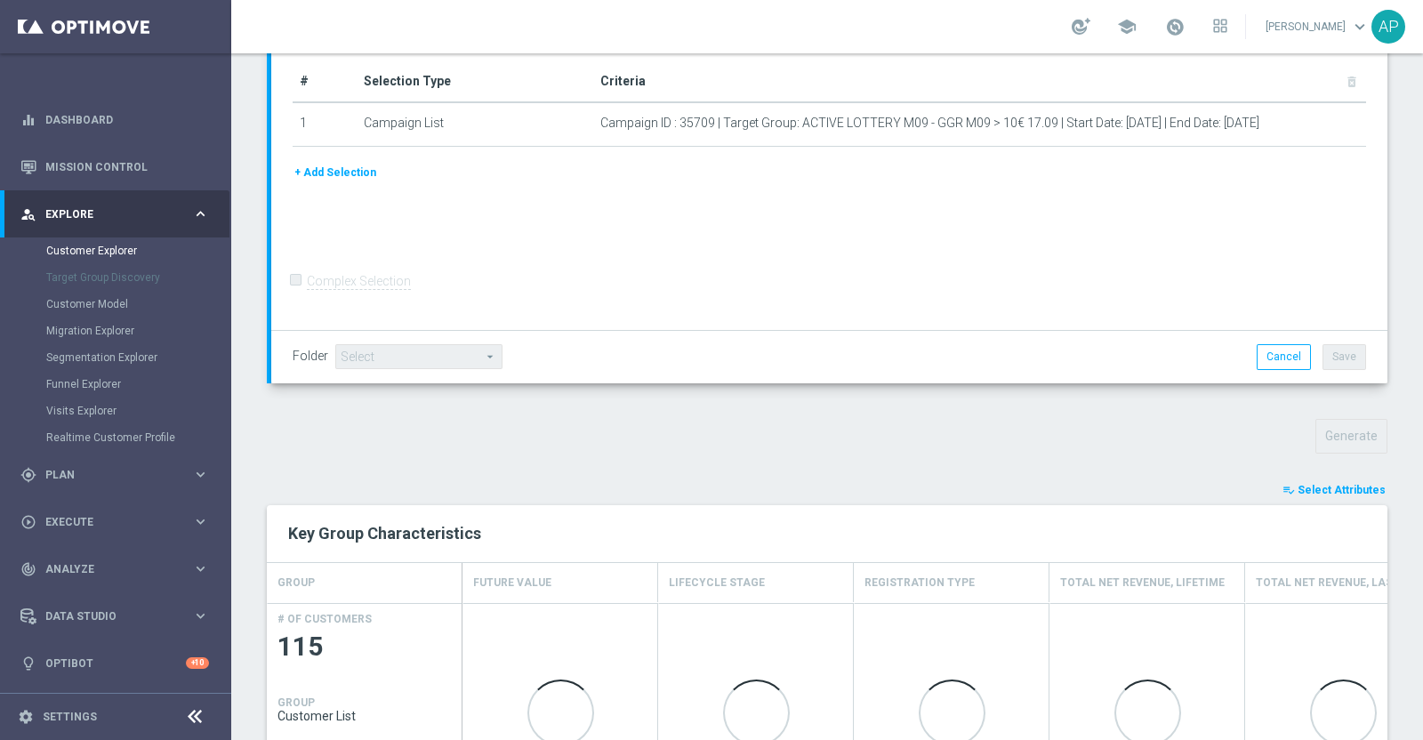
scroll to position [547, 0]
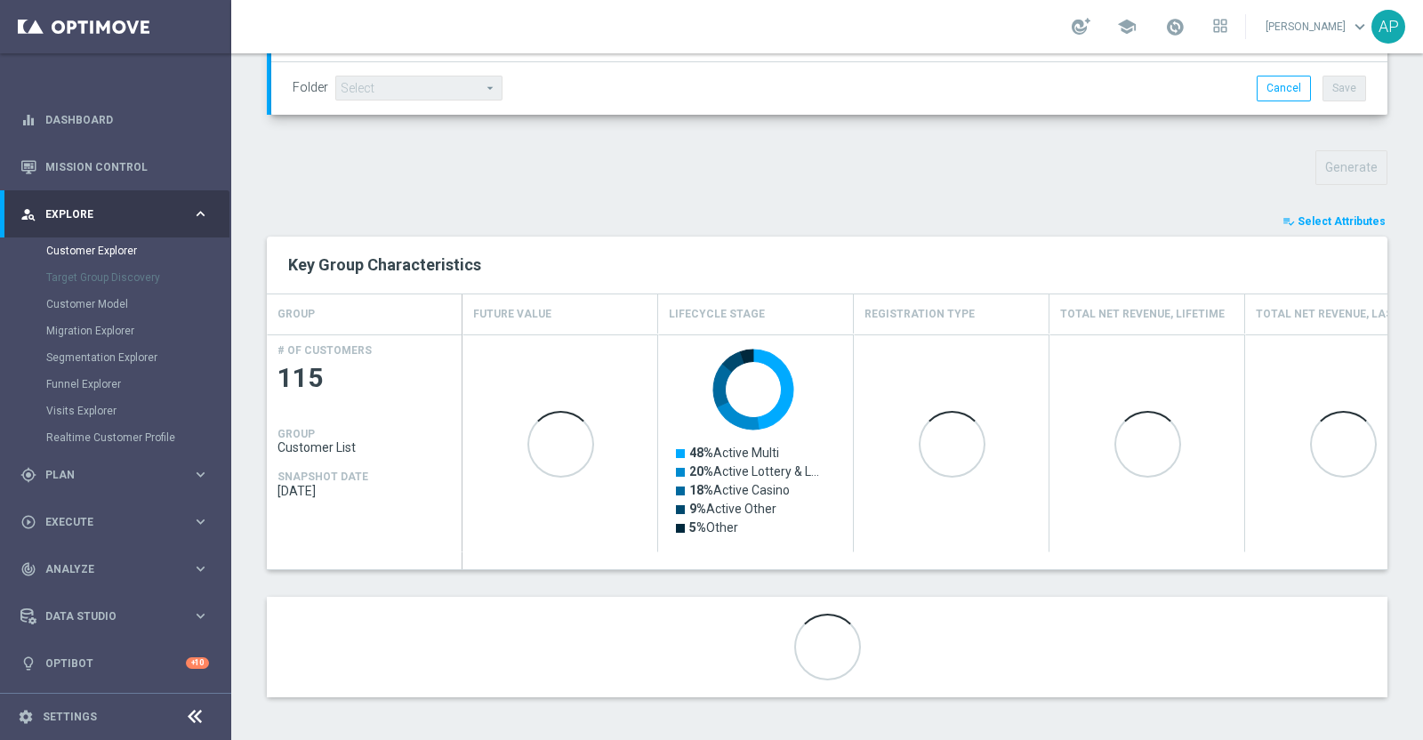
click at [1316, 217] on span "Select Attributes" at bounding box center [1342, 221] width 88 height 12
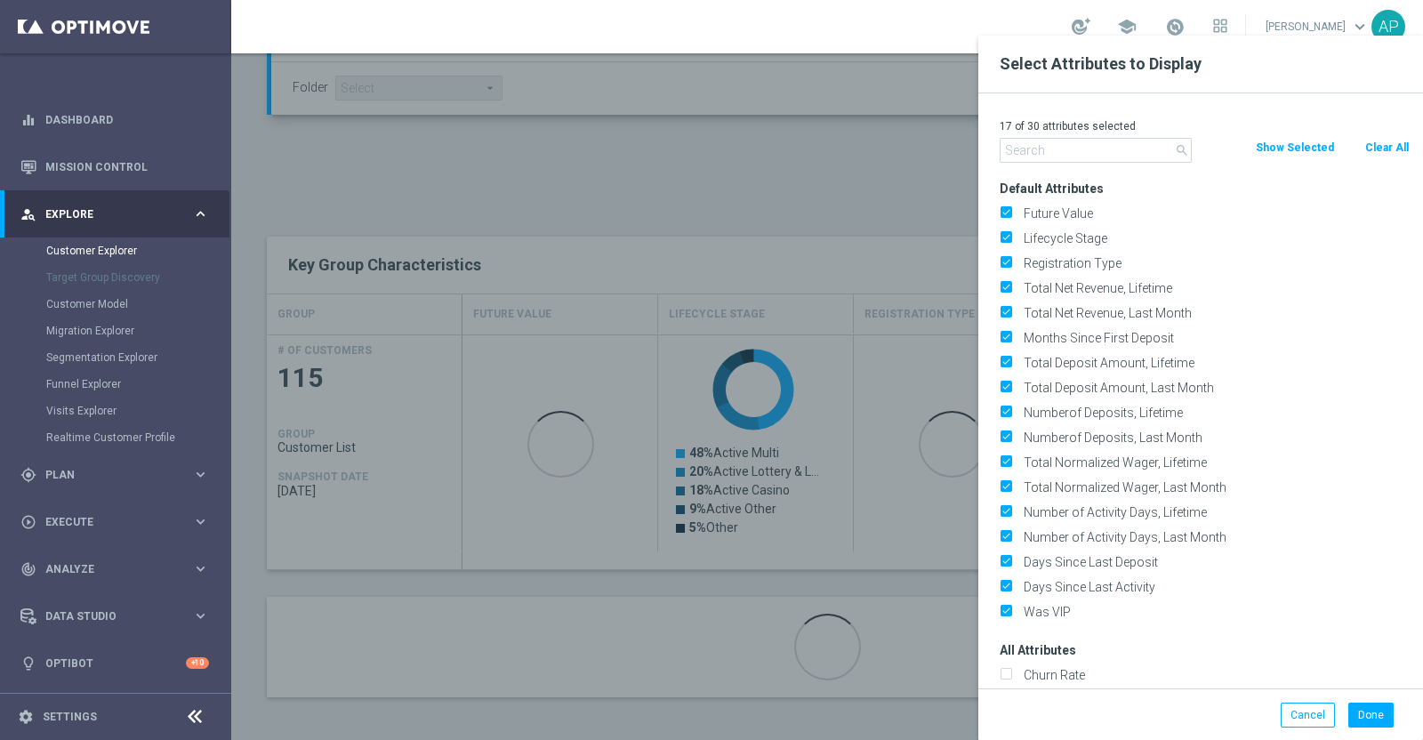
click at [1375, 144] on button "Clear All" at bounding box center [1387, 148] width 47 height 20
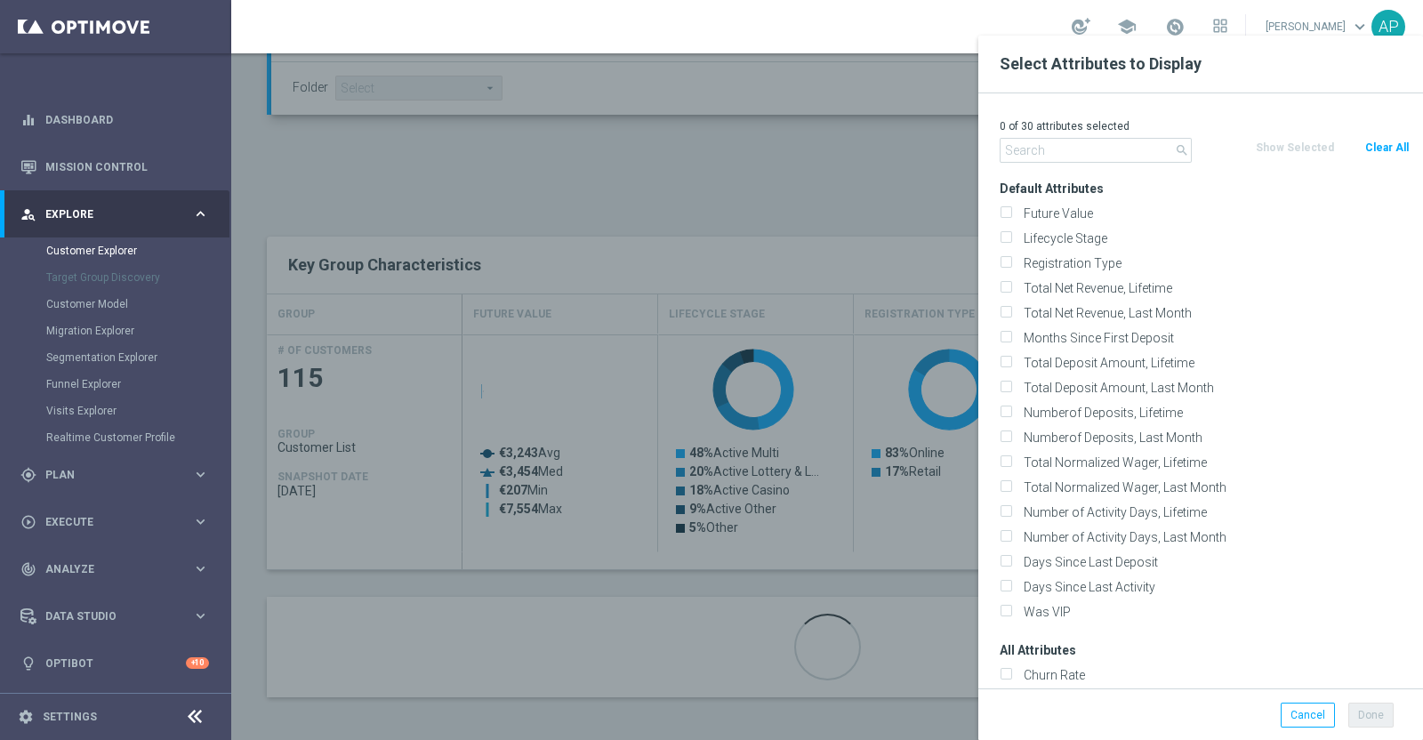
checkbox input "false"
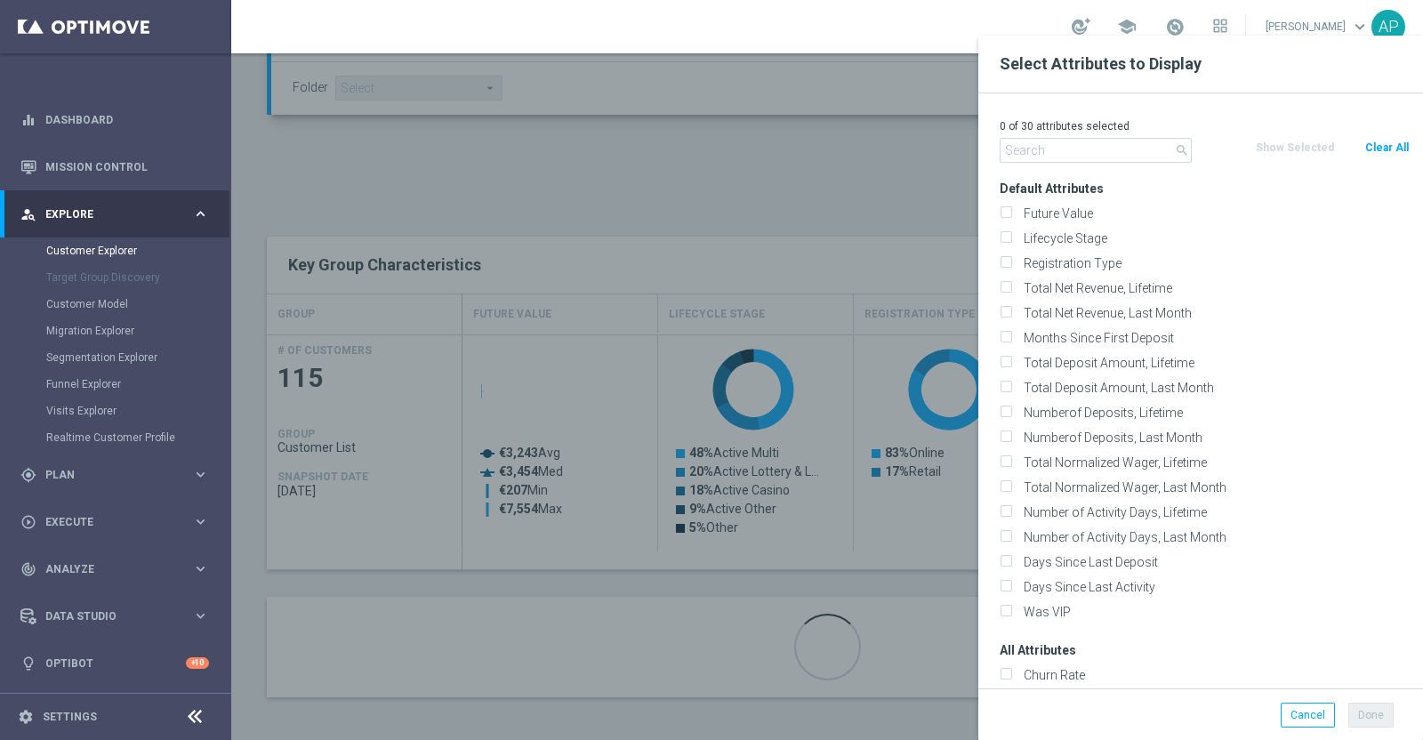
checkbox input "false"
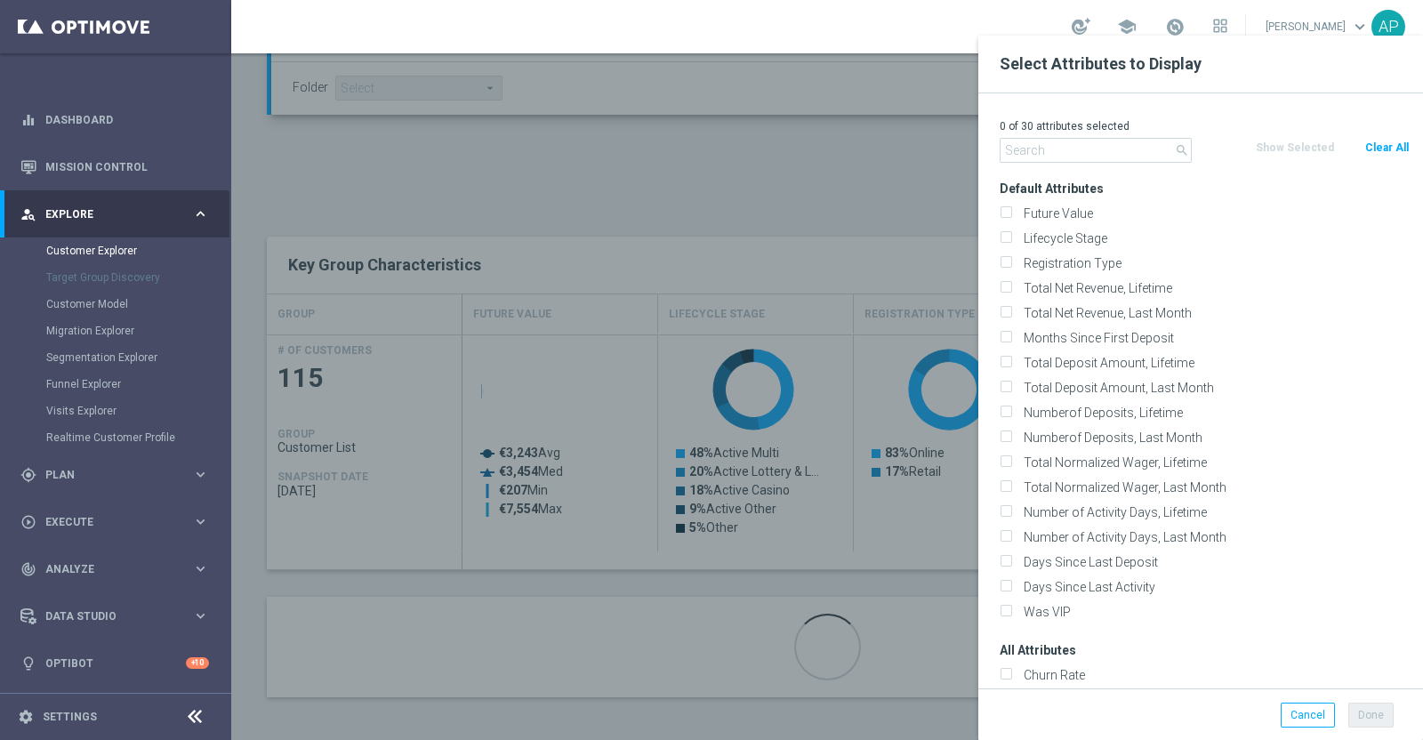
checkbox input "false"
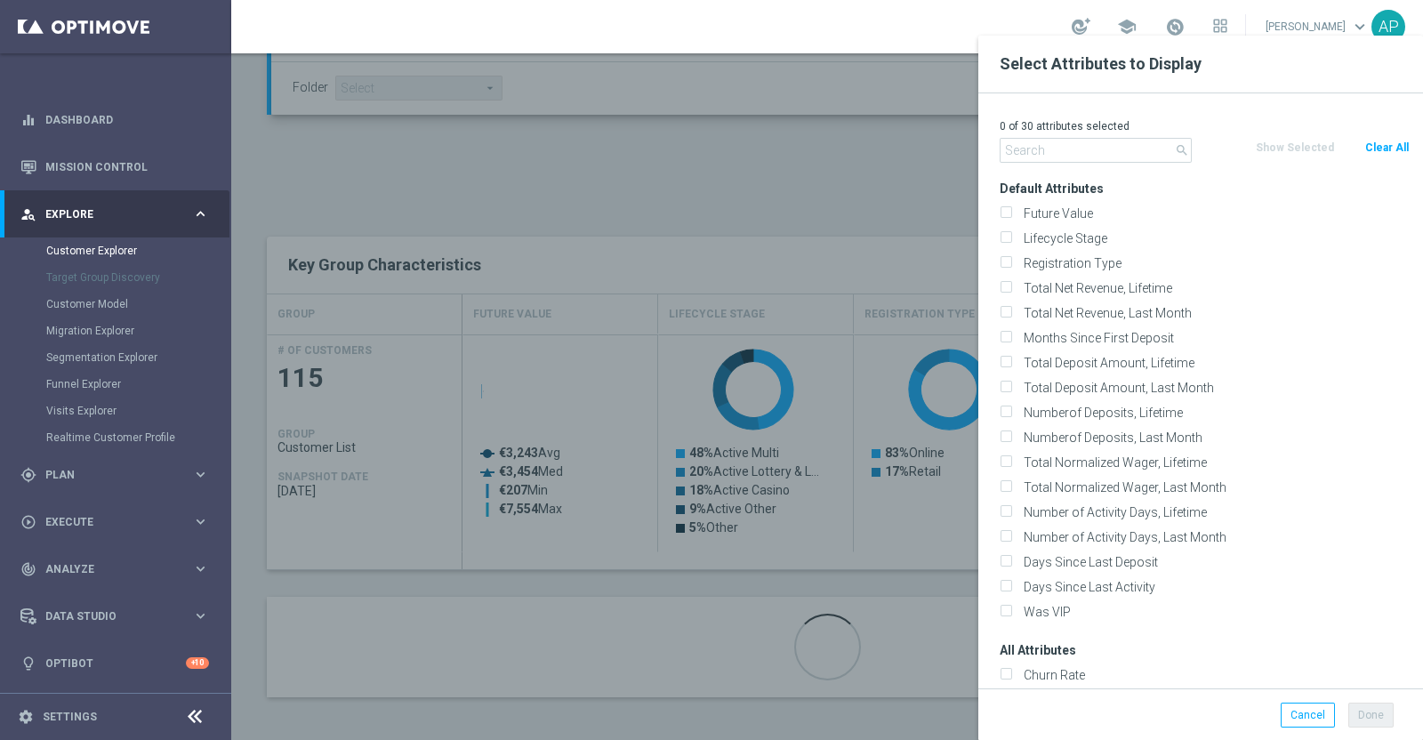
checkbox input "false"
click at [1047, 152] on input "text" at bounding box center [1096, 150] width 192 height 25
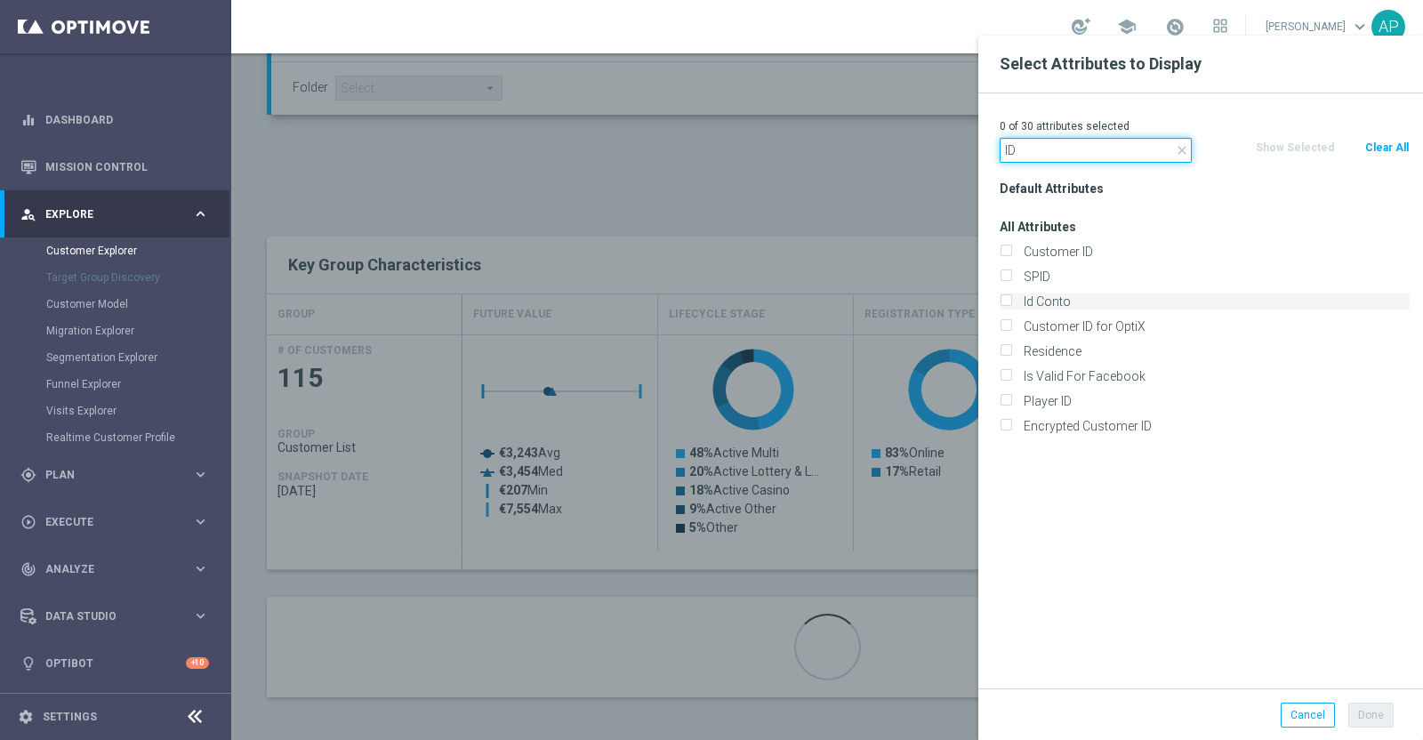
type input "ID"
click at [1055, 308] on label "Id Conto" at bounding box center [1214, 302] width 392 height 16
click at [1011, 308] on input "Id Conto" at bounding box center [1006, 304] width 12 height 12
checkbox input "true"
click at [1379, 711] on button "Done" at bounding box center [1370, 715] width 45 height 25
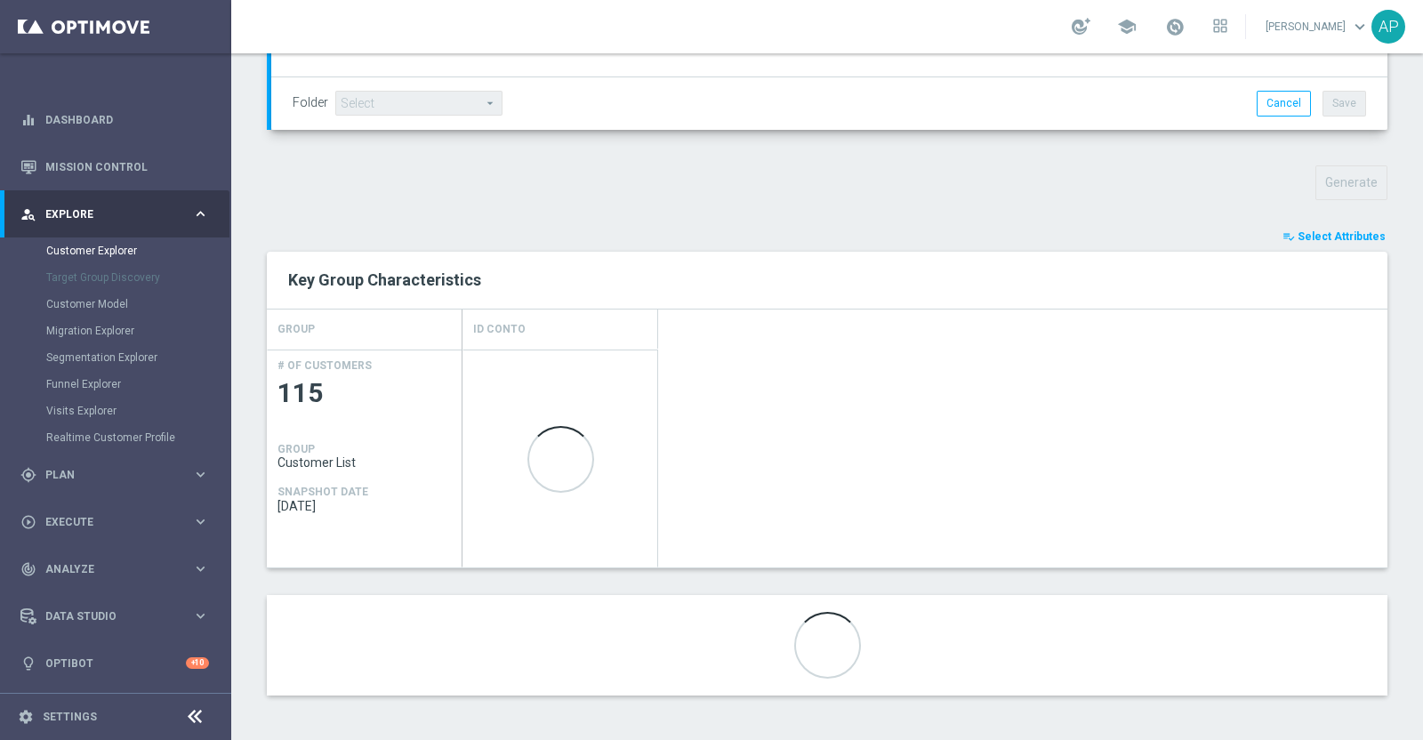
scroll to position [529, 0]
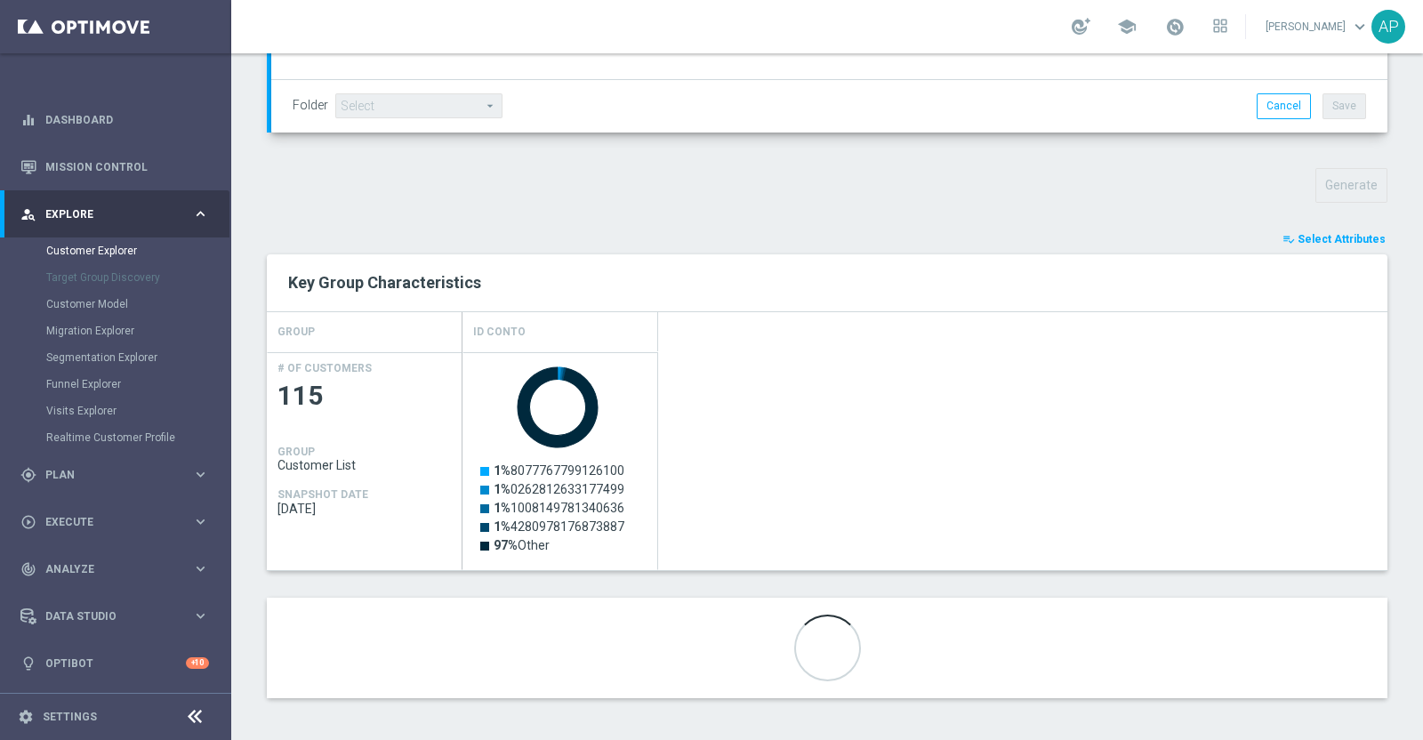
click at [1343, 233] on span "Select Attributes" at bounding box center [1342, 239] width 88 height 12
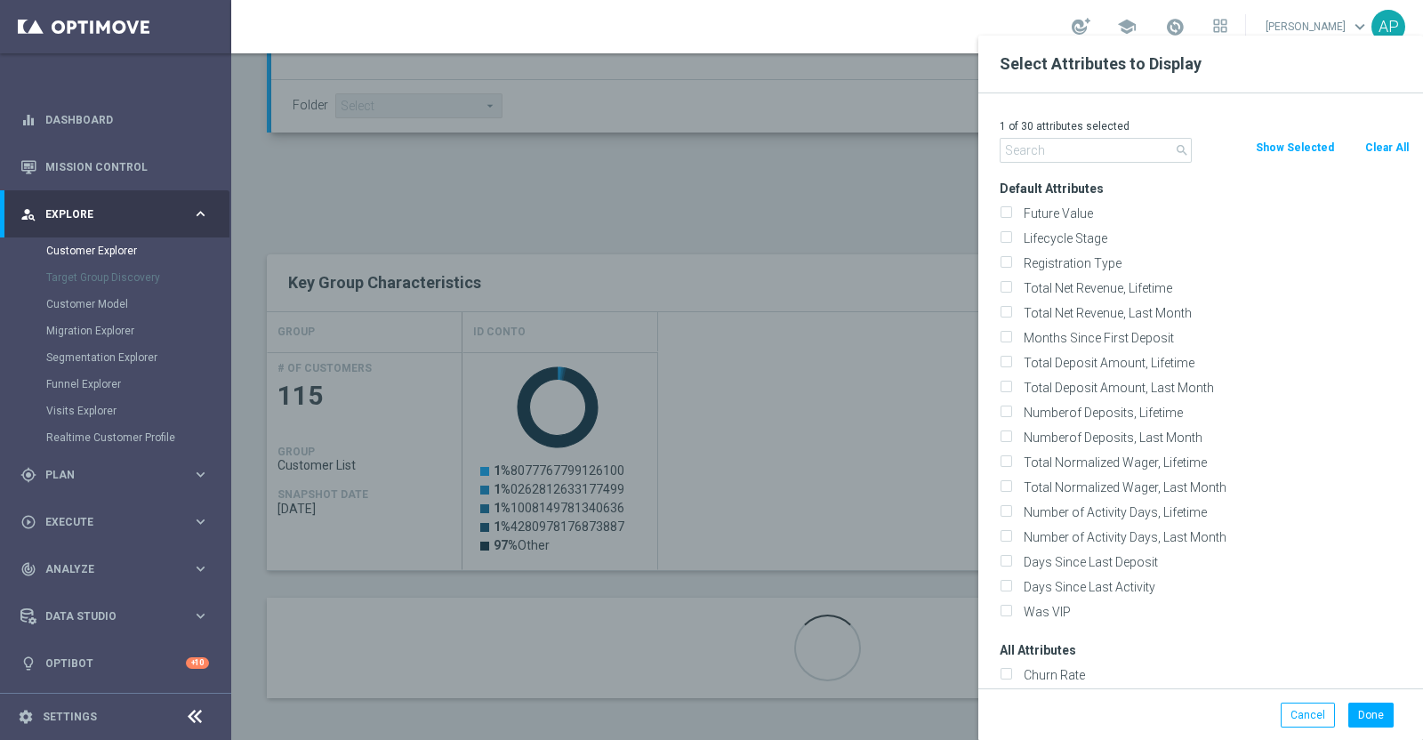
click at [1097, 153] on input "text" at bounding box center [1096, 150] width 192 height 25
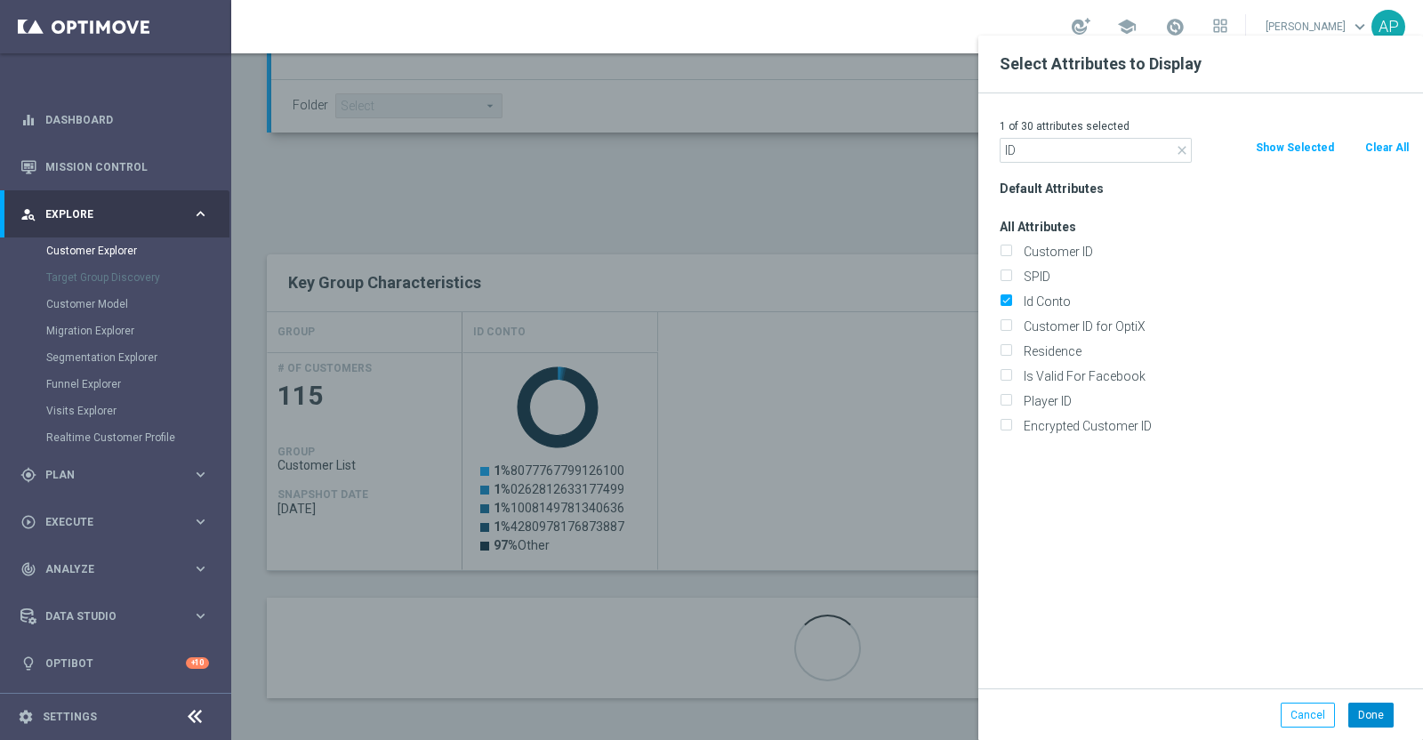
type input "ID"
click at [1365, 708] on button "Done" at bounding box center [1370, 715] width 45 height 25
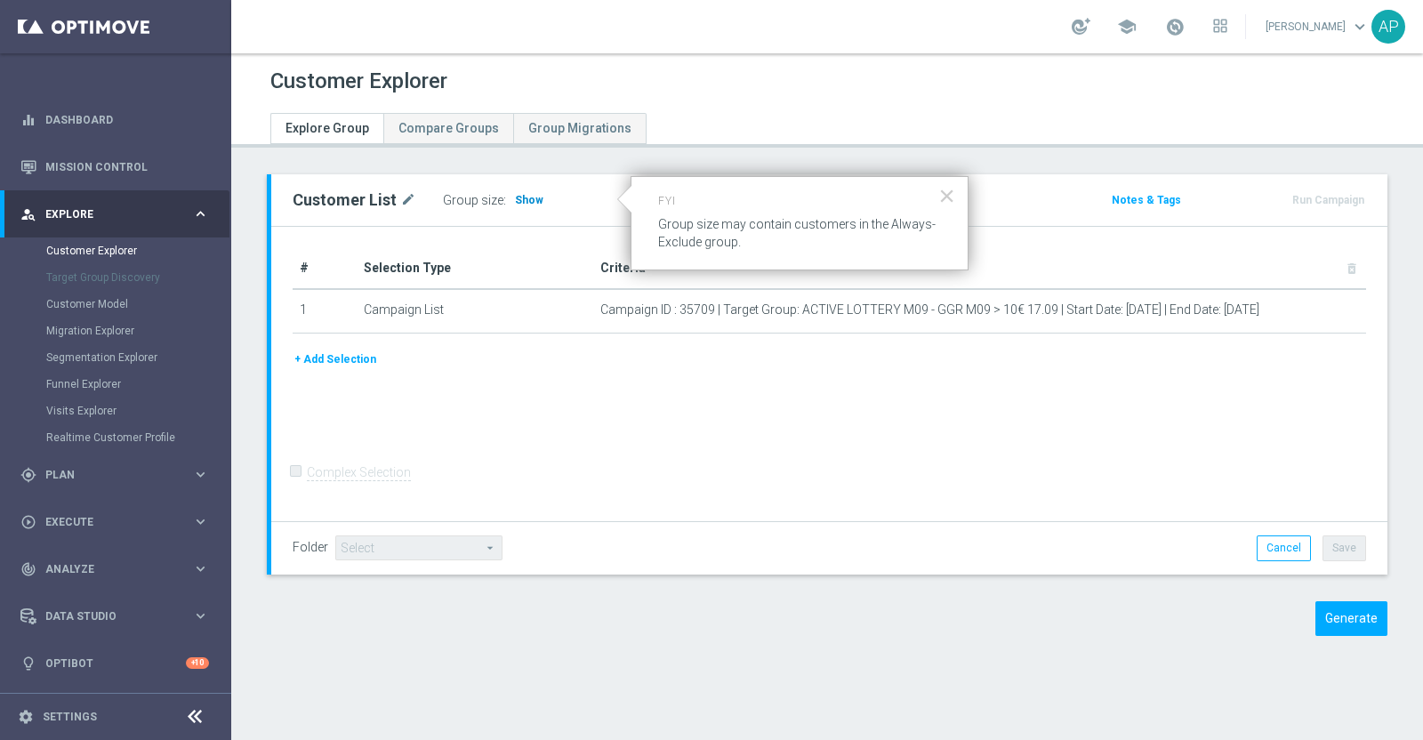
click at [527, 196] on span "Show" at bounding box center [529, 200] width 28 height 12
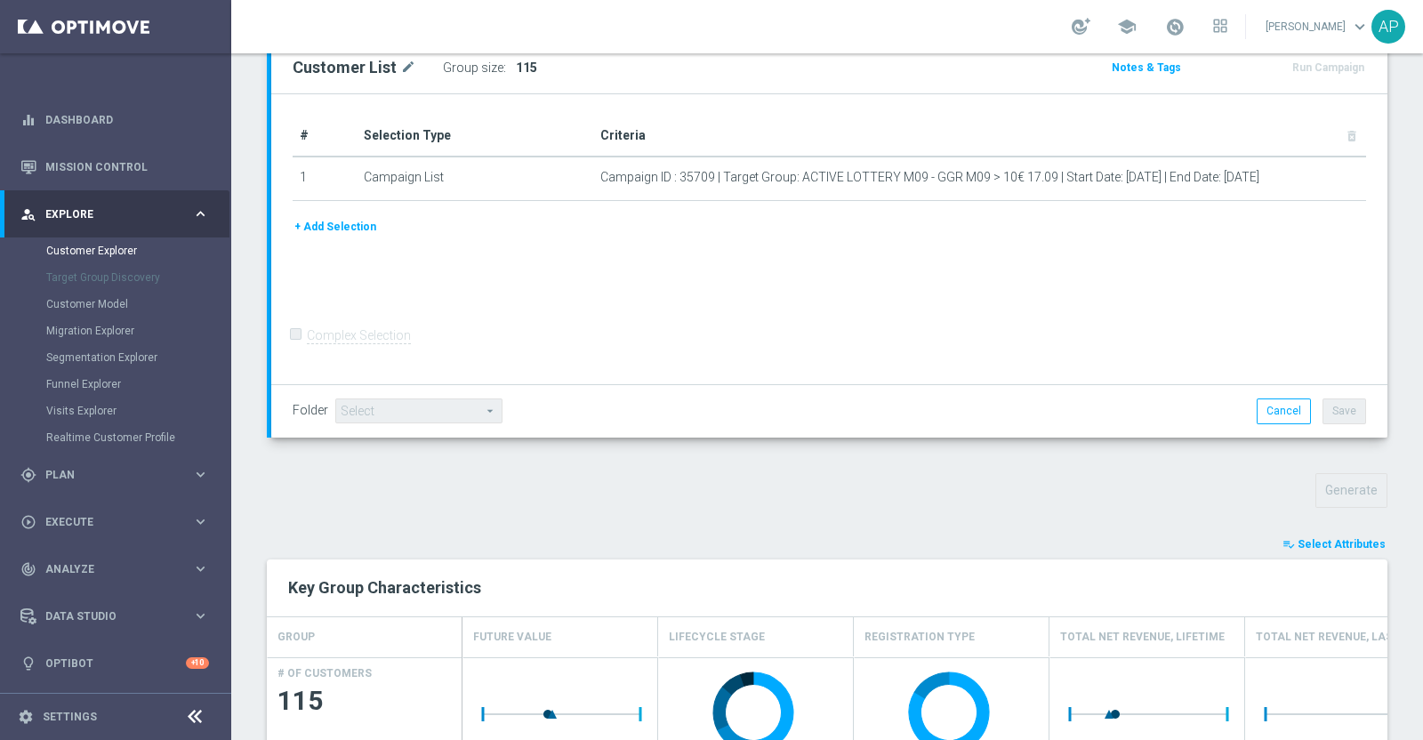
scroll to position [444, 0]
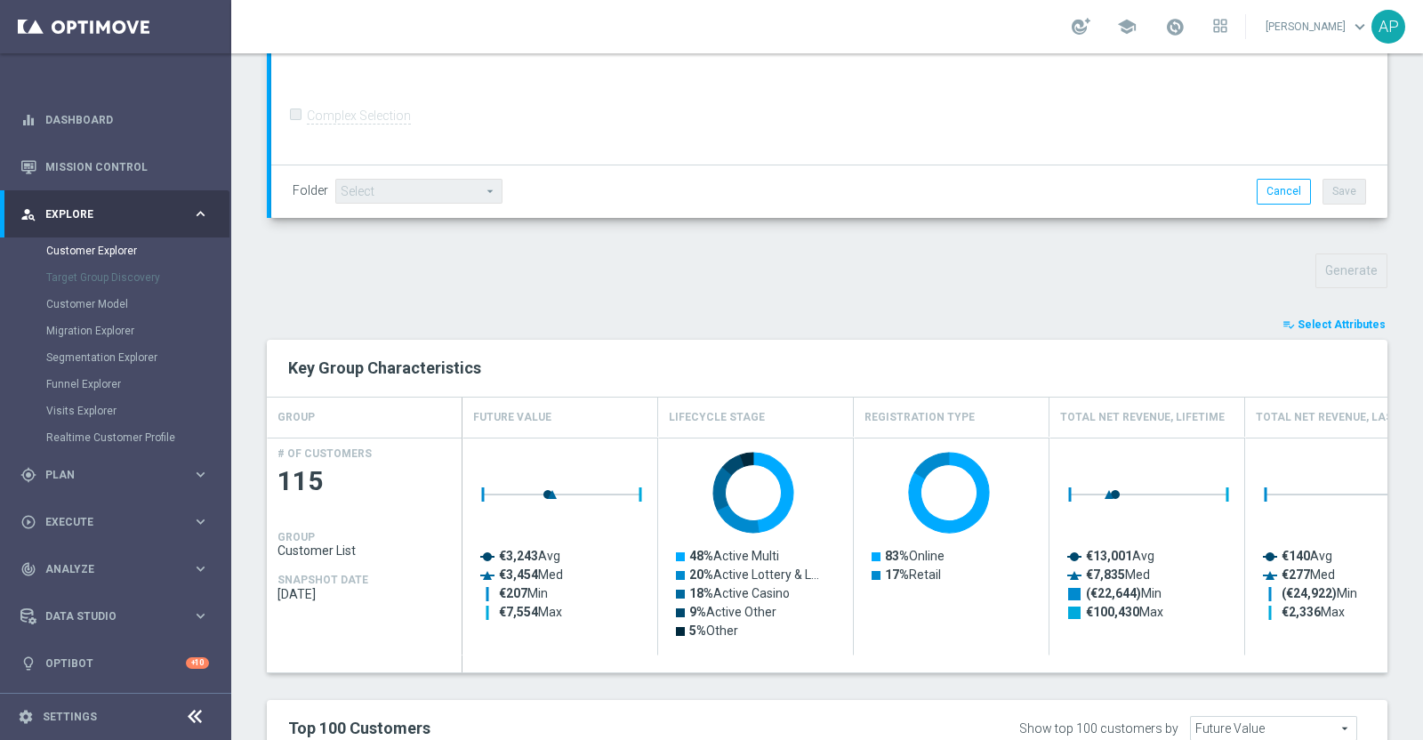
click at [1334, 322] on span "Select Attributes" at bounding box center [1342, 324] width 88 height 12
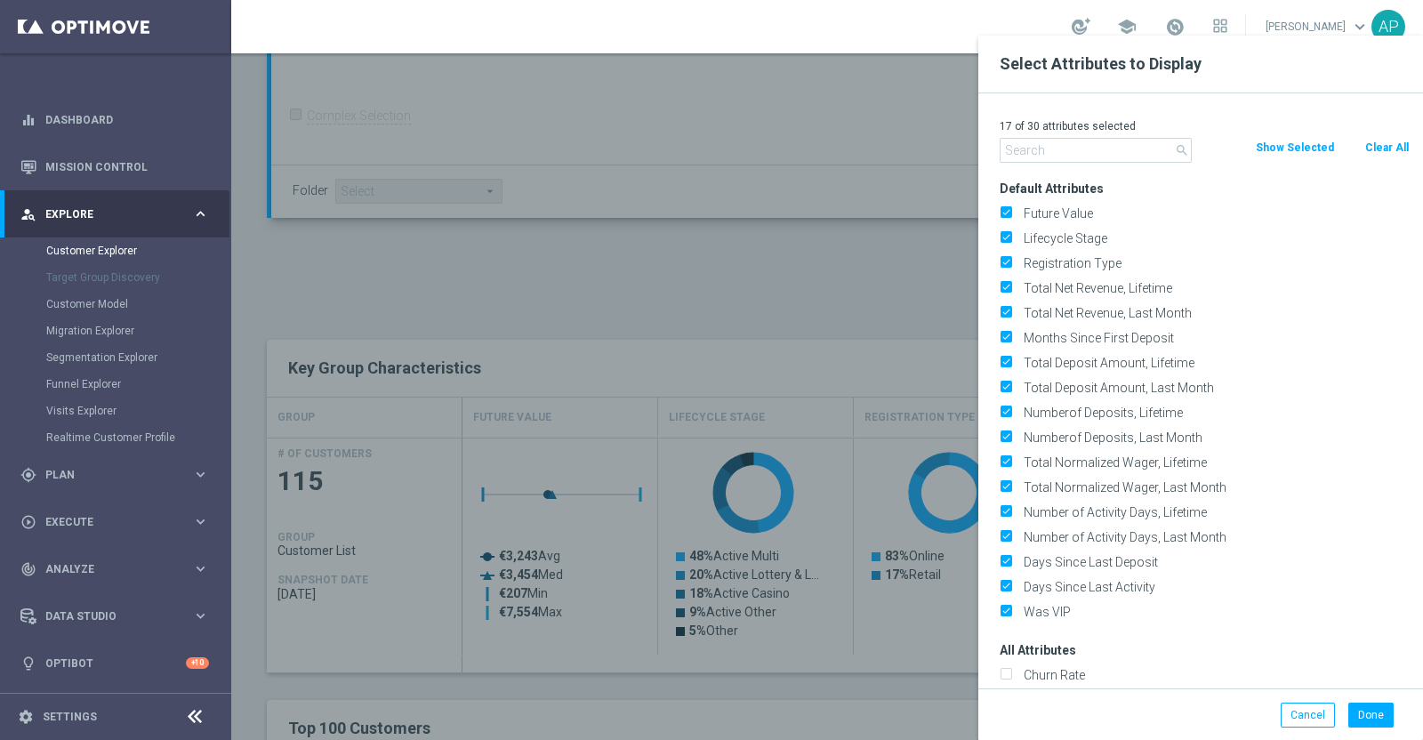
click at [1397, 141] on button "Clear All" at bounding box center [1387, 148] width 47 height 20
checkbox input "false"
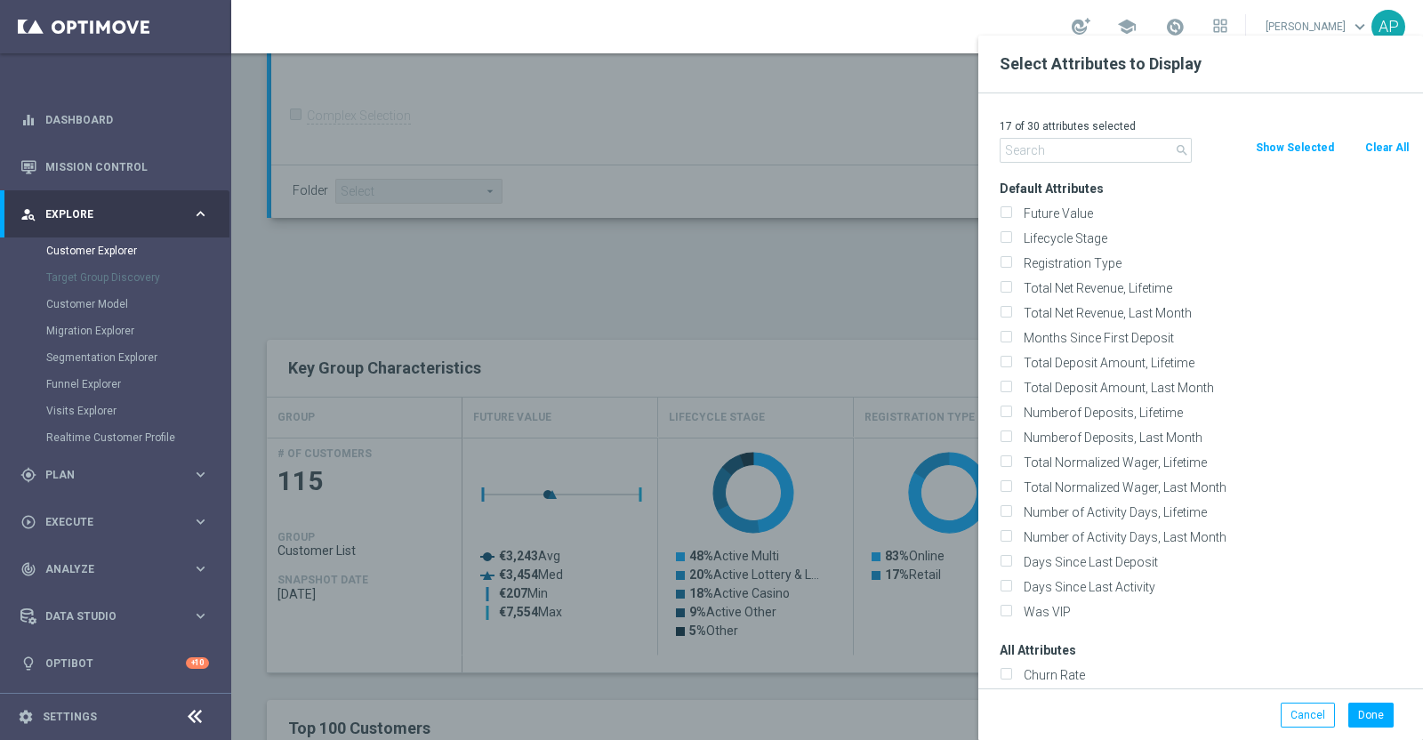
checkbox input "false"
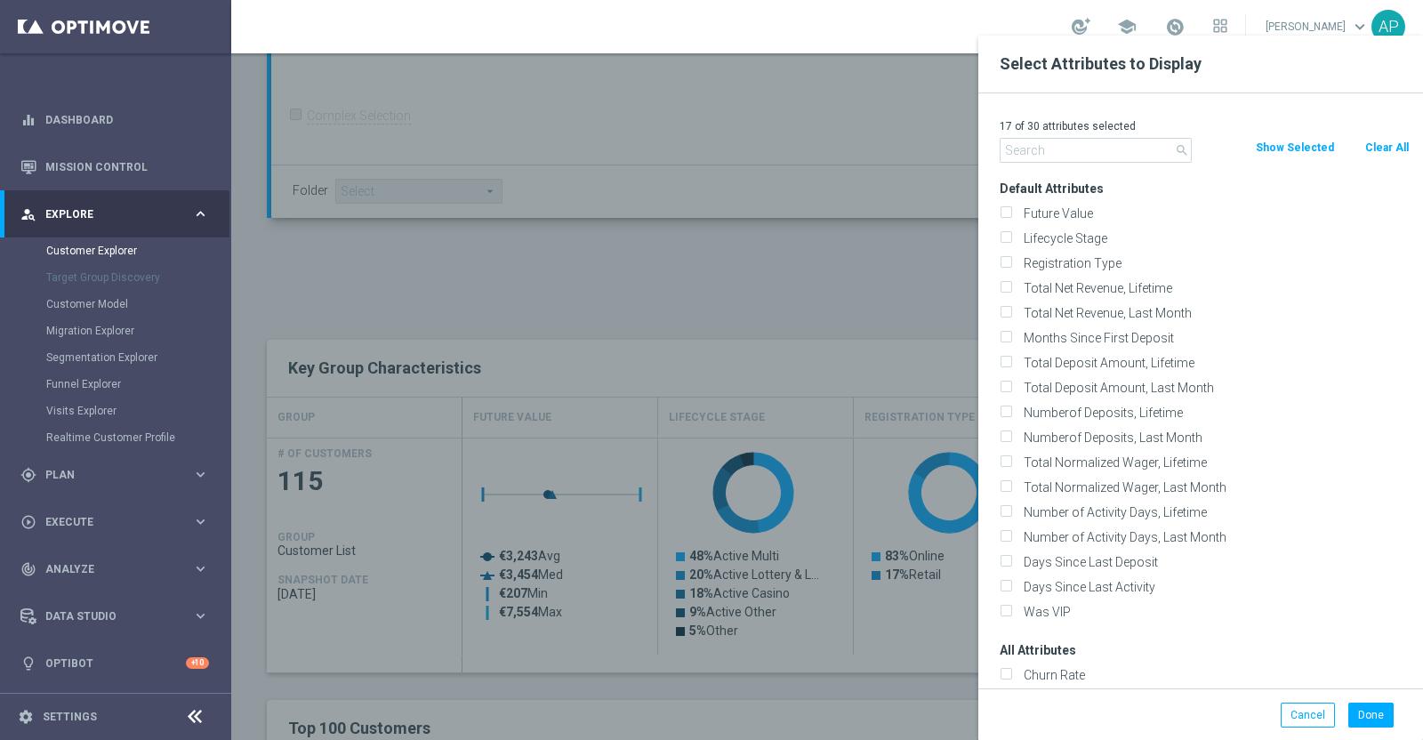
checkbox input "false"
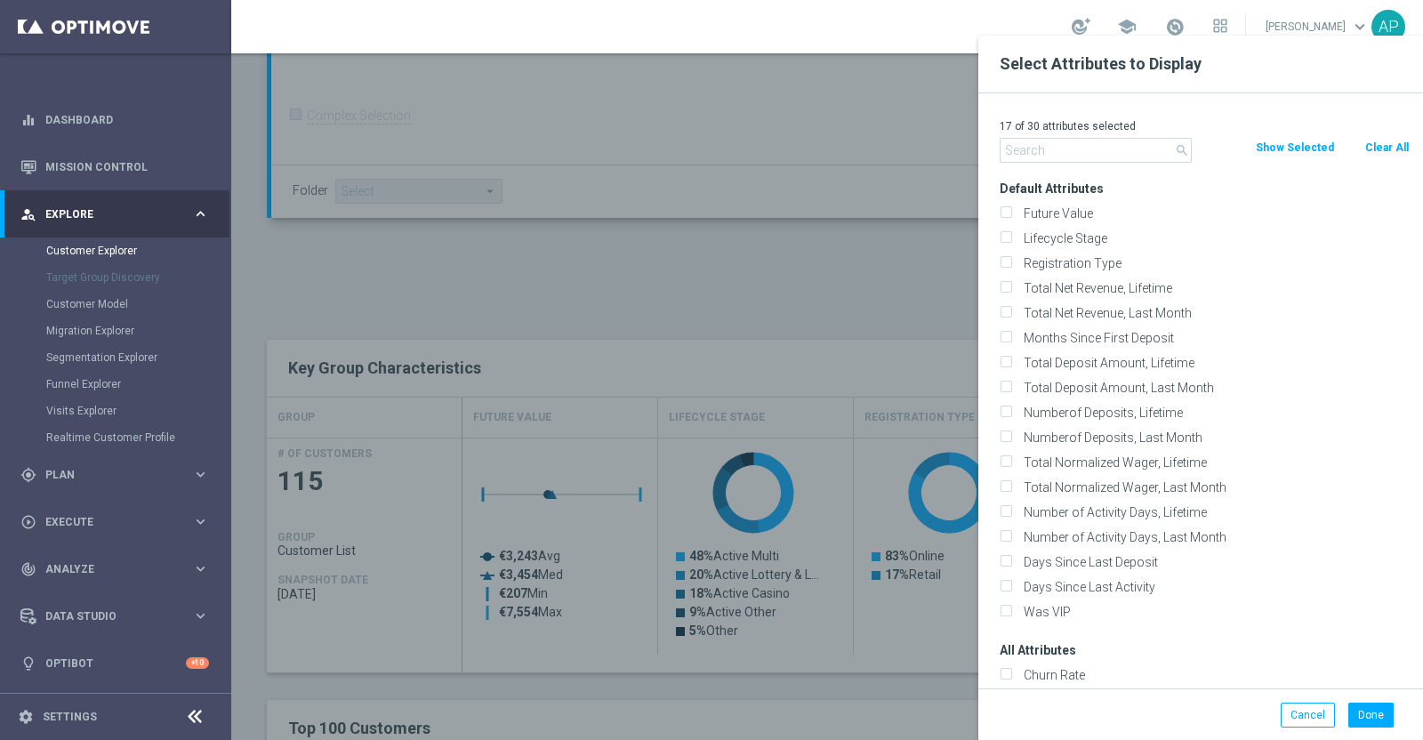
checkbox input "false"
click at [1066, 150] on input "text" at bounding box center [1096, 150] width 192 height 25
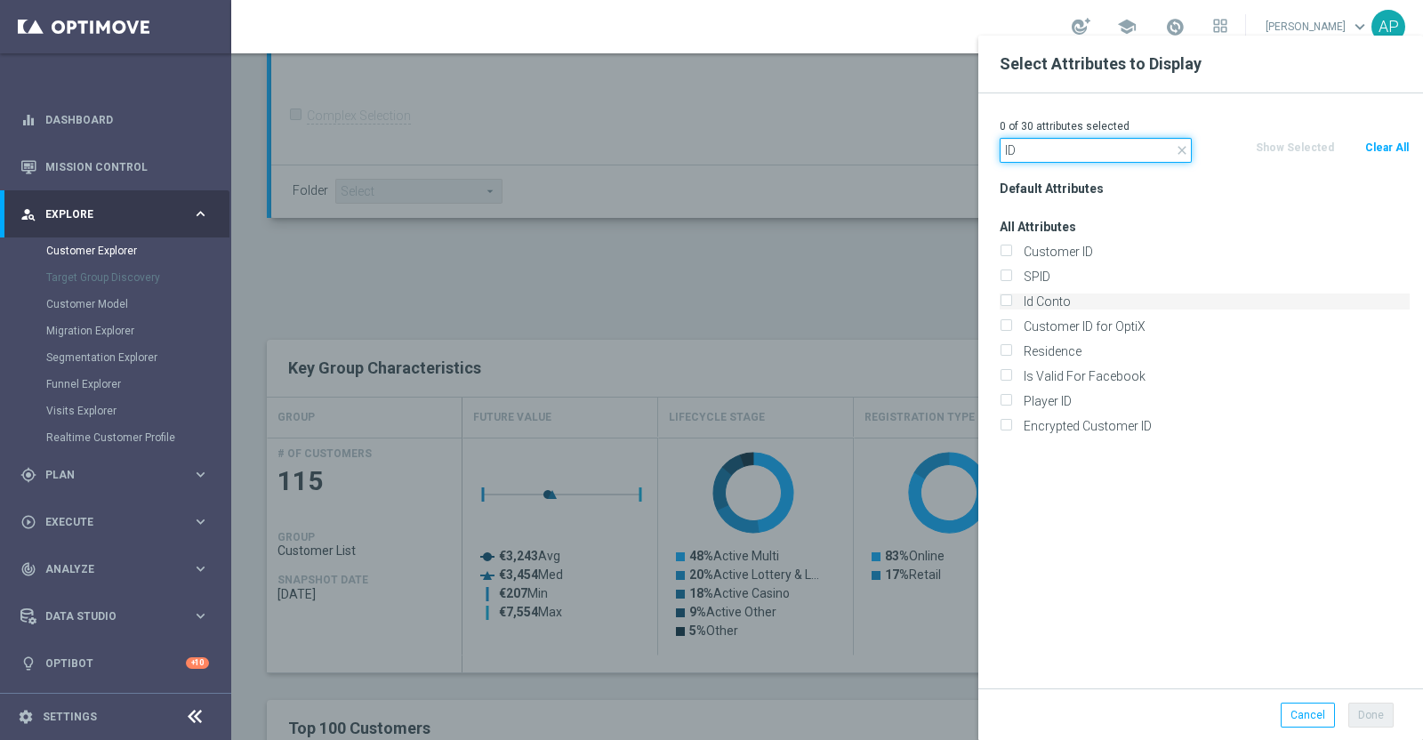
type input "ID"
click at [1049, 304] on label "Id Conto" at bounding box center [1214, 302] width 392 height 16
click at [1011, 304] on input "Id Conto" at bounding box center [1006, 304] width 12 height 12
checkbox input "true"
click at [1369, 710] on button "Done" at bounding box center [1370, 715] width 45 height 25
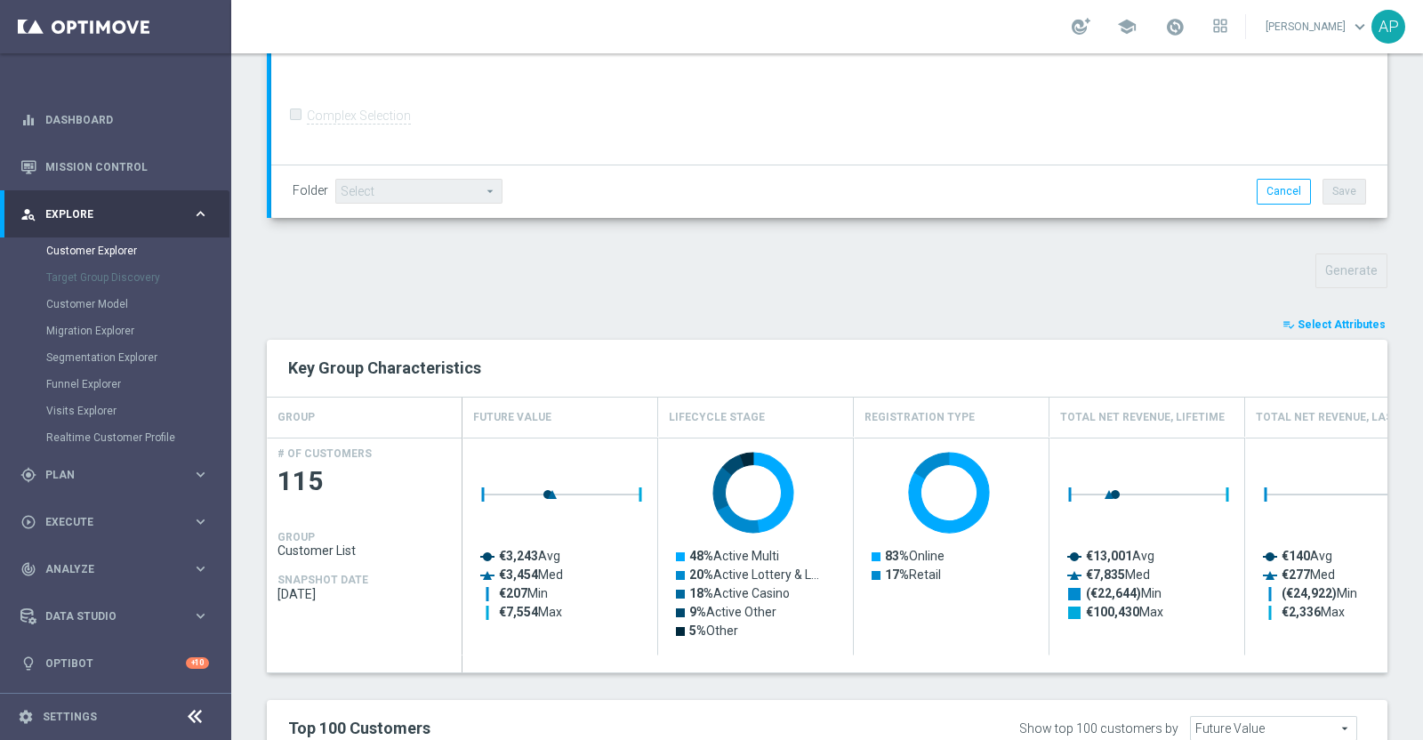
type input "Search"
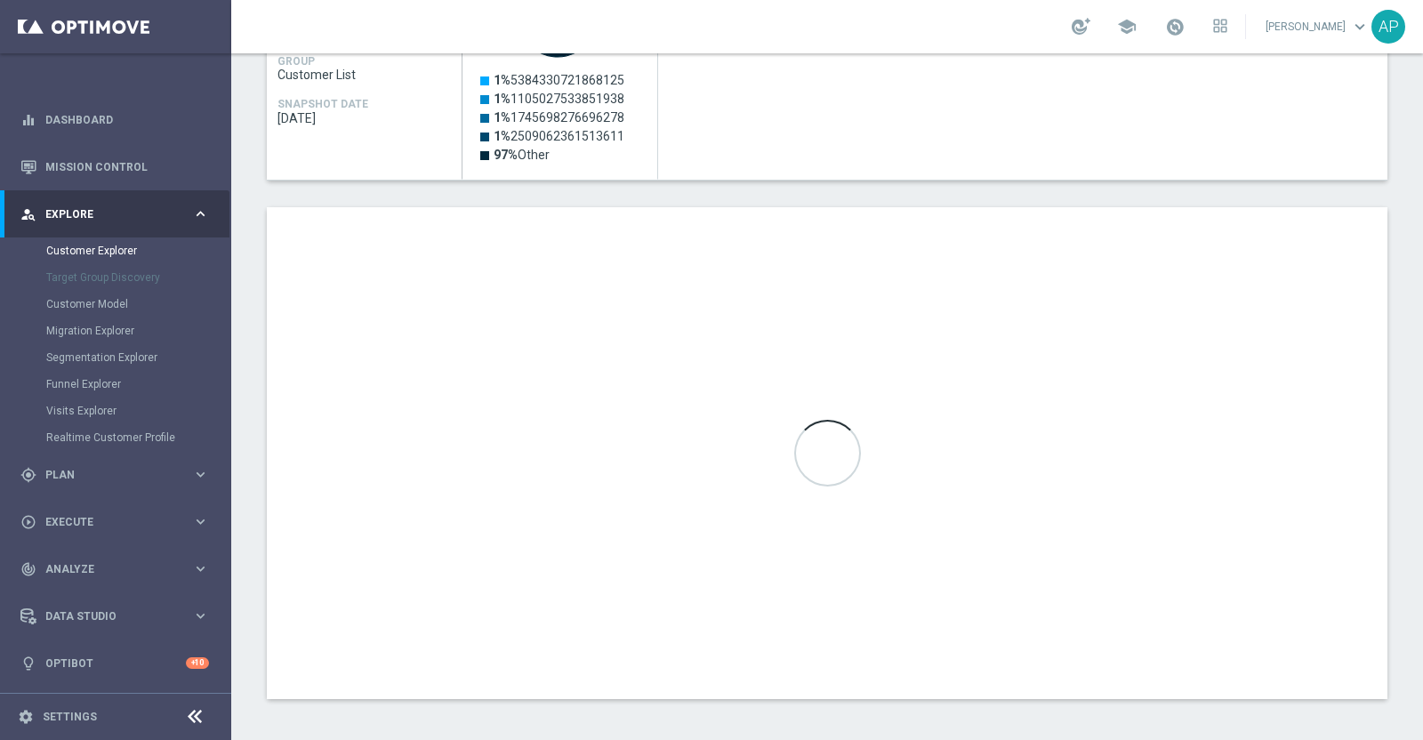
scroll to position [921, 0]
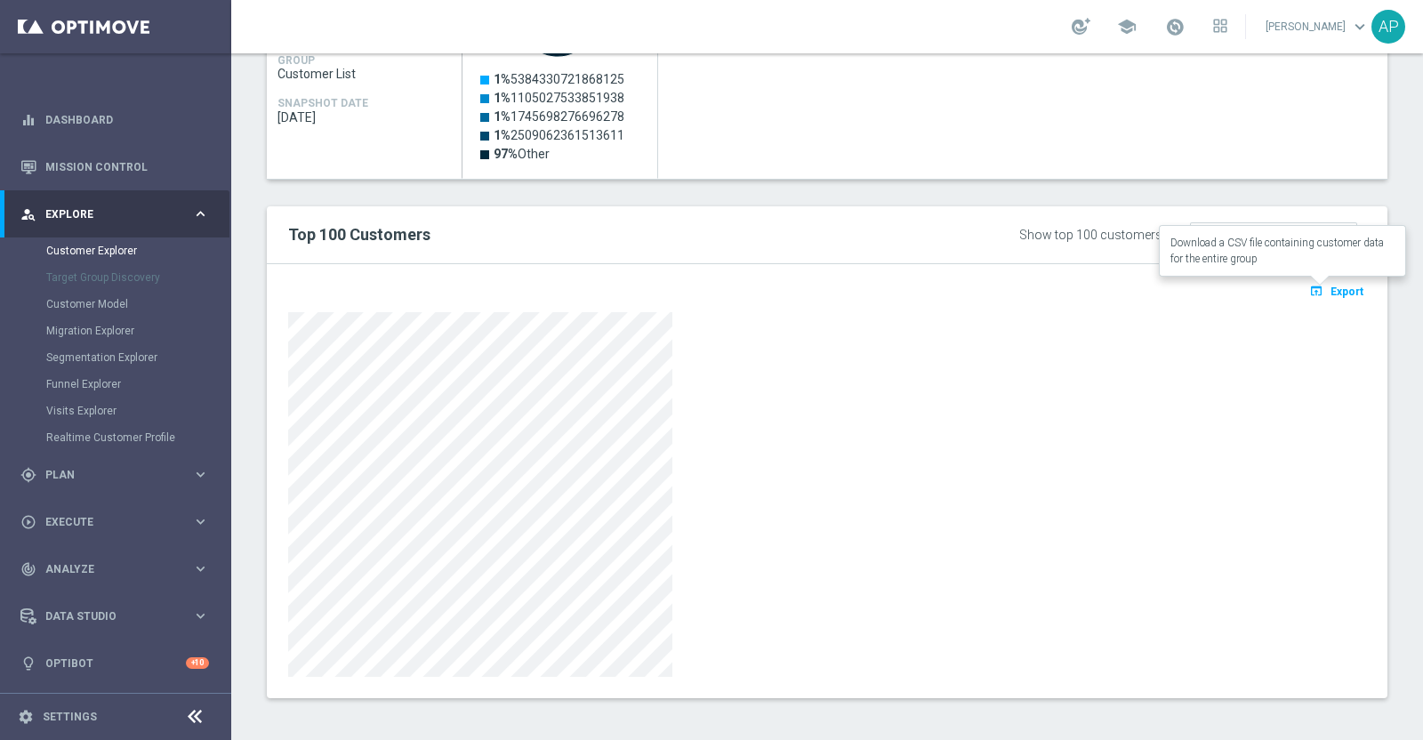
click at [1331, 286] on span "Export" at bounding box center [1347, 292] width 33 height 12
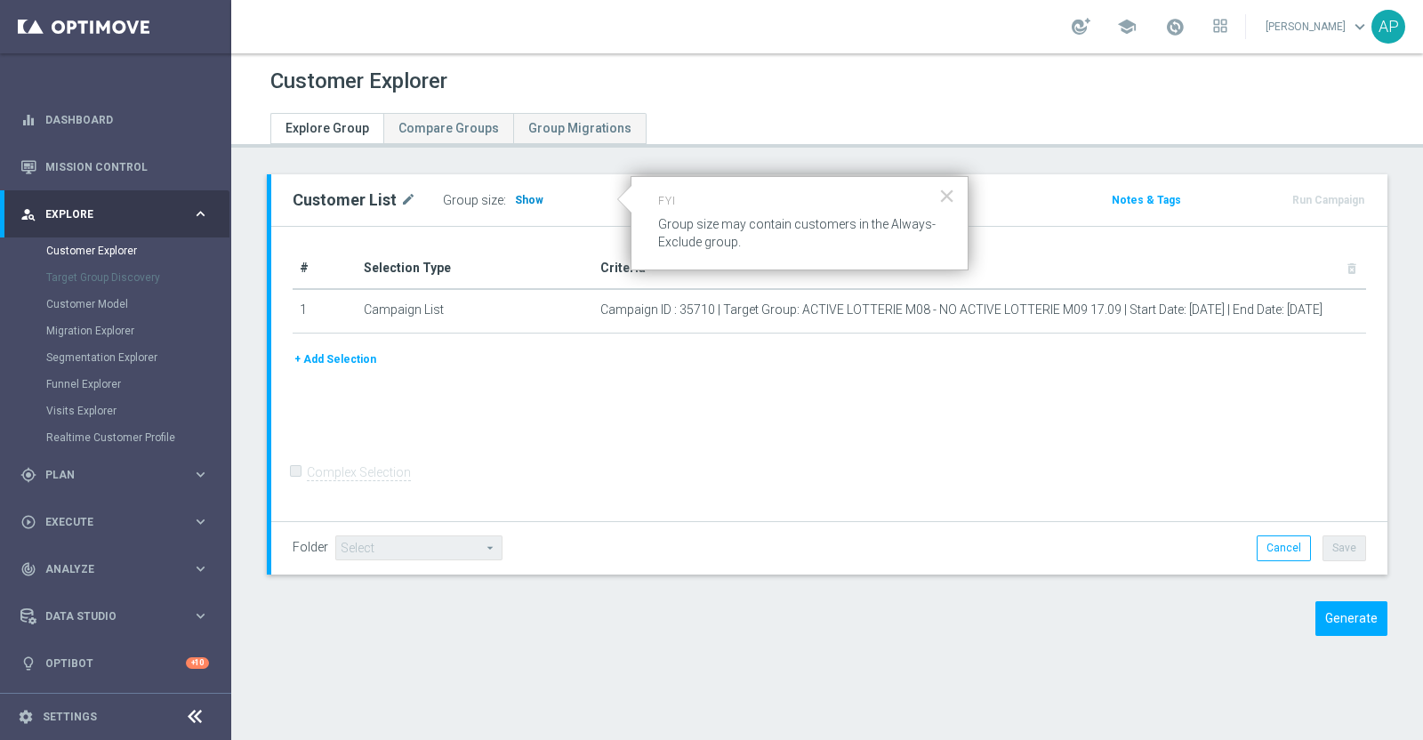
click at [529, 194] on span "Show" at bounding box center [529, 200] width 28 height 12
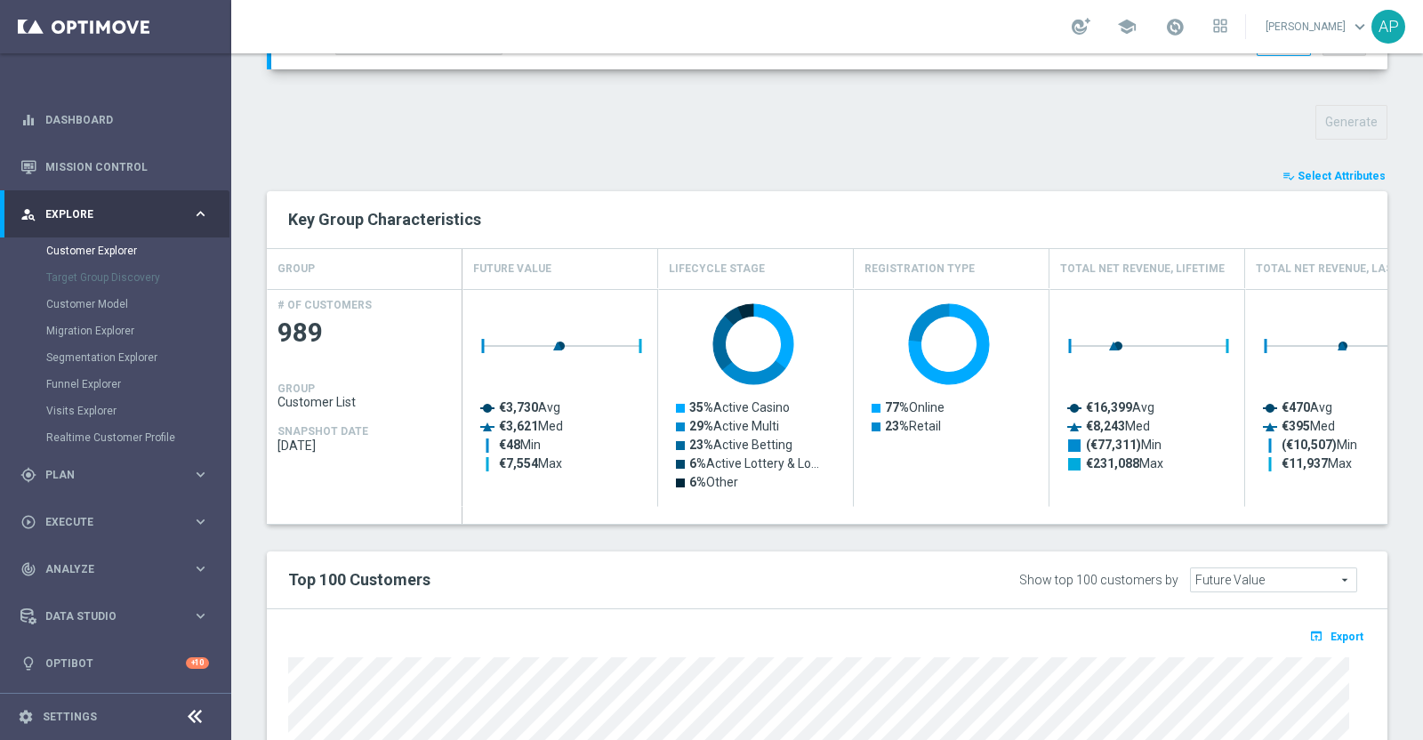
scroll to position [547, 0]
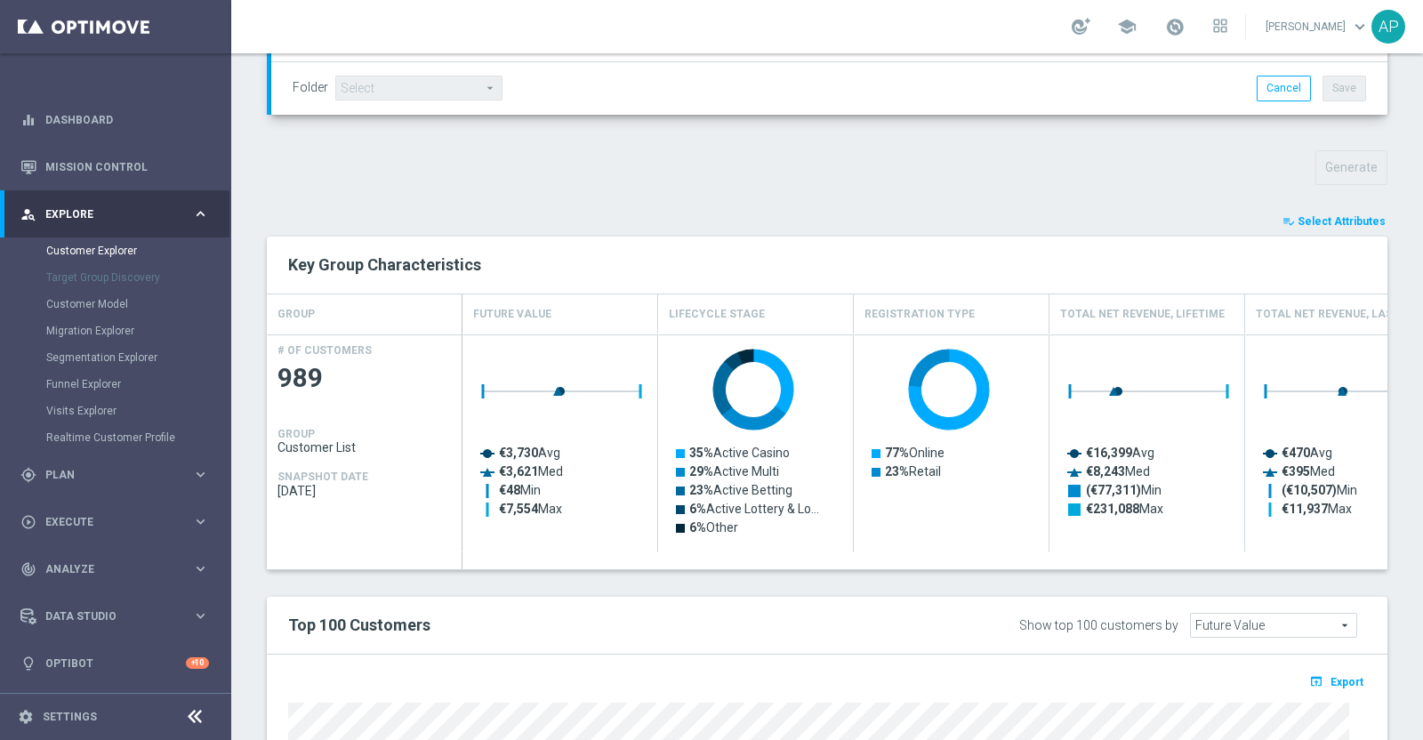
click at [1316, 219] on span "Select Attributes" at bounding box center [1342, 221] width 88 height 12
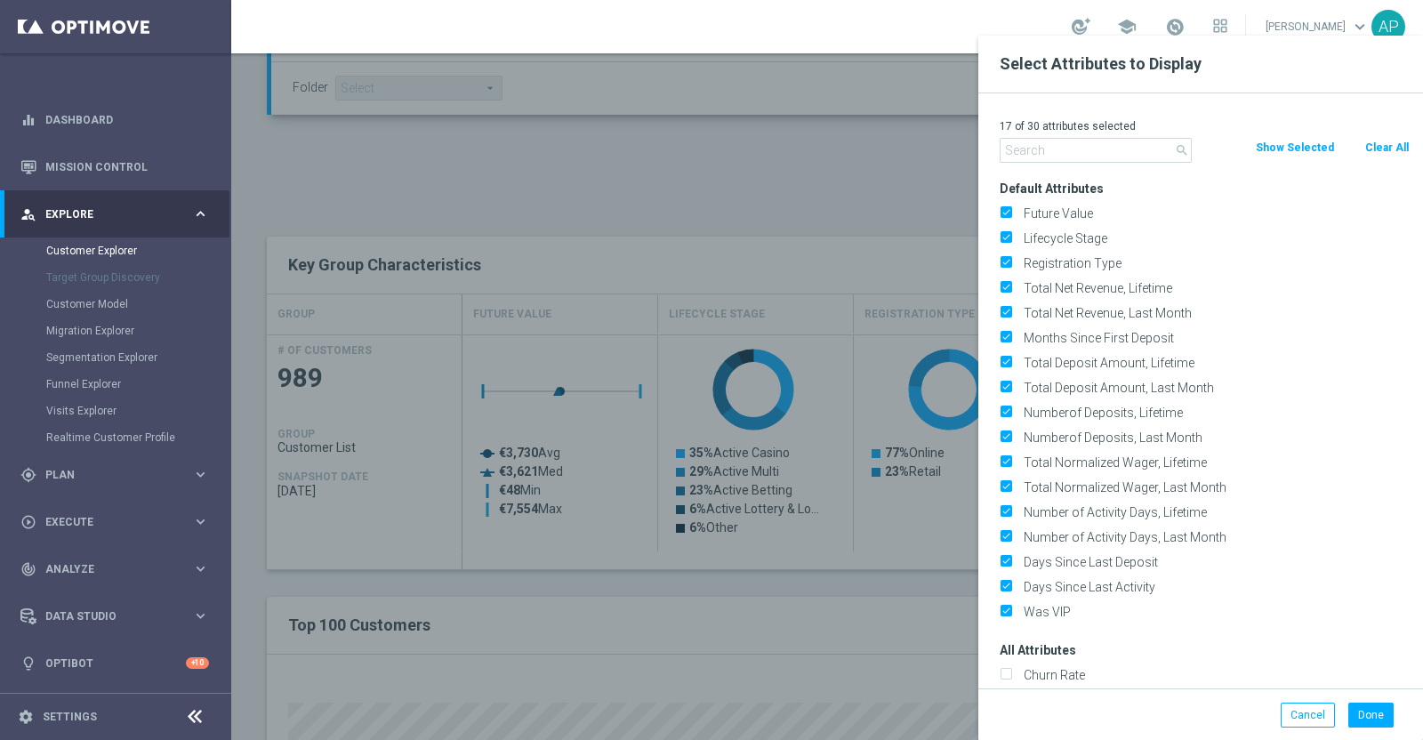
drag, startPoint x: 1400, startPoint y: 149, endPoint x: 1253, endPoint y: 149, distance: 146.8
click at [1399, 149] on button "Clear All" at bounding box center [1387, 148] width 47 height 20
checkbox input "false"
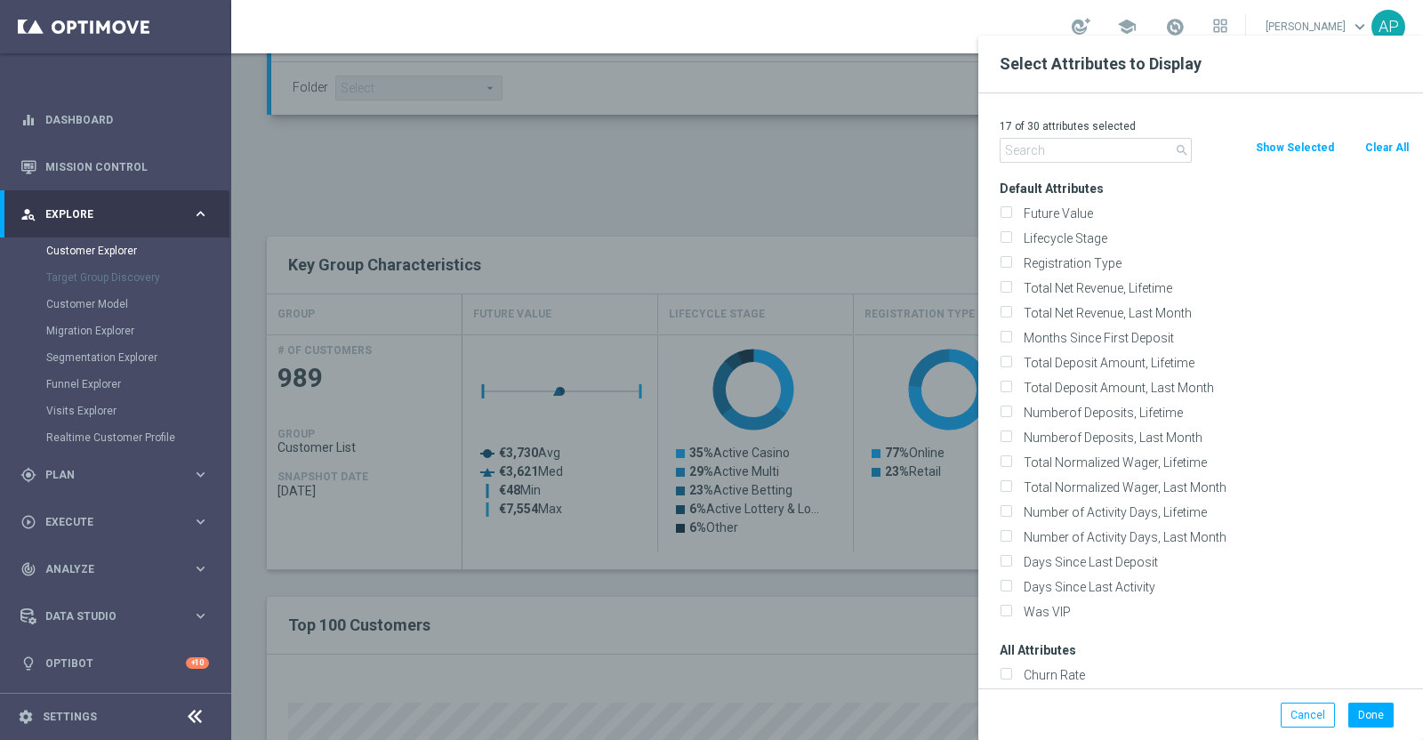
checkbox input "false"
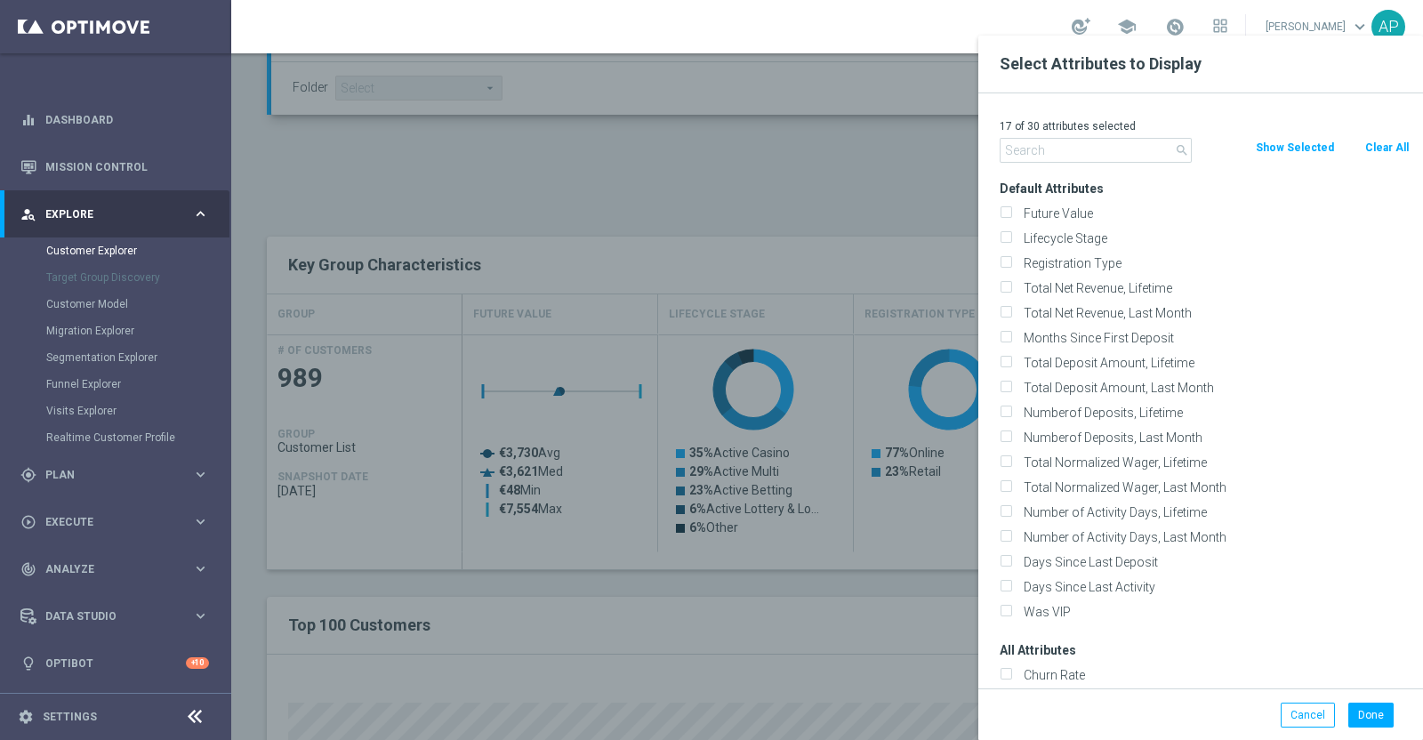
checkbox input "false"
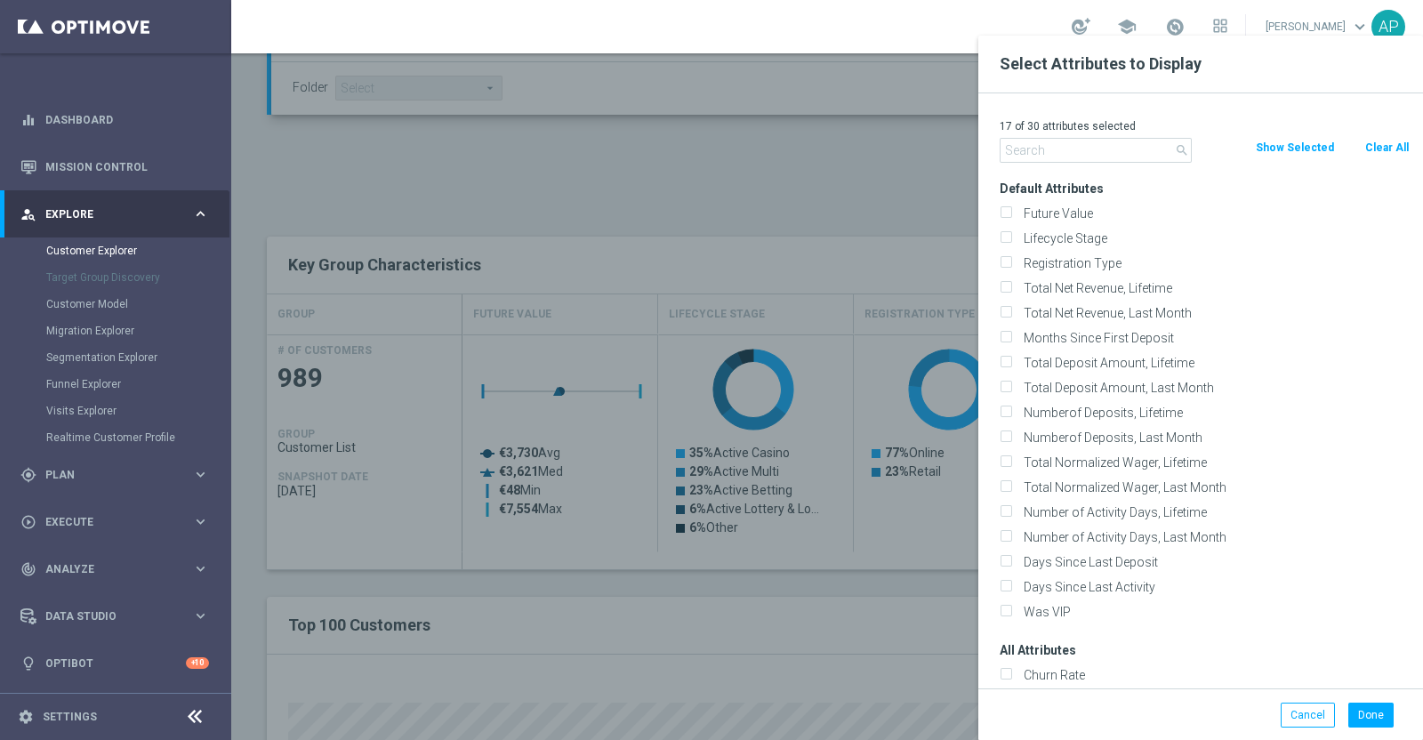
checkbox input "false"
click at [1117, 143] on input "text" at bounding box center [1096, 150] width 192 height 25
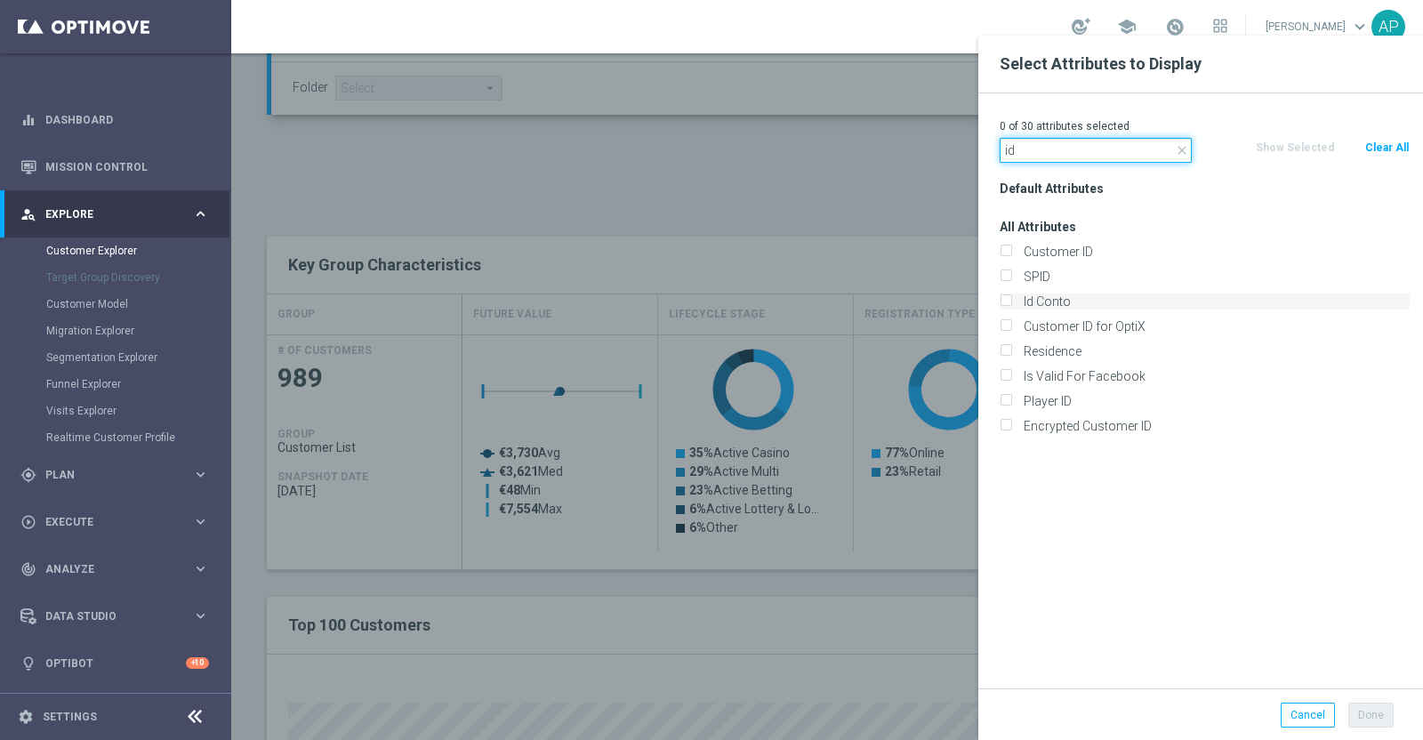
type input "id"
click at [1066, 298] on label "Id Conto" at bounding box center [1214, 302] width 392 height 16
click at [1018, 294] on label "Id Conto" at bounding box center [1214, 302] width 392 height 16
click at [1002, 298] on input "Id Conto" at bounding box center [1006, 304] width 12 height 12
checkbox input "true"
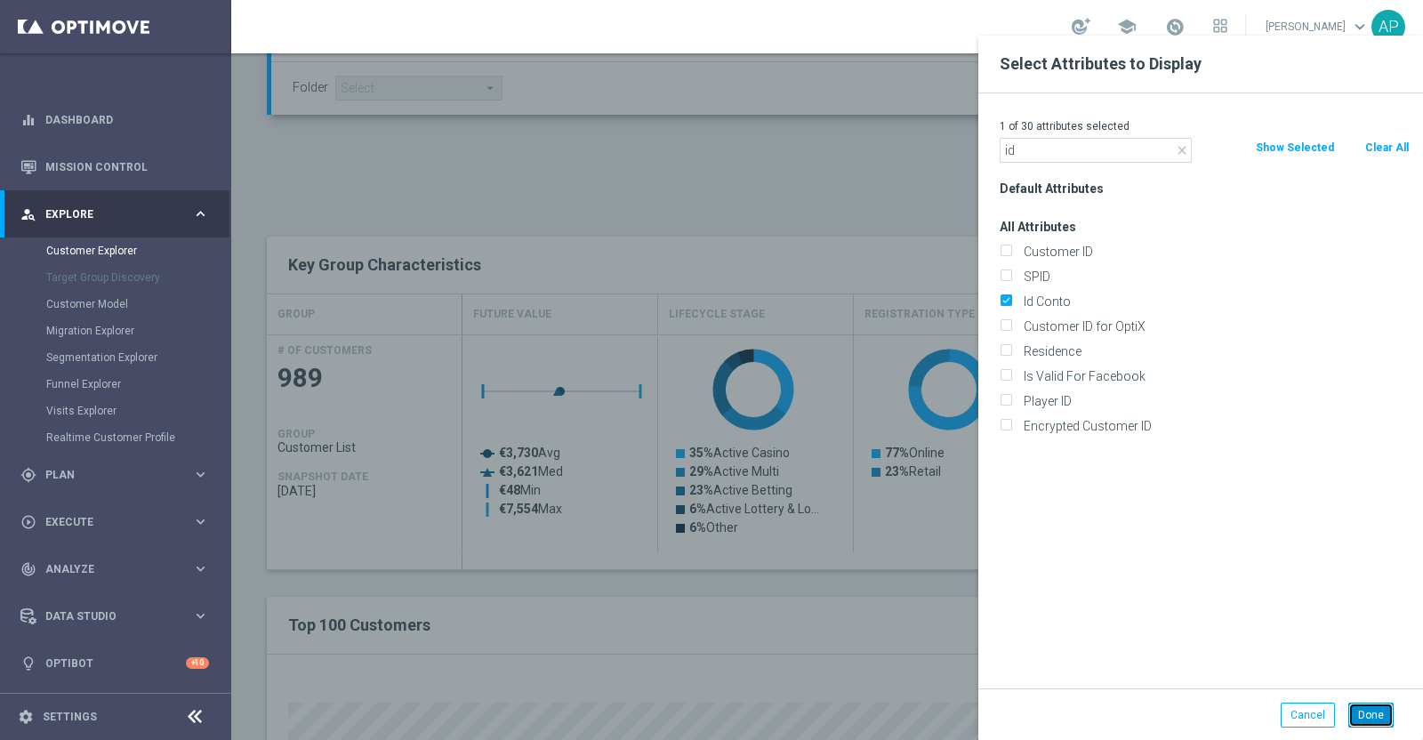
click at [1365, 709] on button "Done" at bounding box center [1370, 715] width 45 height 25
type input "Search"
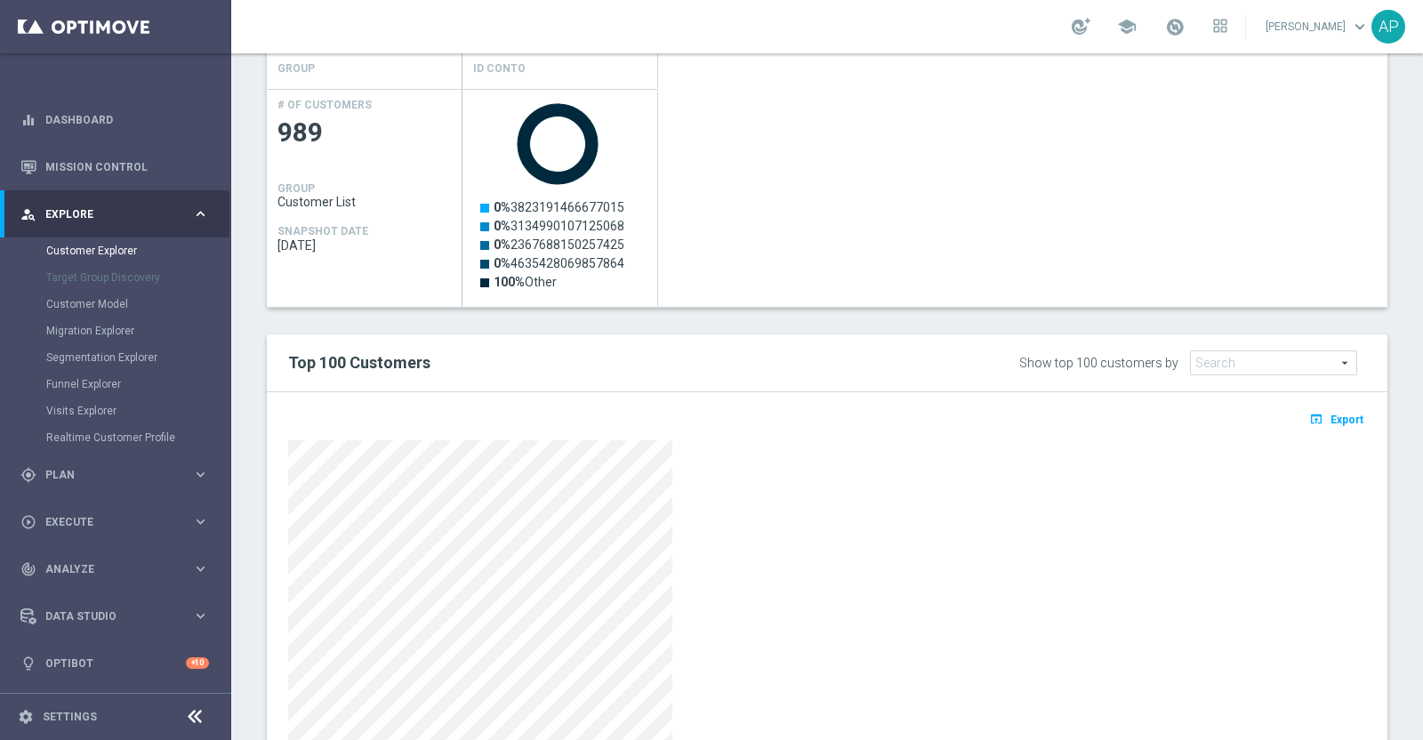
scroll to position [921, 0]
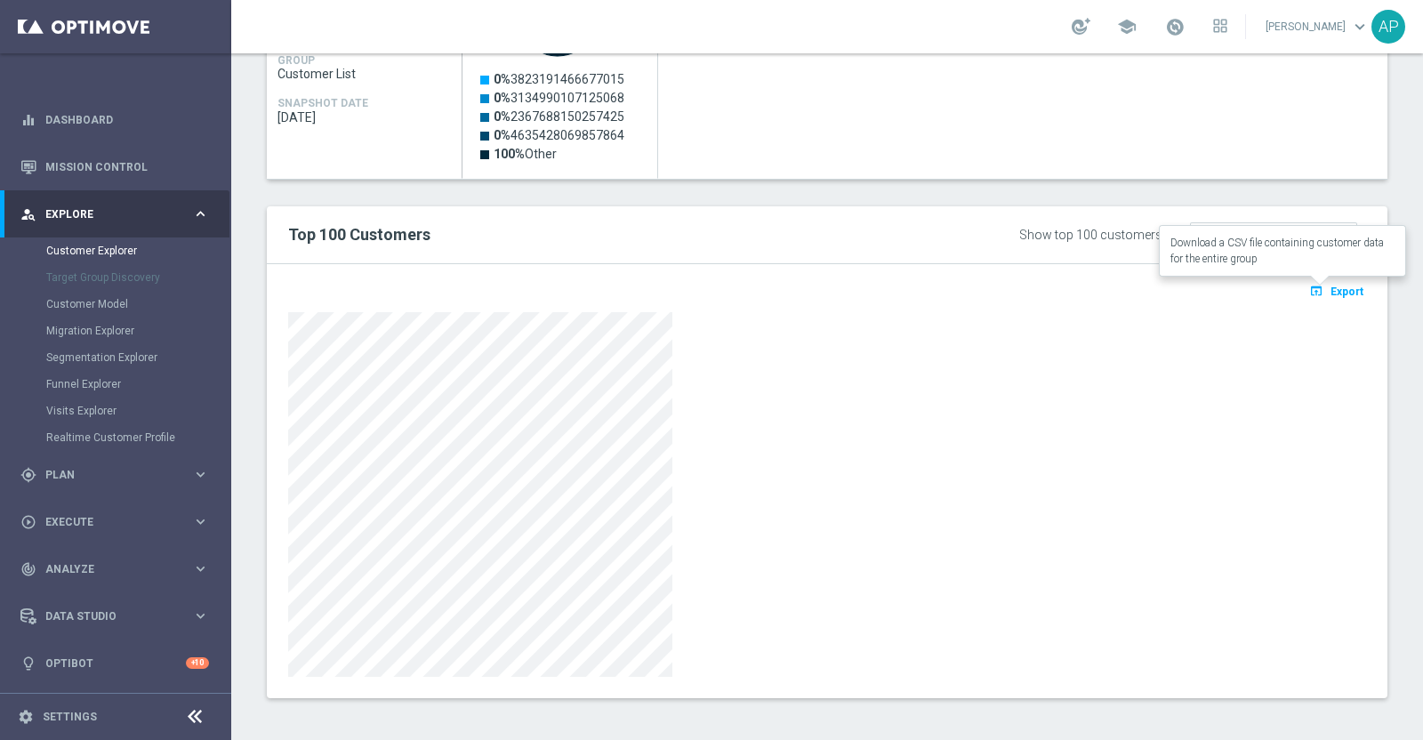
click at [1333, 286] on span "Export" at bounding box center [1347, 292] width 33 height 12
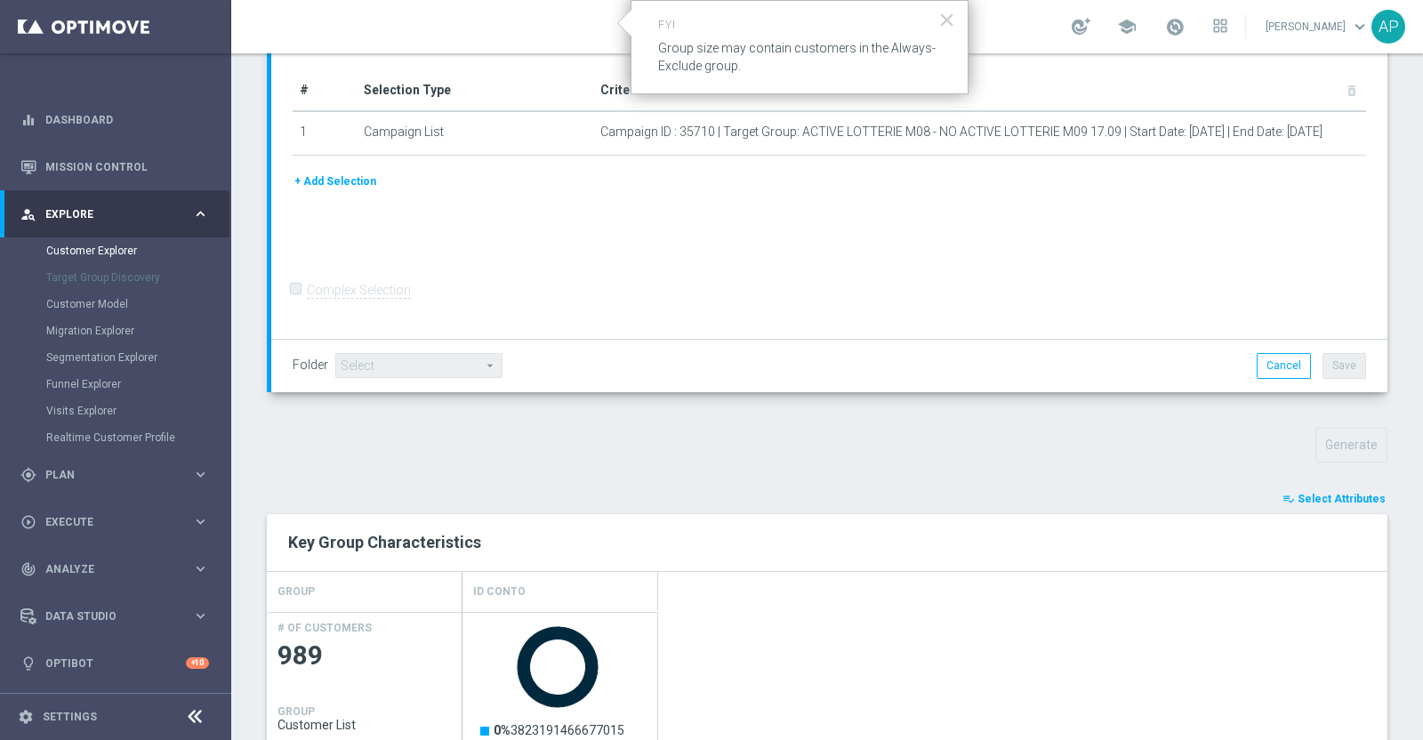
scroll to position [254, 0]
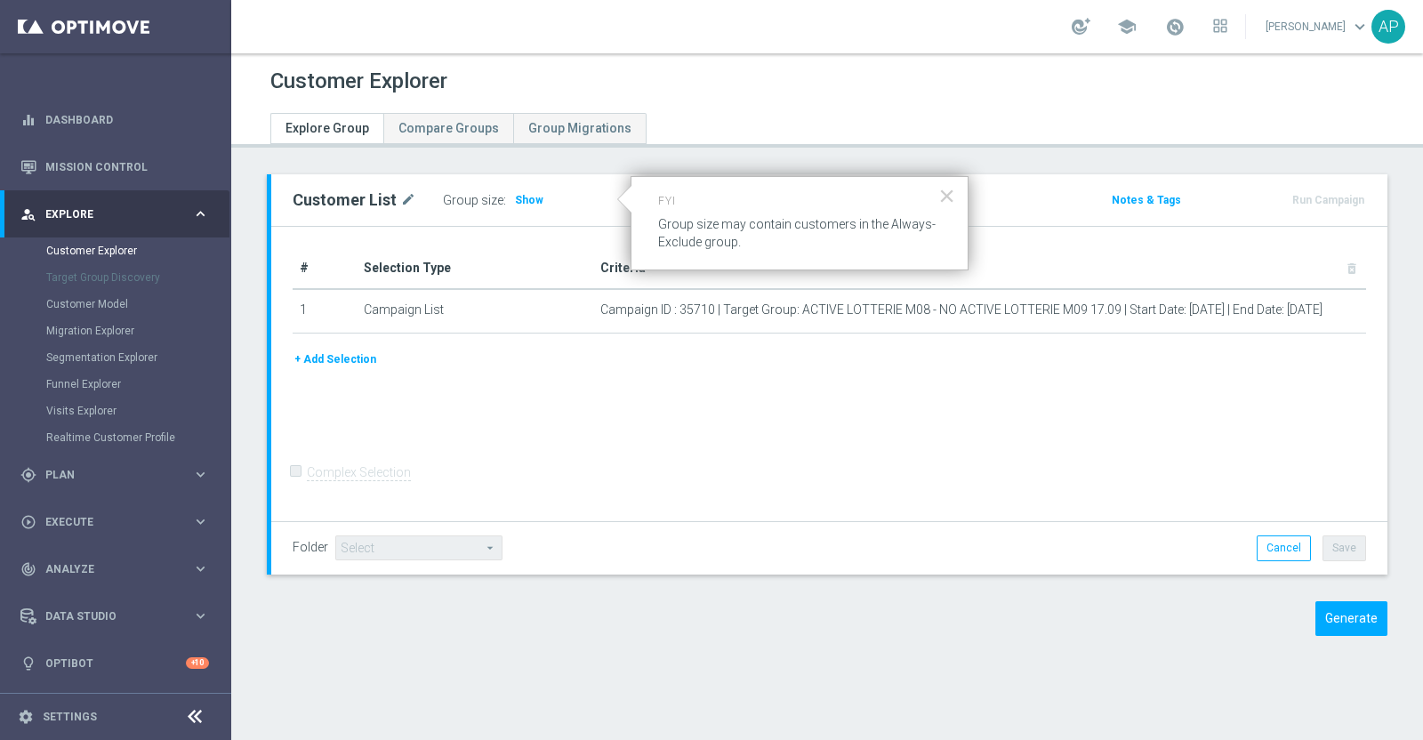
drag, startPoint x: 523, startPoint y: 191, endPoint x: 543, endPoint y: 215, distance: 31.5
click at [524, 194] on span "Show" at bounding box center [529, 200] width 28 height 12
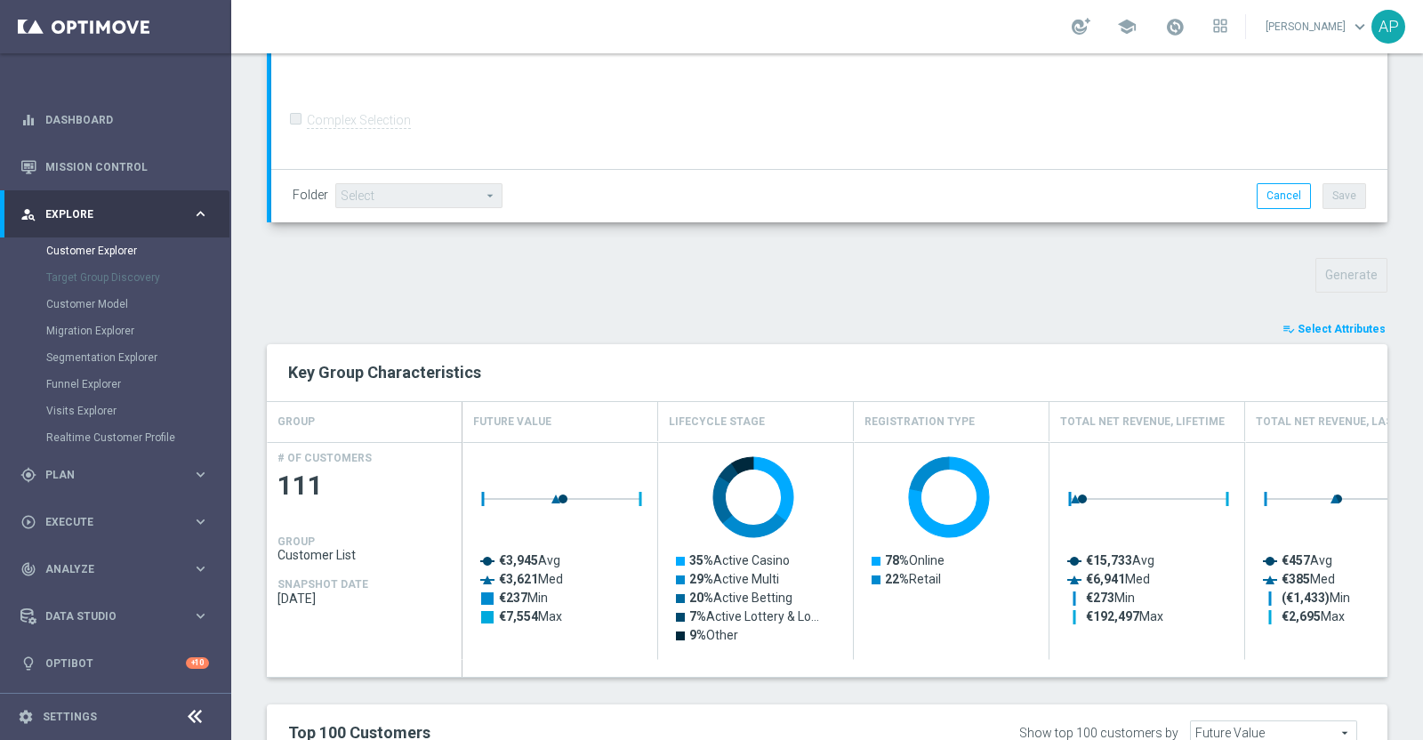
scroll to position [444, 0]
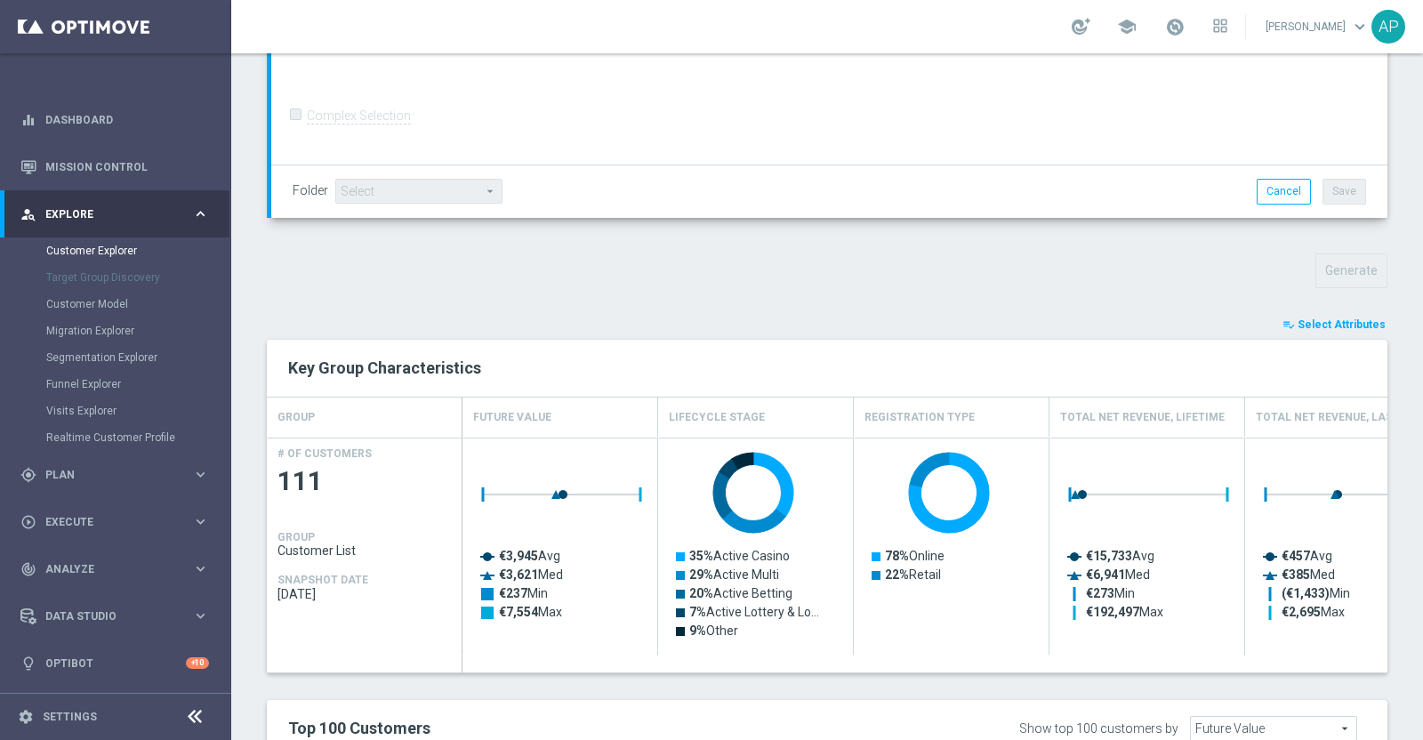
click at [1321, 318] on span "Select Attributes" at bounding box center [1342, 324] width 88 height 12
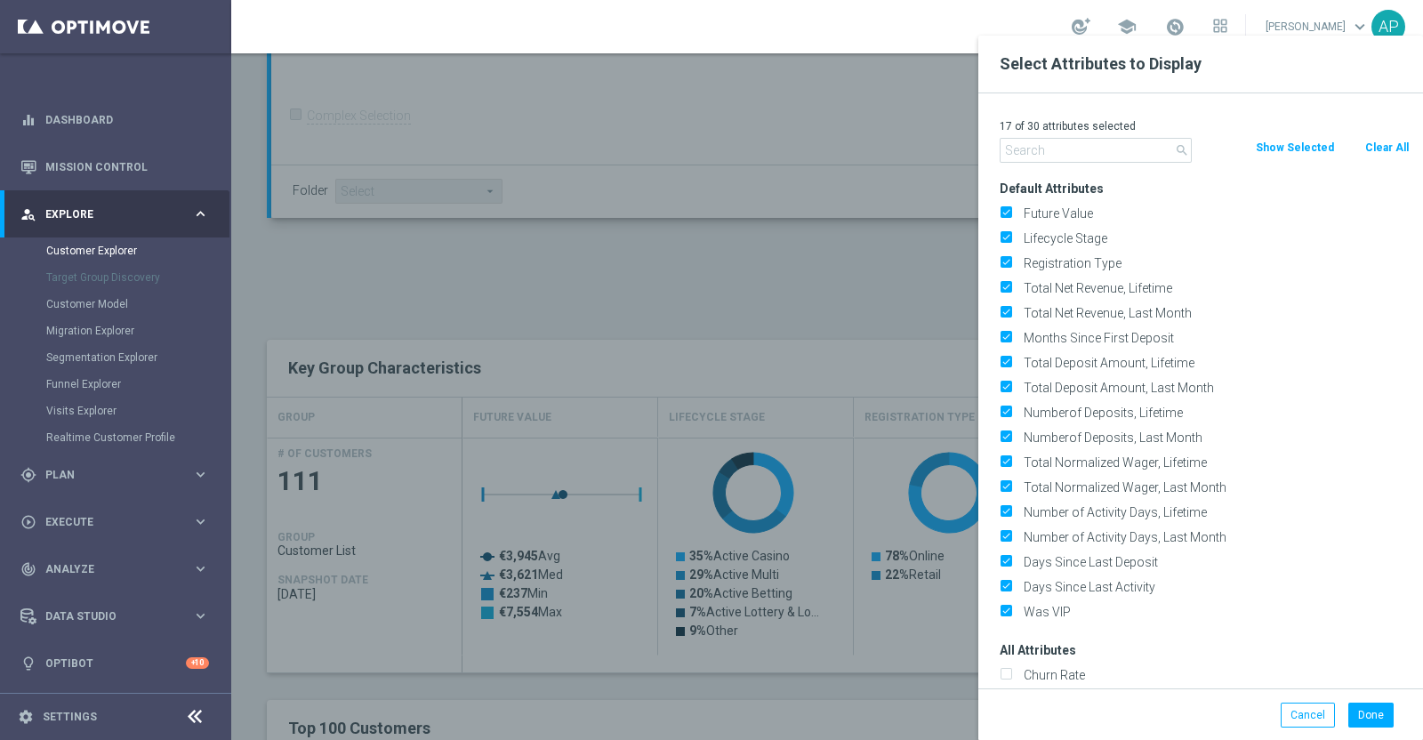
click at [1373, 141] on button "Clear All" at bounding box center [1387, 148] width 47 height 20
checkbox input "false"
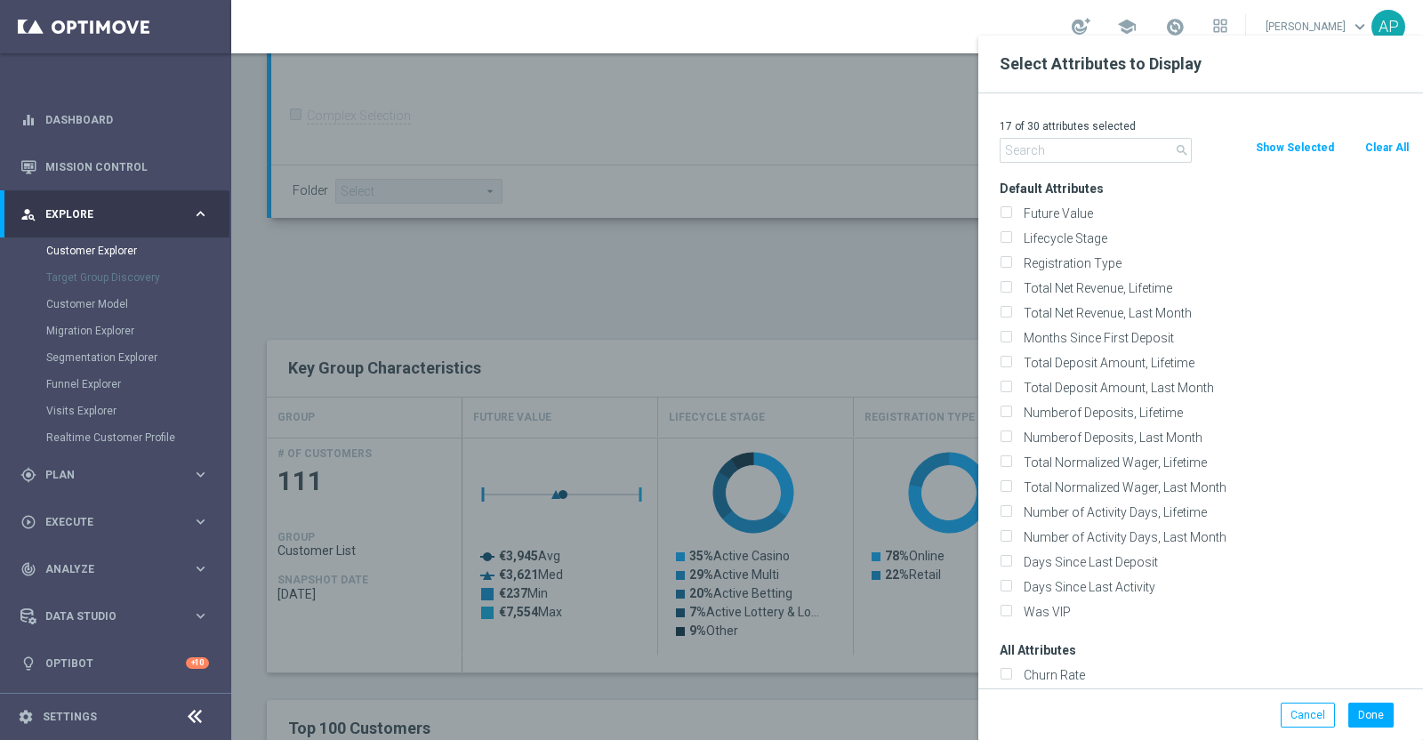
checkbox input "false"
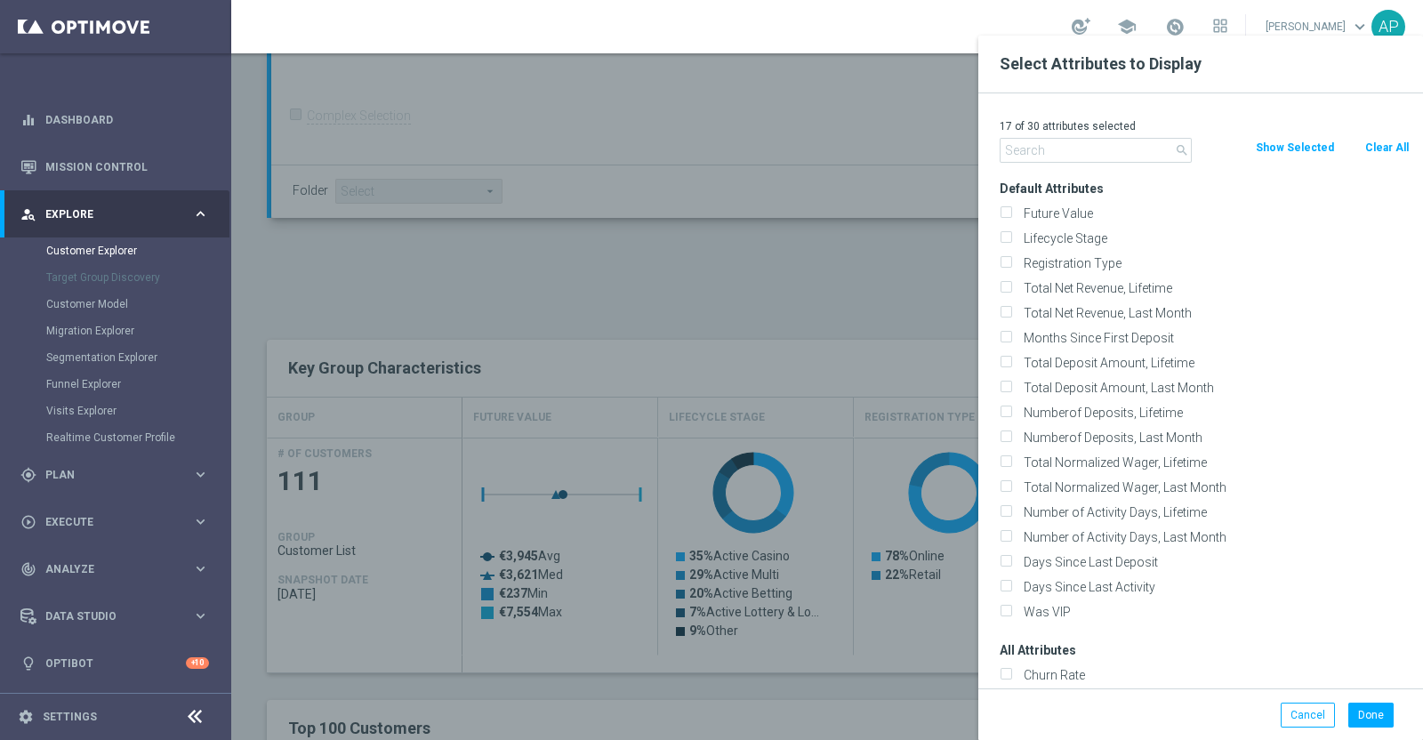
checkbox input "false"
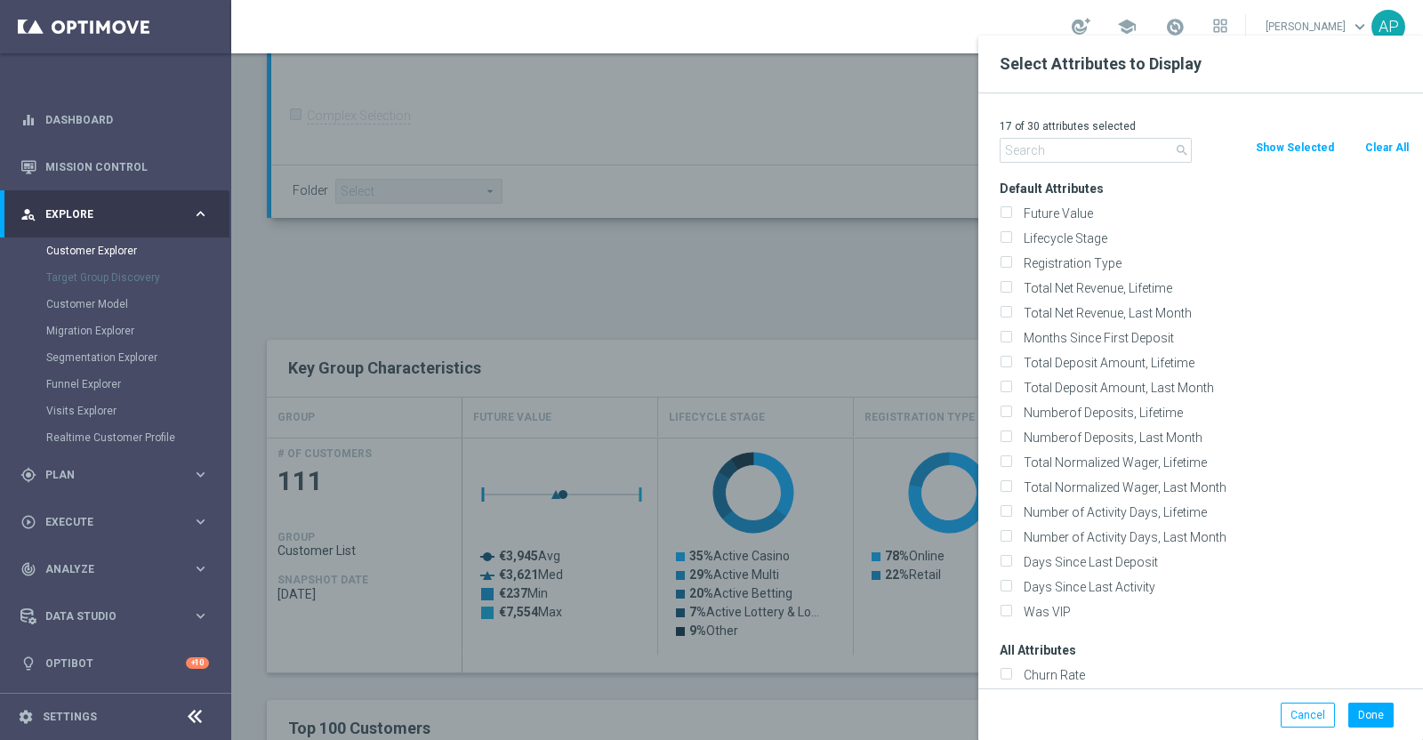
checkbox input "false"
click at [1075, 149] on input "text" at bounding box center [1096, 150] width 192 height 25
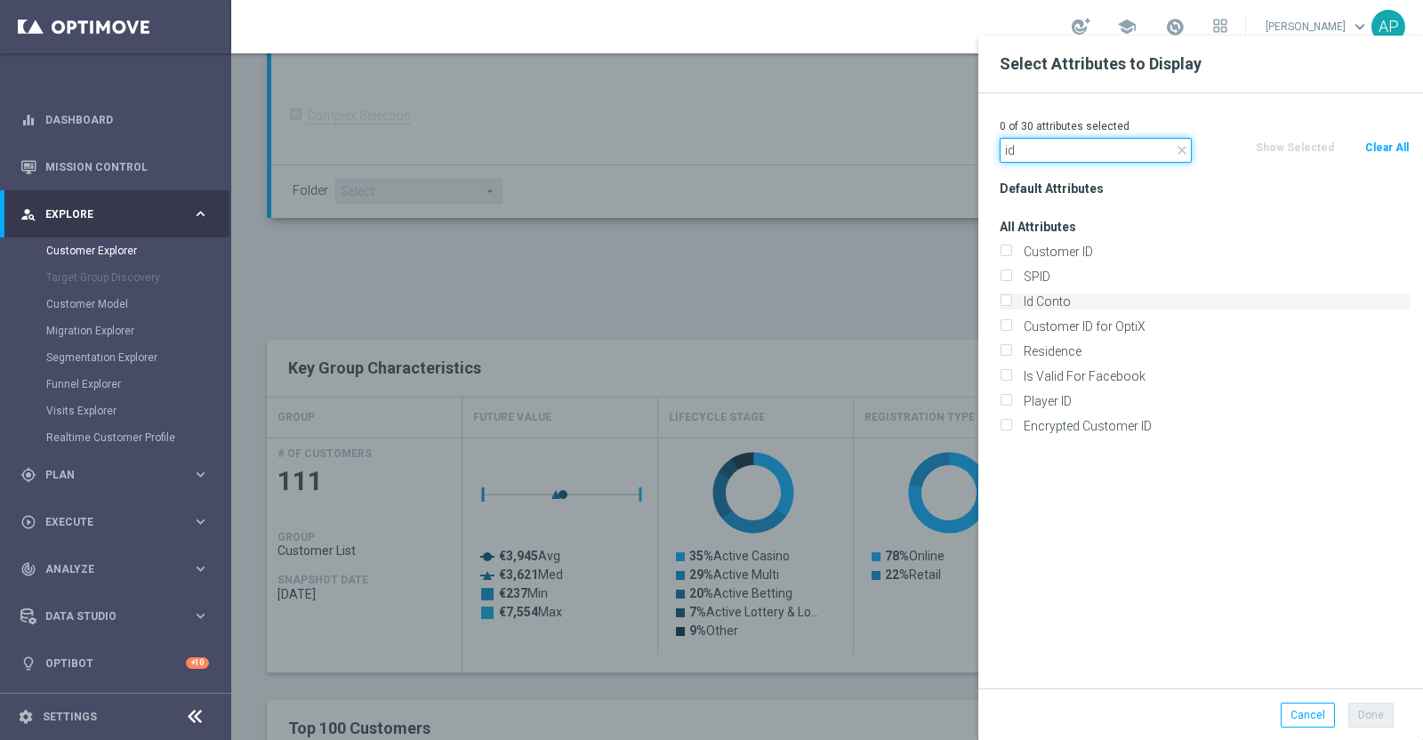
type input "id"
click at [1036, 300] on label "Id Conto" at bounding box center [1214, 302] width 392 height 16
click at [1011, 300] on input "Id Conto" at bounding box center [1006, 304] width 12 height 12
checkbox input "true"
click at [1374, 706] on button "Done" at bounding box center [1370, 715] width 45 height 25
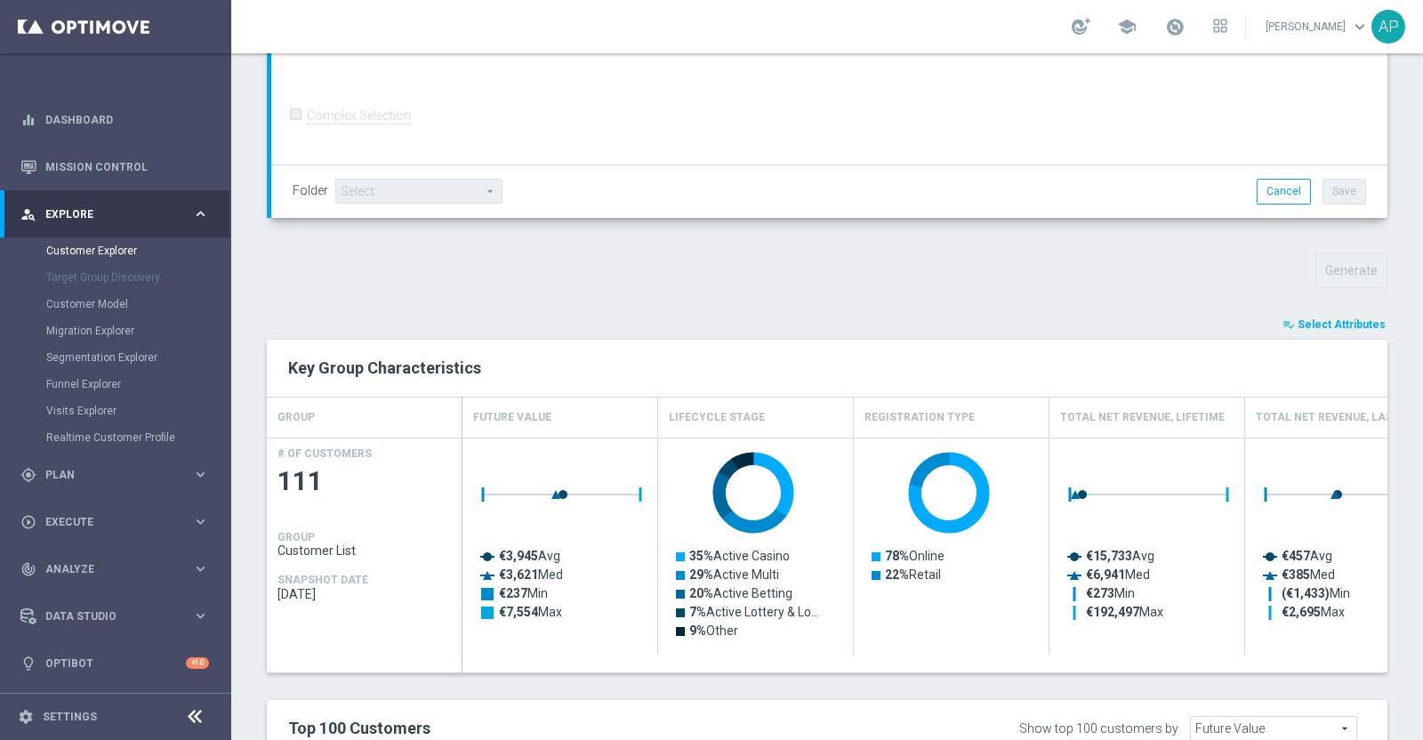
type input "Search"
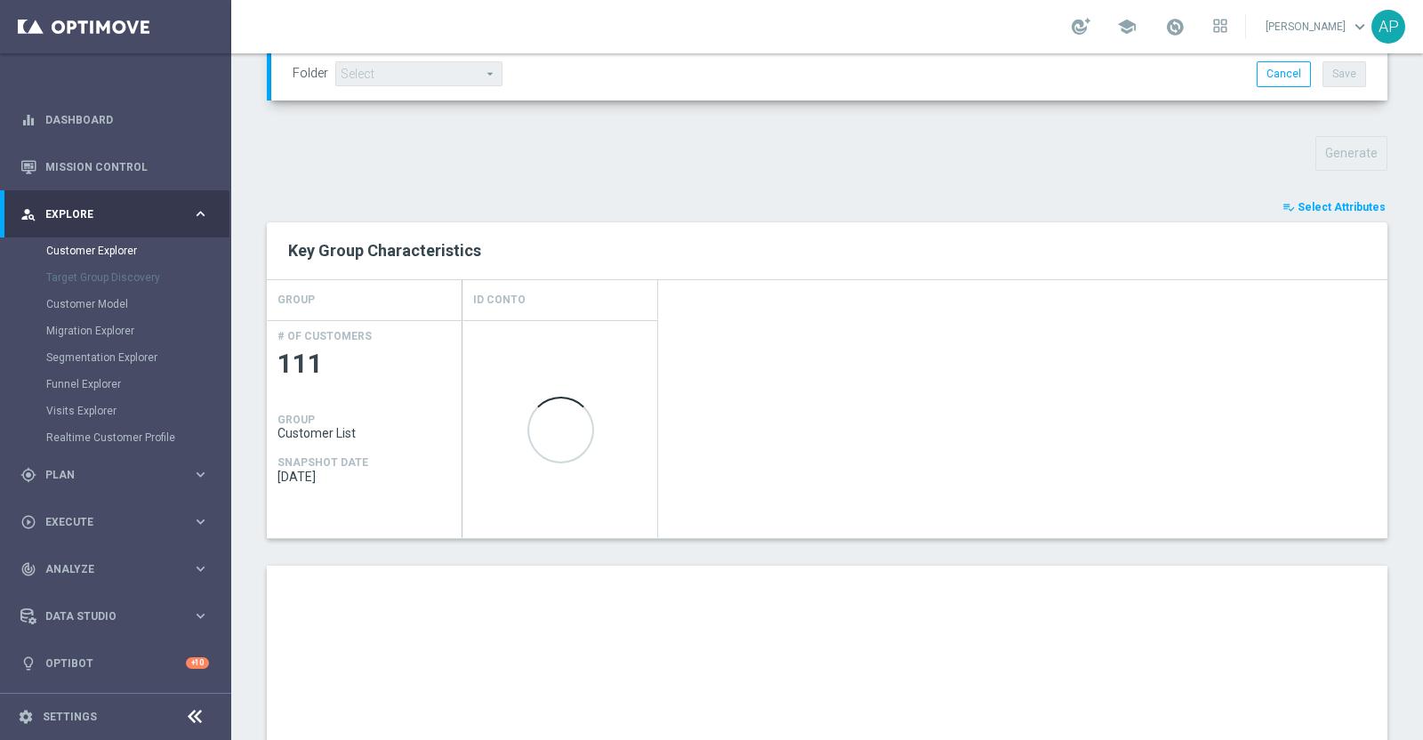
scroll to position [777, 0]
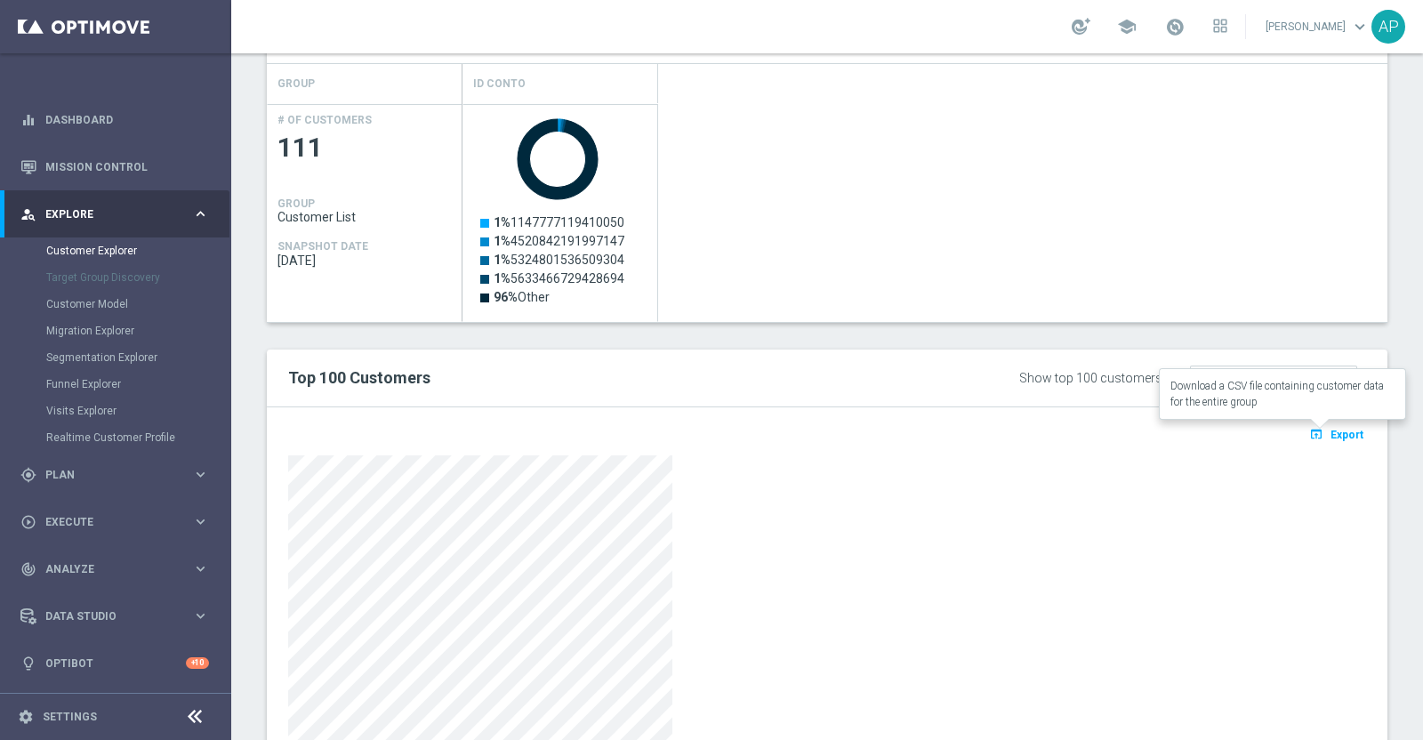
click at [1331, 430] on span "Export" at bounding box center [1347, 435] width 33 height 12
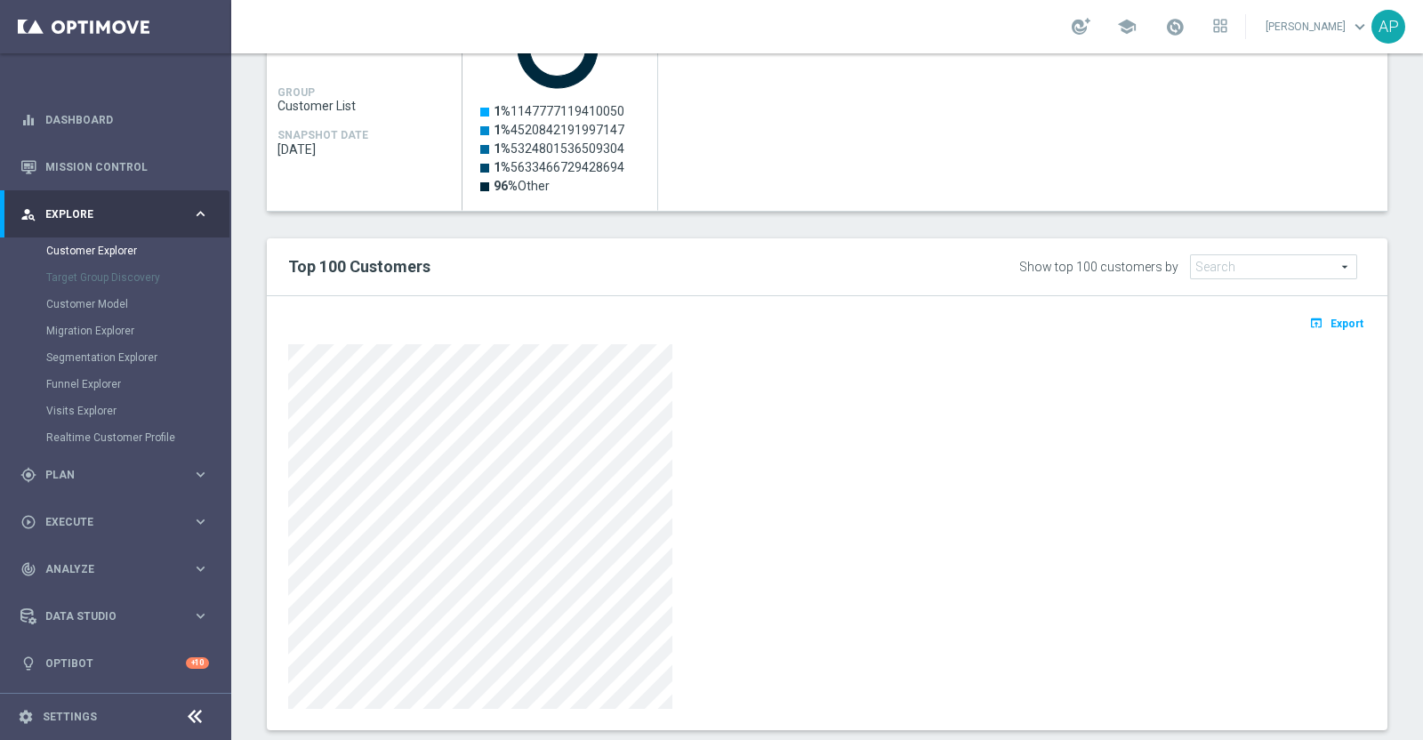
scroll to position [444, 0]
